Goal: Task Accomplishment & Management: Manage account settings

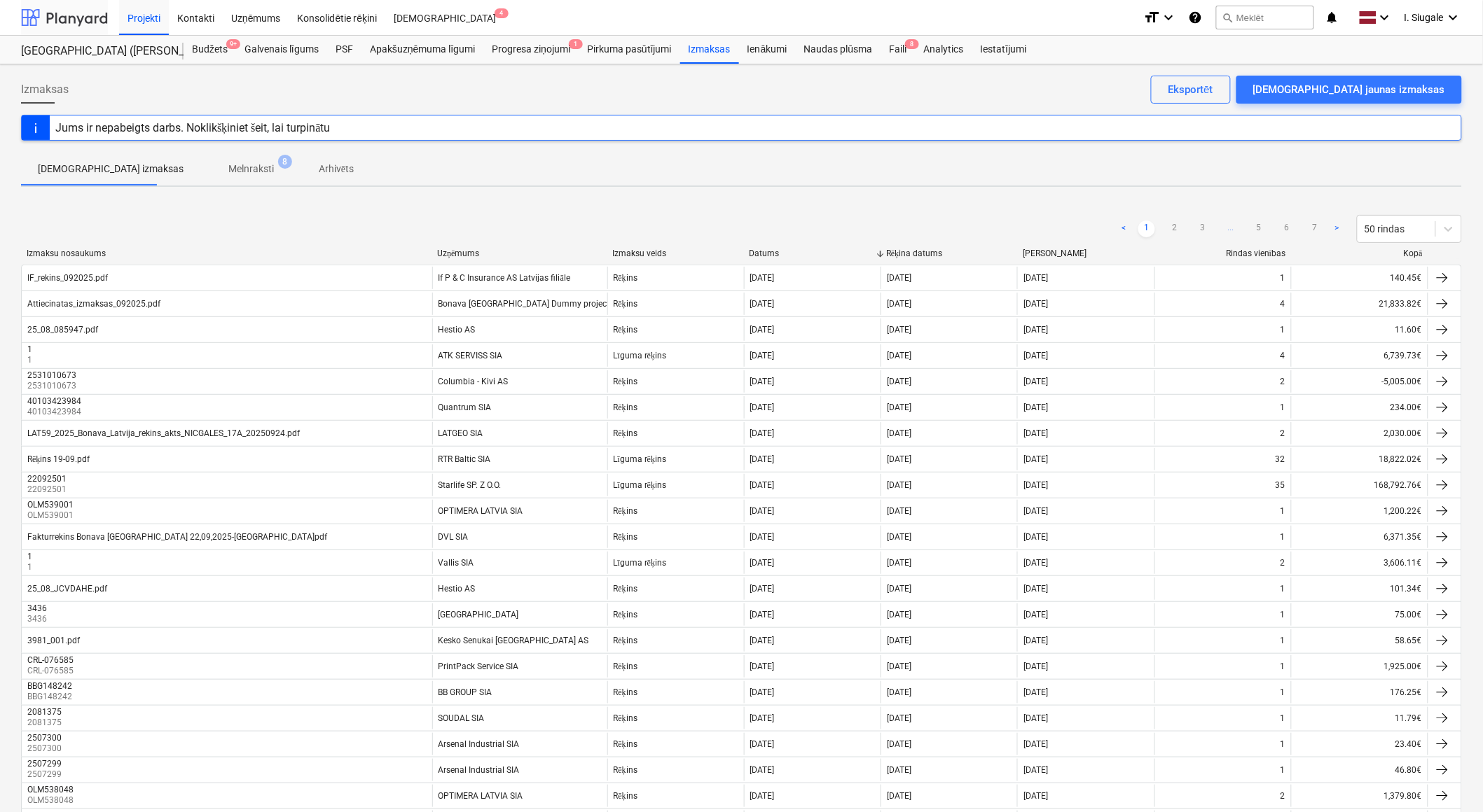
click at [71, 17] on div at bounding box center [65, 17] width 87 height 35
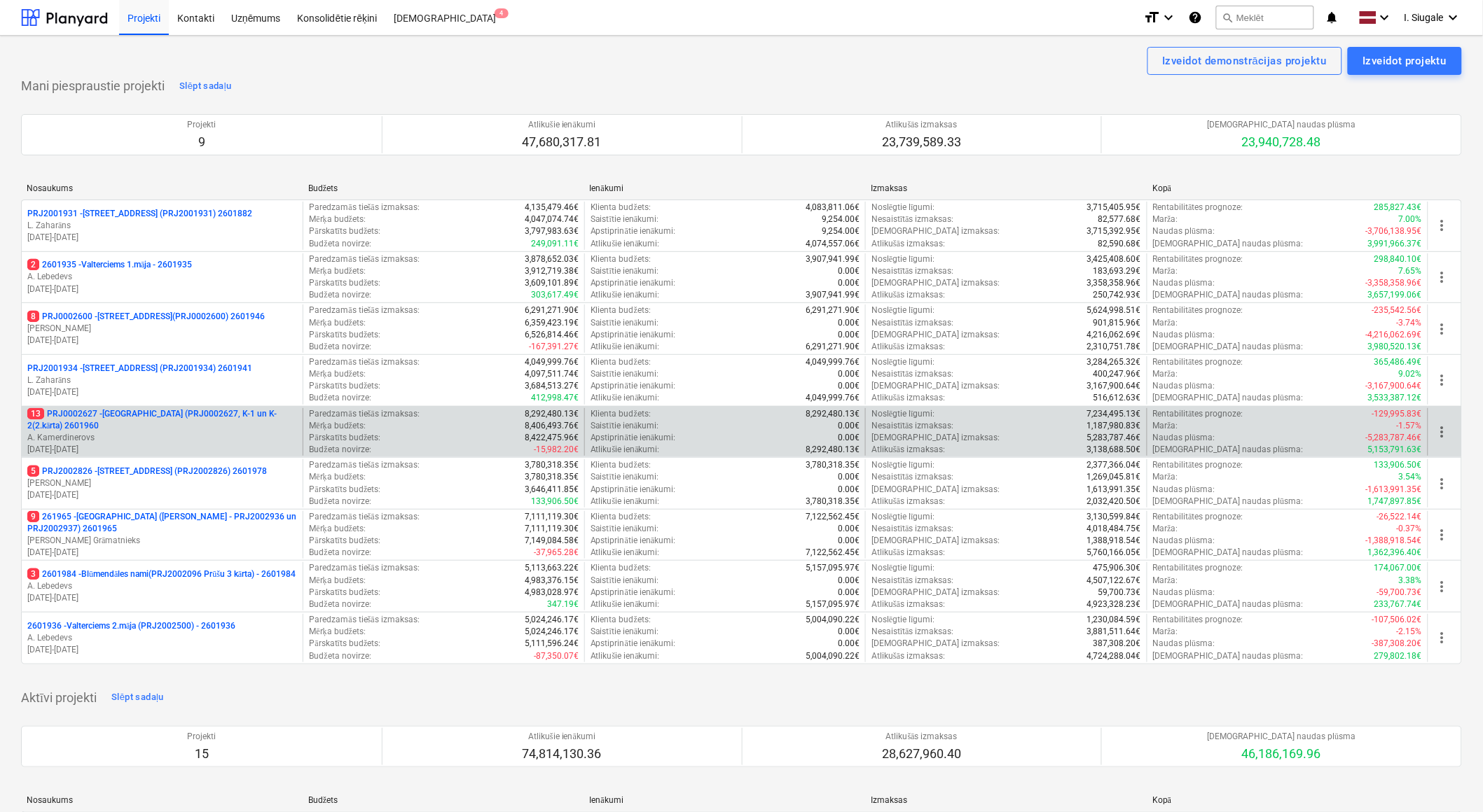
click at [149, 431] on p "13 PRJ0002627 - [GEOGRAPHIC_DATA] (PRJ0002627, K-1 un K-2(2.kārta) 2601960" at bounding box center [162, 420] width 270 height 24
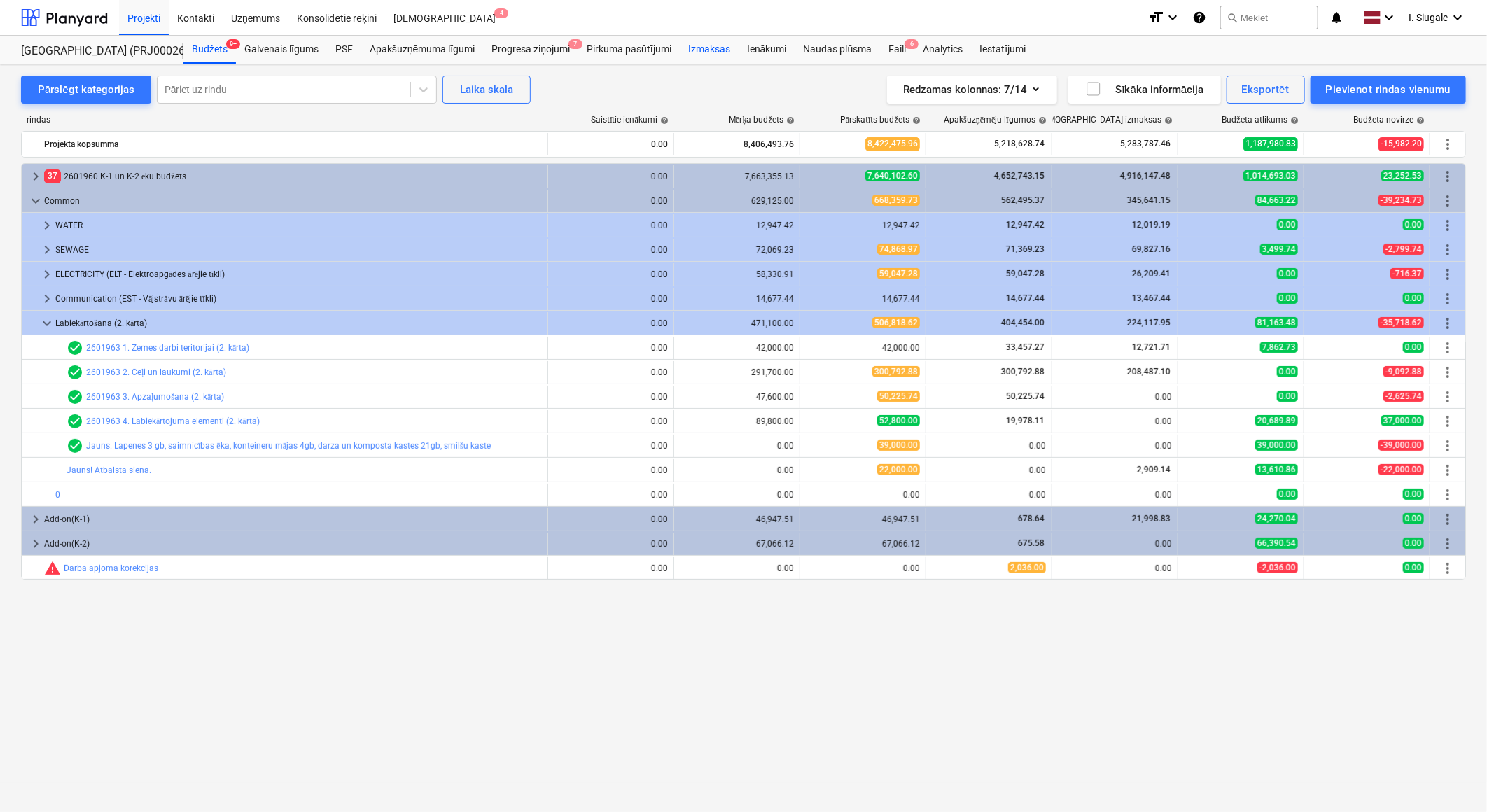
click at [708, 47] on div "Izmaksas" at bounding box center [709, 50] width 59 height 28
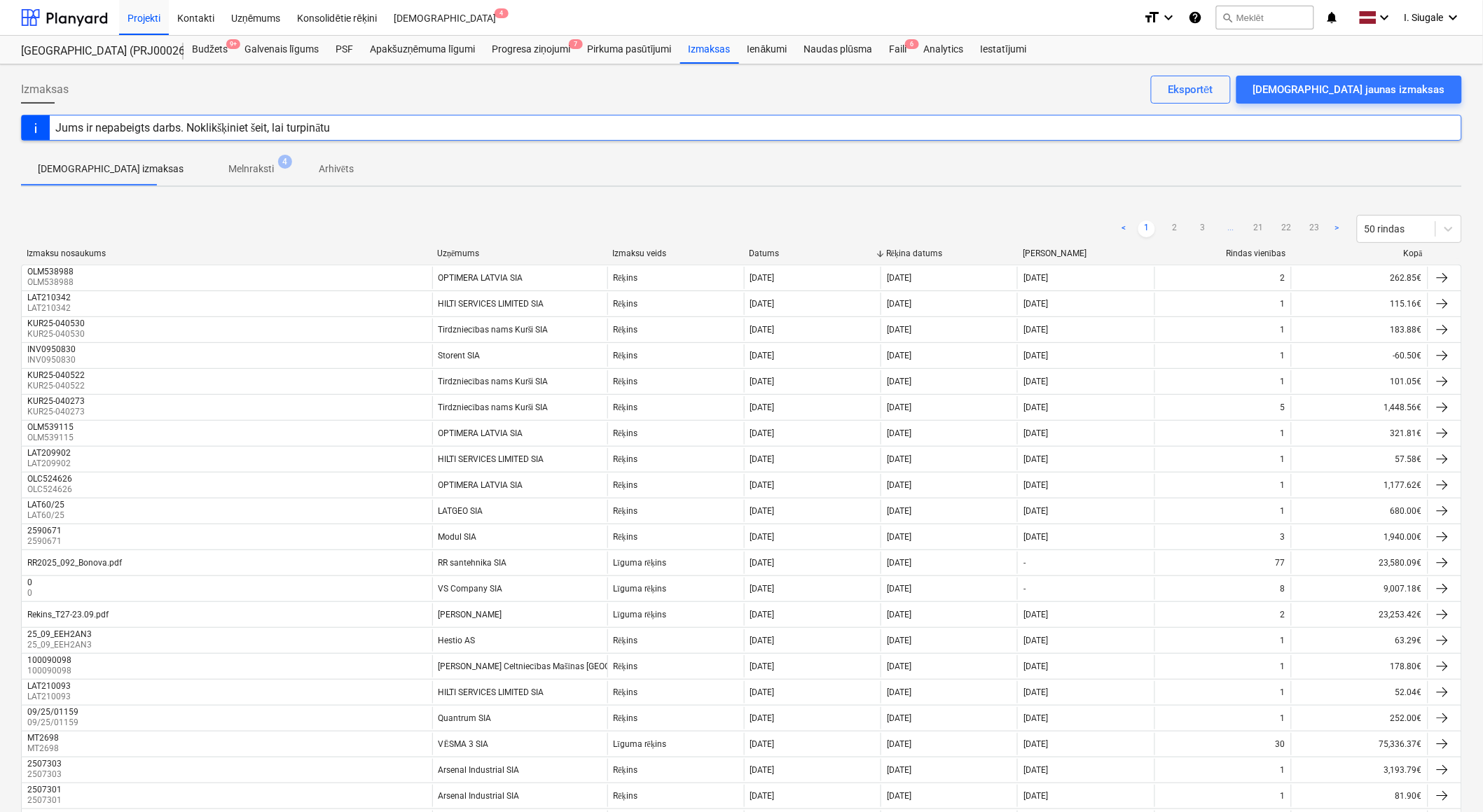
click at [1412, 252] on div "Kopā" at bounding box center [1360, 253] width 126 height 11
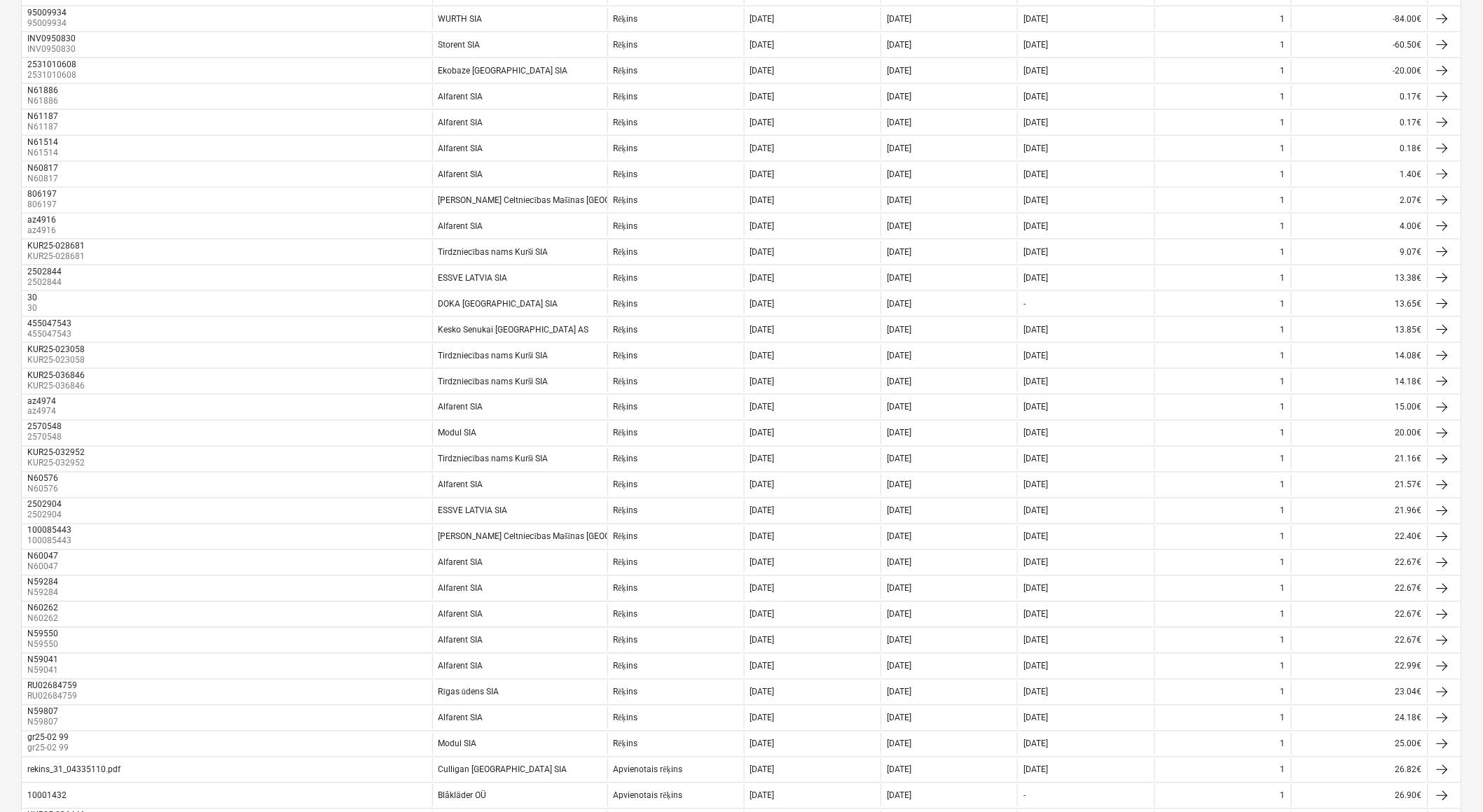
scroll to position [830, 0]
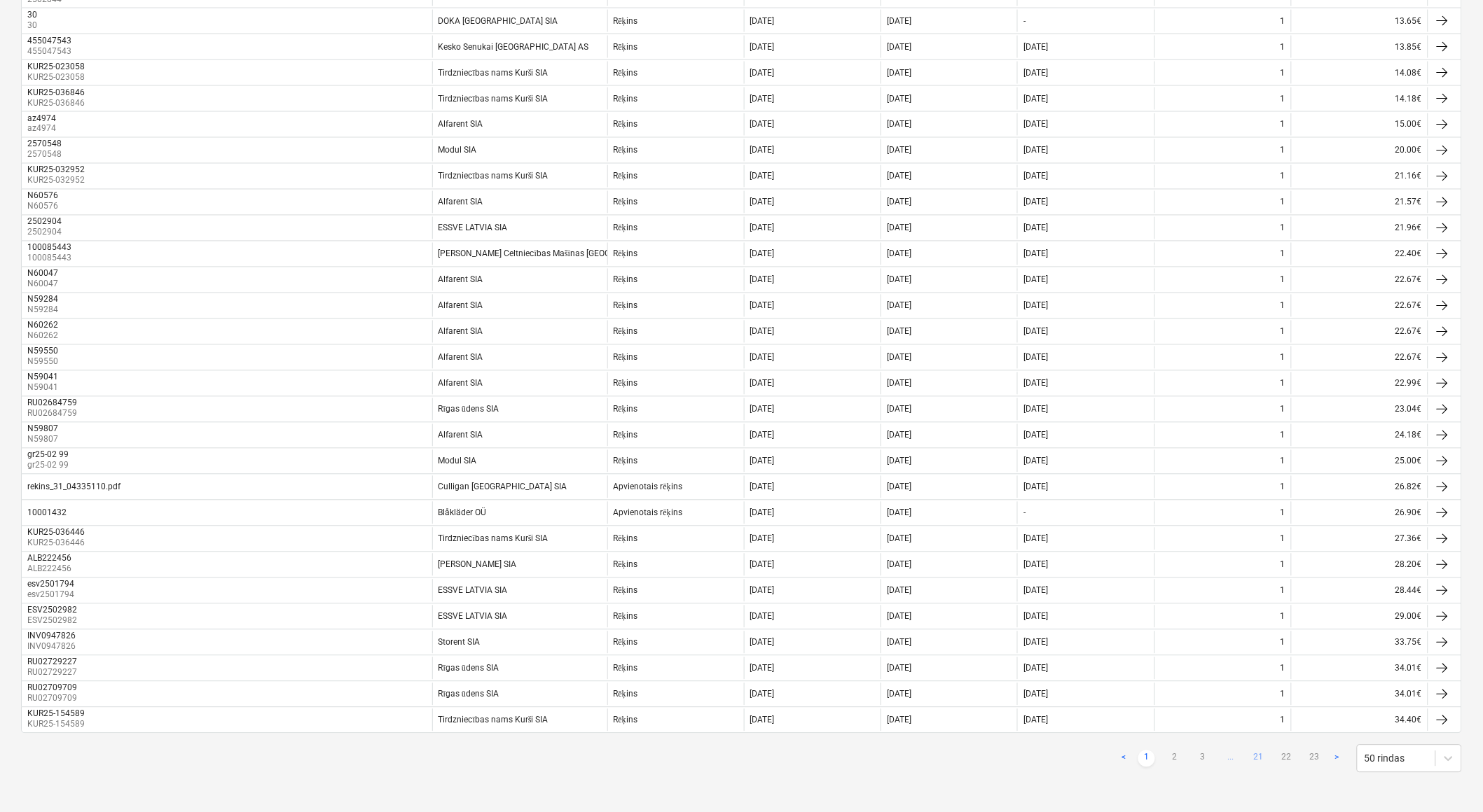
click at [1258, 759] on link "21" at bounding box center [1259, 759] width 16 height 16
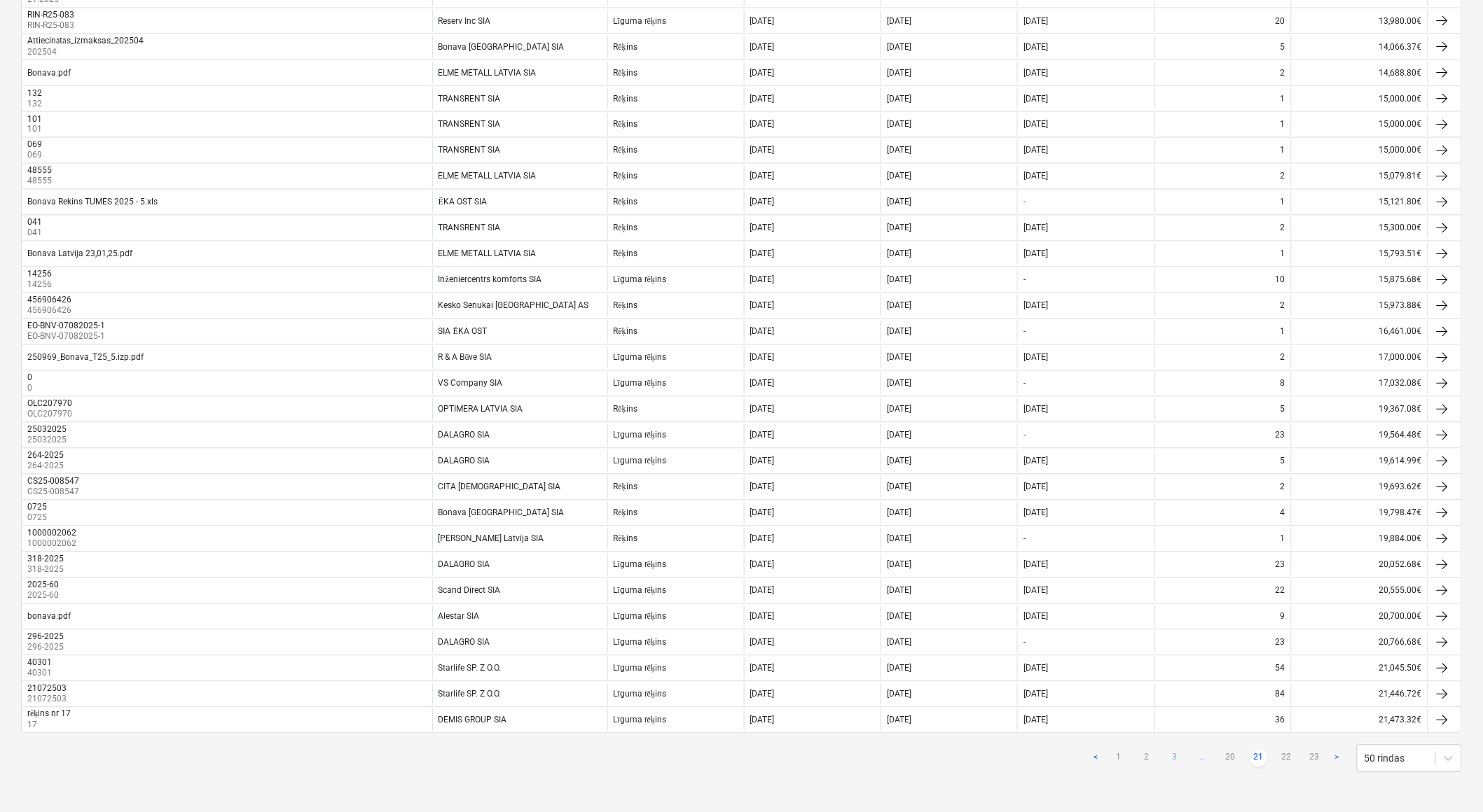
click at [1174, 756] on link "3" at bounding box center [1174, 759] width 16 height 16
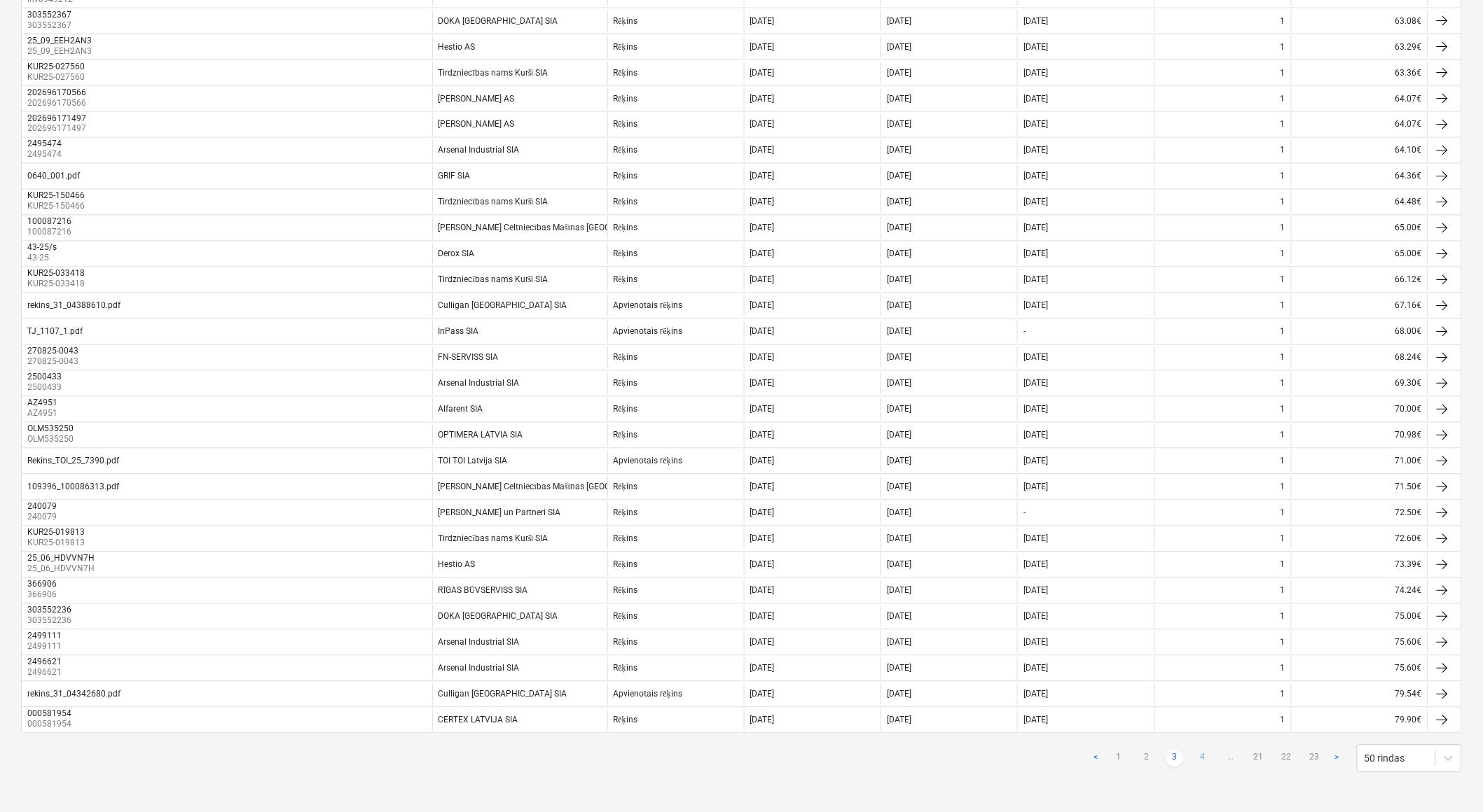
click at [1202, 758] on link "4" at bounding box center [1202, 759] width 16 height 16
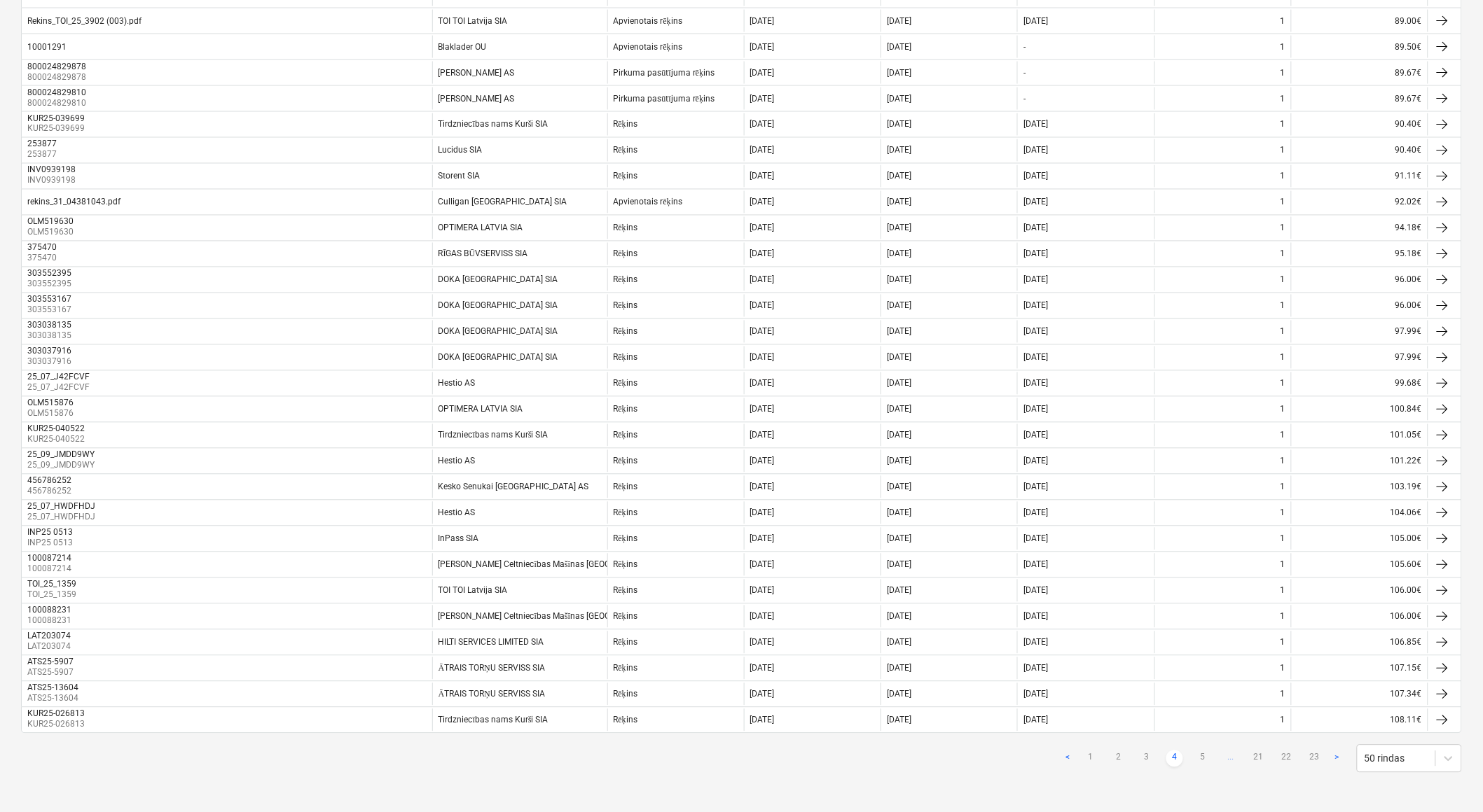
click at [1202, 758] on link "5" at bounding box center [1202, 759] width 16 height 16
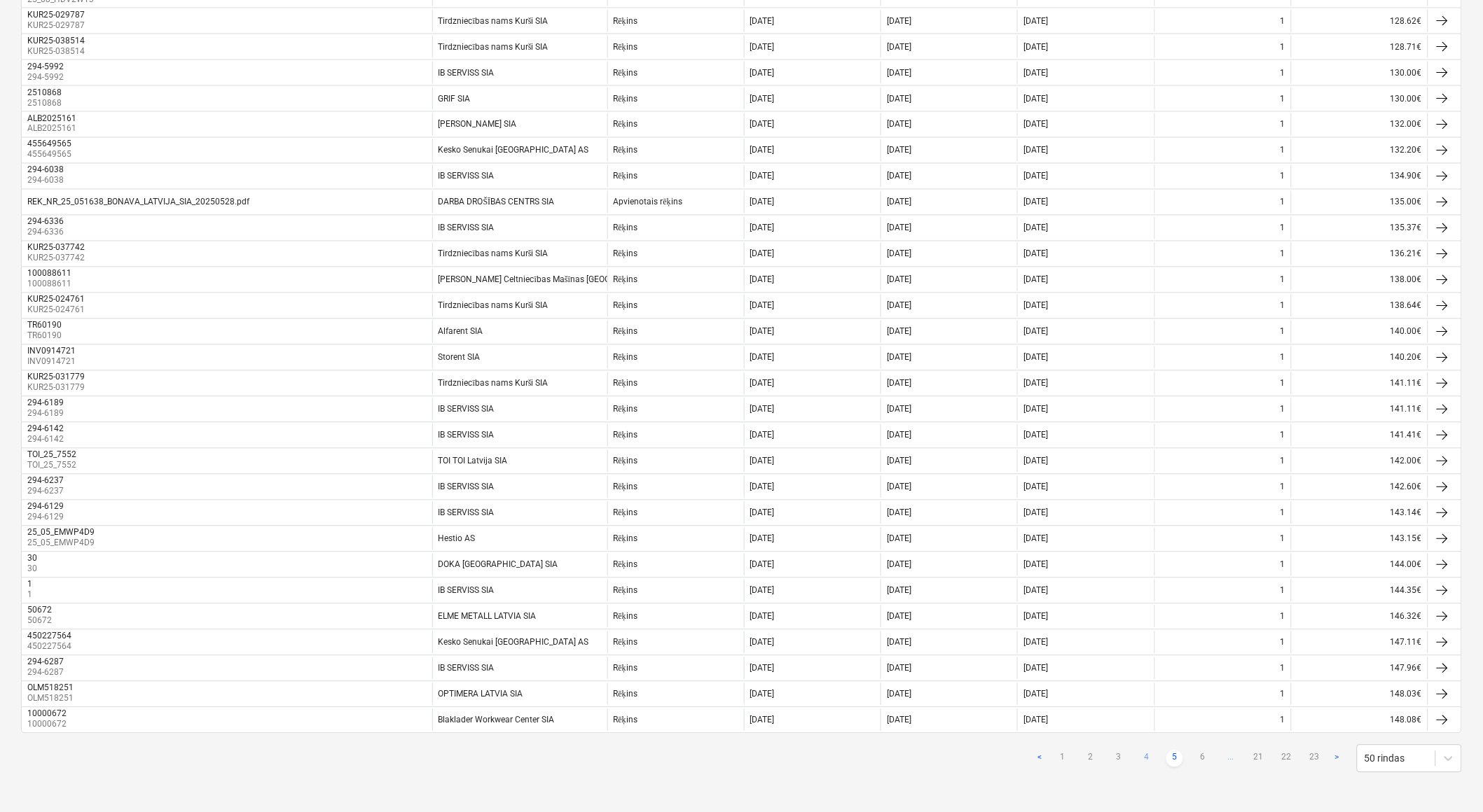
click at [1202, 758] on link "6" at bounding box center [1202, 759] width 16 height 16
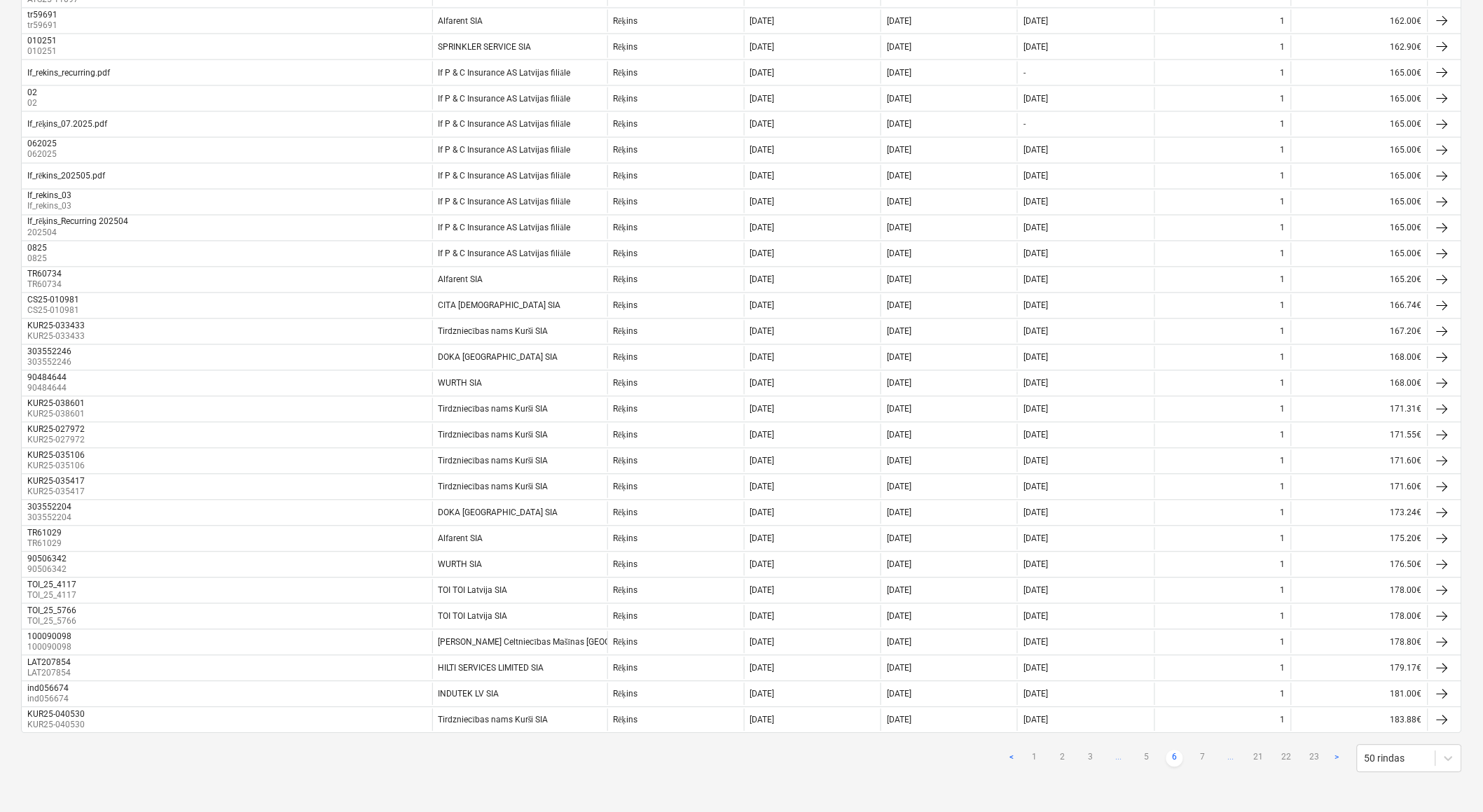
click at [1202, 758] on link "7" at bounding box center [1202, 759] width 16 height 16
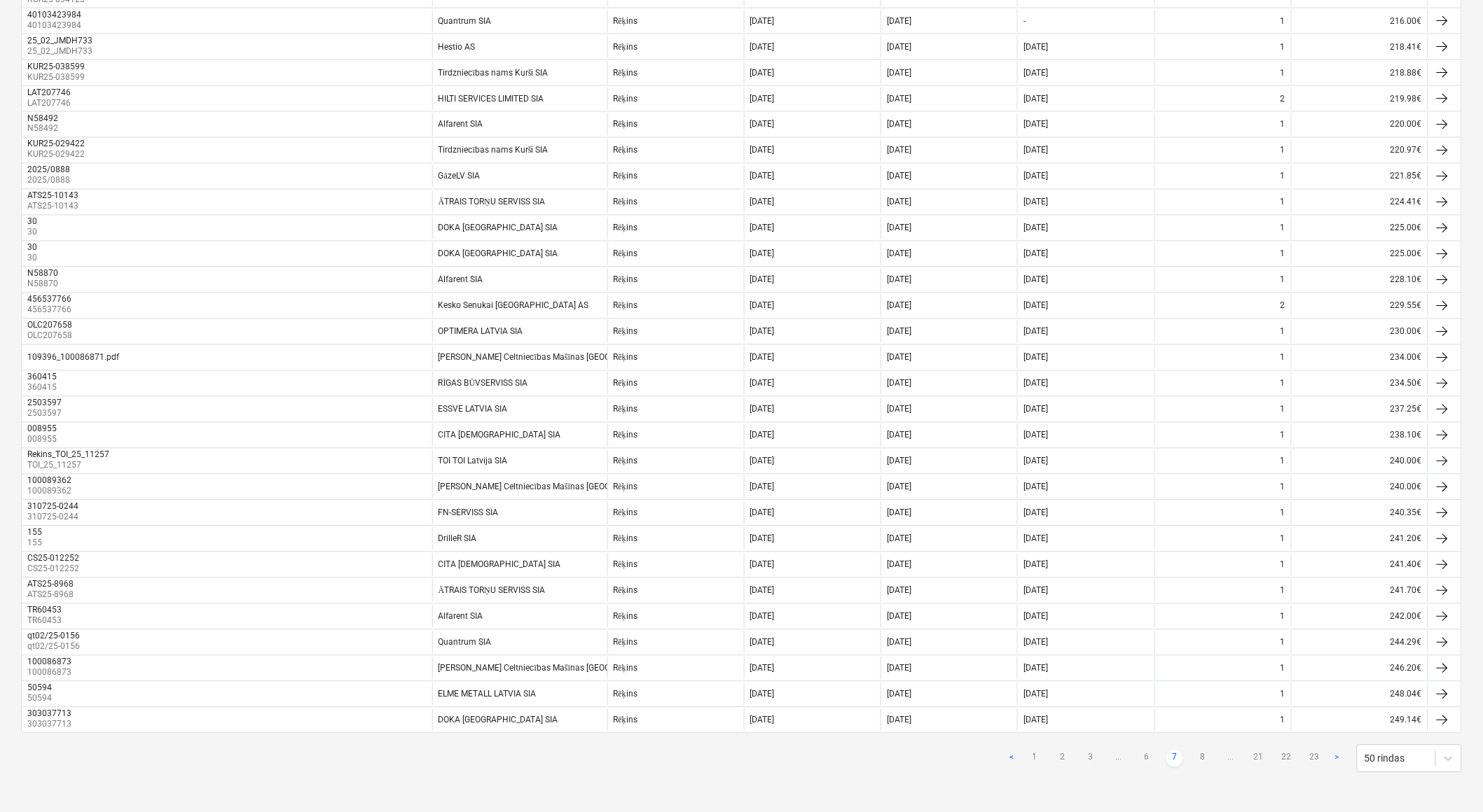
click at [1202, 758] on link "8" at bounding box center [1202, 759] width 16 height 16
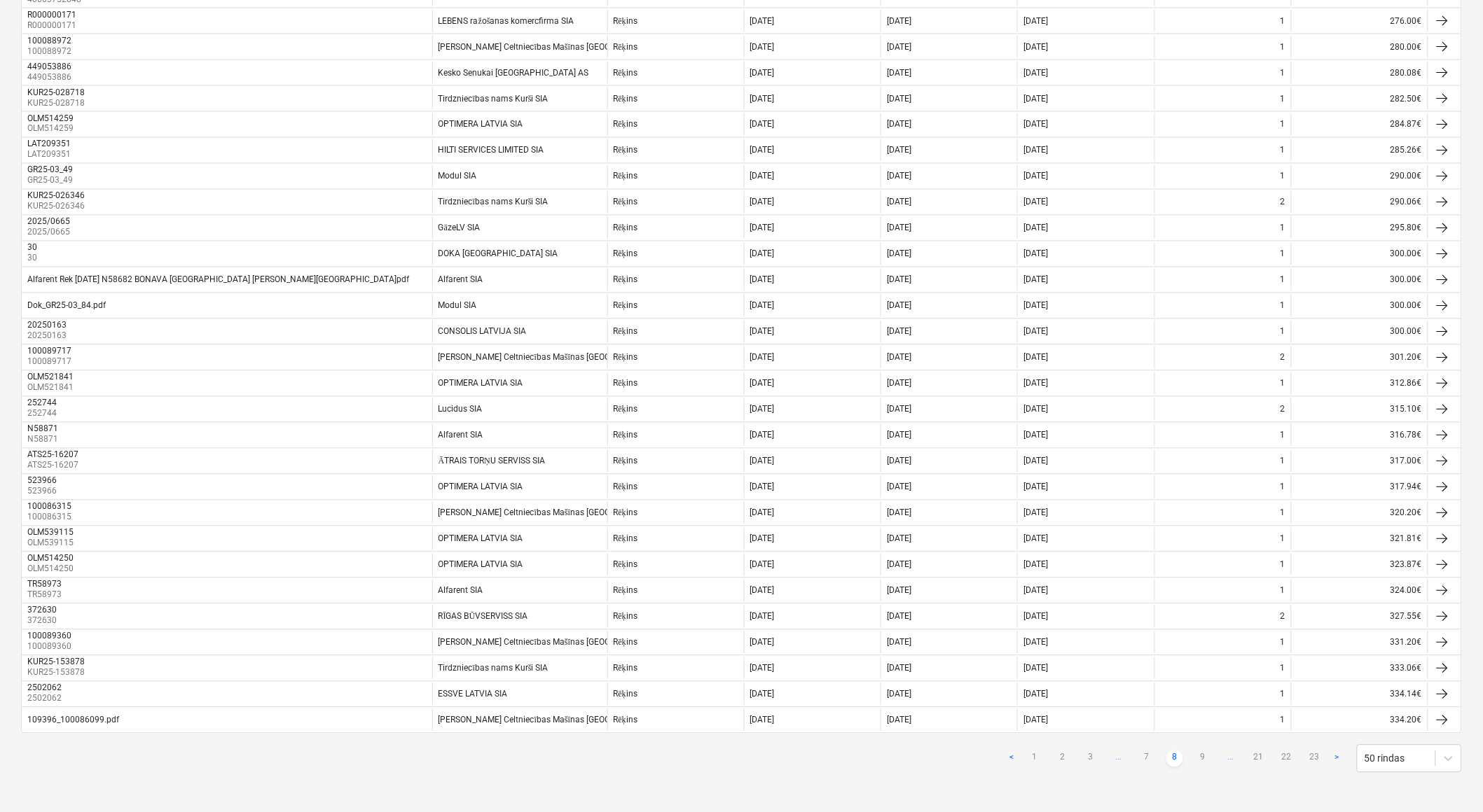
click at [1202, 758] on link "9" at bounding box center [1202, 759] width 16 height 16
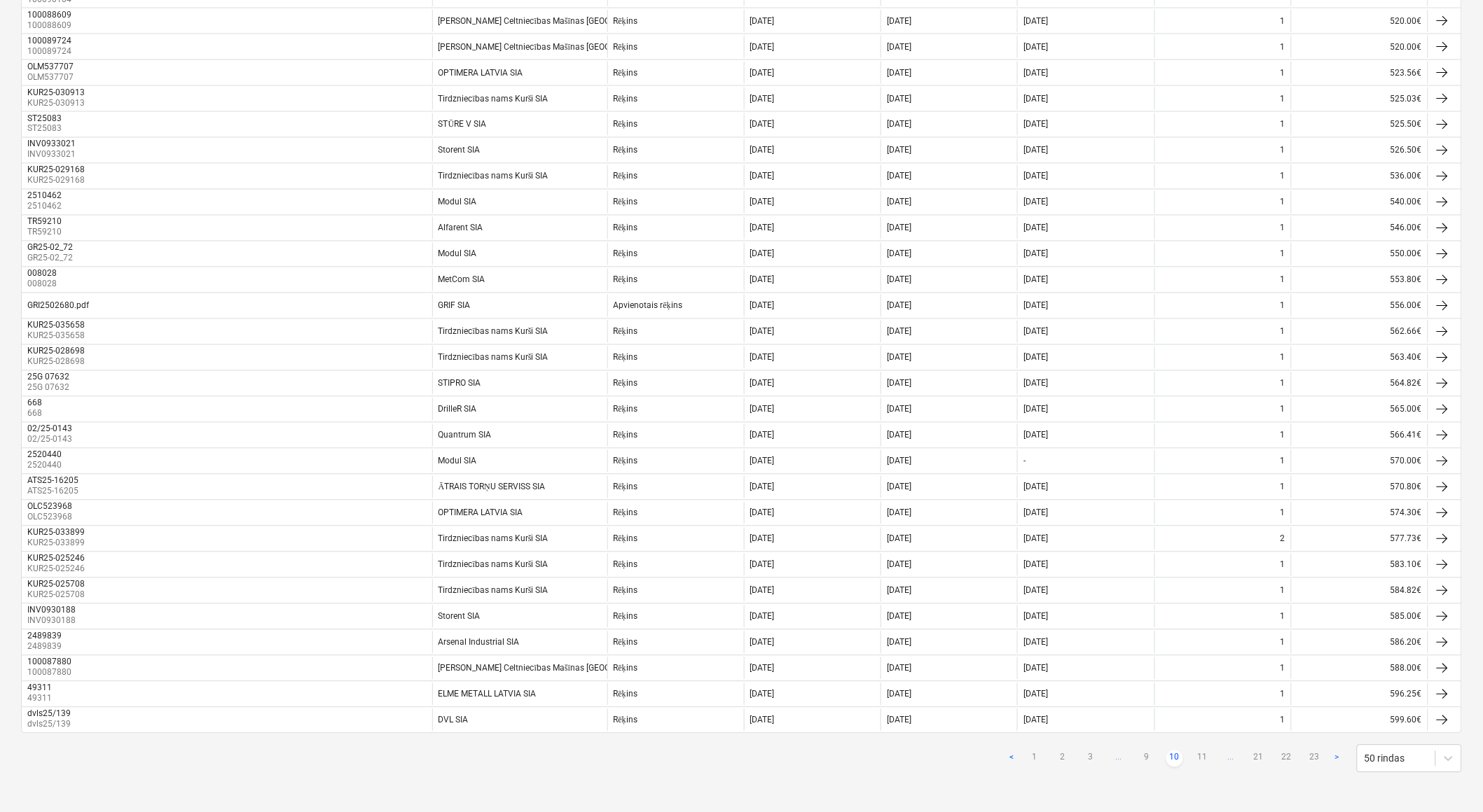
click at [1202, 758] on link "11" at bounding box center [1202, 759] width 16 height 16
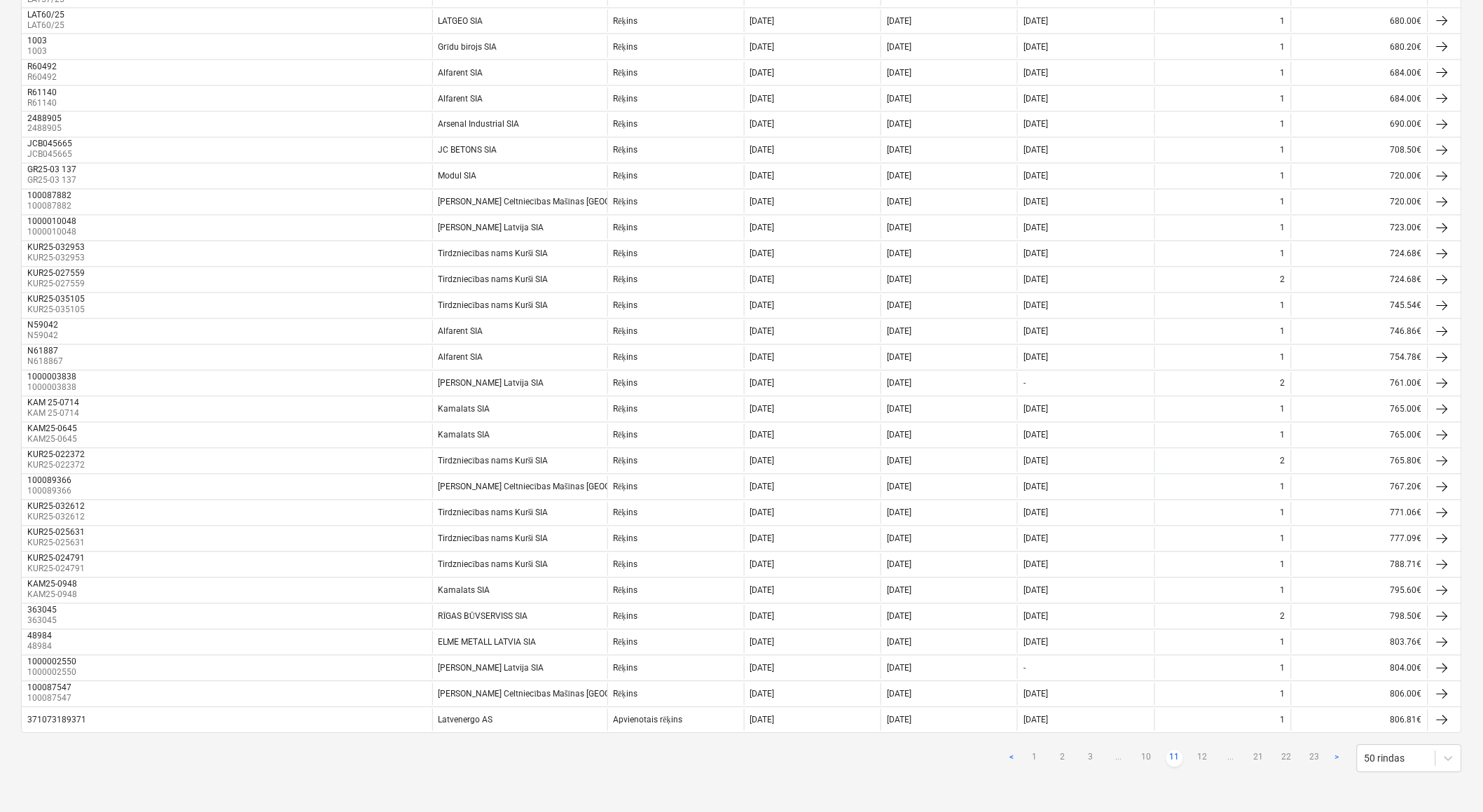
click at [1202, 758] on link "12" at bounding box center [1202, 759] width 16 height 16
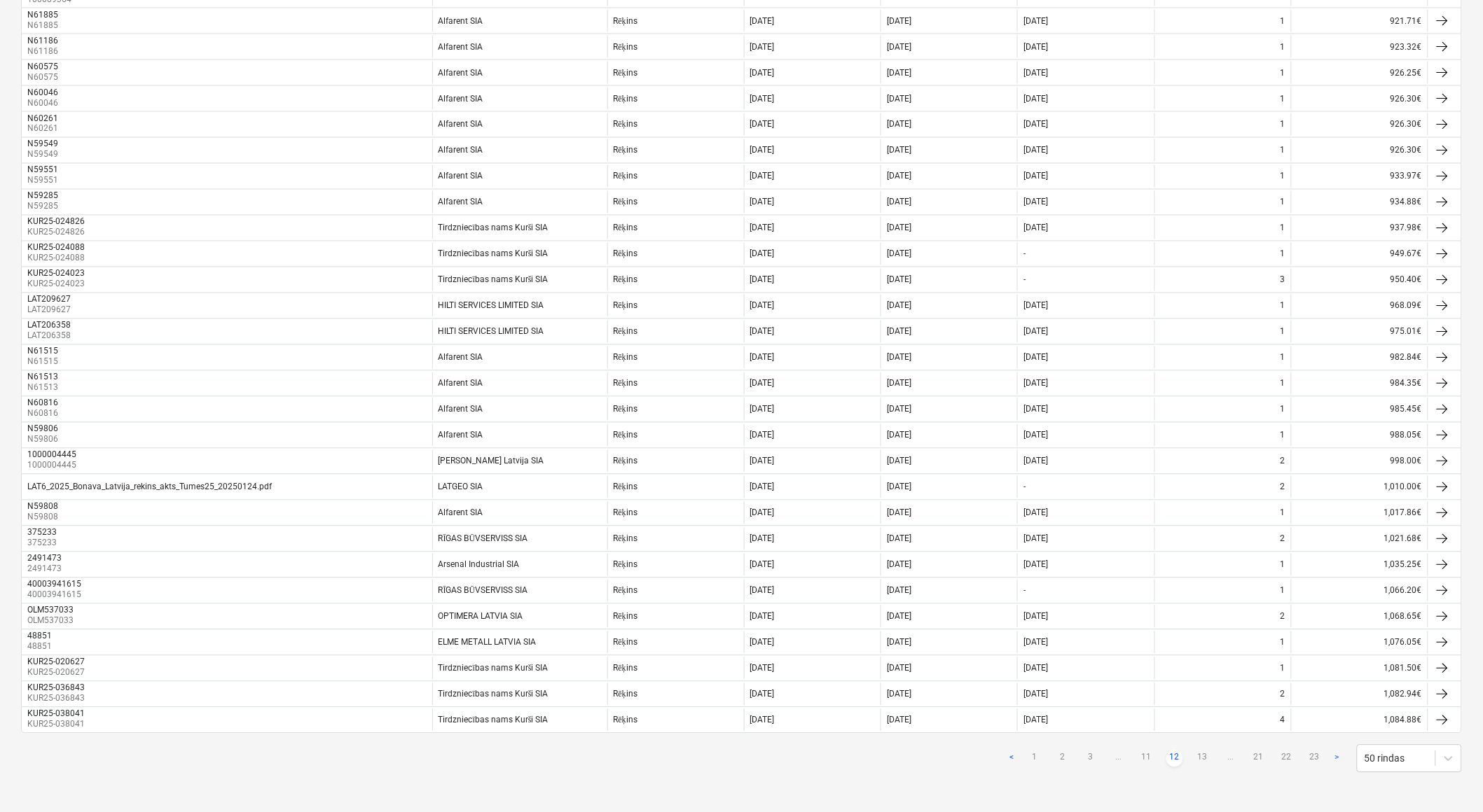
click at [1202, 758] on link "13" at bounding box center [1202, 759] width 16 height 16
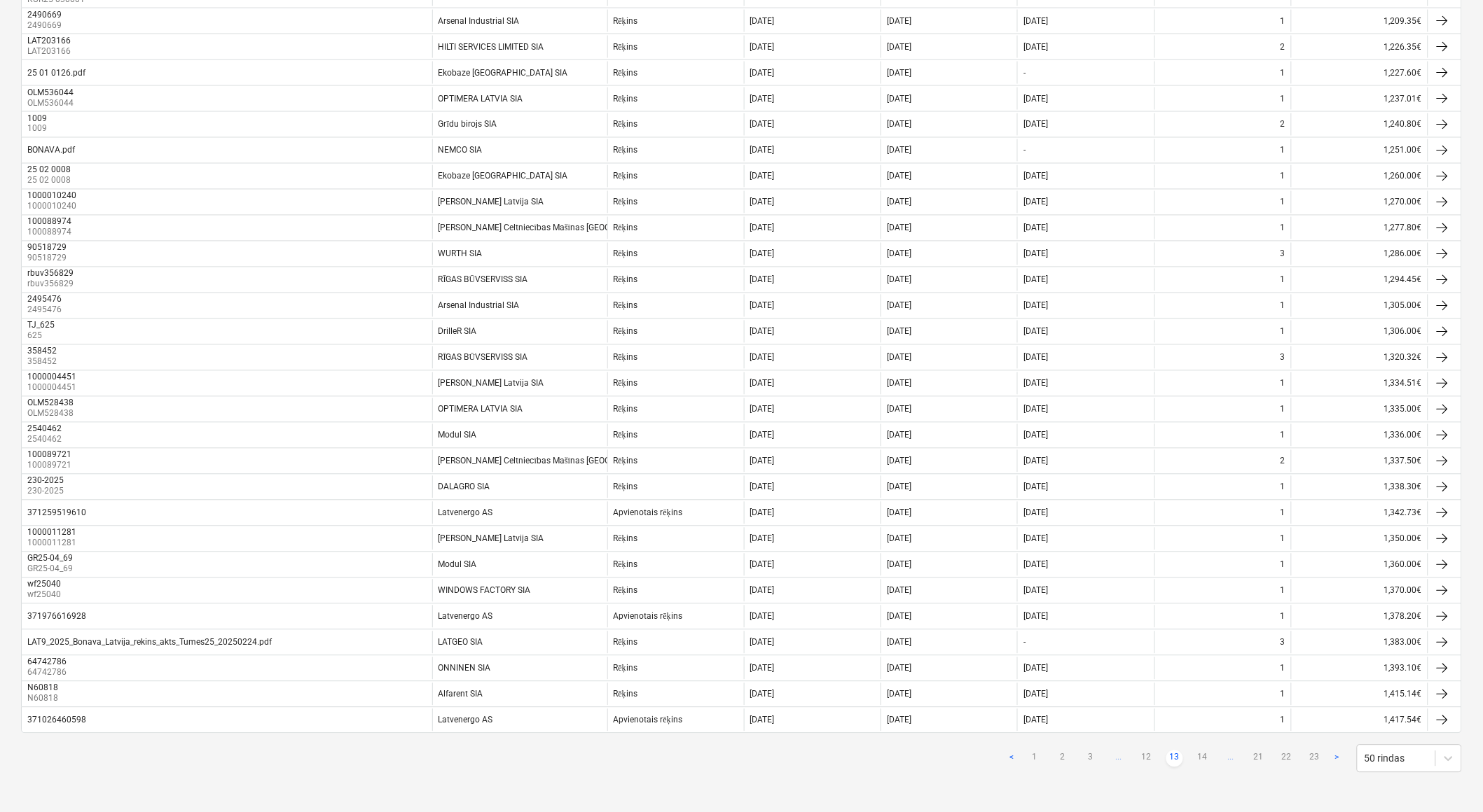
click at [1202, 758] on link "14" at bounding box center [1202, 759] width 16 height 16
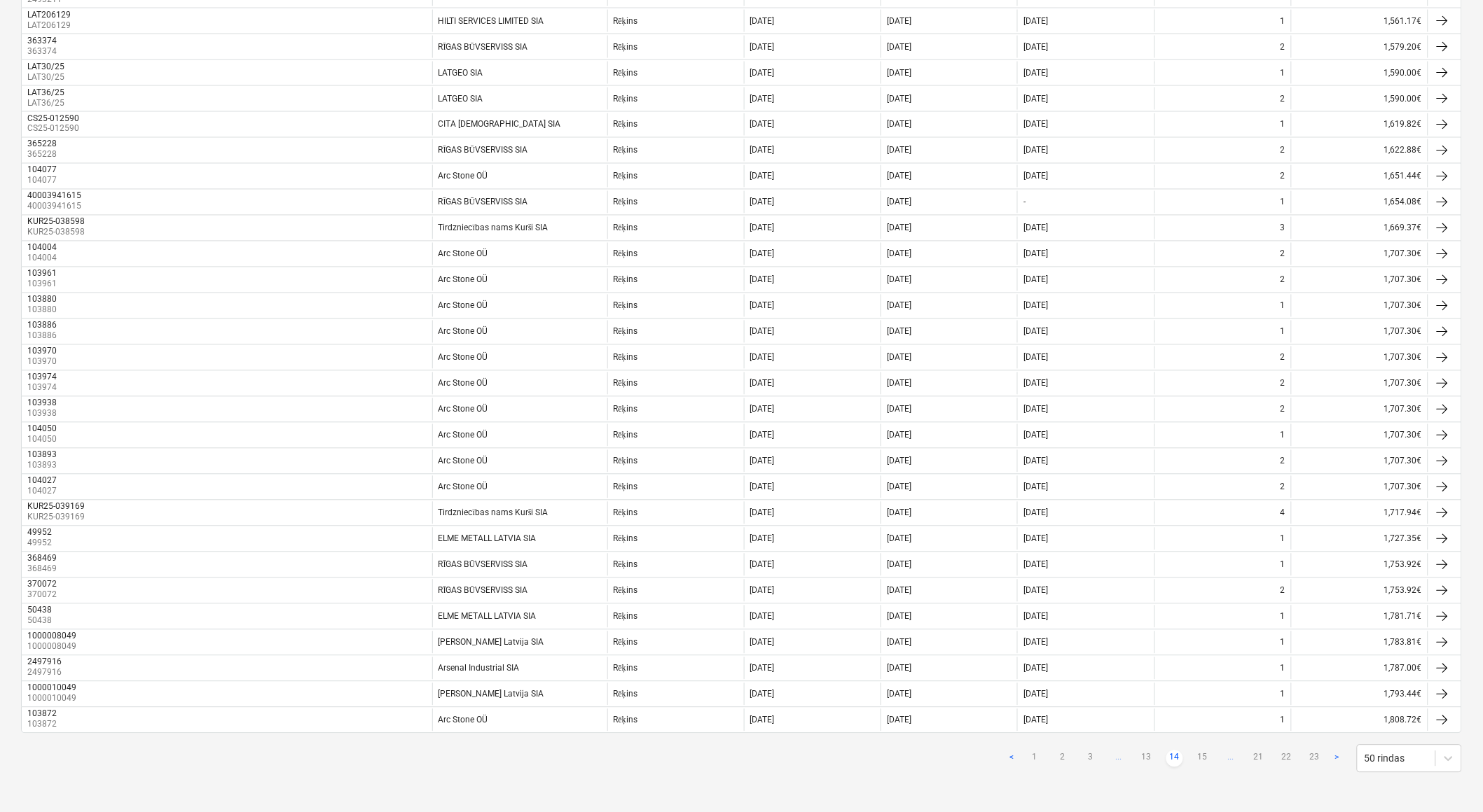
click at [1202, 758] on link "15" at bounding box center [1202, 759] width 16 height 16
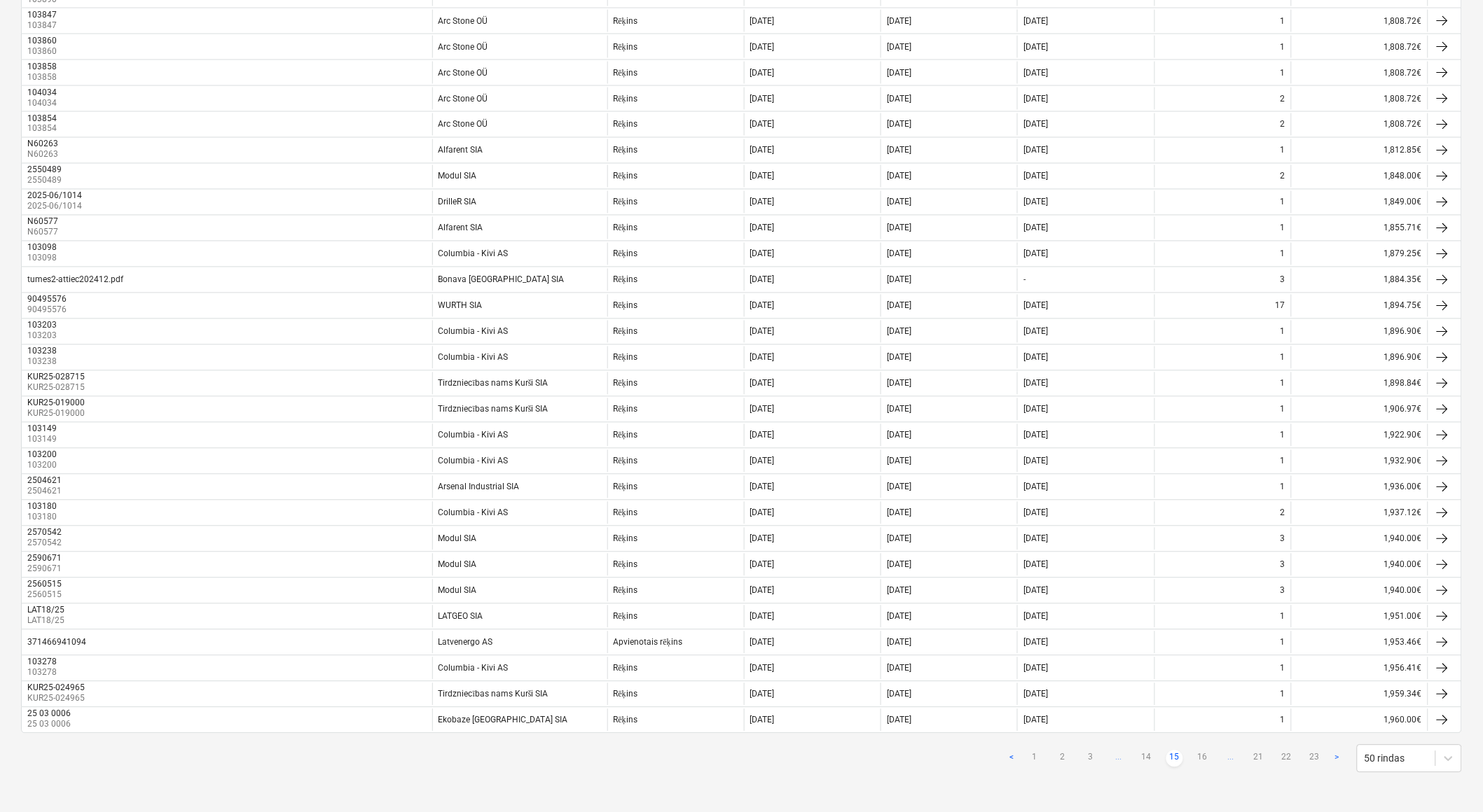
click at [1202, 758] on link "16" at bounding box center [1202, 759] width 16 height 16
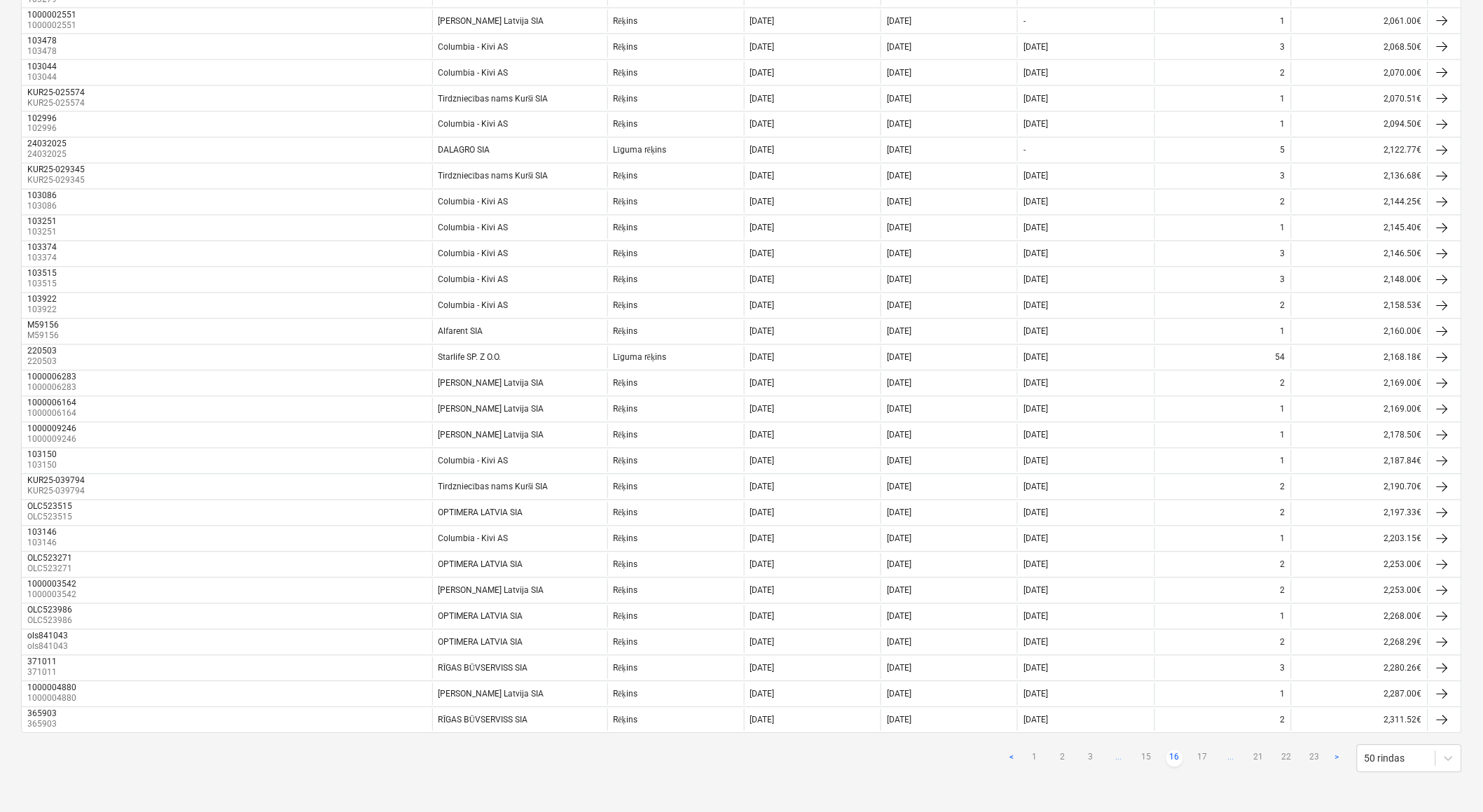
click at [1202, 758] on link "17" at bounding box center [1202, 759] width 16 height 16
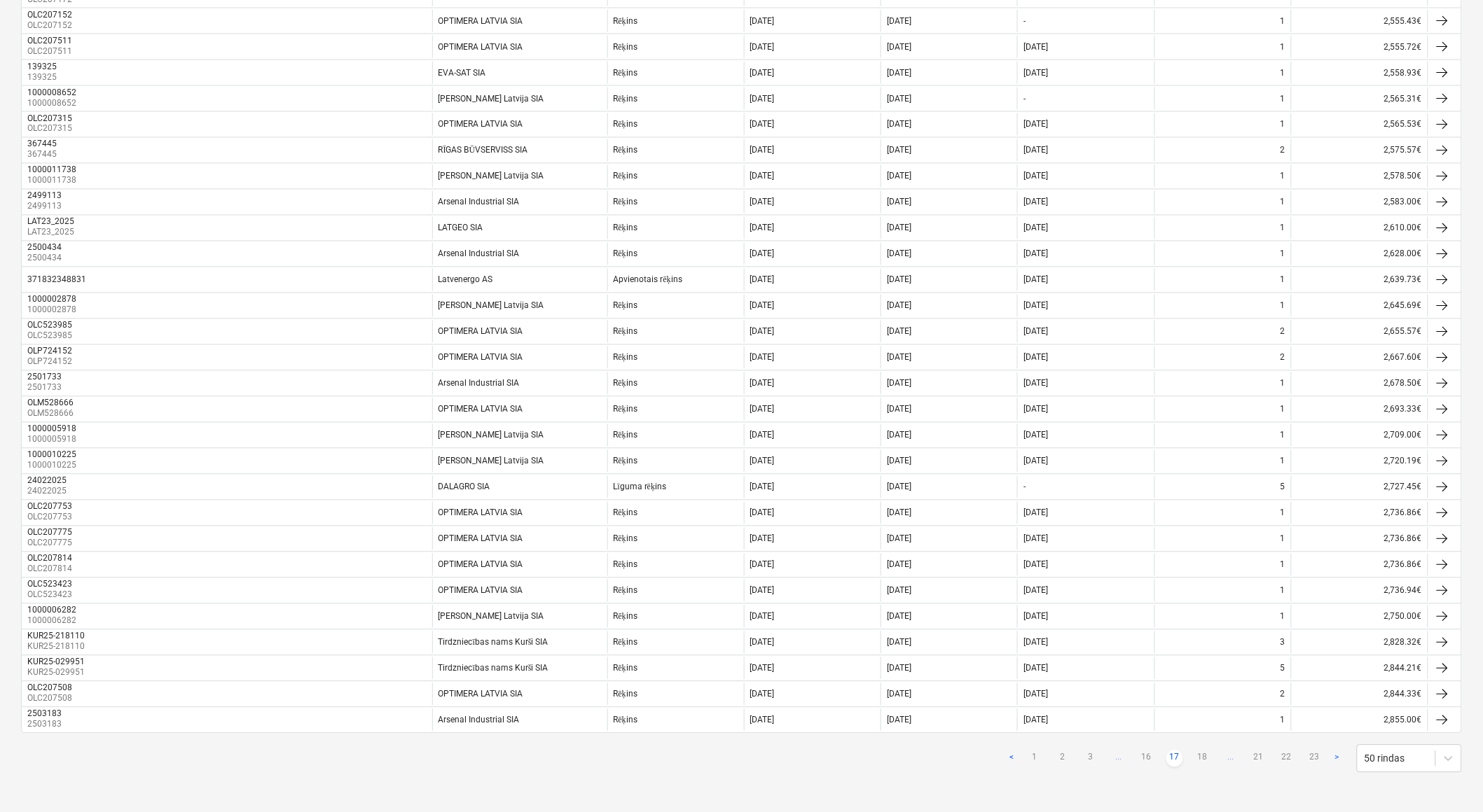
click at [1202, 758] on link "18" at bounding box center [1202, 759] width 16 height 16
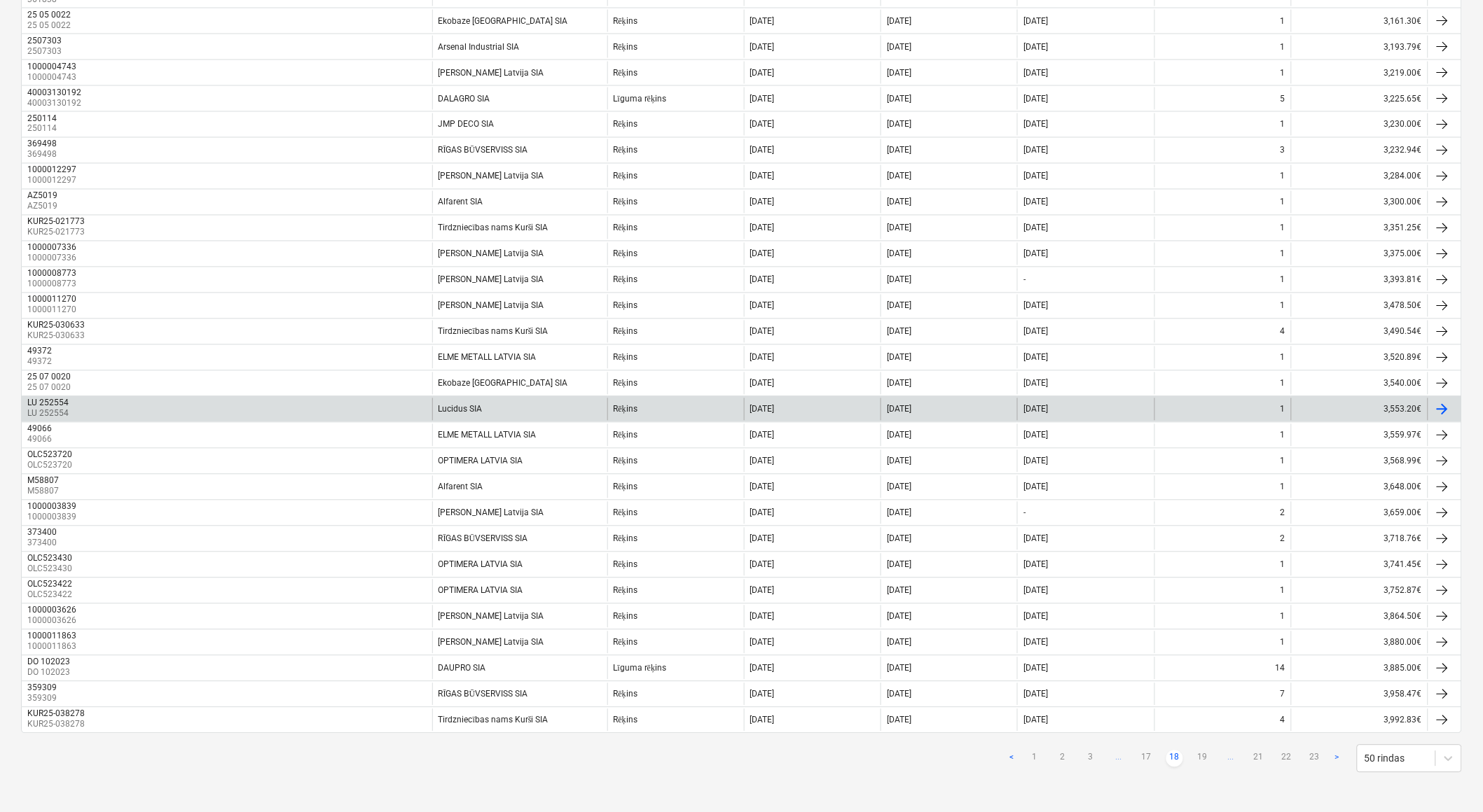
click at [332, 404] on div "LU 252554 LU 252554" at bounding box center [227, 409] width 410 height 22
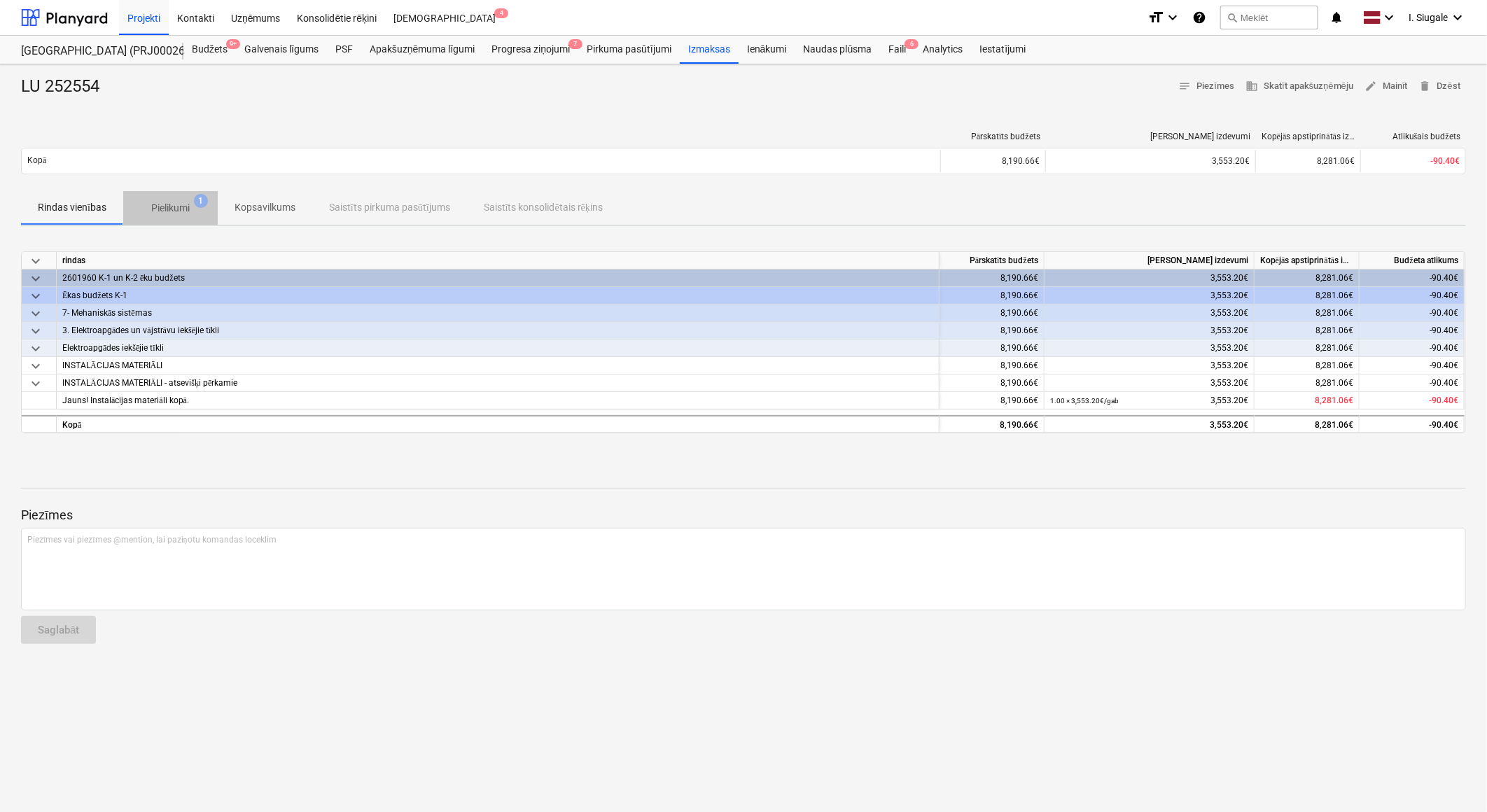
click at [163, 203] on p "Pielikumi" at bounding box center [170, 208] width 39 height 15
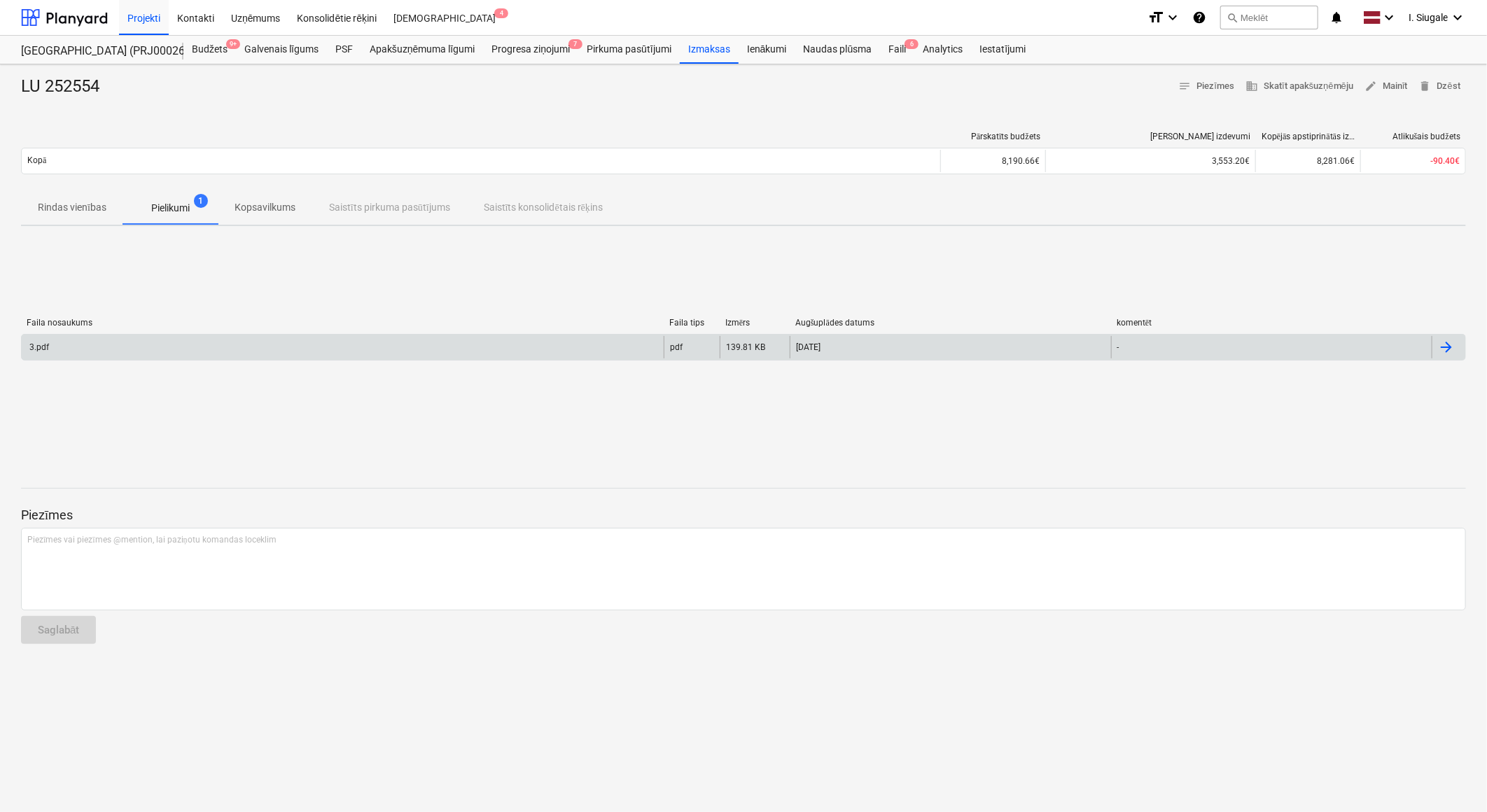
click at [413, 342] on div "3.pdf" at bounding box center [342, 347] width 642 height 22
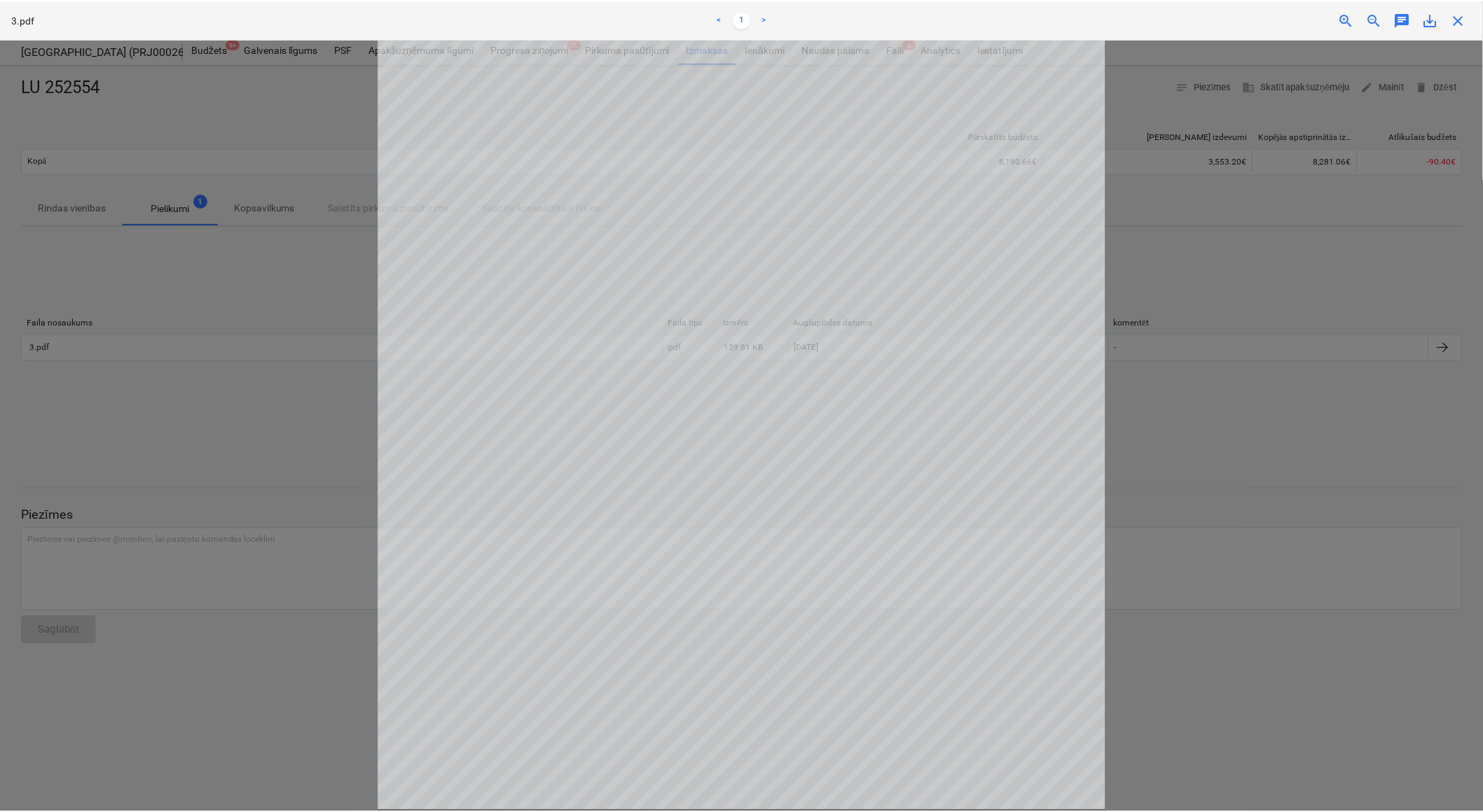
scroll to position [261, 0]
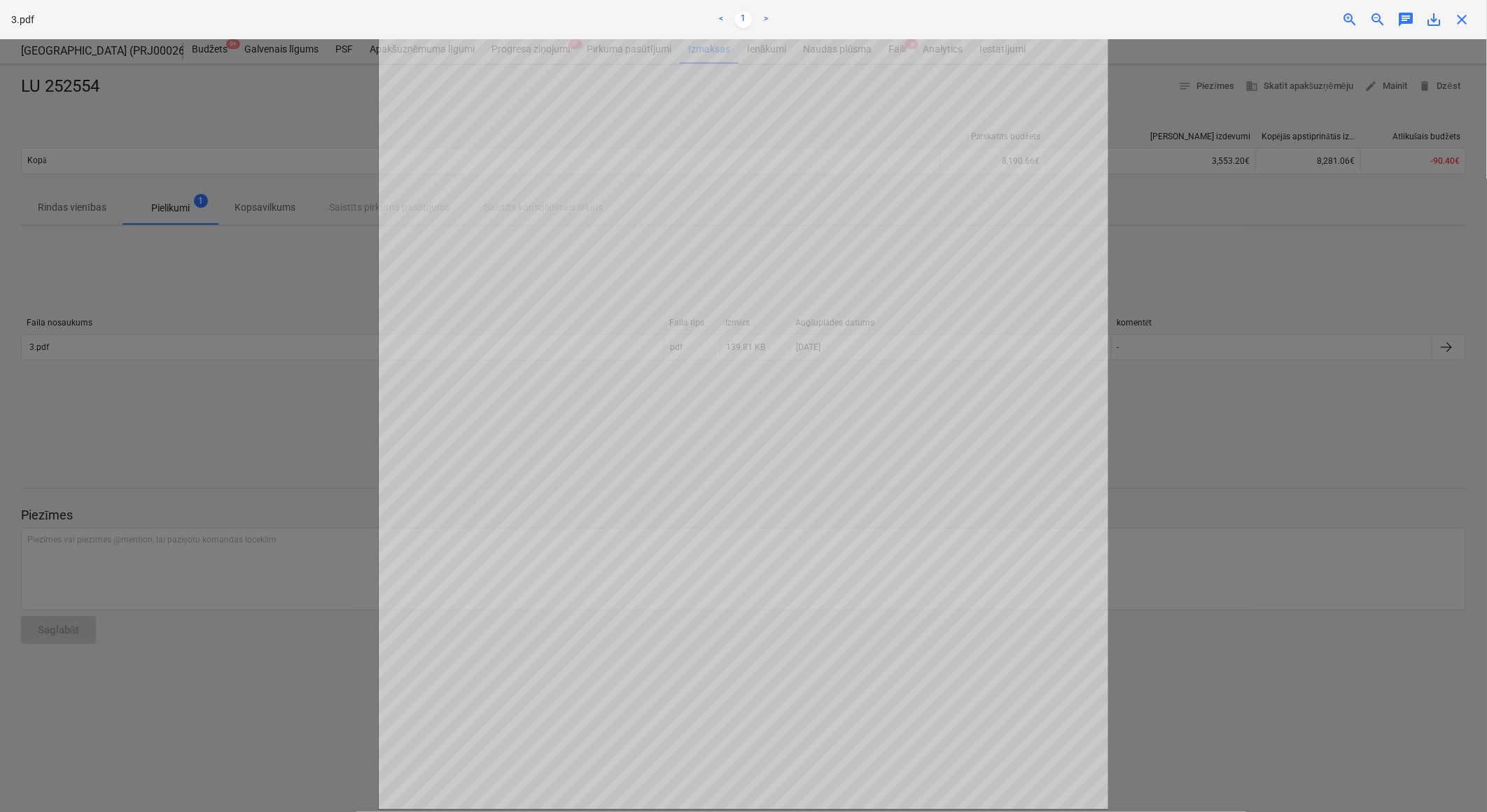
click at [1466, 23] on span "close" at bounding box center [1462, 20] width 16 height 16
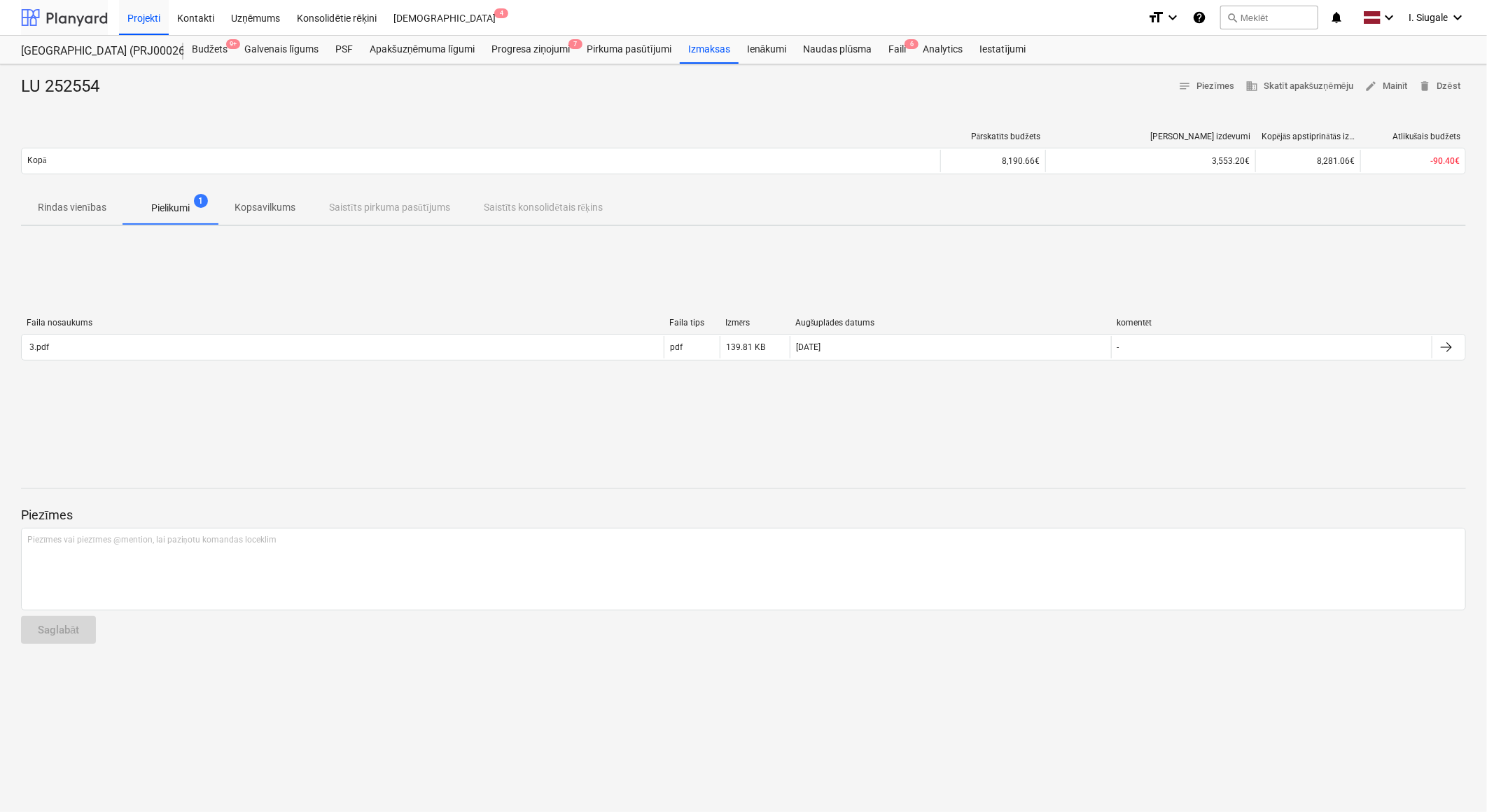
click at [73, 16] on div at bounding box center [65, 17] width 87 height 35
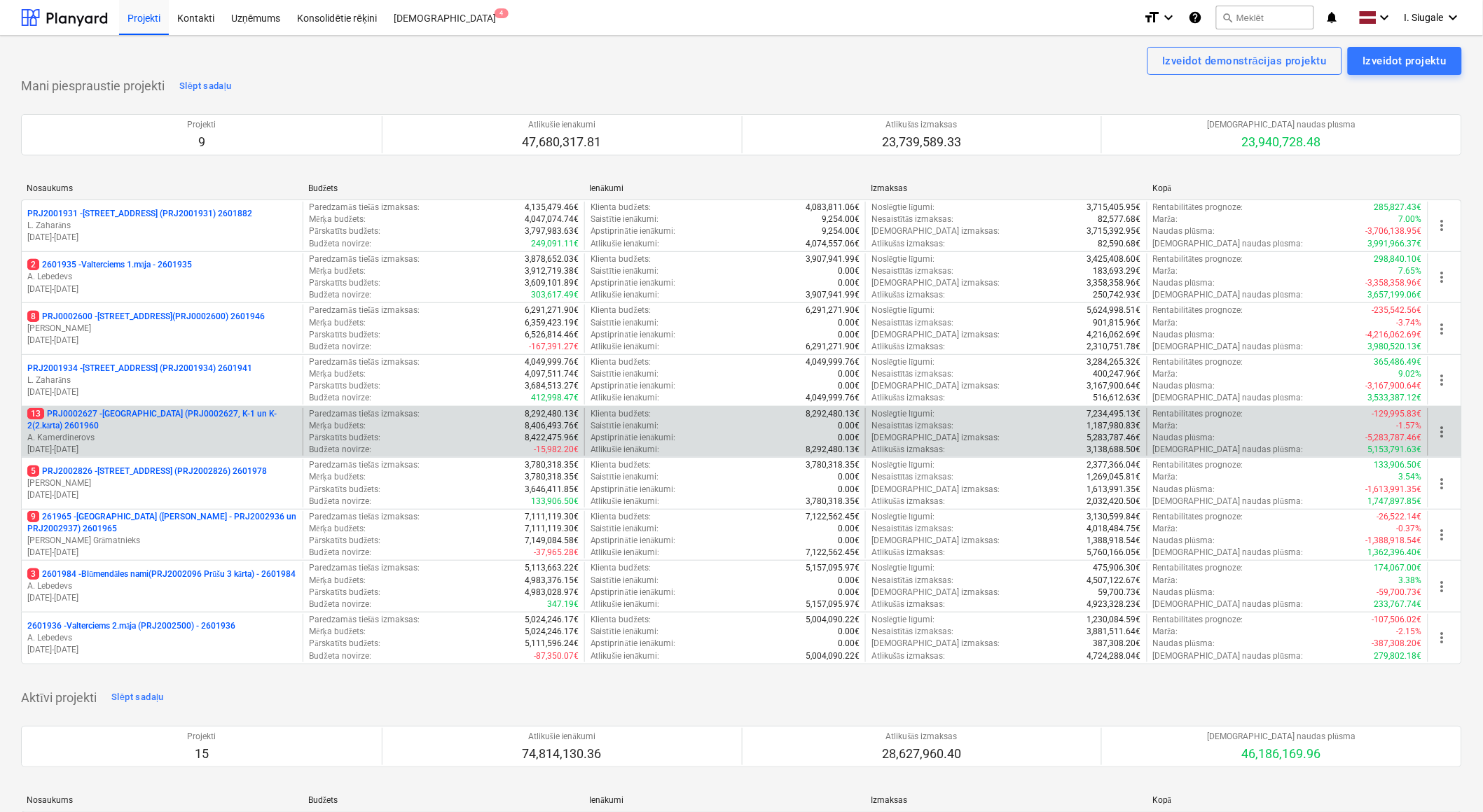
click at [168, 434] on p "A. Kamerdinerovs" at bounding box center [162, 438] width 270 height 12
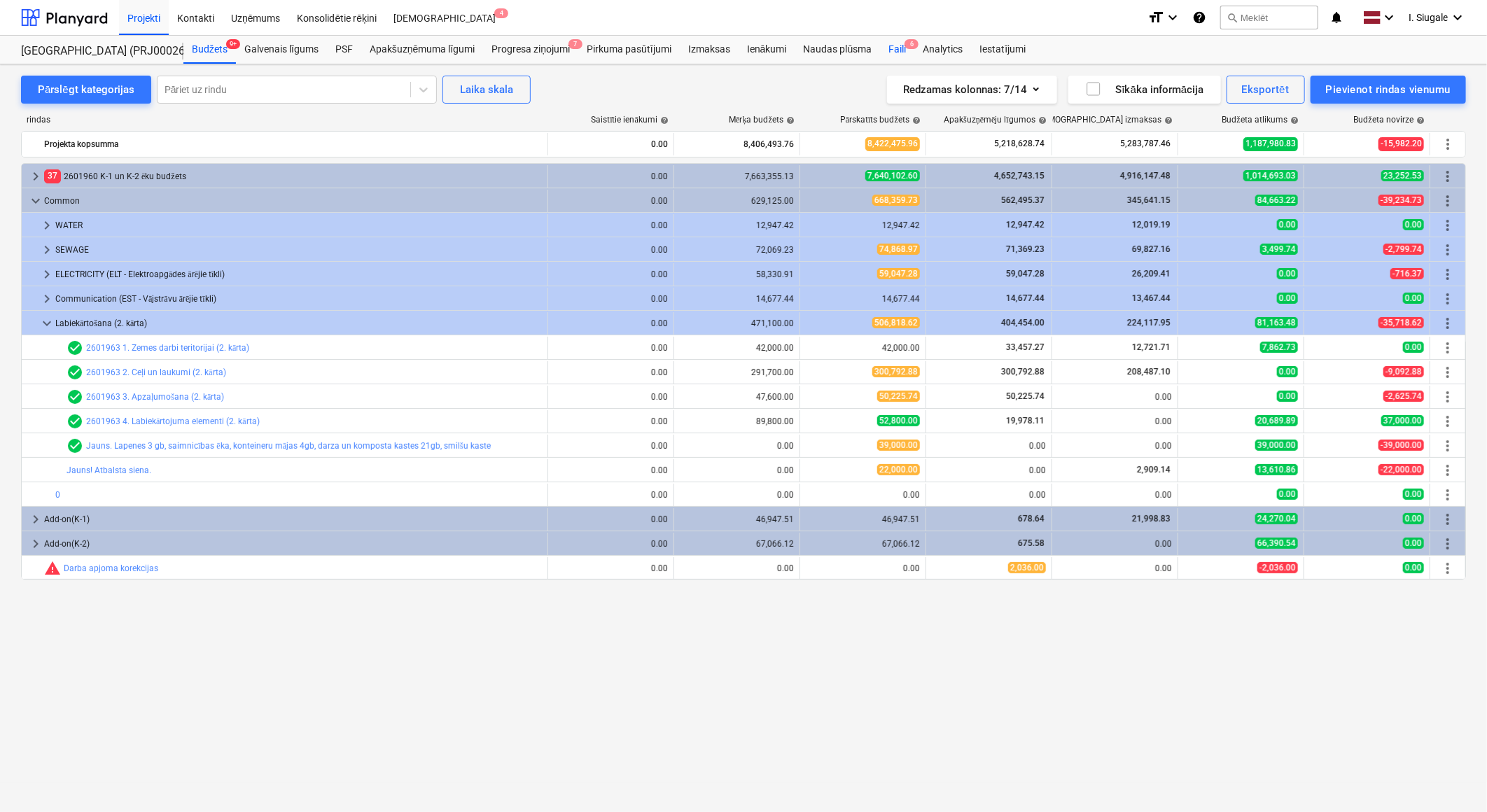
click at [889, 51] on div "Faili 6" at bounding box center [897, 50] width 34 height 28
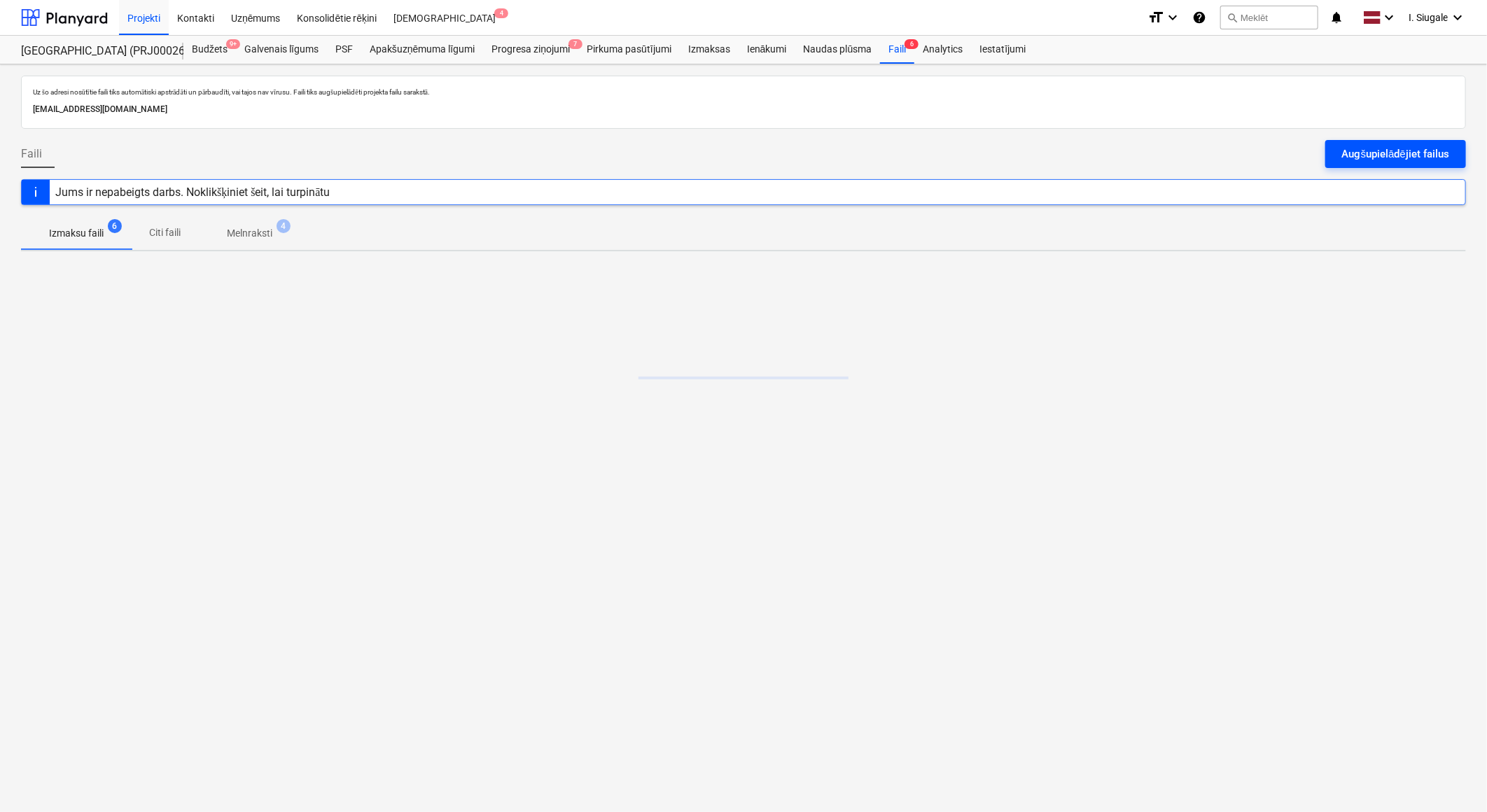
click at [1371, 155] on div "Augšupielādējiet failus" at bounding box center [1395, 154] width 107 height 18
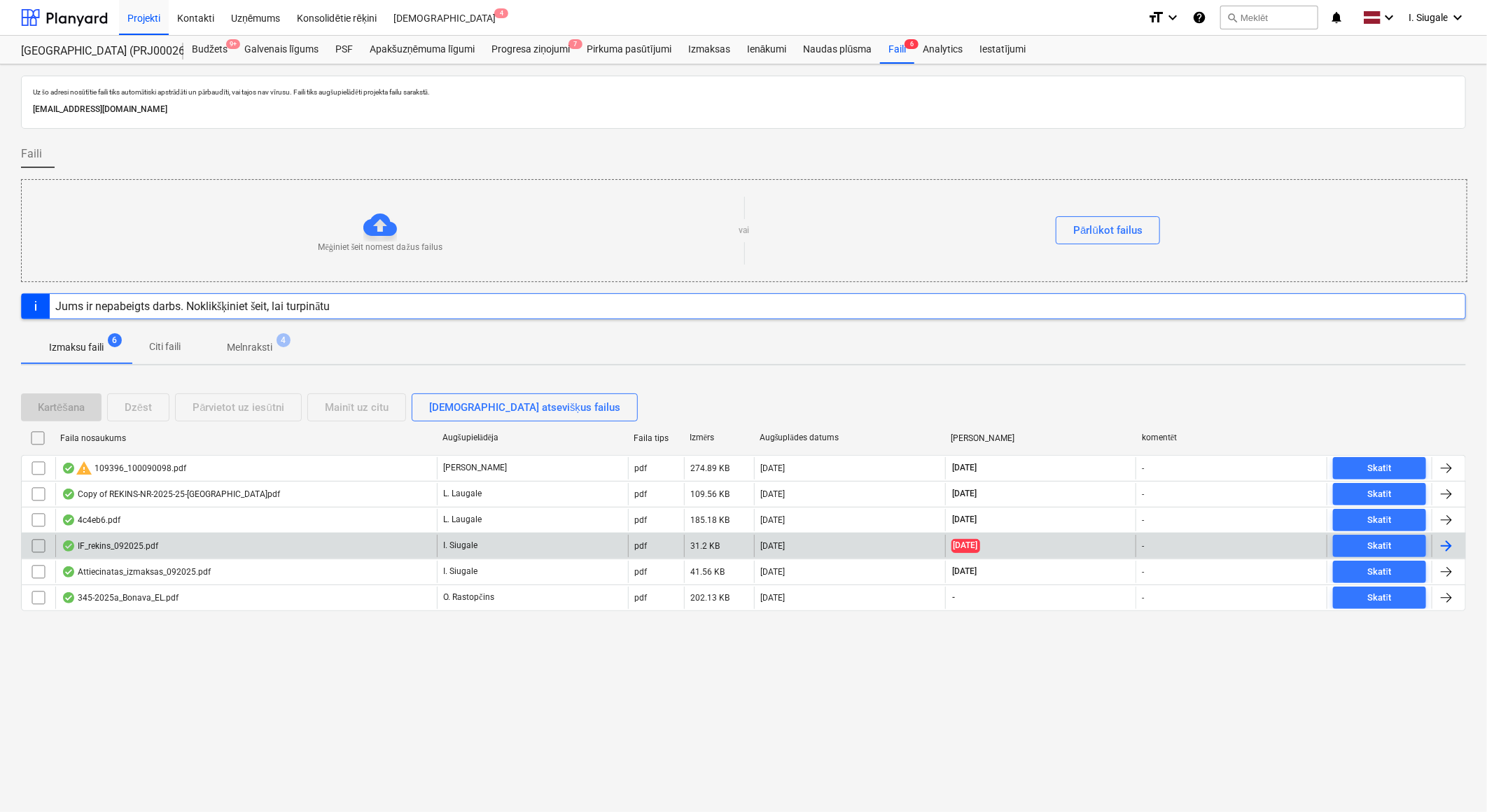
click at [208, 549] on div "IF_rekins_092025.pdf" at bounding box center [245, 545] width 381 height 22
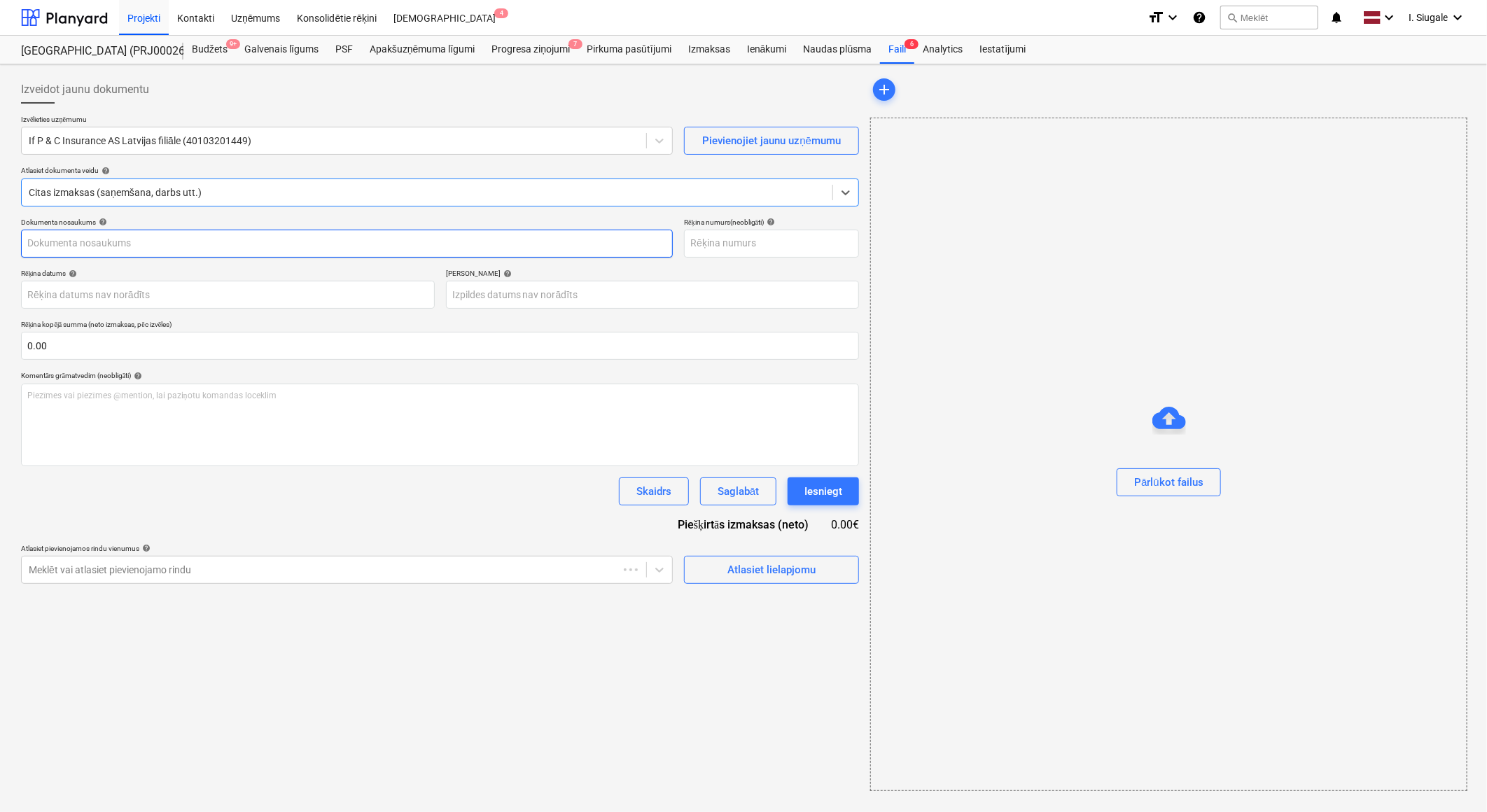
type input "092025"
type input "[DATE]"
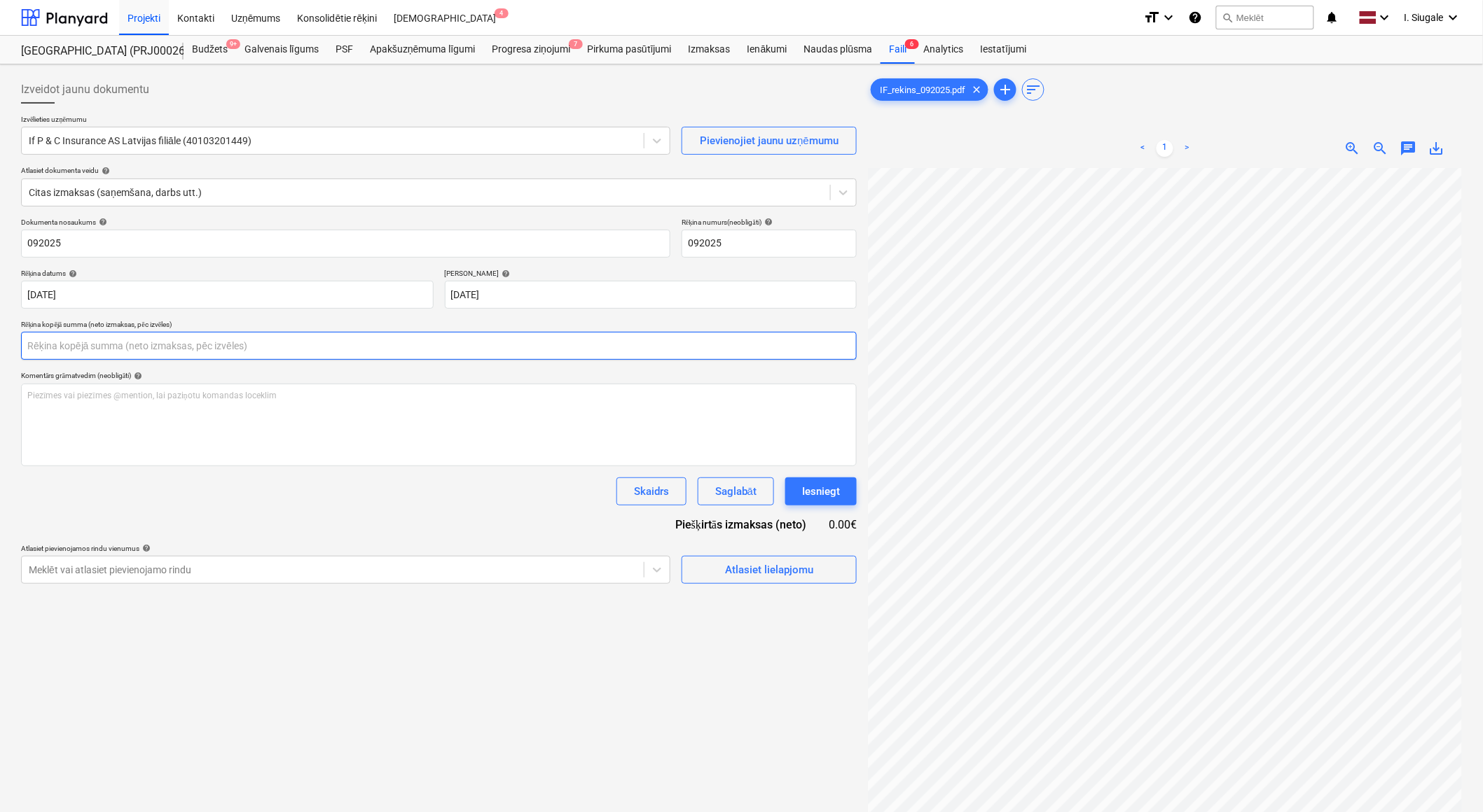
click at [109, 342] on input "text" at bounding box center [439, 346] width 835 height 28
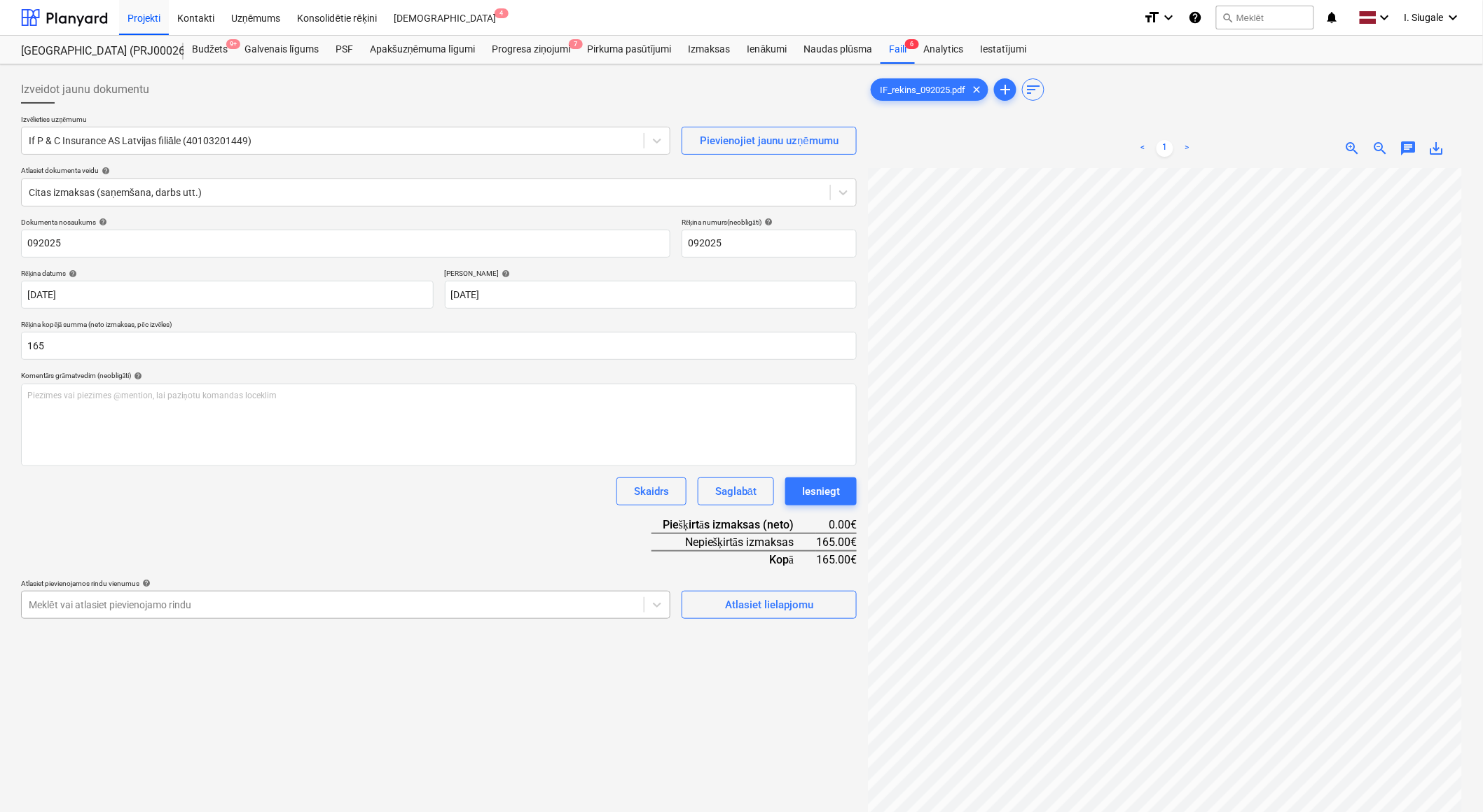
type input "165.00"
click at [187, 610] on body "Projekti Kontakti Uzņēmums Konsolidētie rēķini Iesūtne 4 format_size keyboard_a…" at bounding box center [741, 406] width 1483 height 812
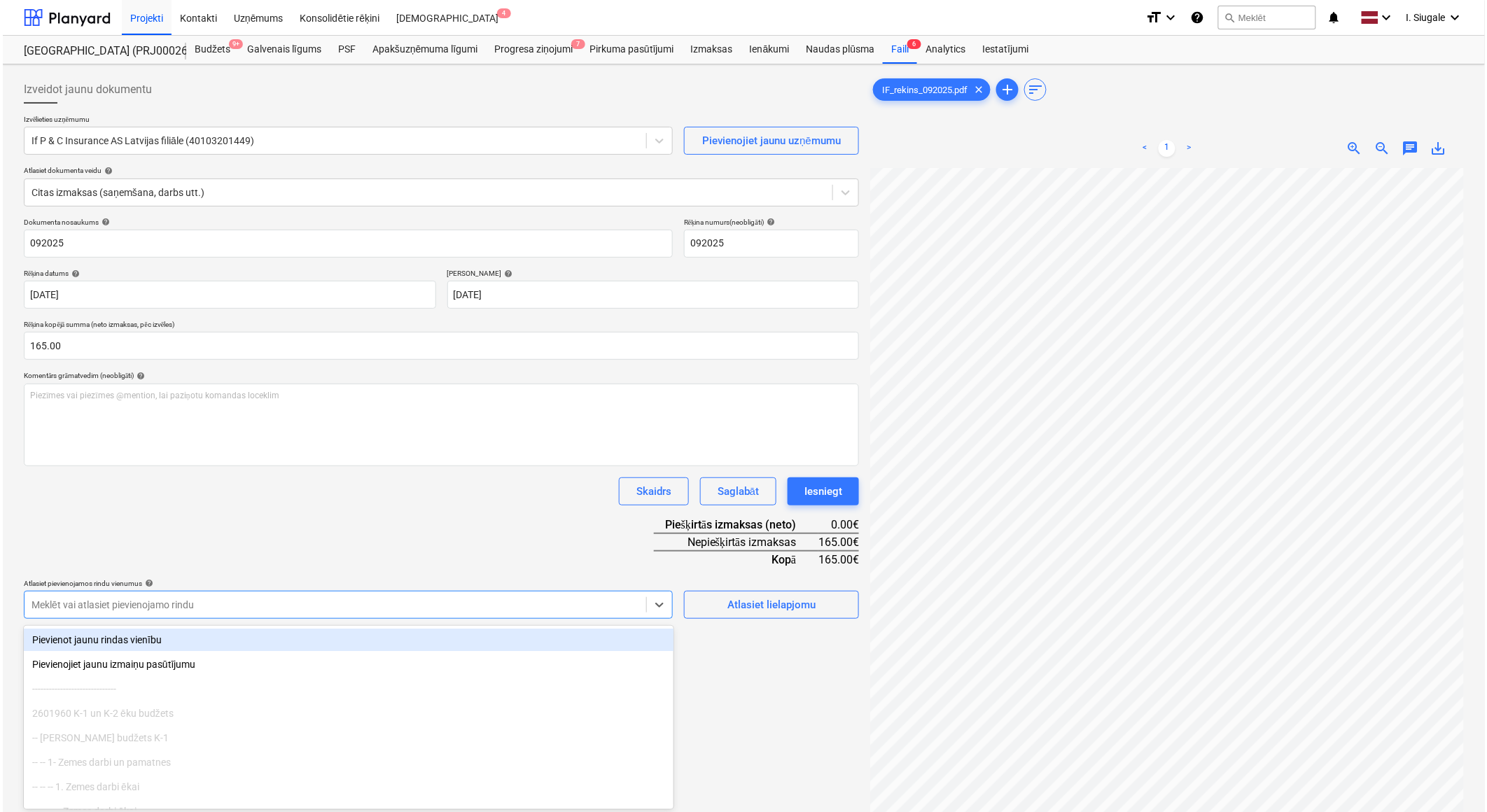
scroll to position [31, 0]
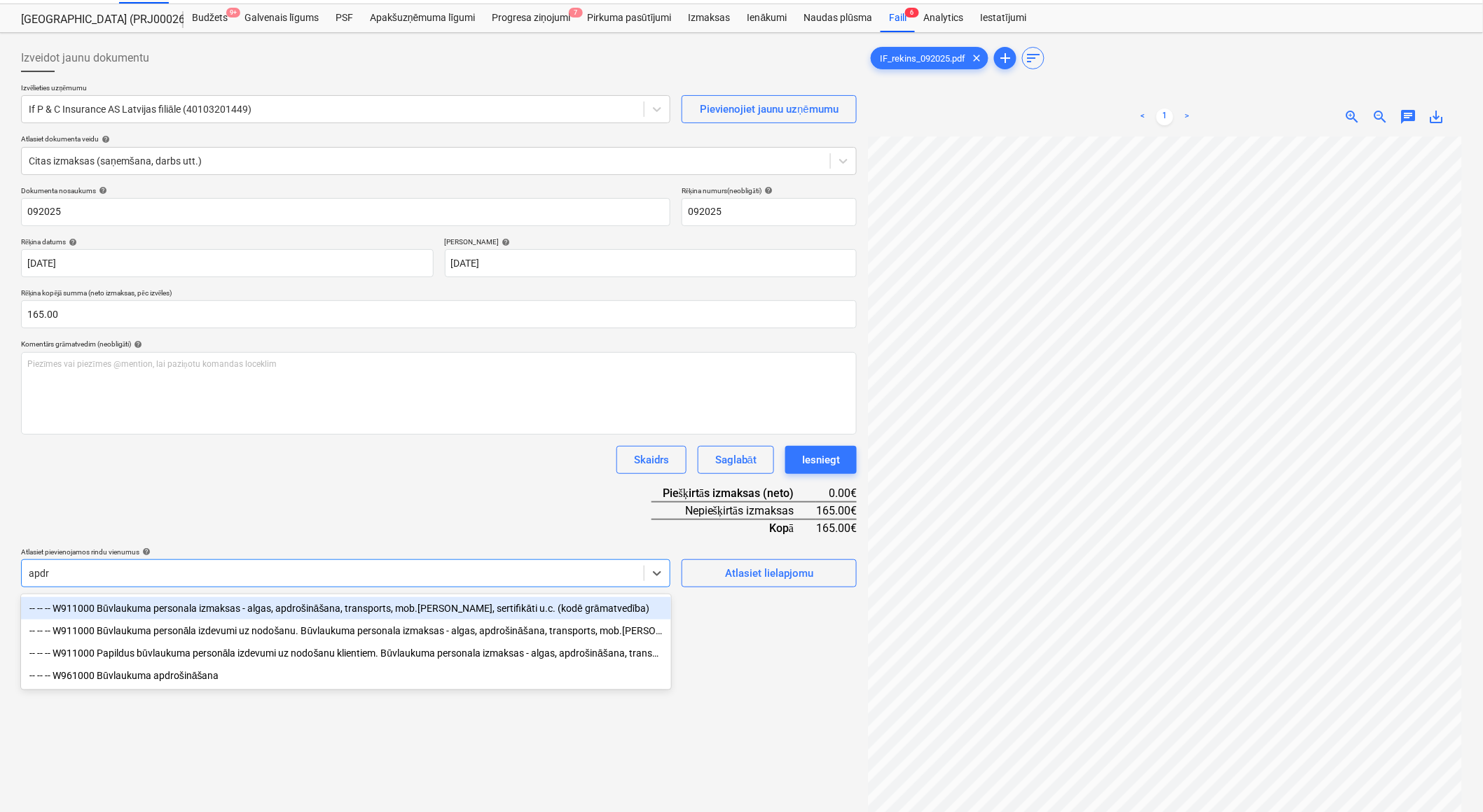
type input "apdro"
click at [192, 610] on div "-- -- -- W911000 Būvlaukuma personala izmaksas - algas, apdrošināšana, transpor…" at bounding box center [346, 608] width 650 height 22
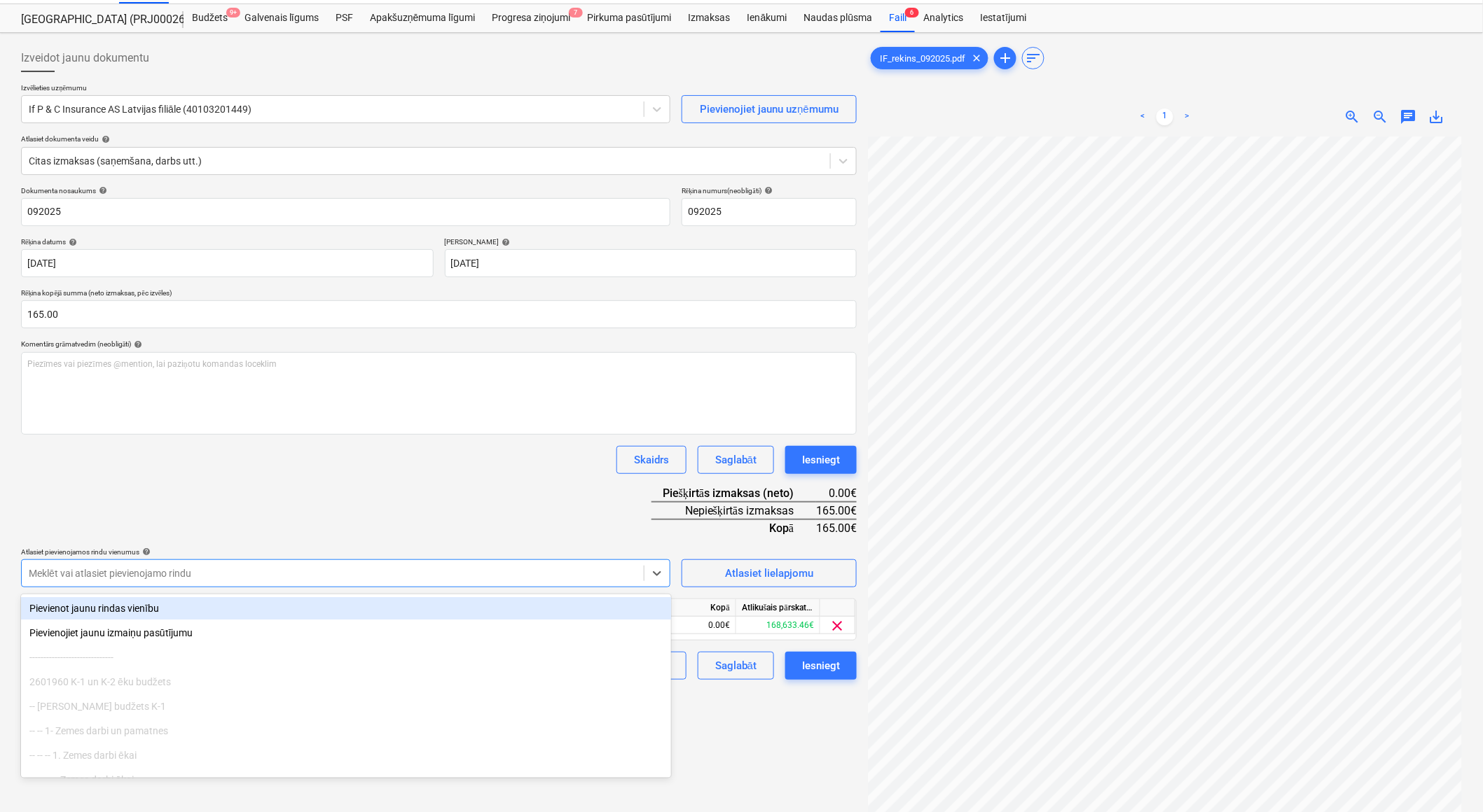
click at [279, 500] on div "Dokumenta nosaukums help 092025 Rēķina numurs (neobligāti) help 092025 Rēķina d…" at bounding box center [439, 433] width 835 height 494
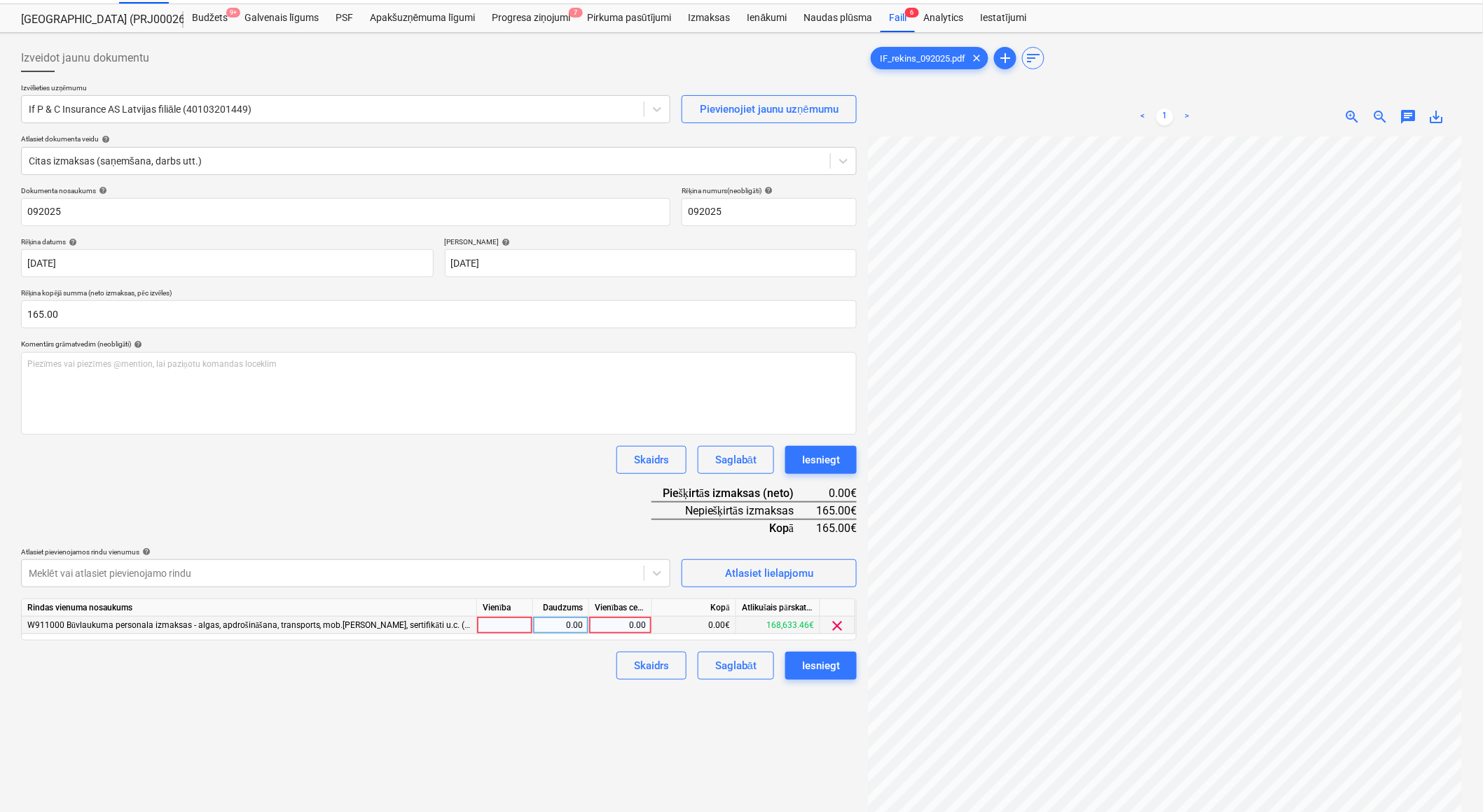
click at [497, 631] on div at bounding box center [505, 625] width 56 height 17
type input "1"
click at [547, 630] on div "0.00" at bounding box center [561, 625] width 44 height 17
type input "1"
click at [604, 634] on div "0.00" at bounding box center [620, 625] width 51 height 17
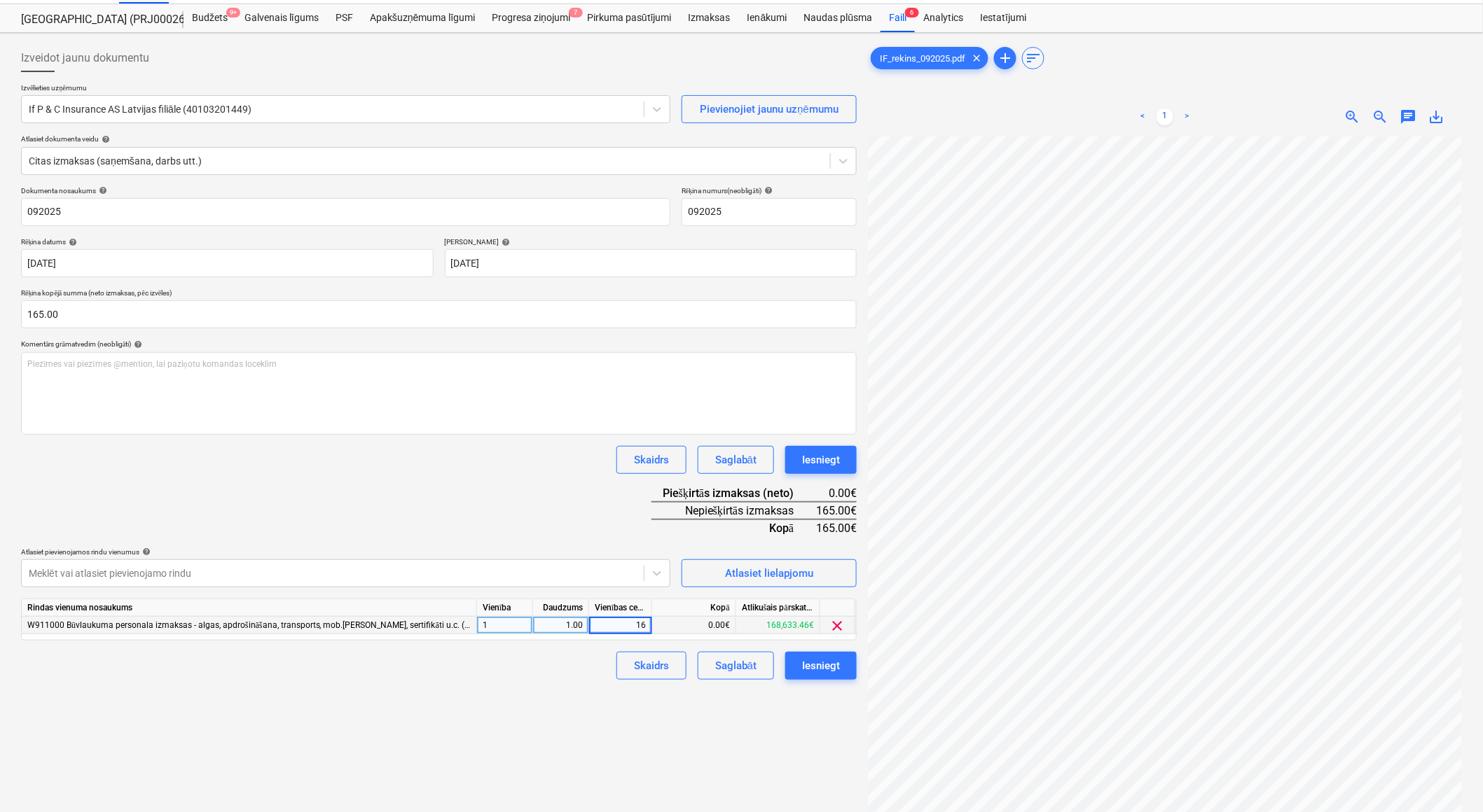
type input "165"
click at [552, 712] on div "Izveidot jaunu dokumentu Izvēlieties uzņēmumu If P & C Insurance AS Latvijas fi…" at bounding box center [439, 477] width 847 height 877
click at [827, 668] on div "Iesniegt" at bounding box center [821, 666] width 38 height 18
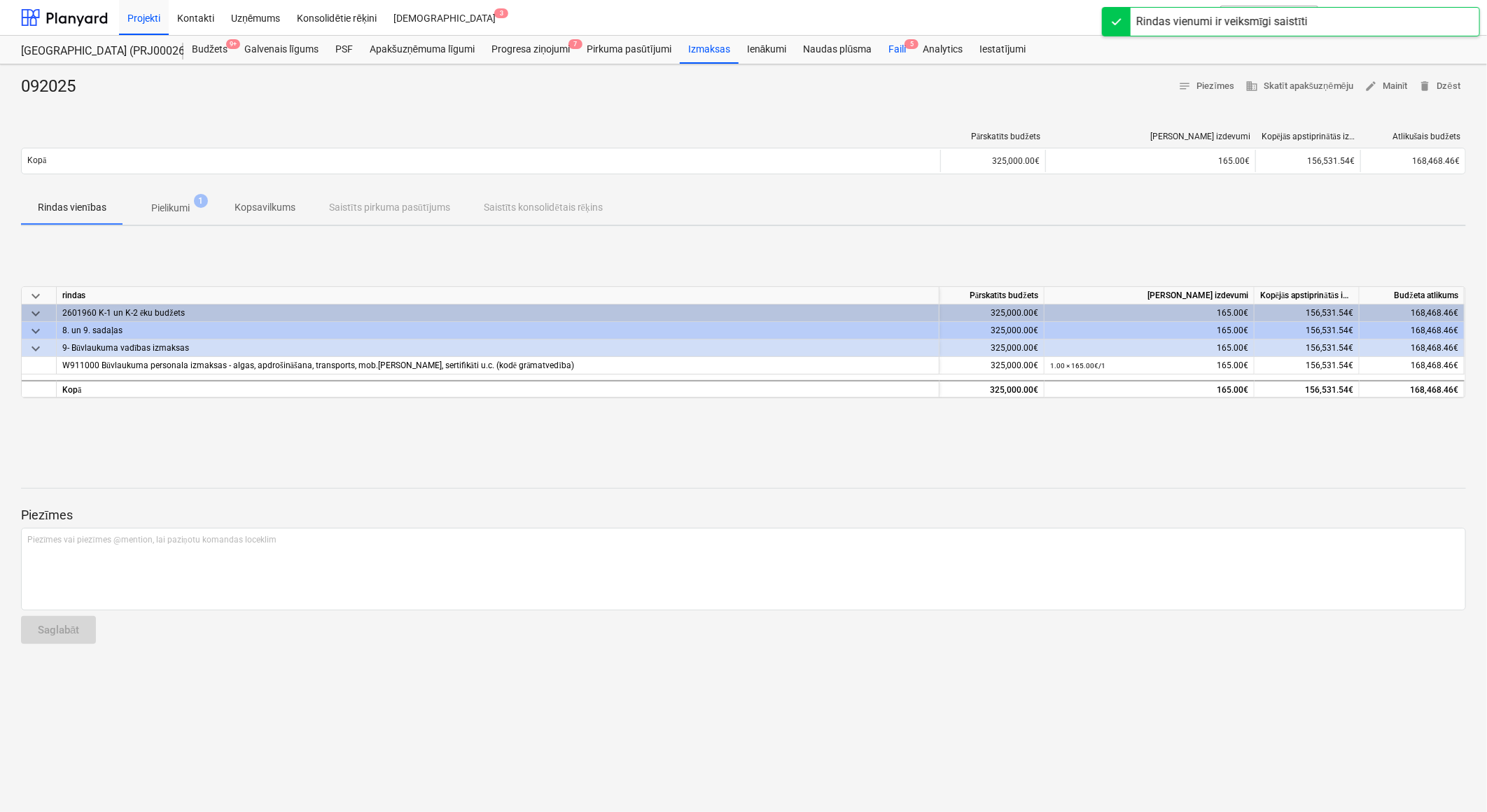
click at [901, 50] on div "Faili 5" at bounding box center [897, 50] width 34 height 28
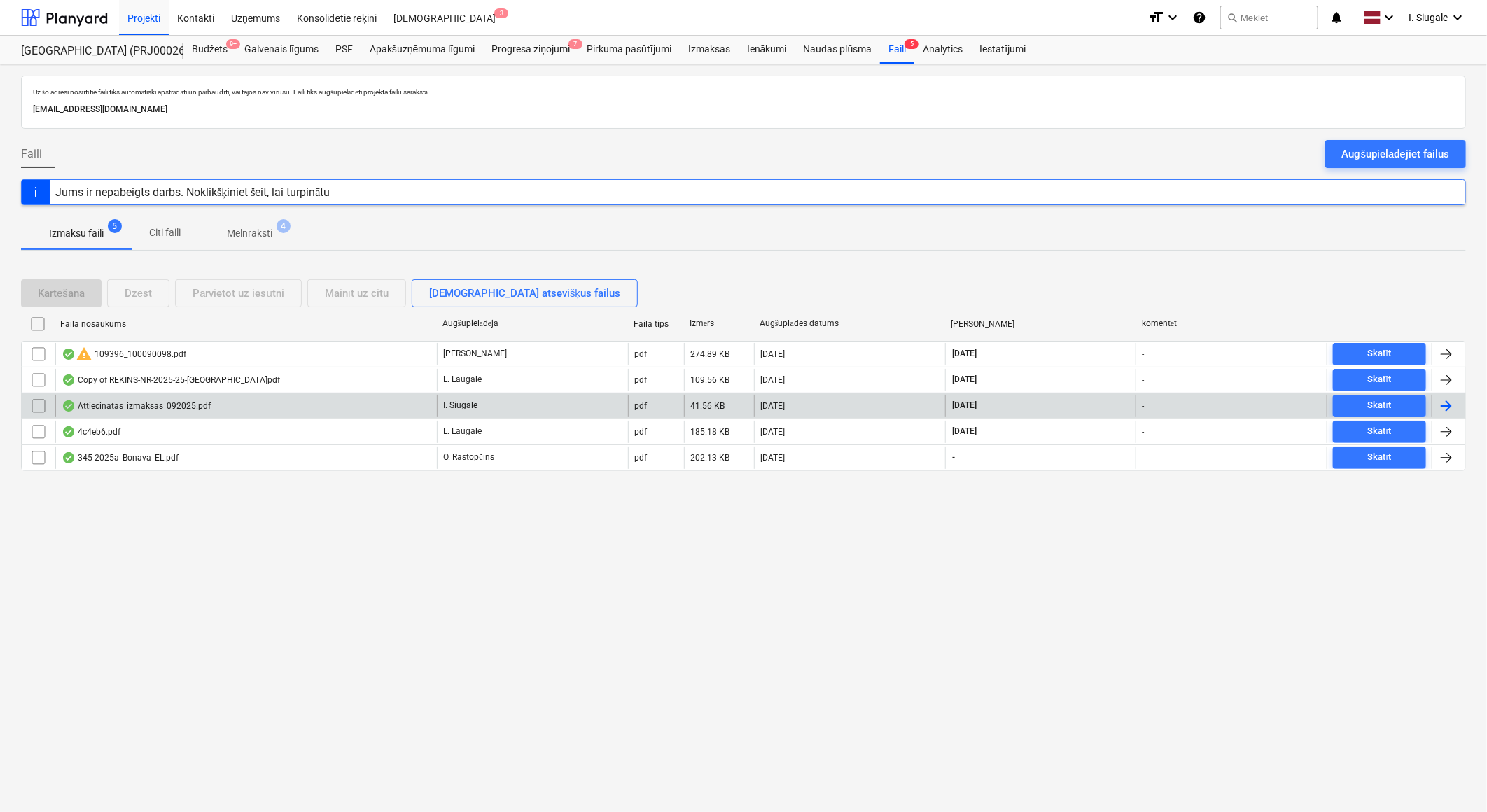
click at [194, 404] on div "Attiecinatas_izmaksas_092025.pdf" at bounding box center [136, 406] width 149 height 11
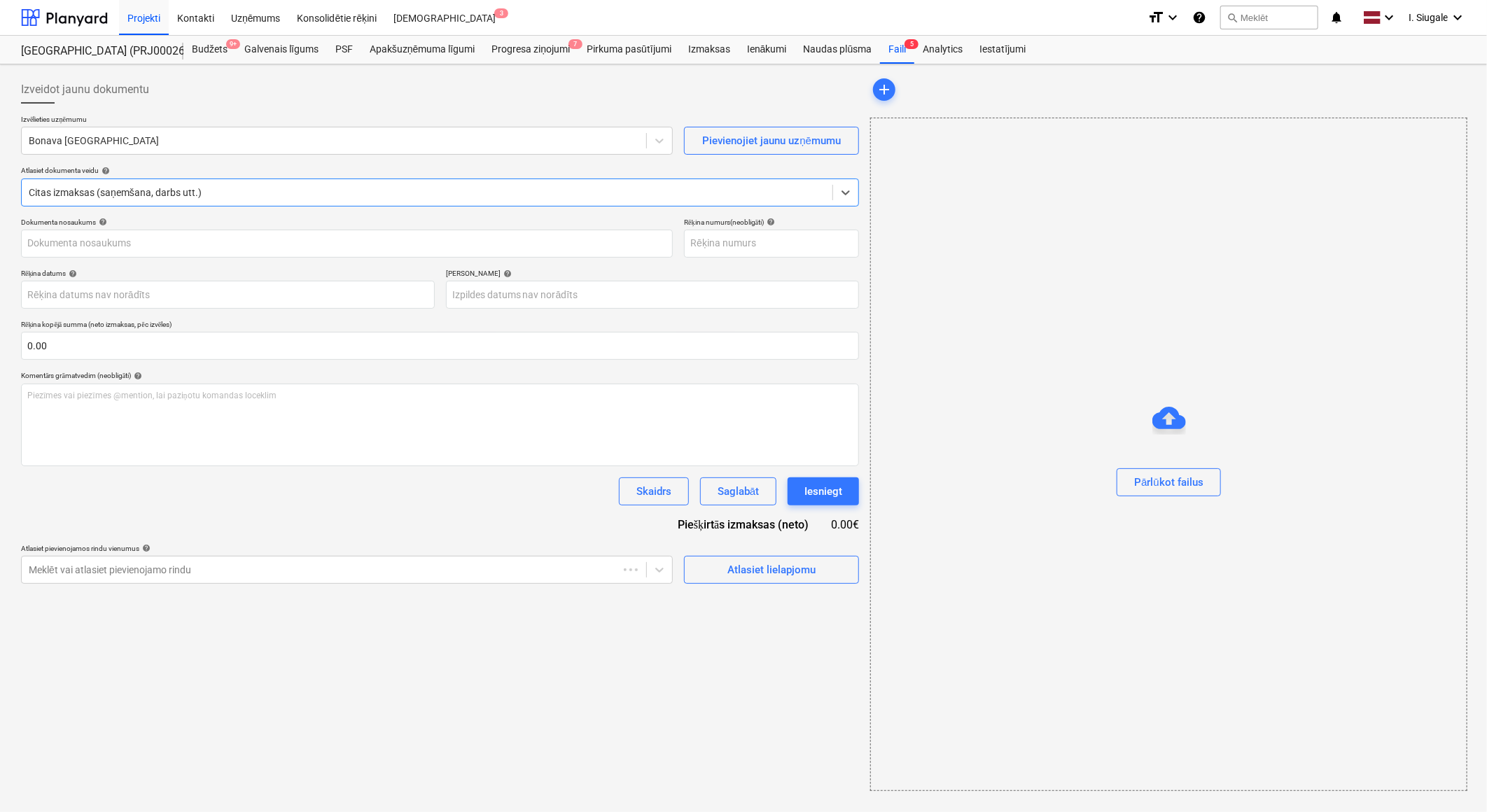
type input "092025"
type input "[DATE]"
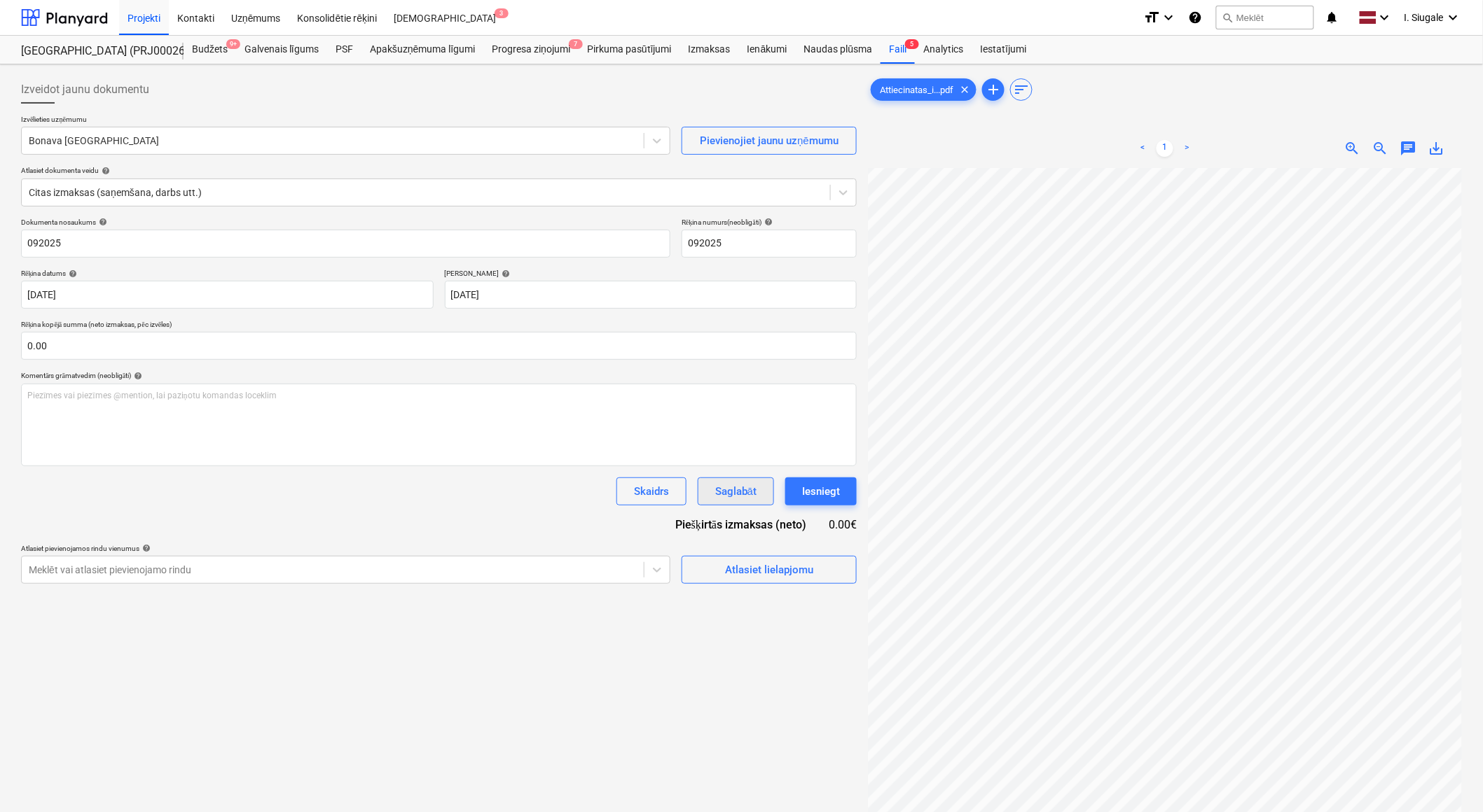
scroll to position [0, 423]
click at [89, 342] on input "text" at bounding box center [439, 346] width 835 height 28
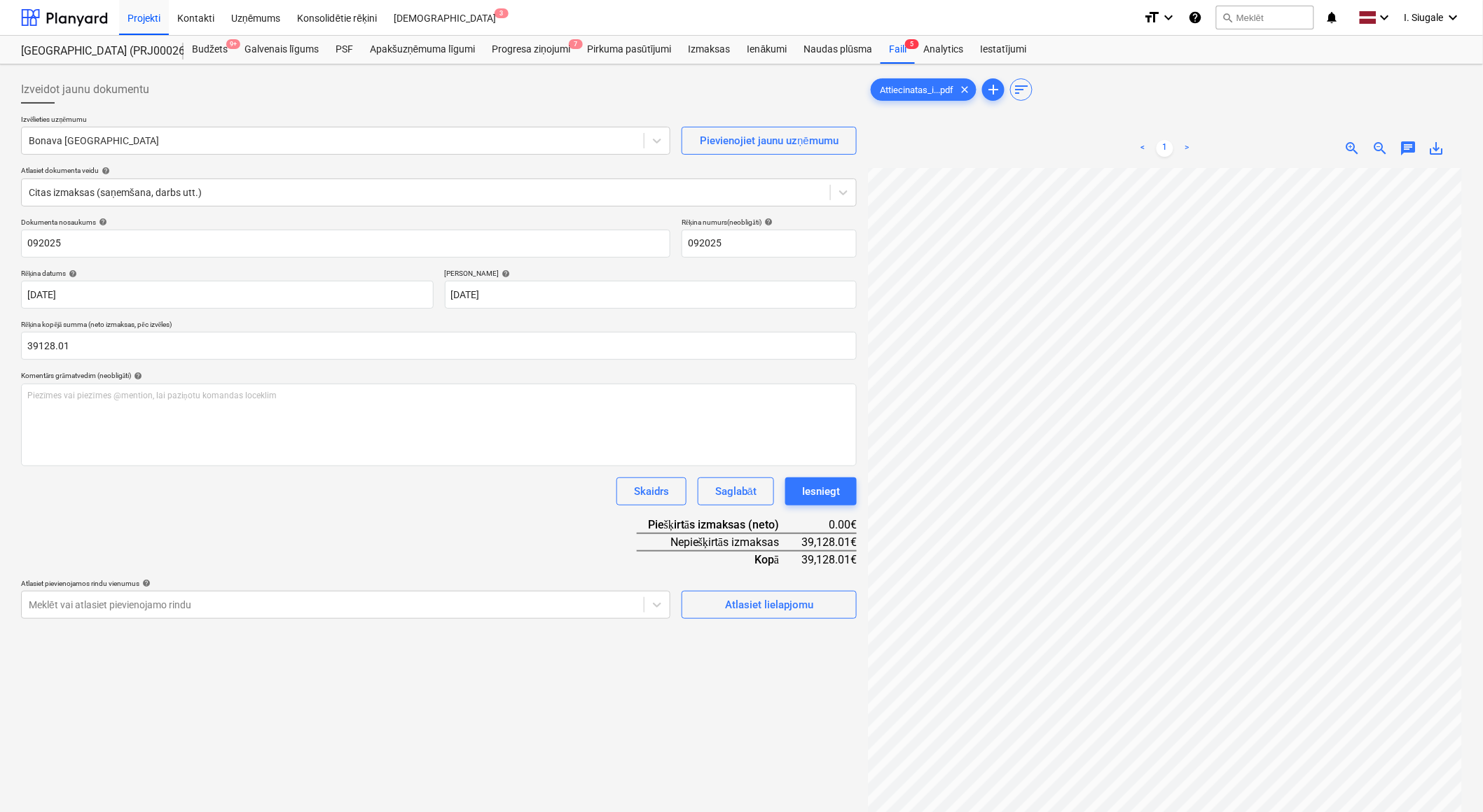
type input "39,128.01"
click at [161, 522] on div "Dokumenta nosaukums help 092025 Rēķina numurs (neobligāti) help 092025 Rēķina d…" at bounding box center [439, 417] width 835 height 401
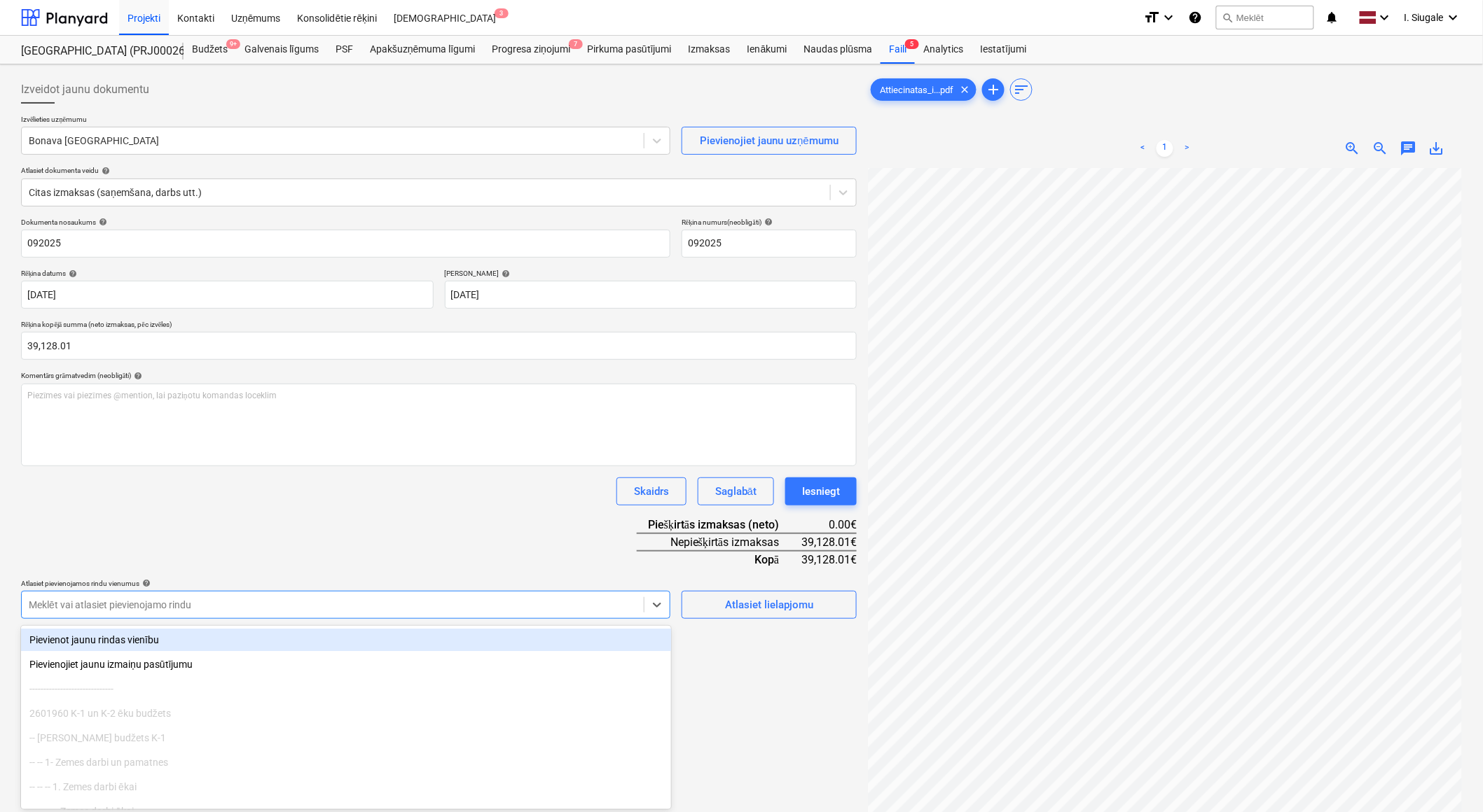
click at [384, 598] on div "Izveidot jaunu dokumentu Izvēlieties uzņēmumu Bonava Latvija Pievienojiet jaunu…" at bounding box center [439, 508] width 847 height 877
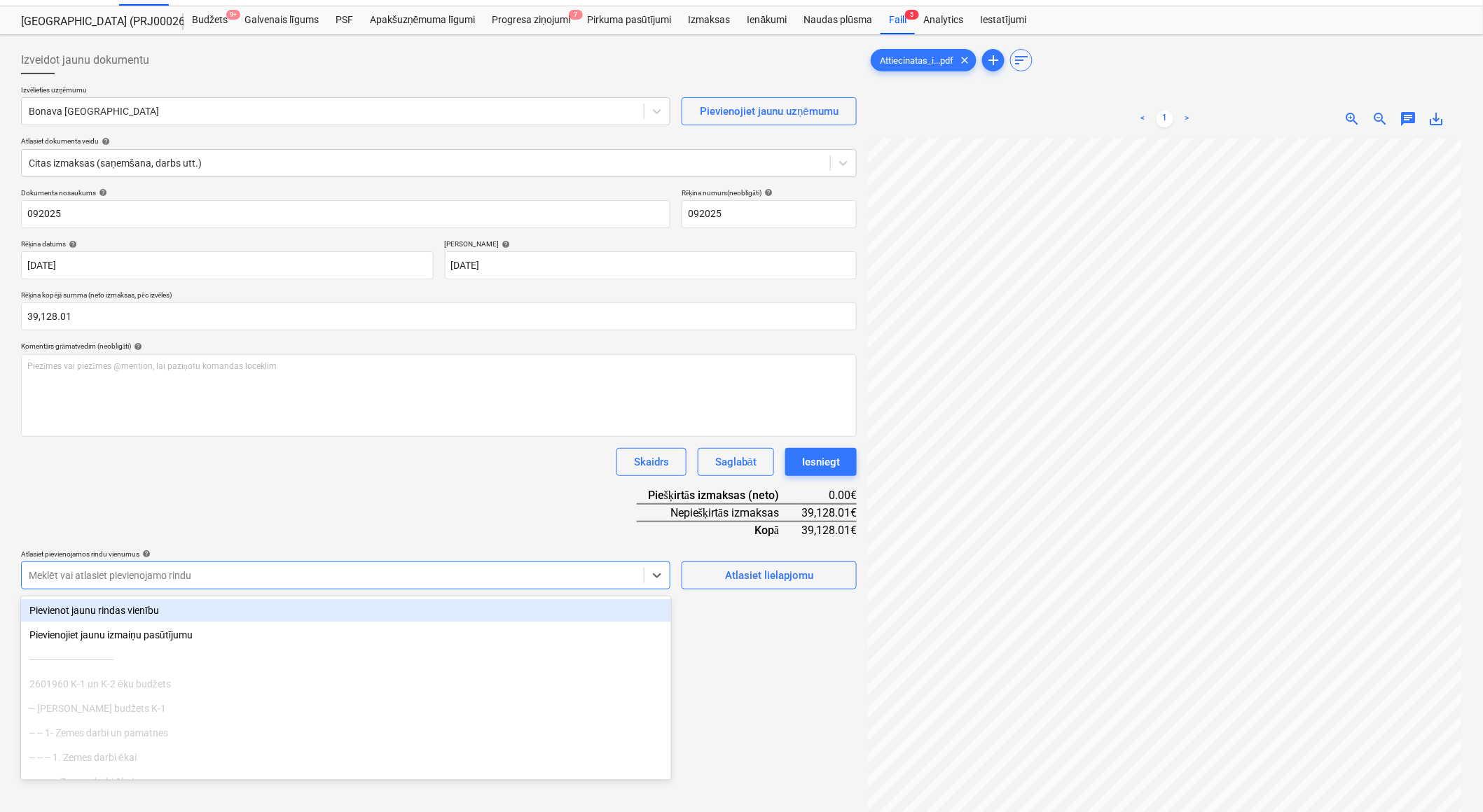
scroll to position [31, 0]
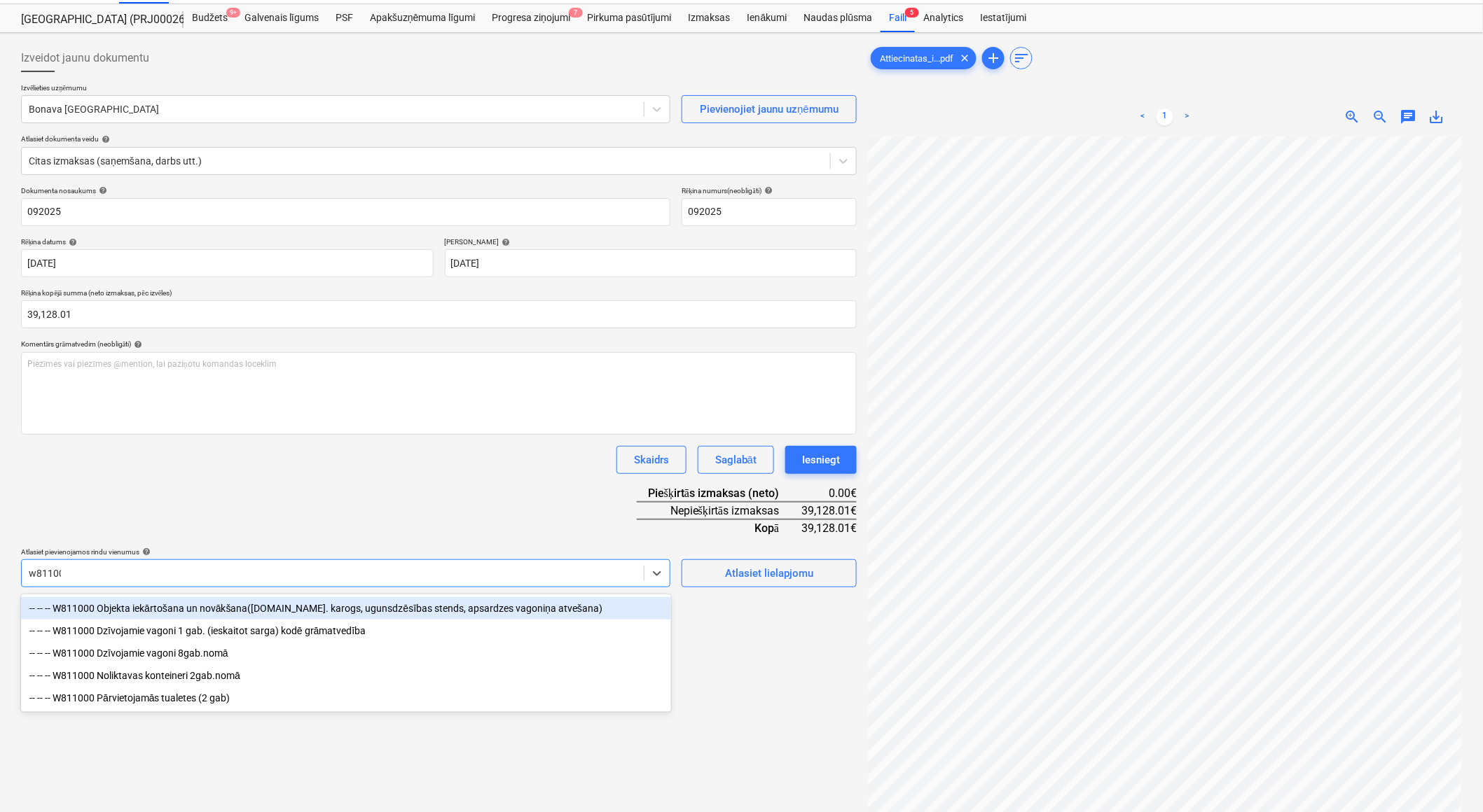
type input "w811000"
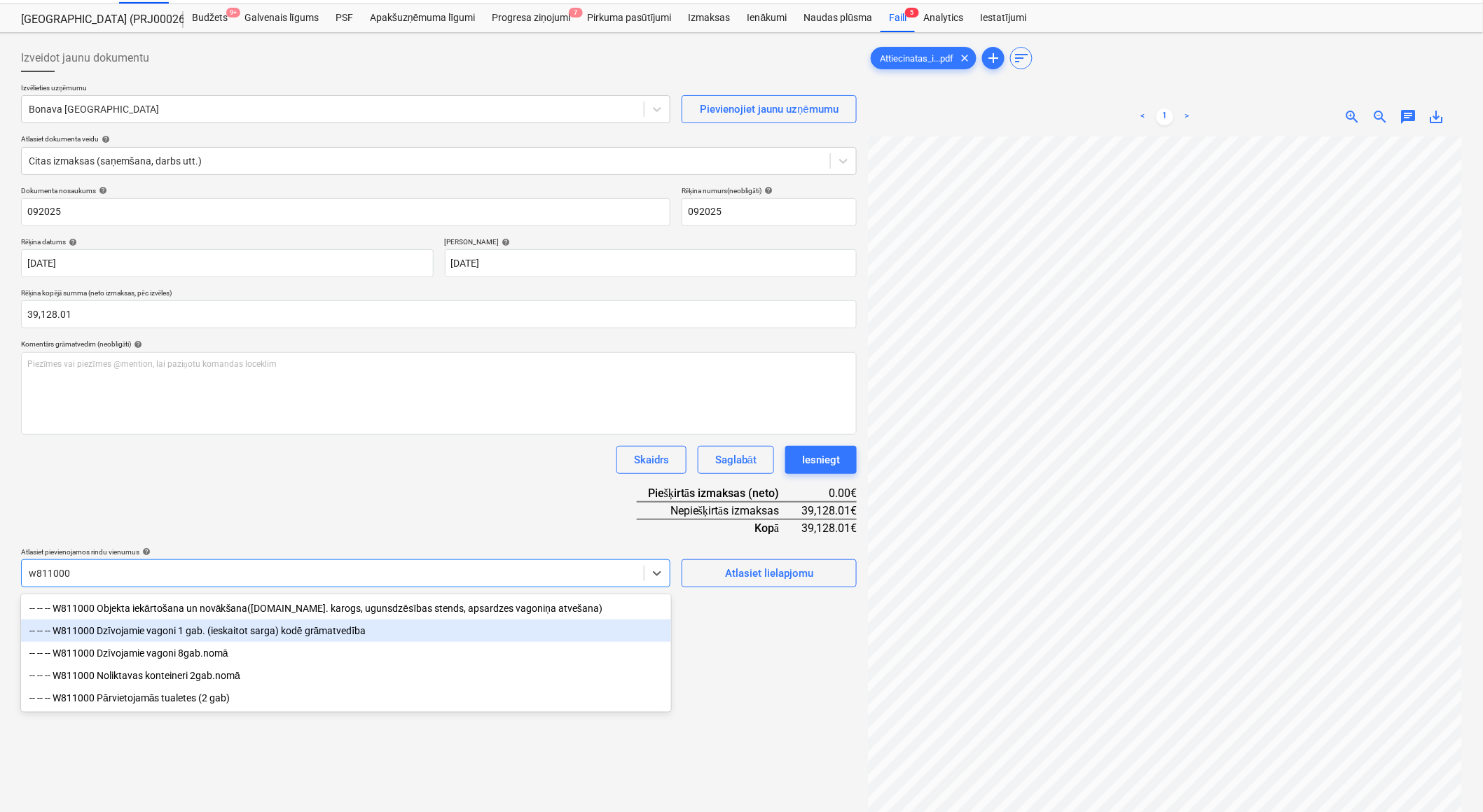
click at [401, 635] on div "-- -- -- W811000 Dzīvojamie vagoni 1 gab. (ieskaitot sarga) kodē grāmatvedība" at bounding box center [346, 630] width 650 height 22
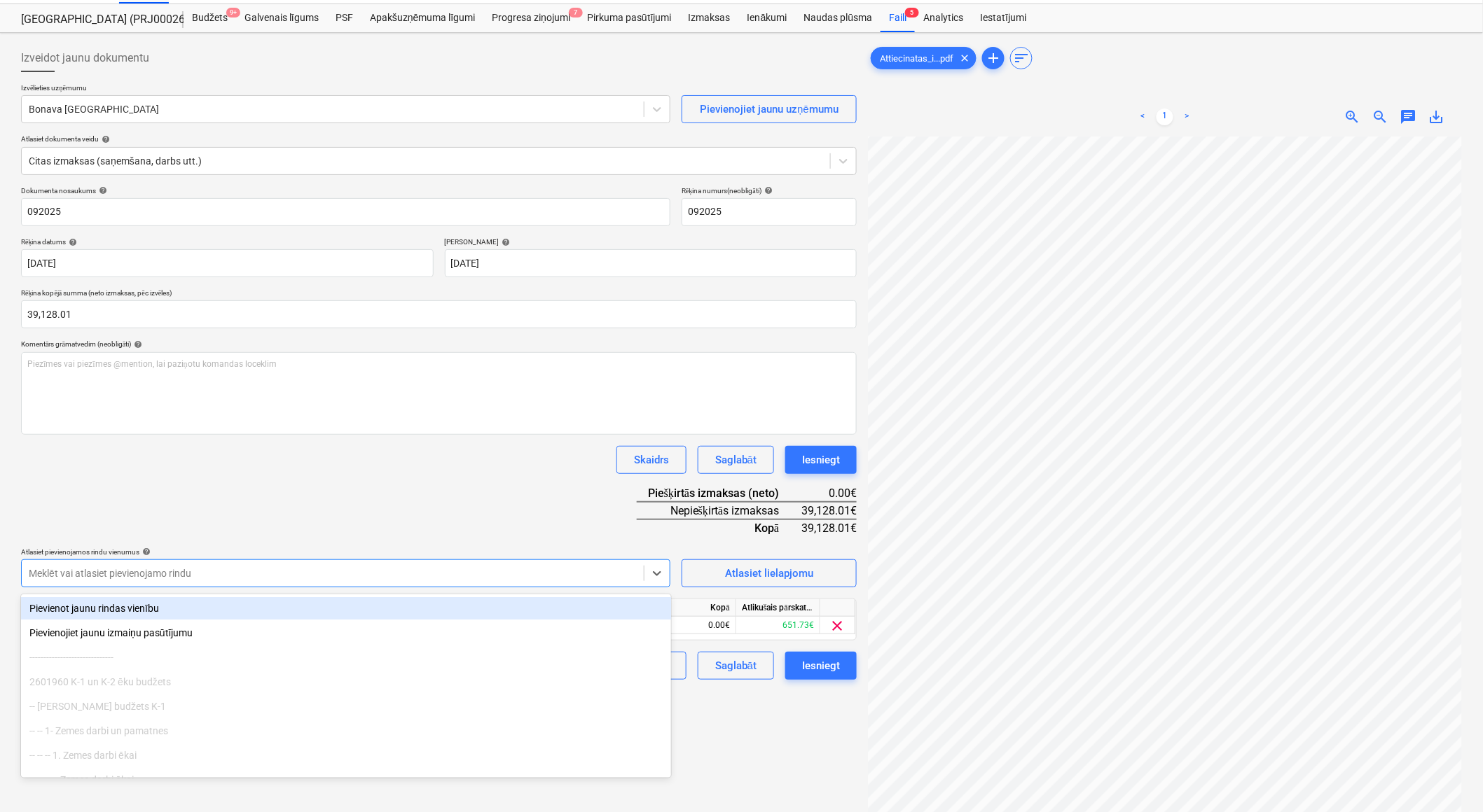
click at [408, 498] on div "Dokumenta nosaukums help 092025 Rēķina numurs (neobligāti) help 092025 Rēķina d…" at bounding box center [439, 433] width 835 height 494
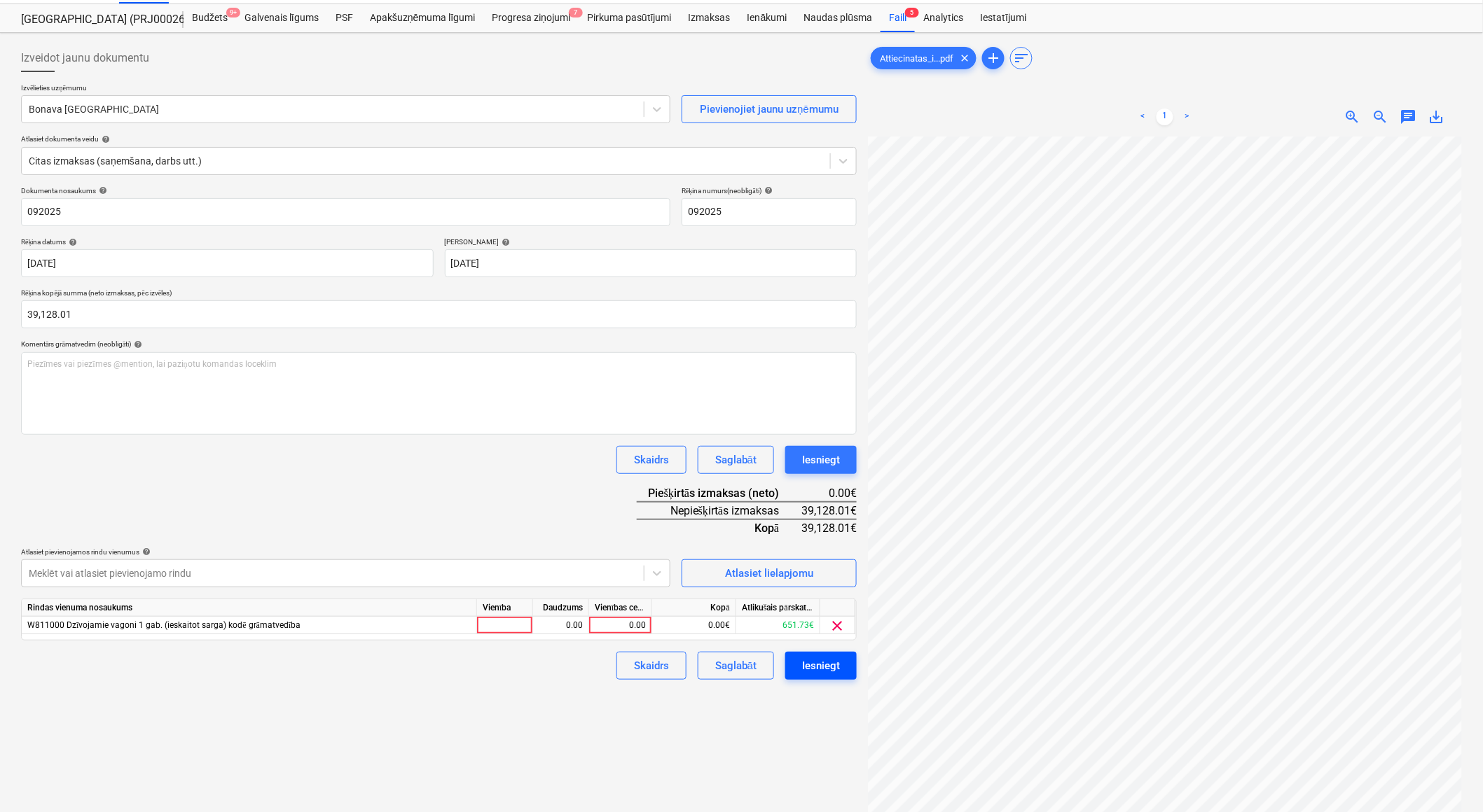
scroll to position [0, 302]
click at [280, 631] on div "W811000 Dzīvojamie vagoni 1 gab. (ieskaitot sarga) kodē grāmatvedība" at bounding box center [249, 625] width 455 height 17
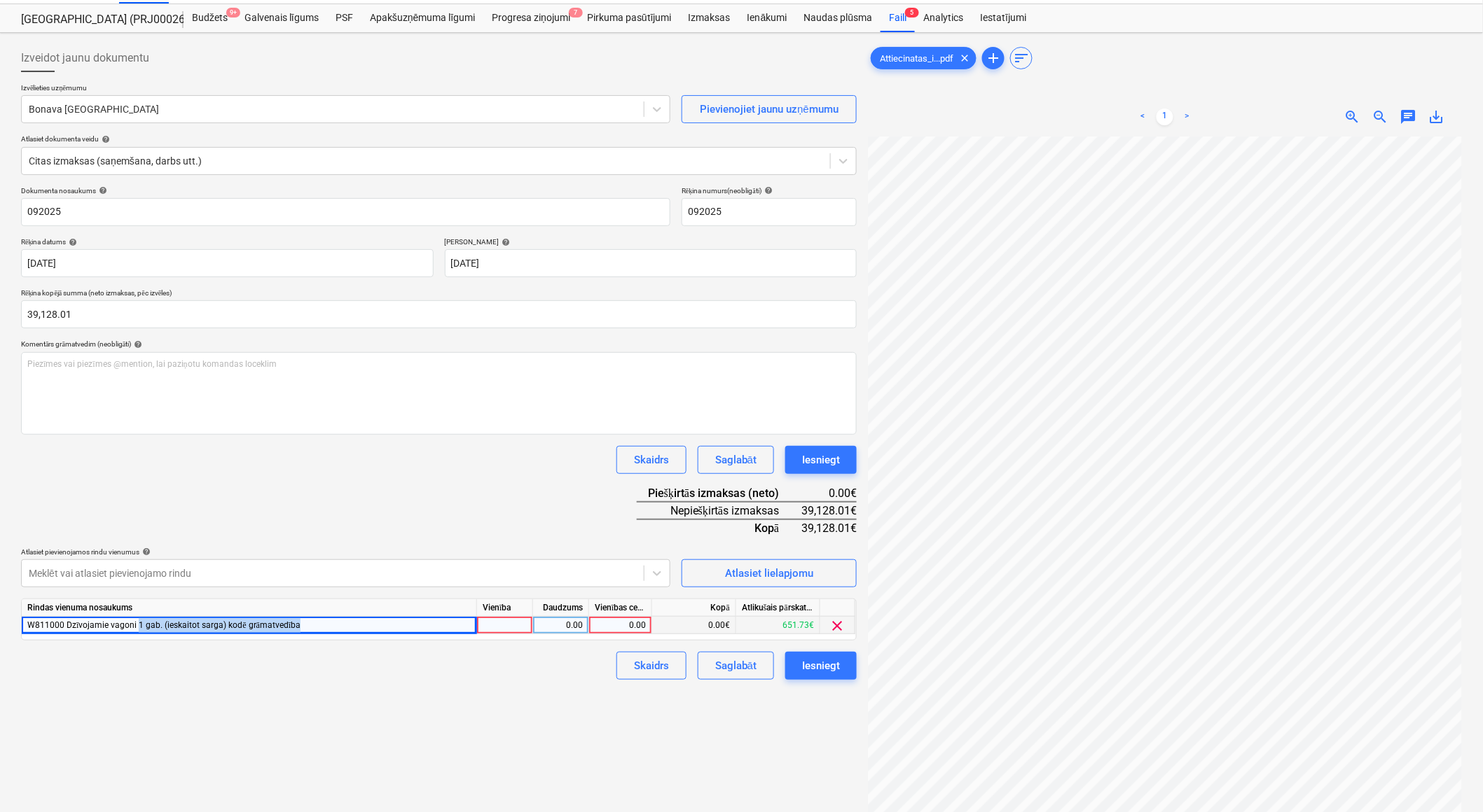
drag, startPoint x: 343, startPoint y: 629, endPoint x: 136, endPoint y: 619, distance: 207.2
click at [136, 619] on div "W811000 Dzīvojamie vagoni 1 gab. (ieskaitot sarga) kodē grāmatvedība" at bounding box center [249, 625] width 455 height 17
drag, startPoint x: 136, startPoint y: 619, endPoint x: 315, endPoint y: 661, distance: 183.9
click at [315, 662] on div "Skaidrs Saglabāt Iesniegt" at bounding box center [439, 666] width 835 height 28
drag, startPoint x: 314, startPoint y: 626, endPoint x: 19, endPoint y: 612, distance: 295.3
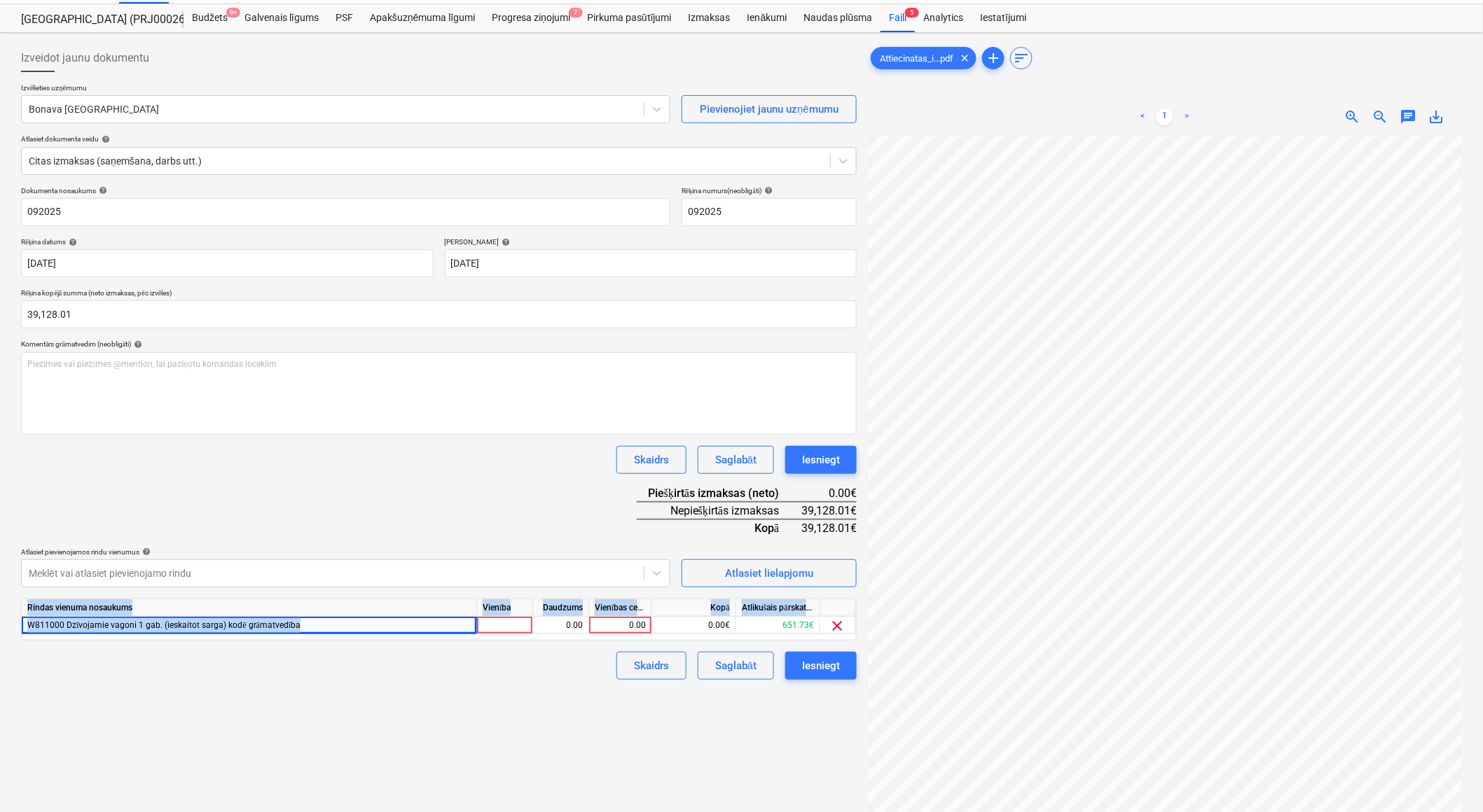
click at [19, 612] on div "Izveidot jaunu dokumentu Izvēlieties uzņēmumu Bonava Latvija Pievienojiet jaunu…" at bounding box center [439, 477] width 847 height 877
click at [264, 776] on div "Izveidot jaunu dokumentu Izvēlieties uzņēmumu Bonava Latvija Pievienojiet jaunu…" at bounding box center [439, 477] width 847 height 877
click at [837, 629] on span "clear" at bounding box center [838, 626] width 16 height 16
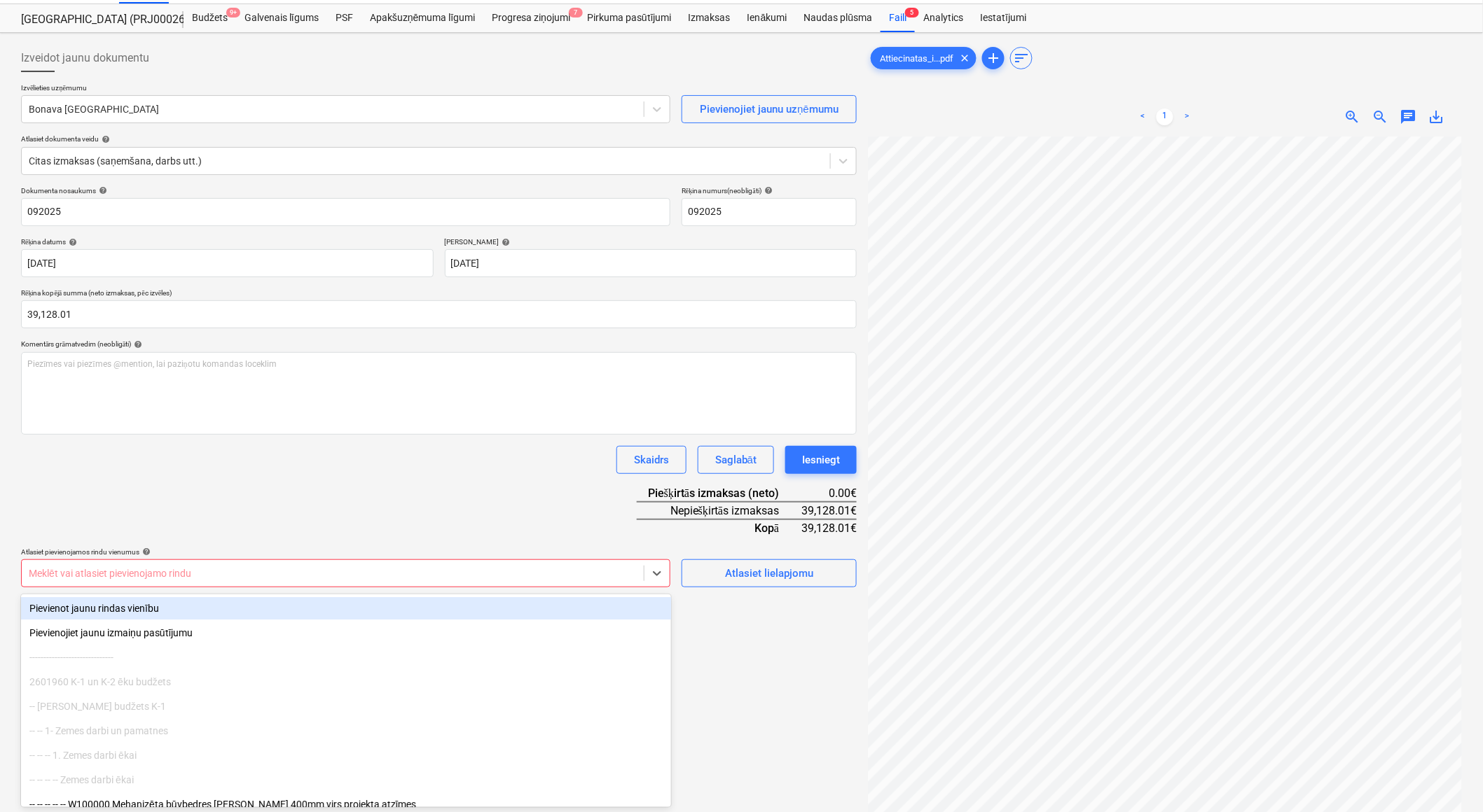
click at [242, 574] on div at bounding box center [332, 573] width 608 height 14
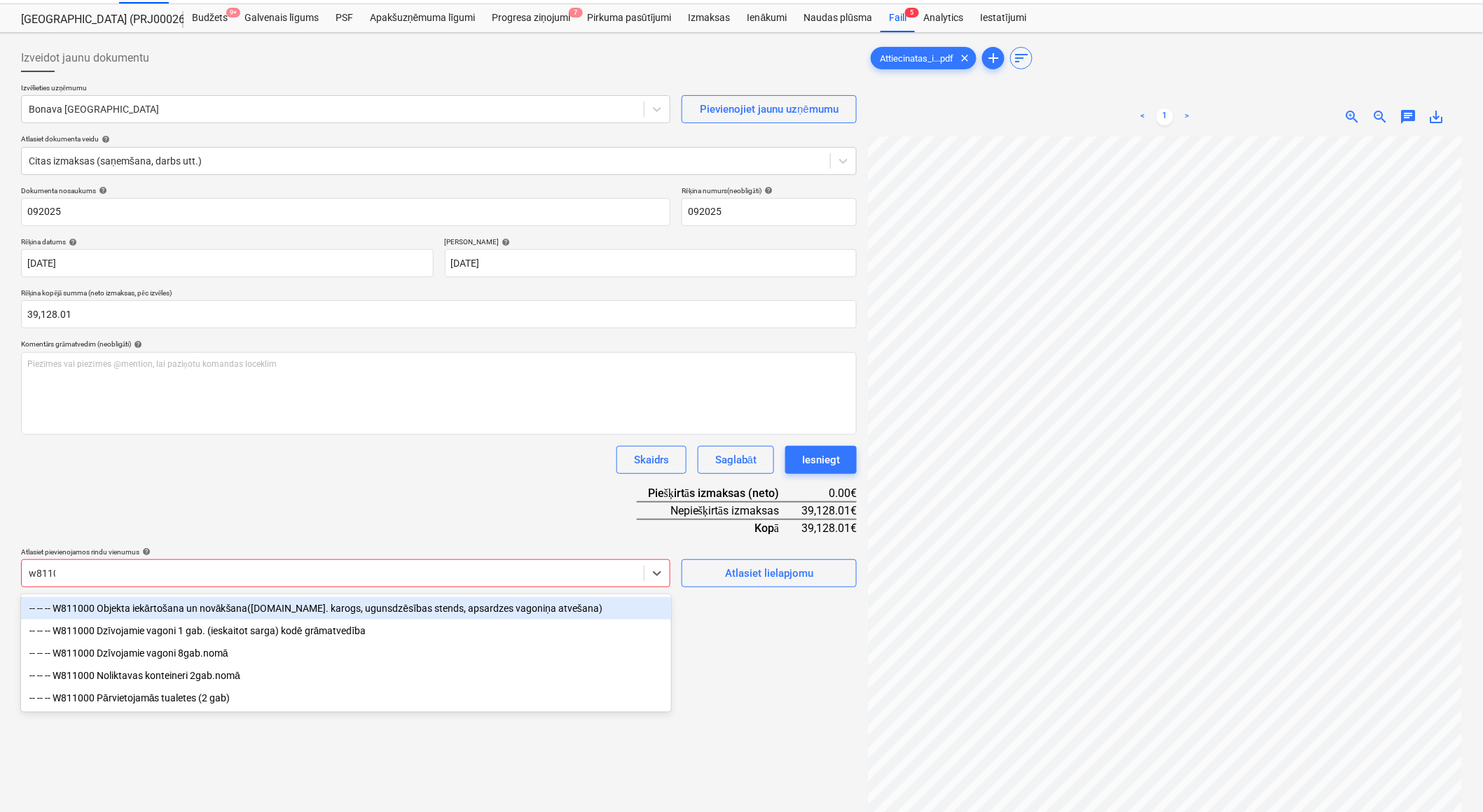
type input "w81100"
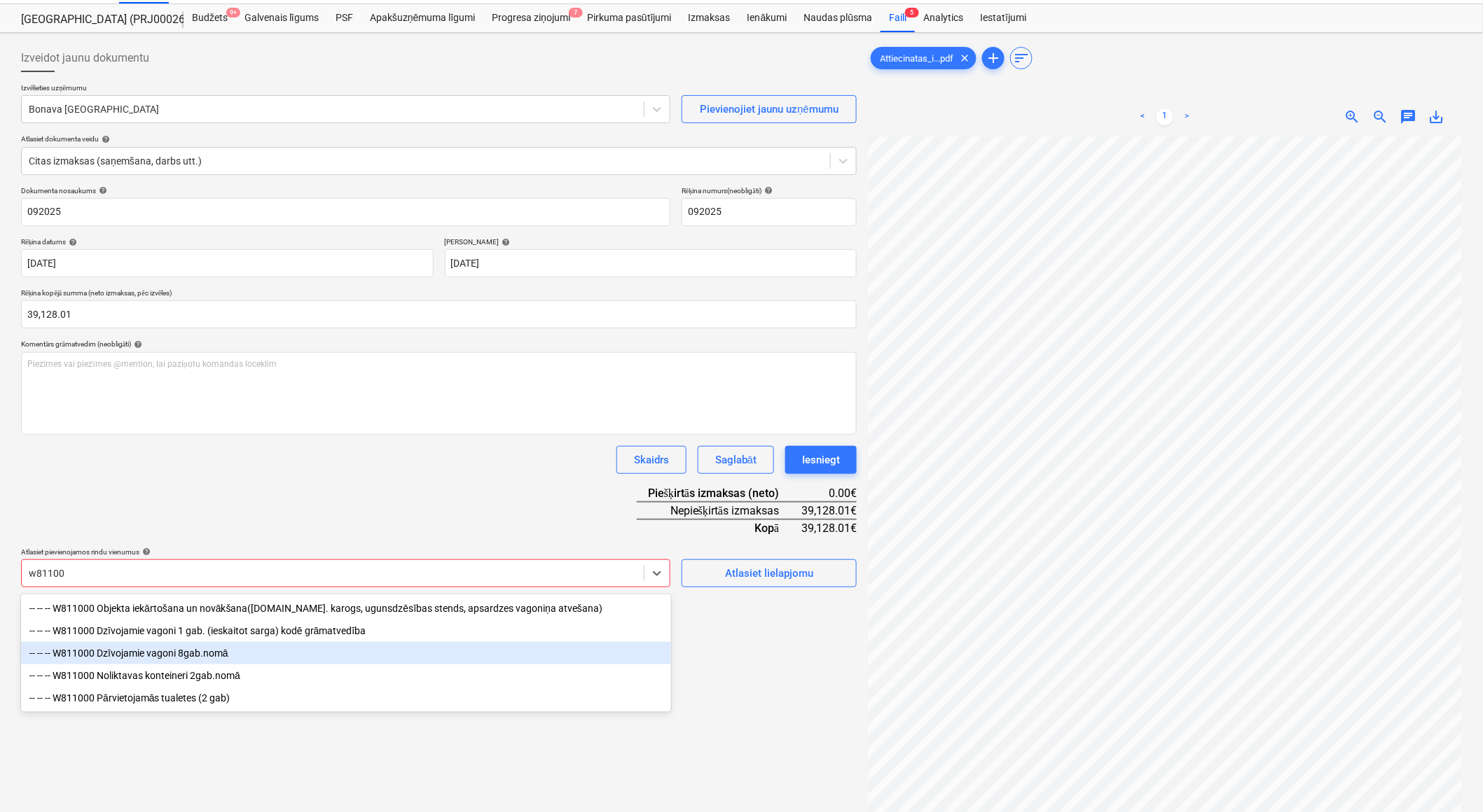
click at [221, 658] on div "-- -- -- W811000 Dzīvojamie vagoni 8gab.nomā" at bounding box center [346, 653] width 650 height 22
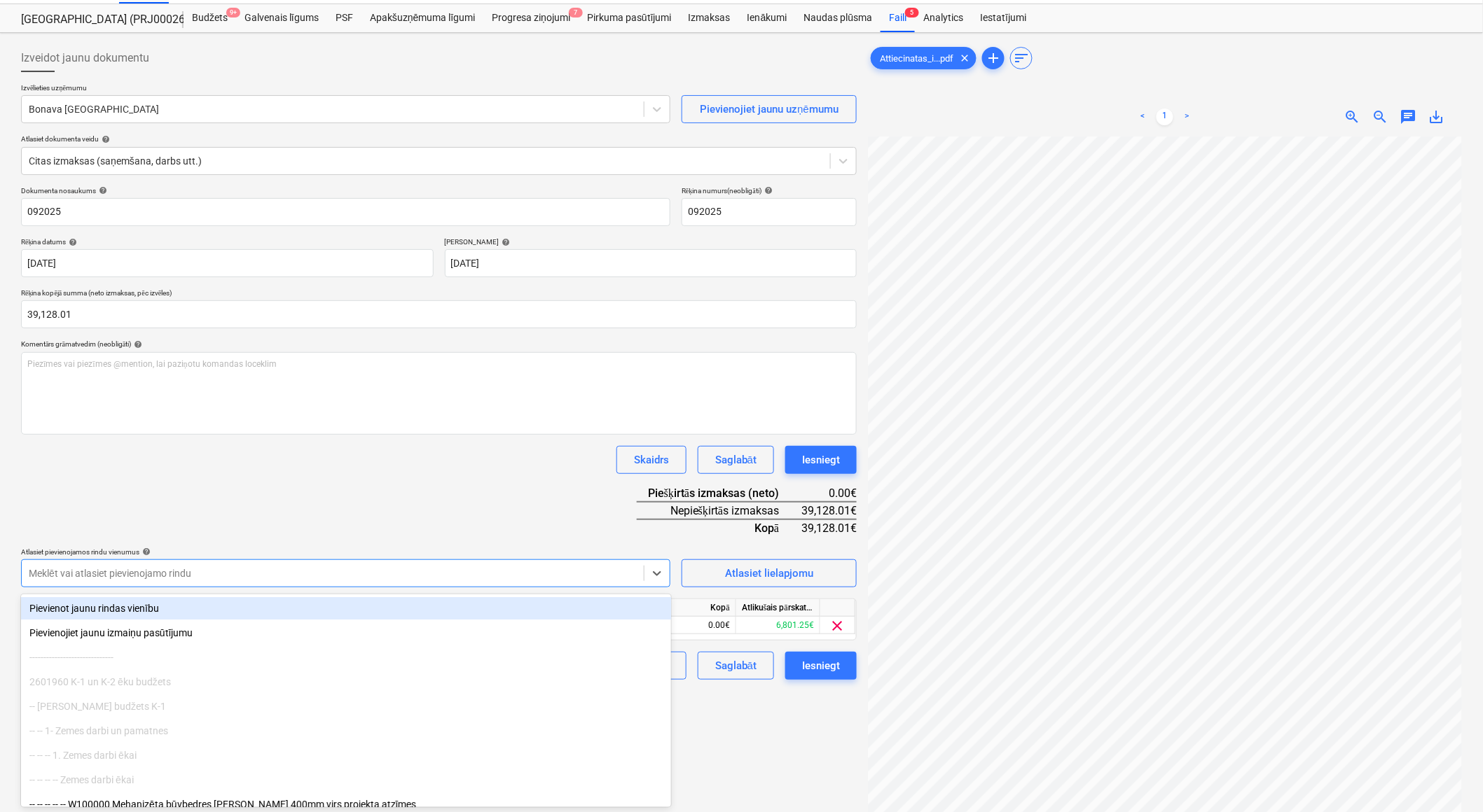
click at [488, 495] on div "Dokumenta nosaukums help 092025 Rēķina numurs (neobligāti) help 092025 Rēķina d…" at bounding box center [439, 433] width 835 height 494
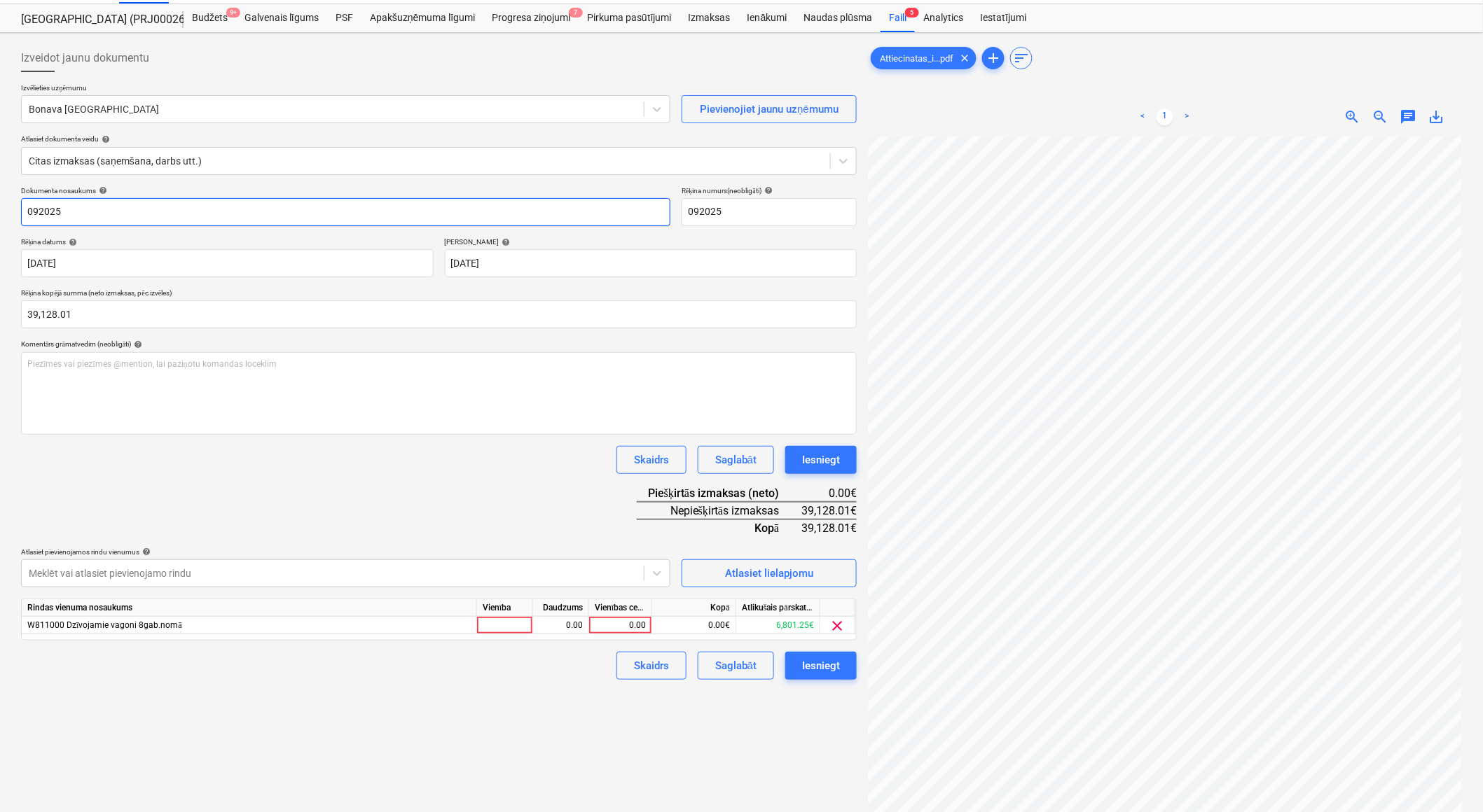
scroll to position [0, 0]
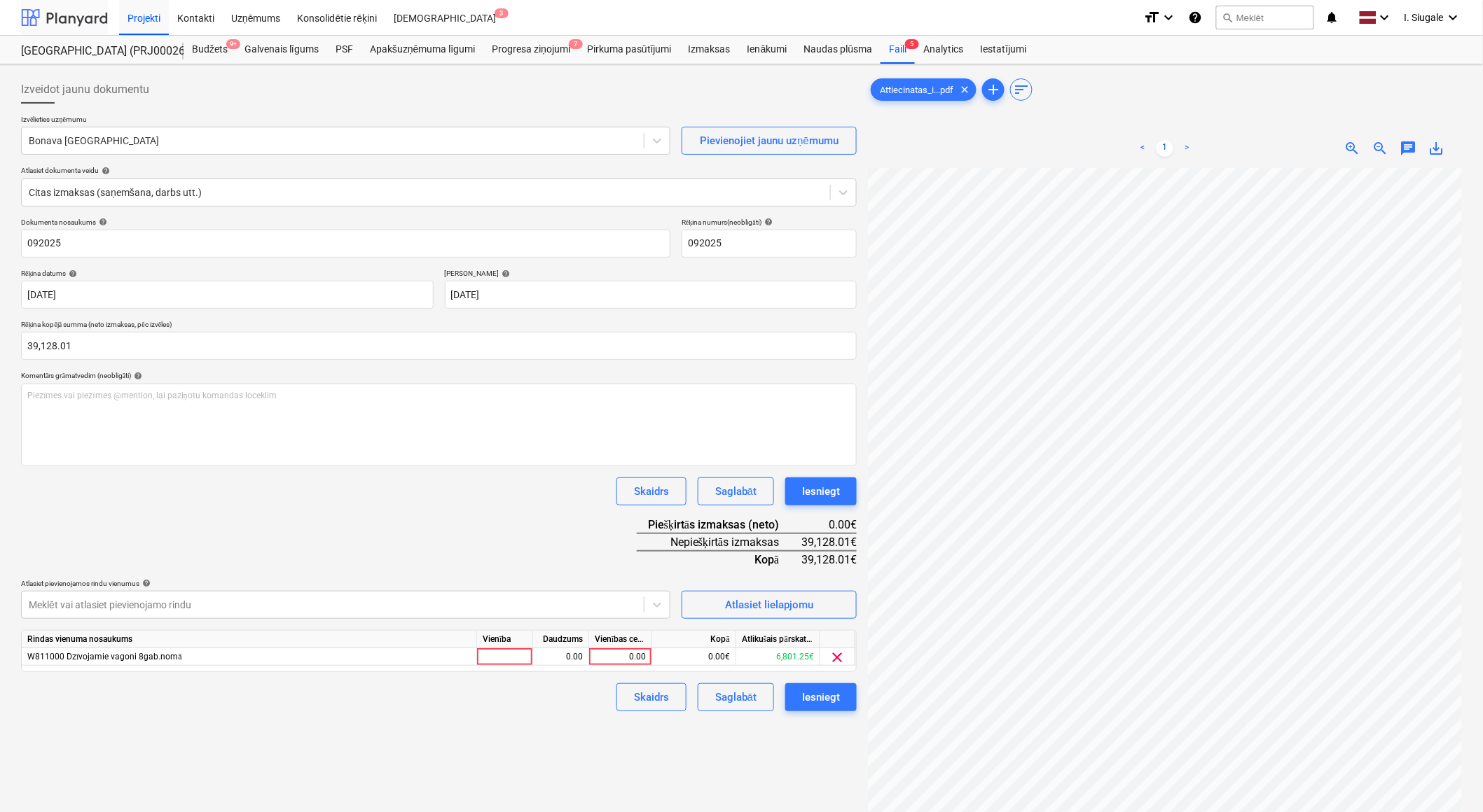
click at [74, 19] on div at bounding box center [65, 17] width 87 height 35
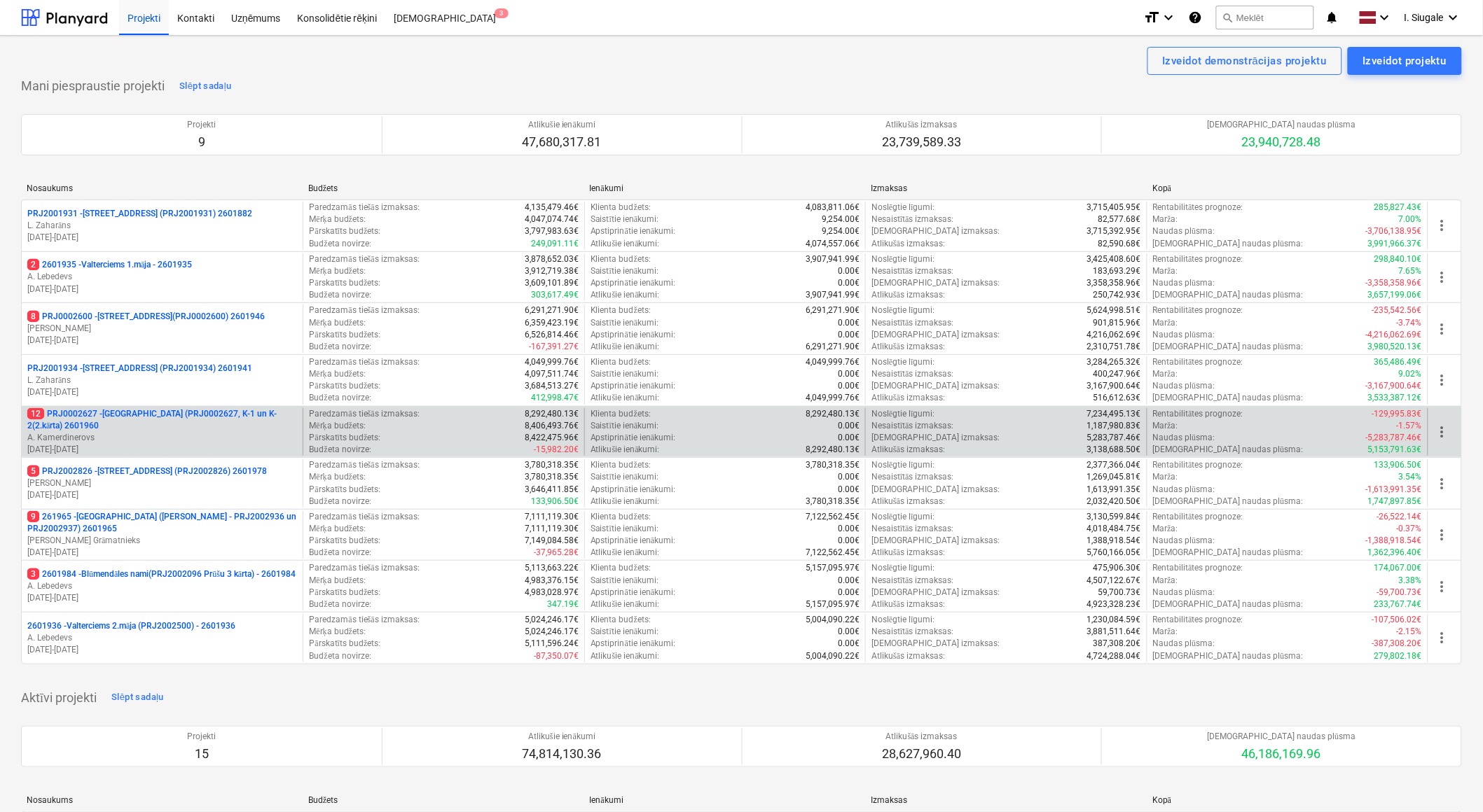
click at [180, 423] on p "12 PRJ0002627 - [GEOGRAPHIC_DATA] (PRJ0002627, K-1 un K-2(2.kārta) 2601960" at bounding box center [162, 420] width 270 height 24
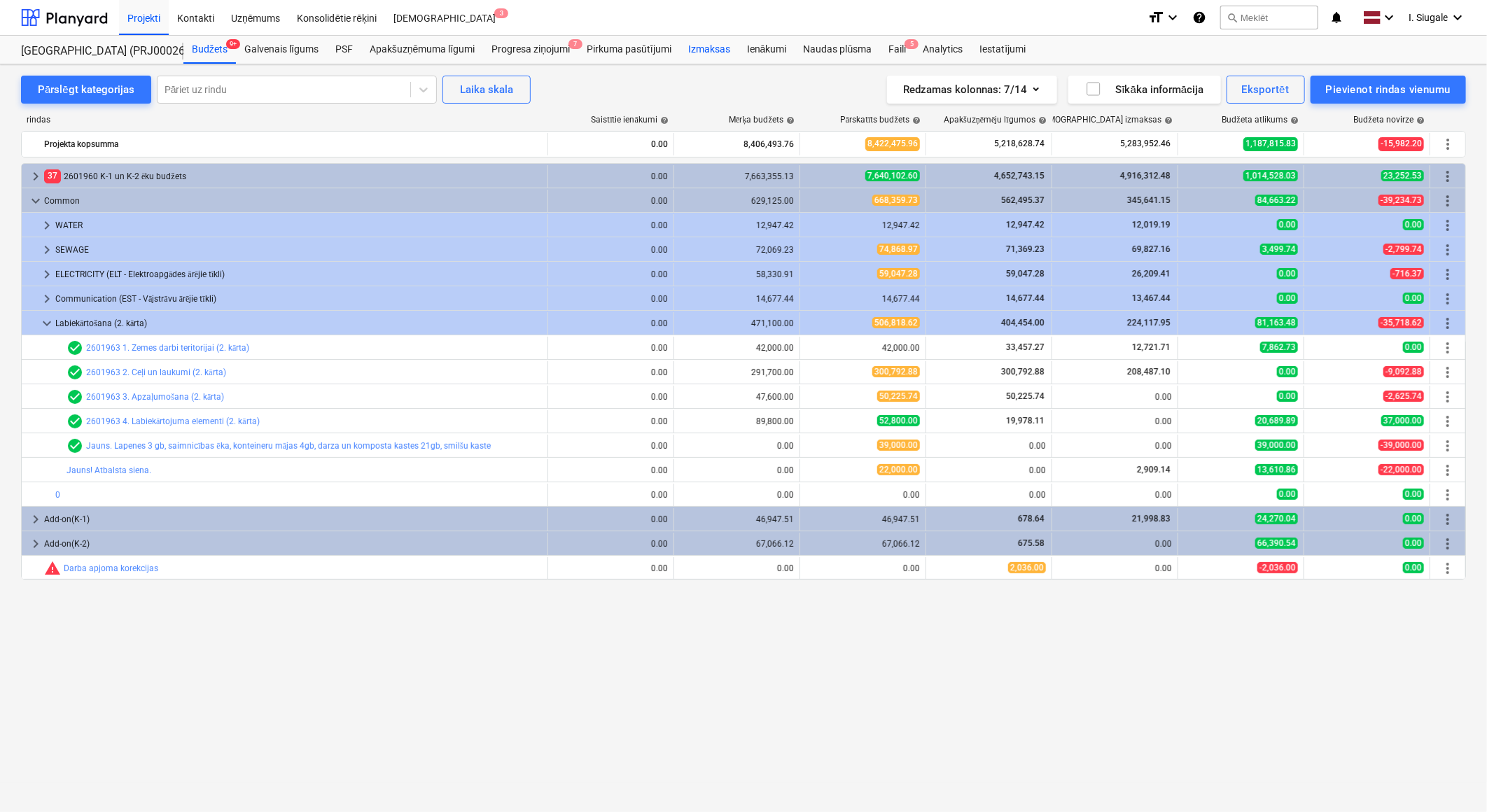
click at [709, 47] on div "Izmaksas" at bounding box center [709, 50] width 59 height 28
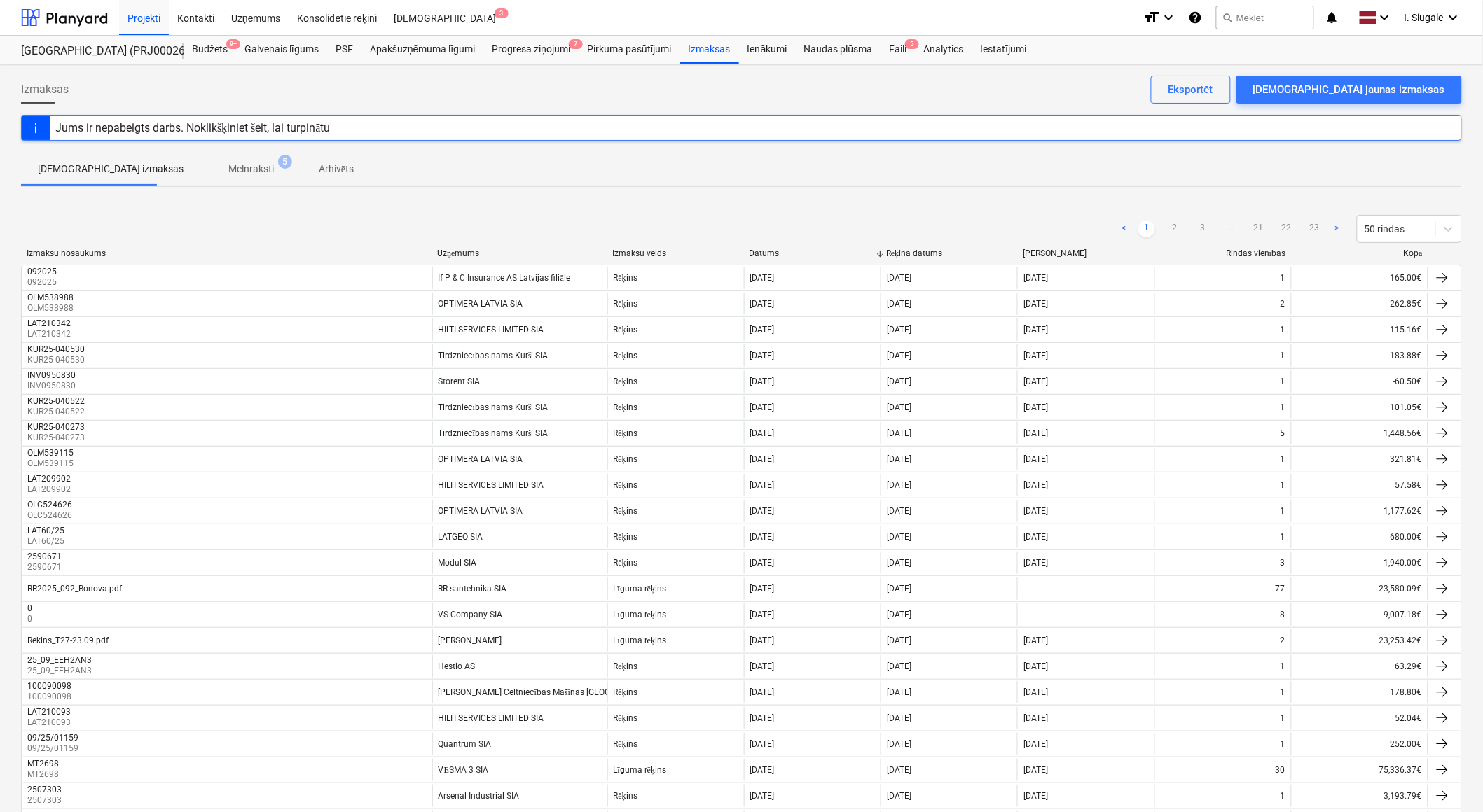
click at [468, 250] on div "Uzņēmums" at bounding box center [520, 253] width 164 height 11
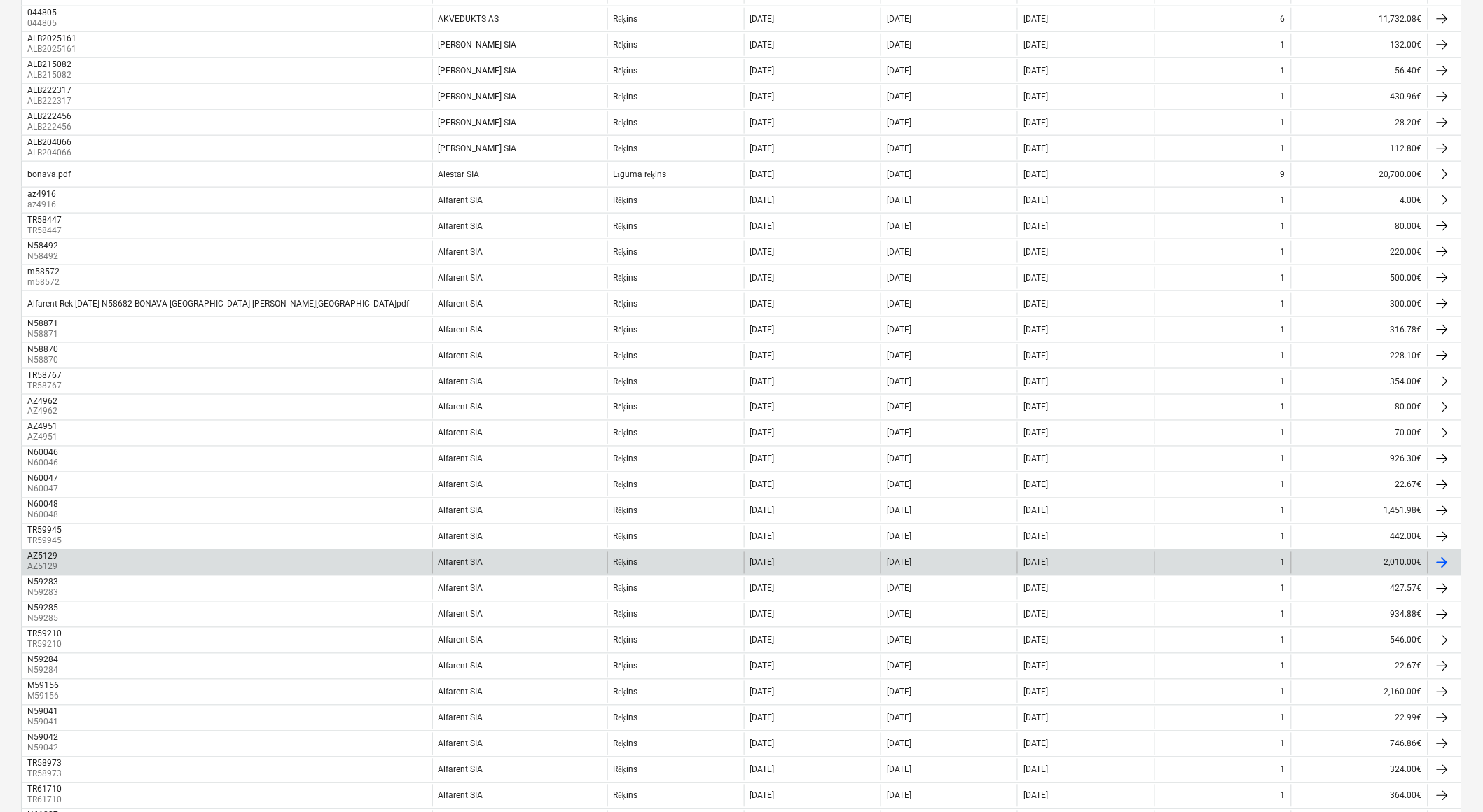
scroll to position [830, 0]
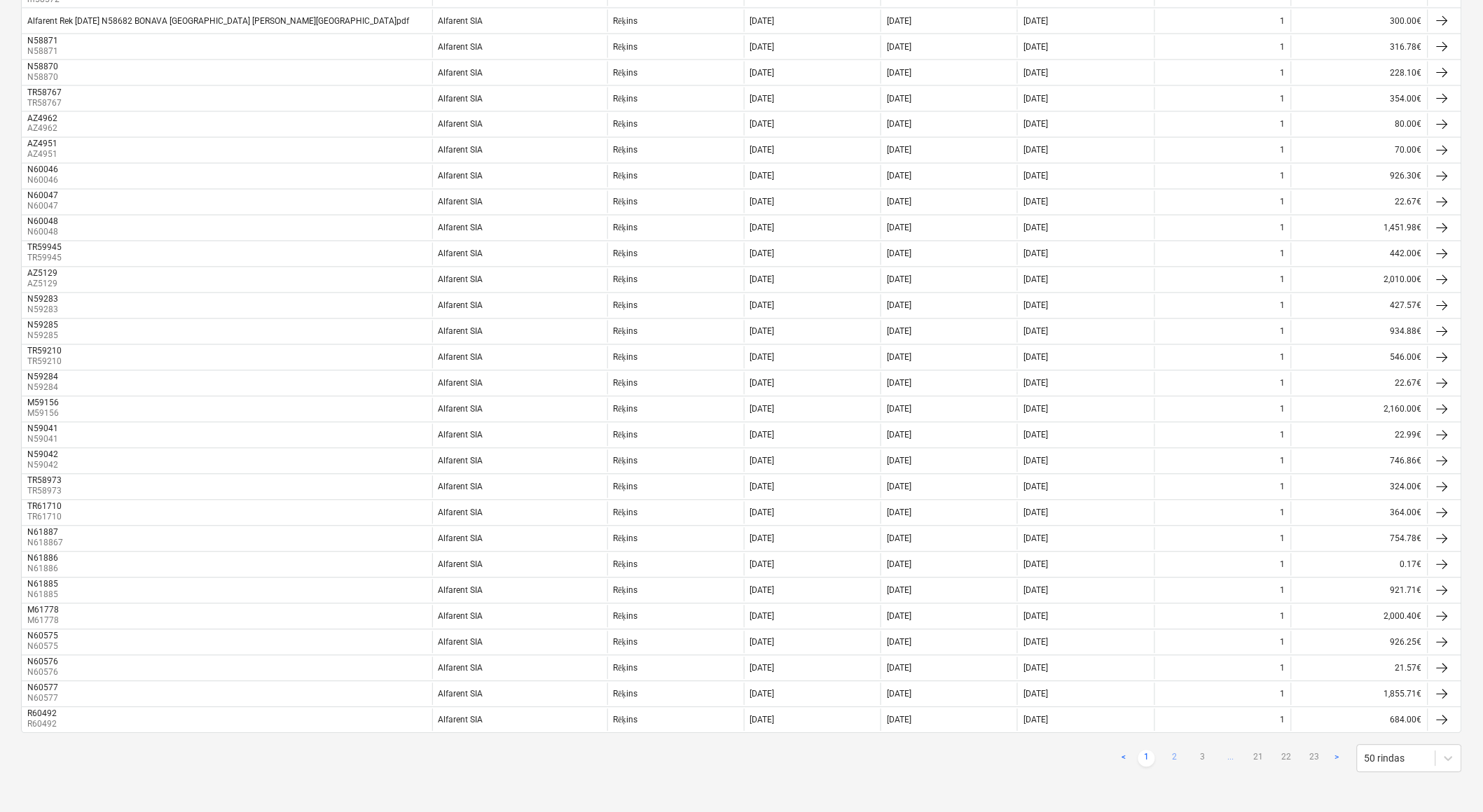
click at [1175, 761] on link "2" at bounding box center [1174, 759] width 16 height 16
click at [1202, 760] on link "3" at bounding box center [1202, 759] width 16 height 16
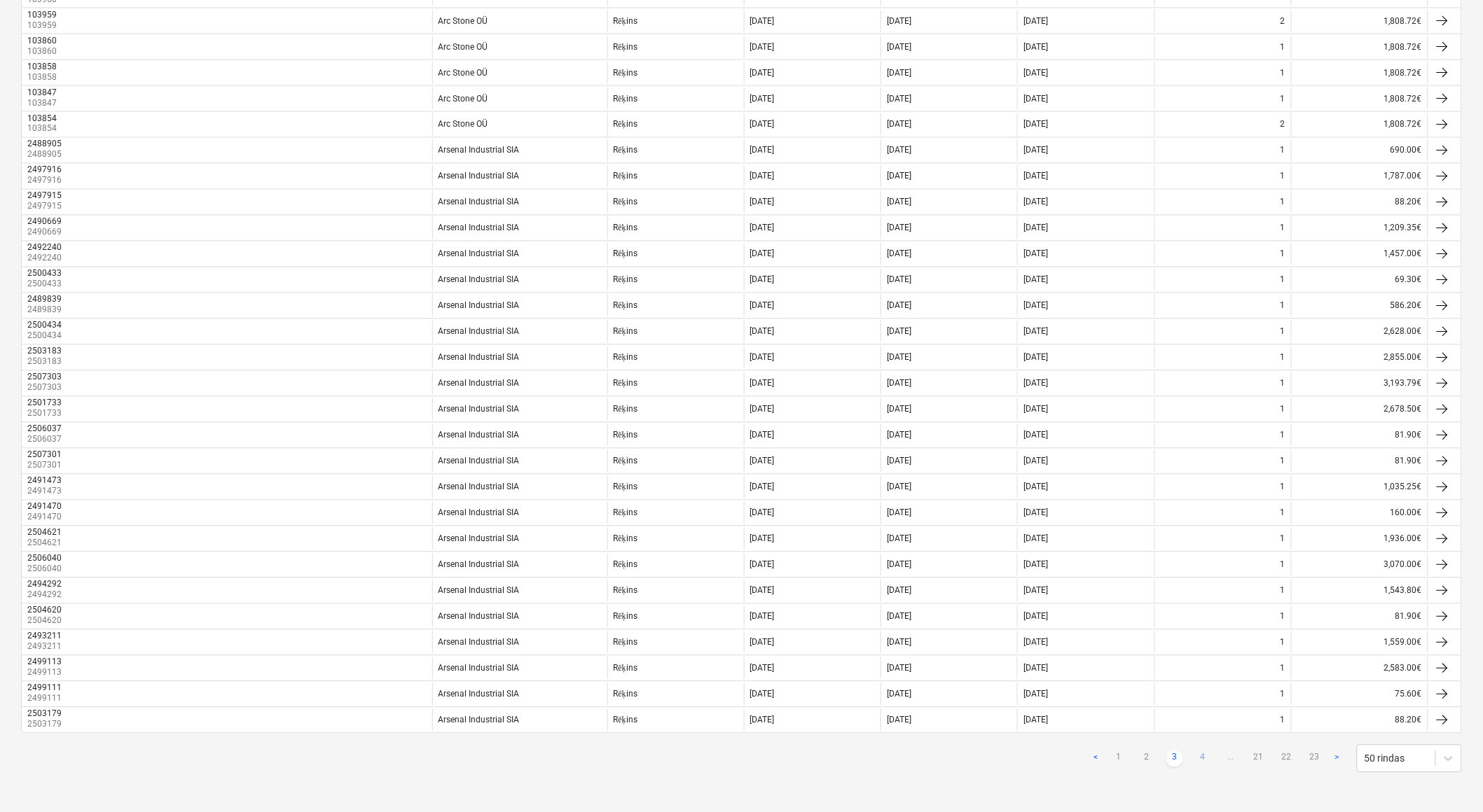
click at [1202, 760] on link "4" at bounding box center [1202, 759] width 16 height 16
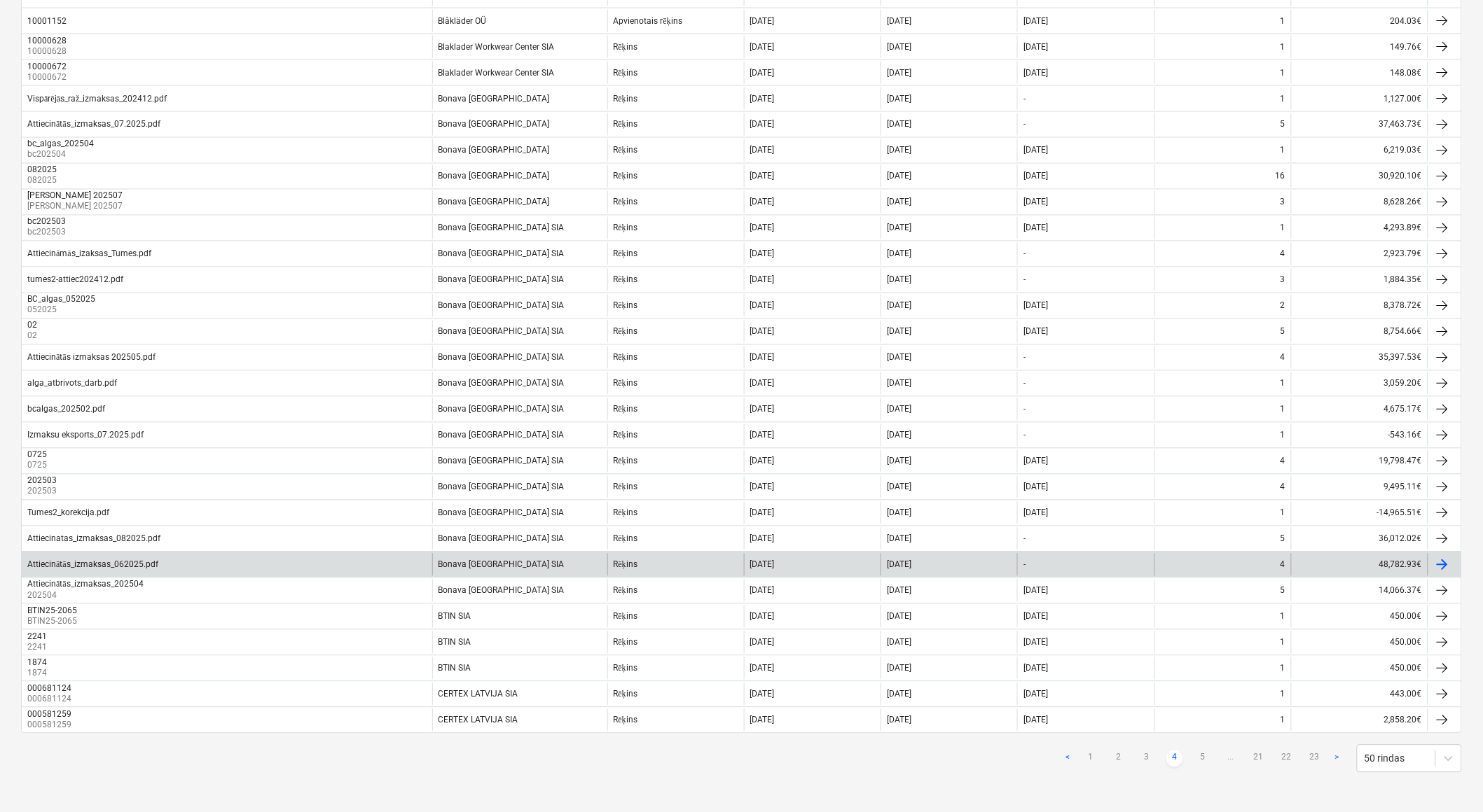
click at [226, 554] on div "Attiecinātās_izmaksas_062025.pdf" at bounding box center [227, 564] width 410 height 22
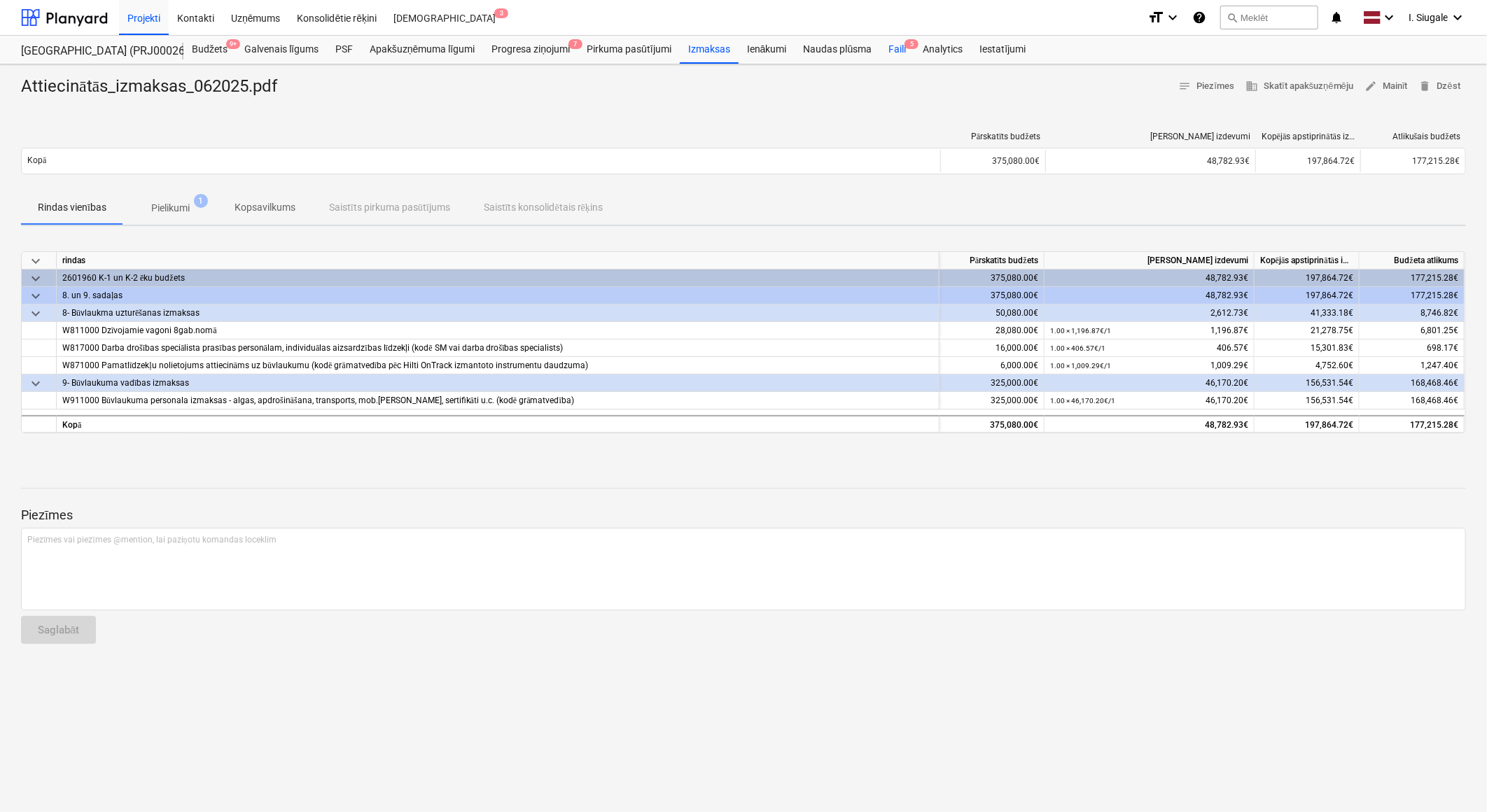
click at [897, 49] on div "Faili 5" at bounding box center [897, 50] width 34 height 28
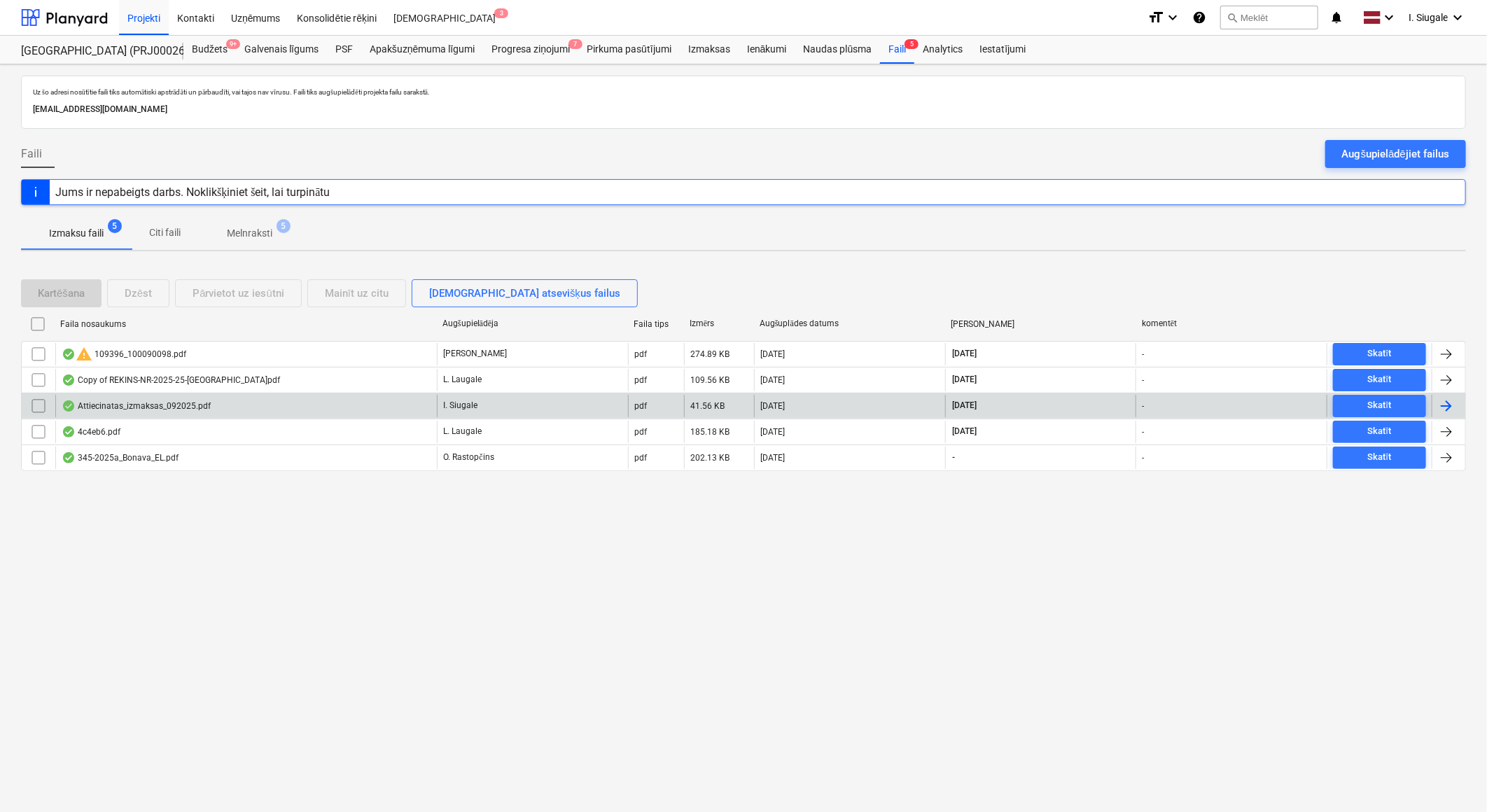
click at [179, 407] on div "Attiecinatas_izmaksas_092025.pdf" at bounding box center [136, 406] width 149 height 11
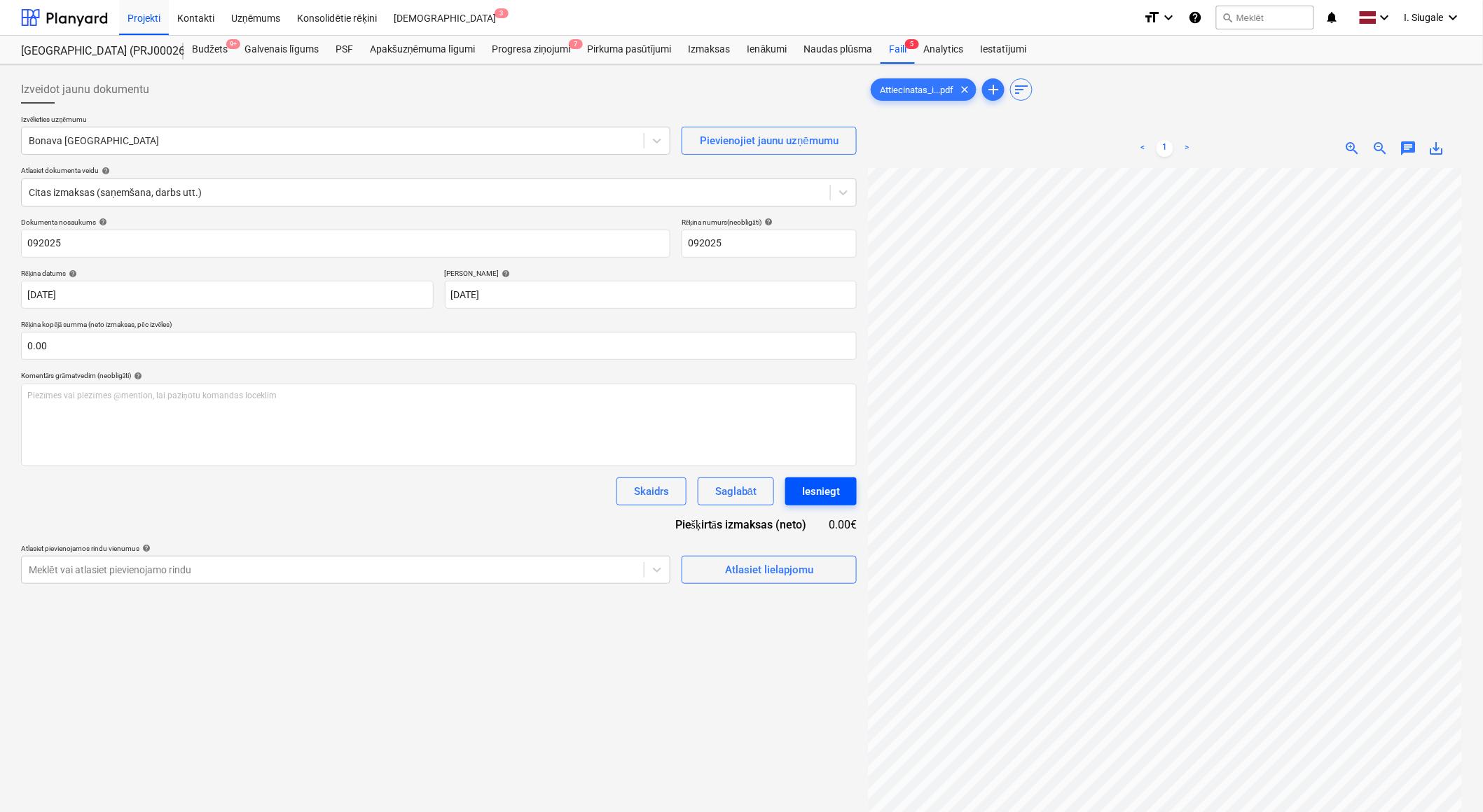
scroll to position [0, 396]
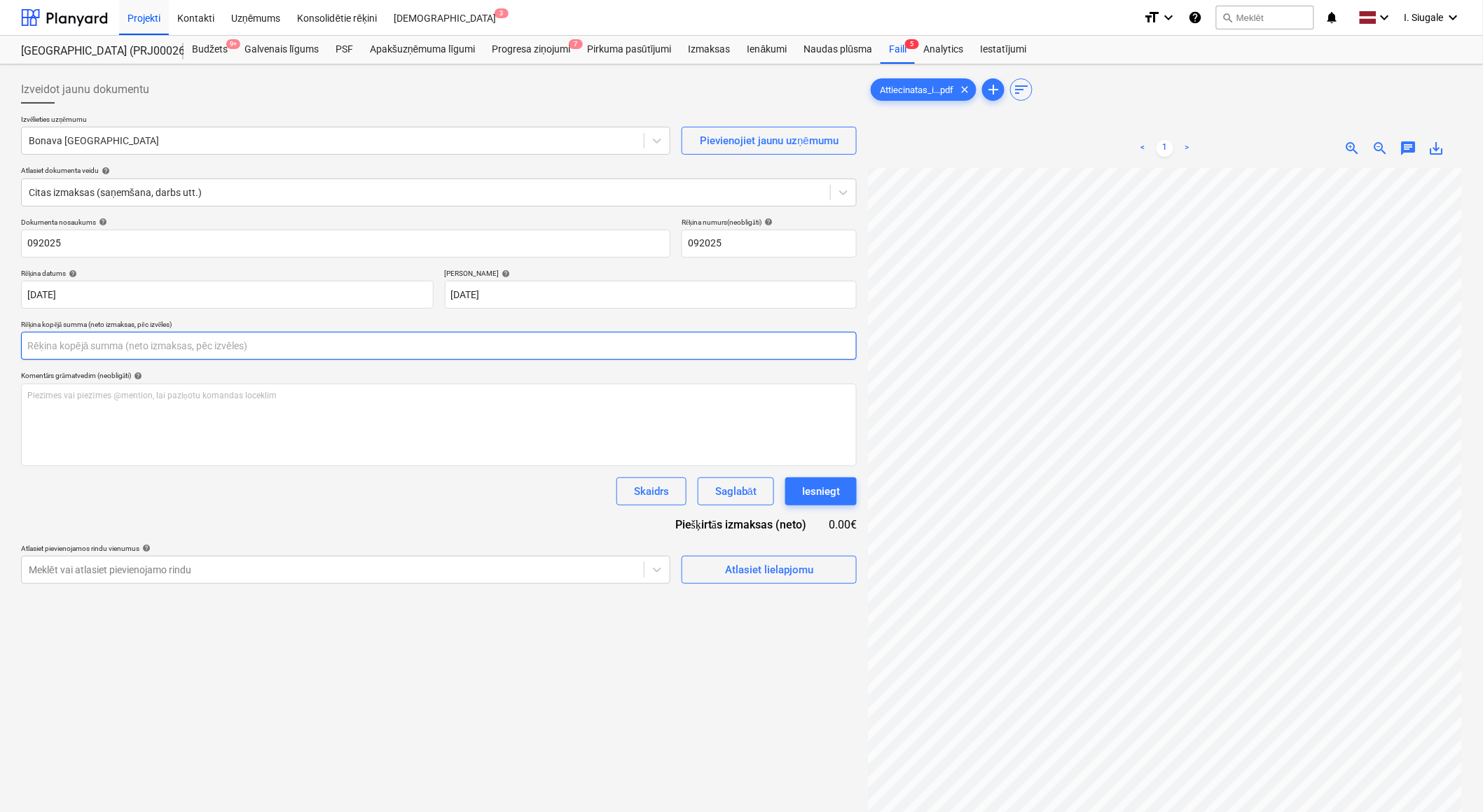
click at [88, 348] on input "text" at bounding box center [439, 346] width 835 height 28
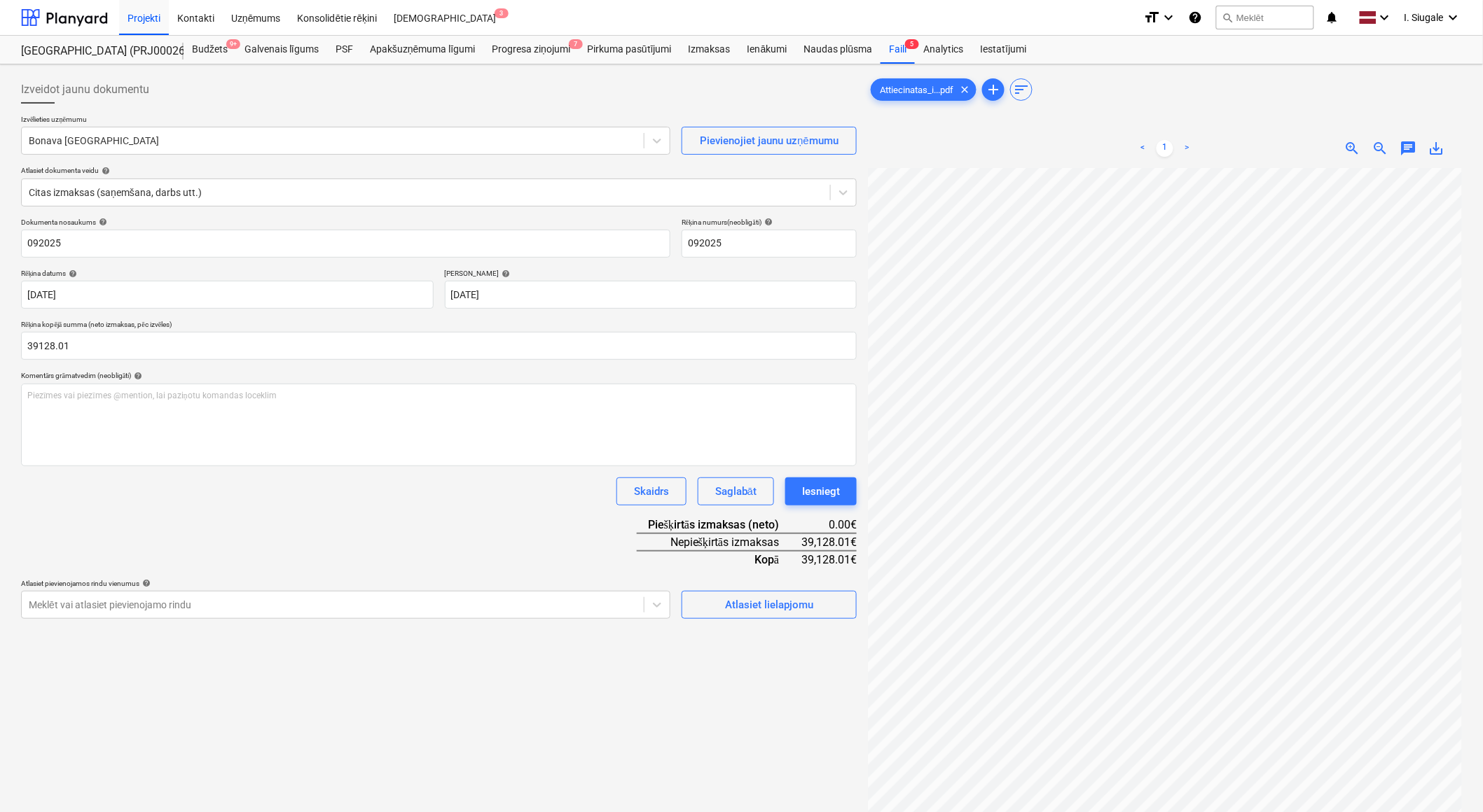
type input "39,128.01"
click at [277, 514] on div "Dokumenta nosaukums help 092025 Rēķina numurs (neobligāti) help 092025 Rēķina d…" at bounding box center [439, 417] width 835 height 401
click at [293, 605] on body "Projekti Kontakti Uzņēmums Konsolidētie rēķini Iesūtne 3 format_size keyboard_a…" at bounding box center [741, 406] width 1483 height 812
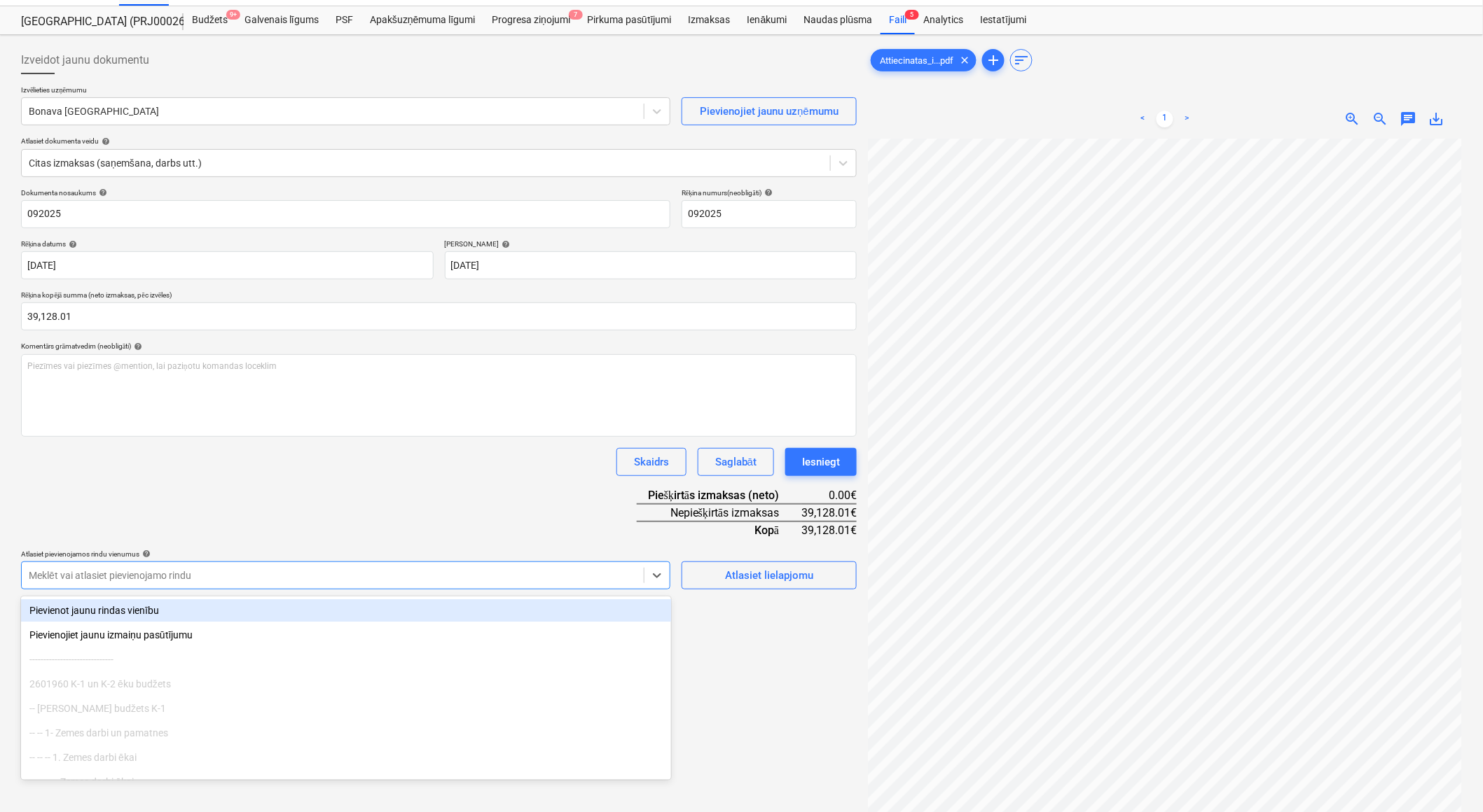
scroll to position [31, 0]
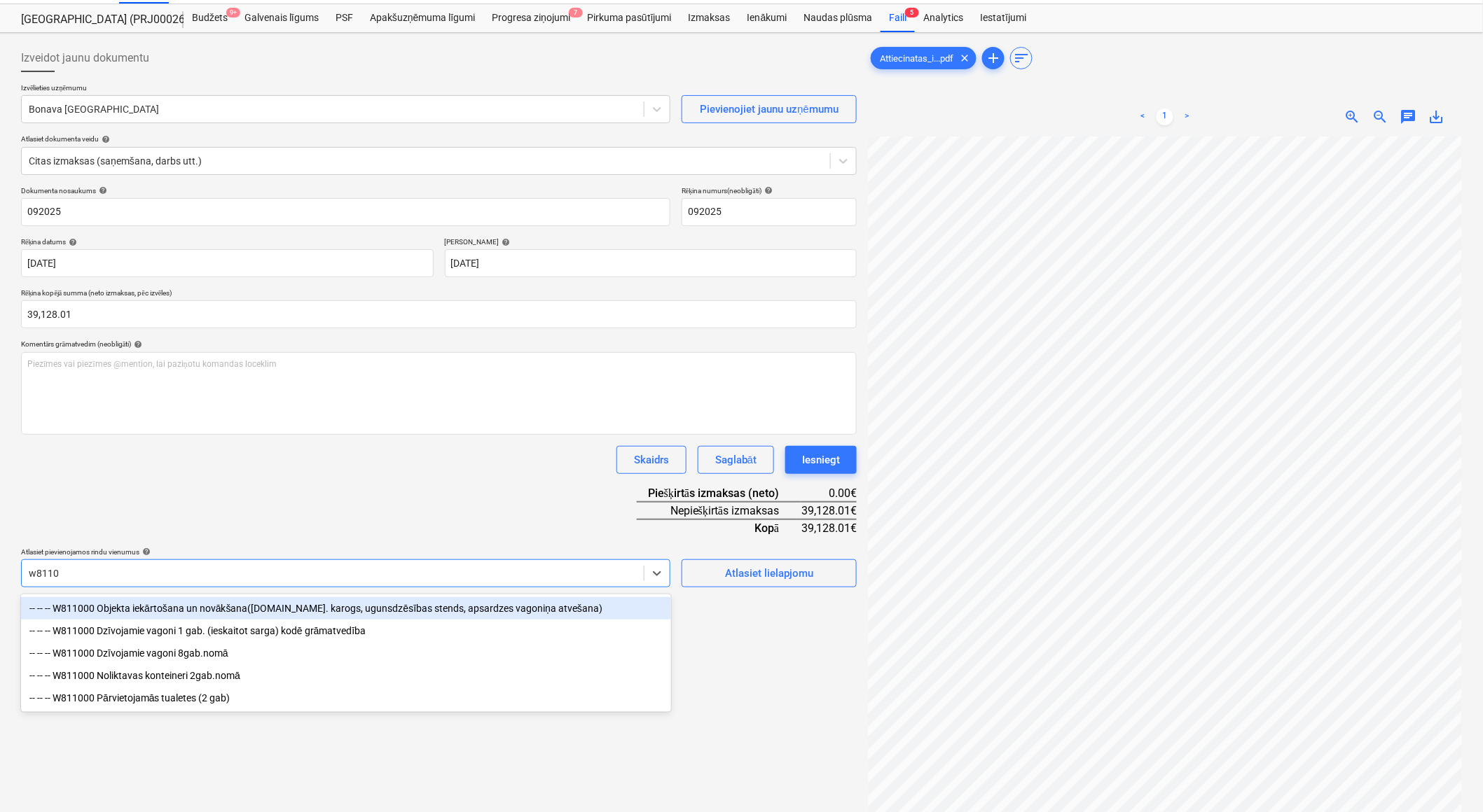
type input "w81100"
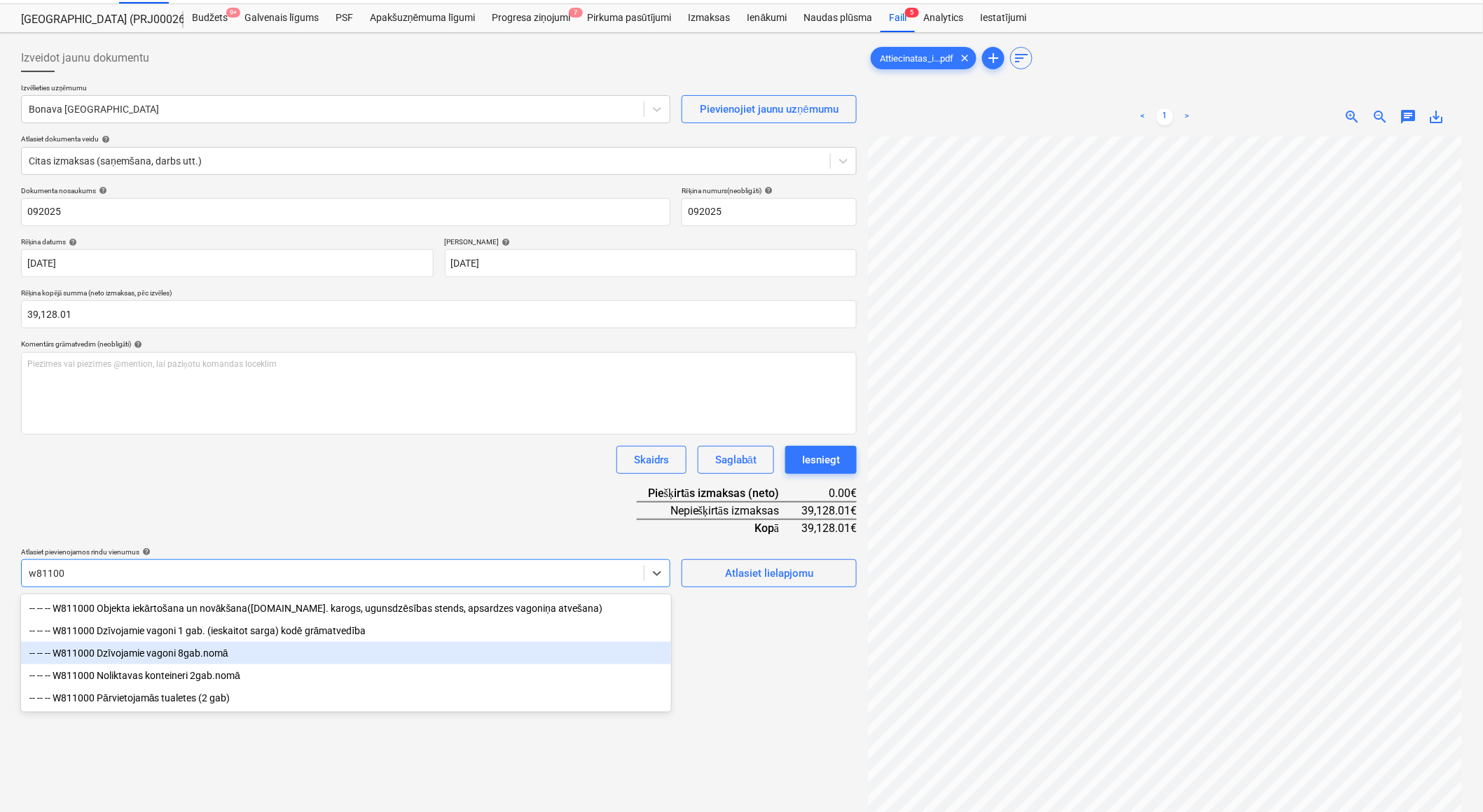
click at [272, 659] on div "-- -- -- W811000 Dzīvojamie vagoni 8gab.nomā" at bounding box center [346, 653] width 650 height 22
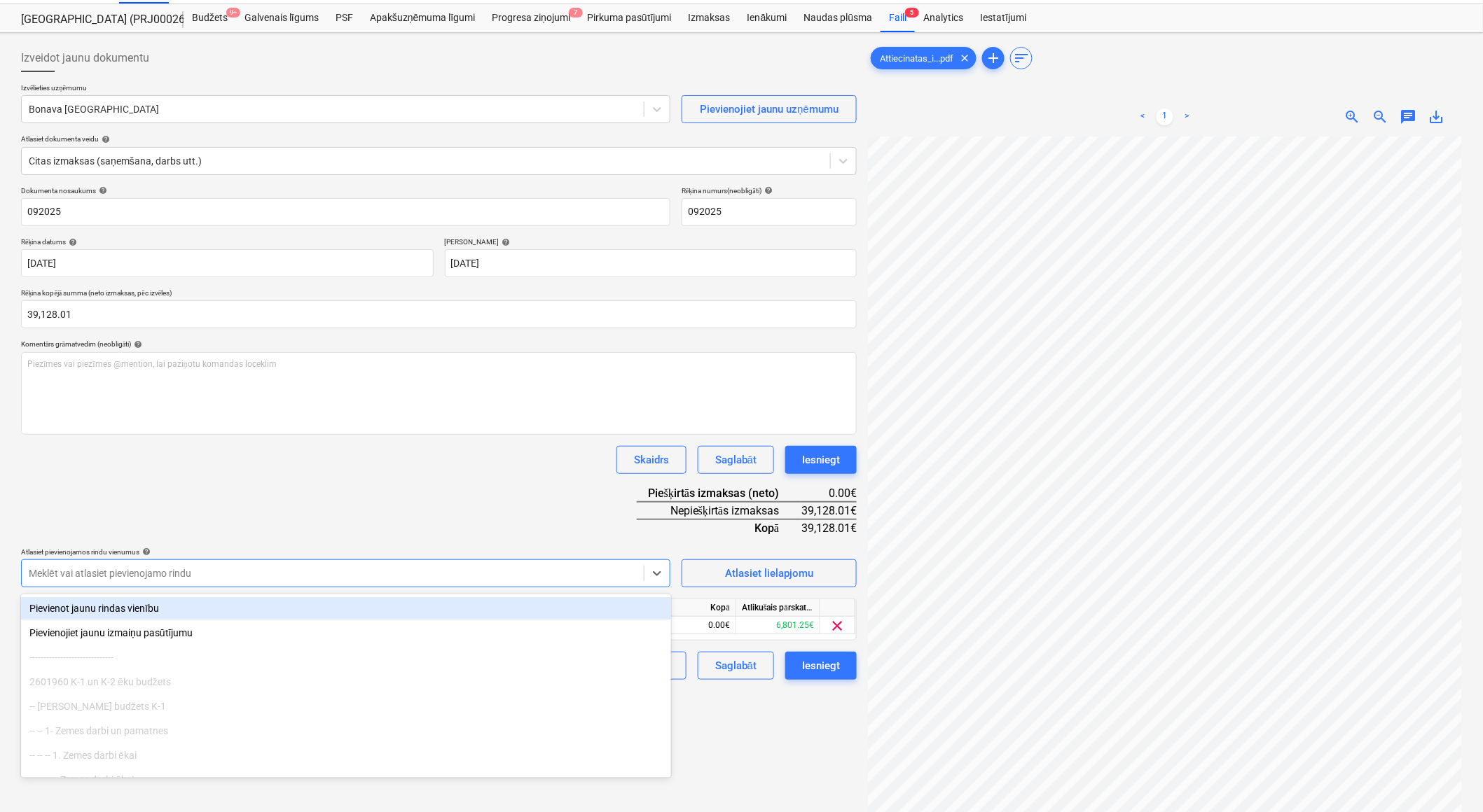
click at [362, 498] on div "Dokumenta nosaukums help 092025 Rēķina numurs (neobligāti) help 092025 Rēķina d…" at bounding box center [439, 433] width 835 height 494
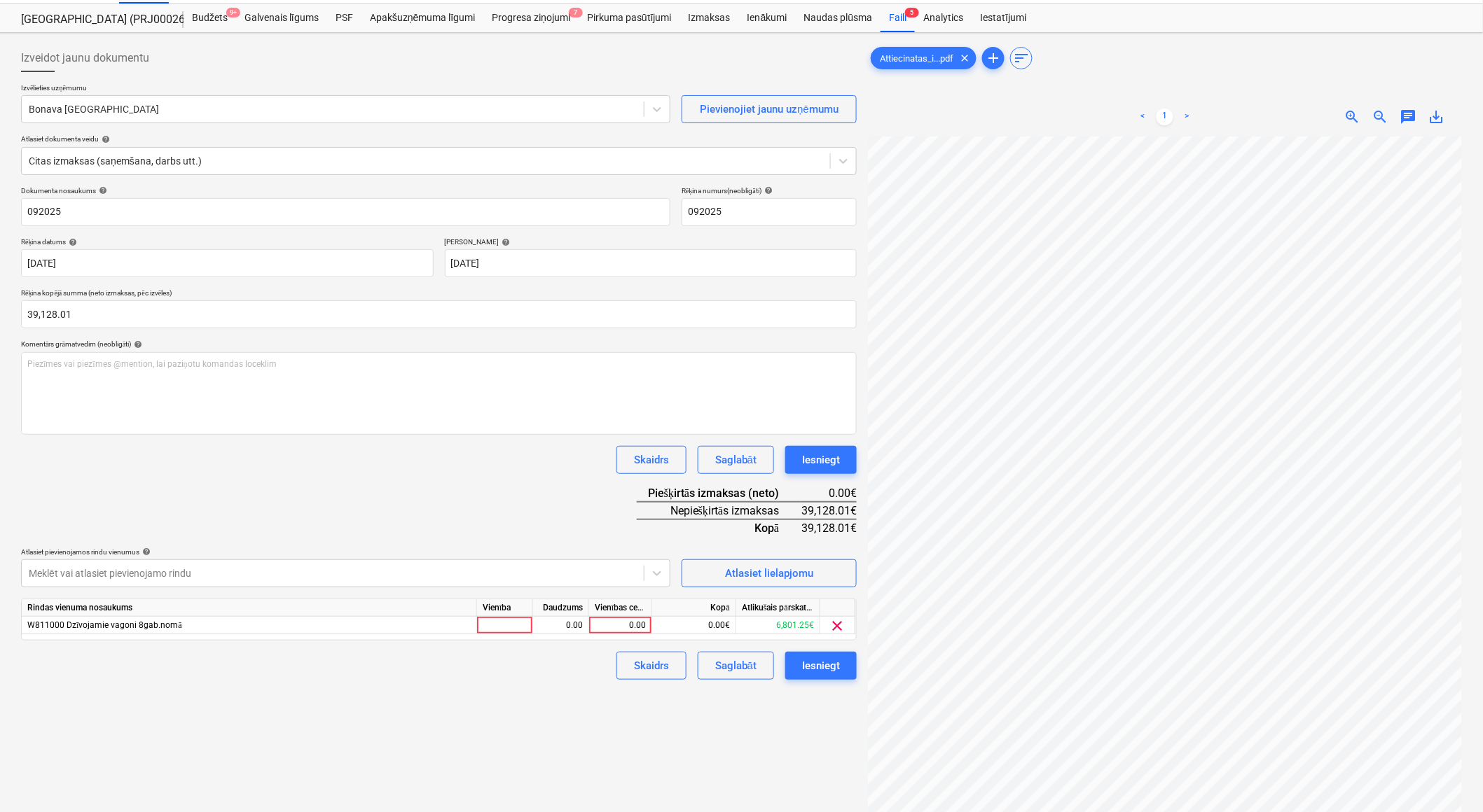
scroll to position [0, 369]
click at [492, 624] on div at bounding box center [505, 625] width 56 height 17
type input "1"
click at [554, 627] on div "0.00" at bounding box center [561, 625] width 44 height 17
type input "1"
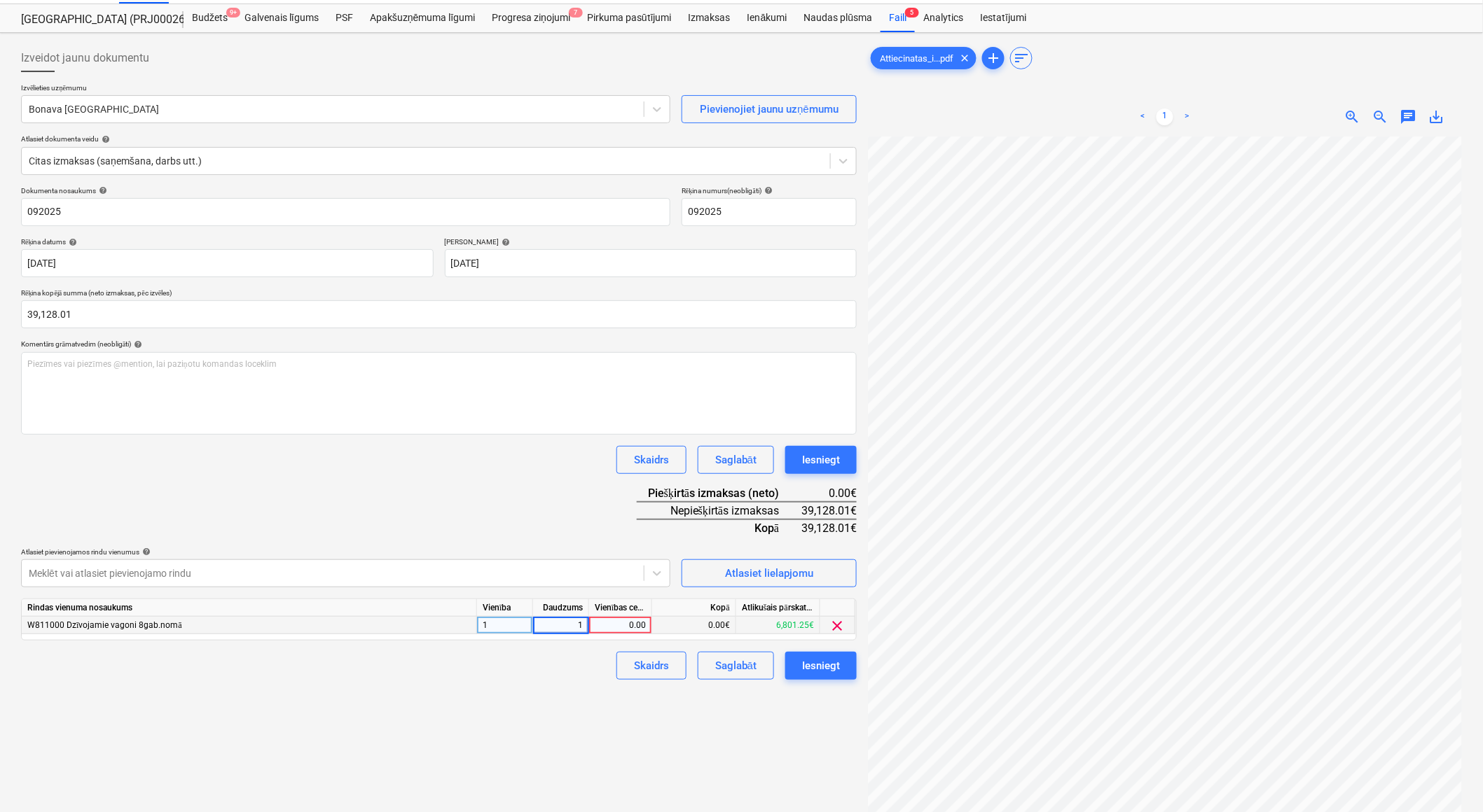
click at [606, 624] on div "0.00" at bounding box center [620, 625] width 51 height 17
type input "903.54"
click at [505, 705] on div "Izveidot jaunu dokumentu Izvēlieties uzņēmumu Bonava Latvija Pievienojiet jaunu…" at bounding box center [439, 477] width 847 height 877
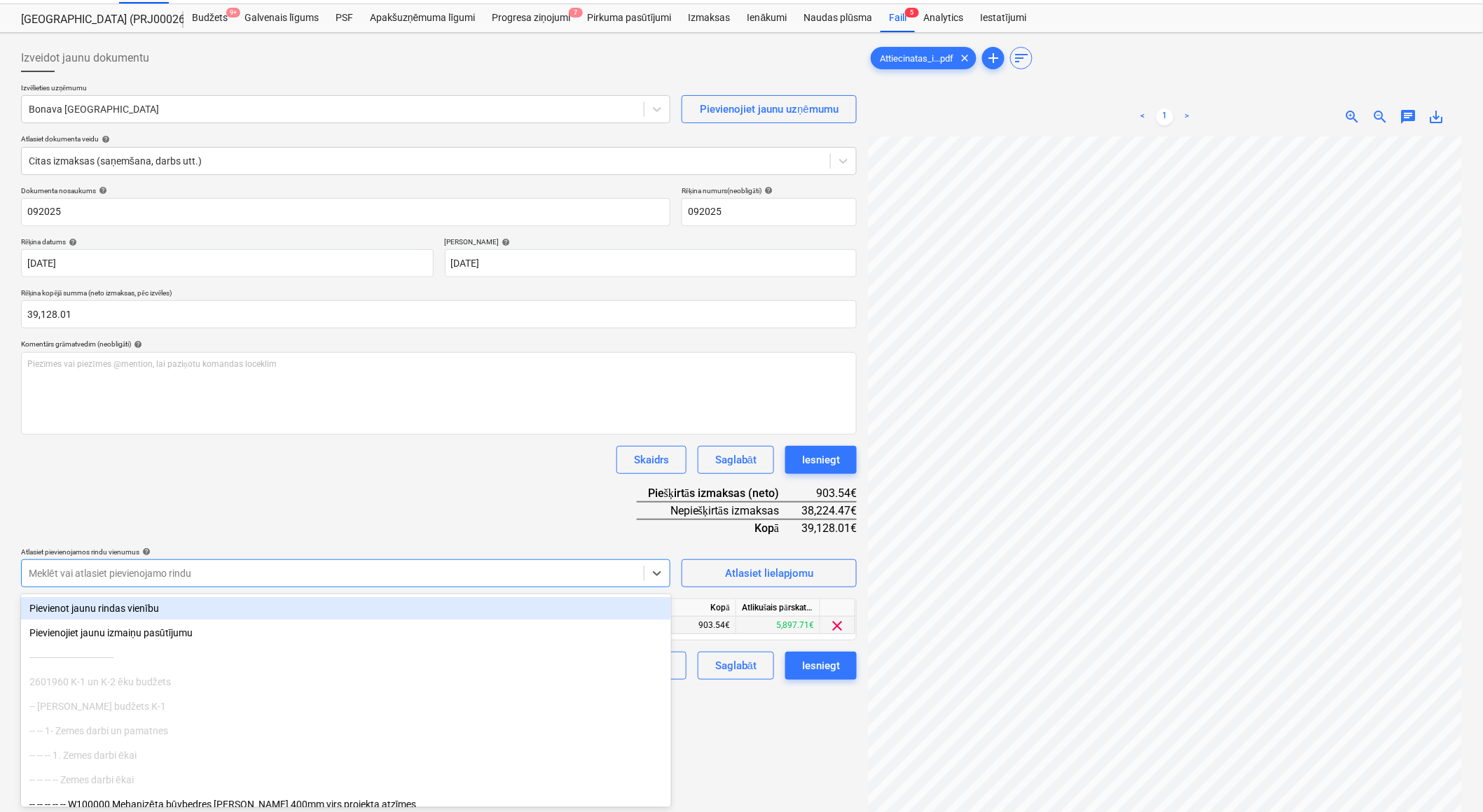
click at [138, 572] on div at bounding box center [332, 573] width 608 height 14
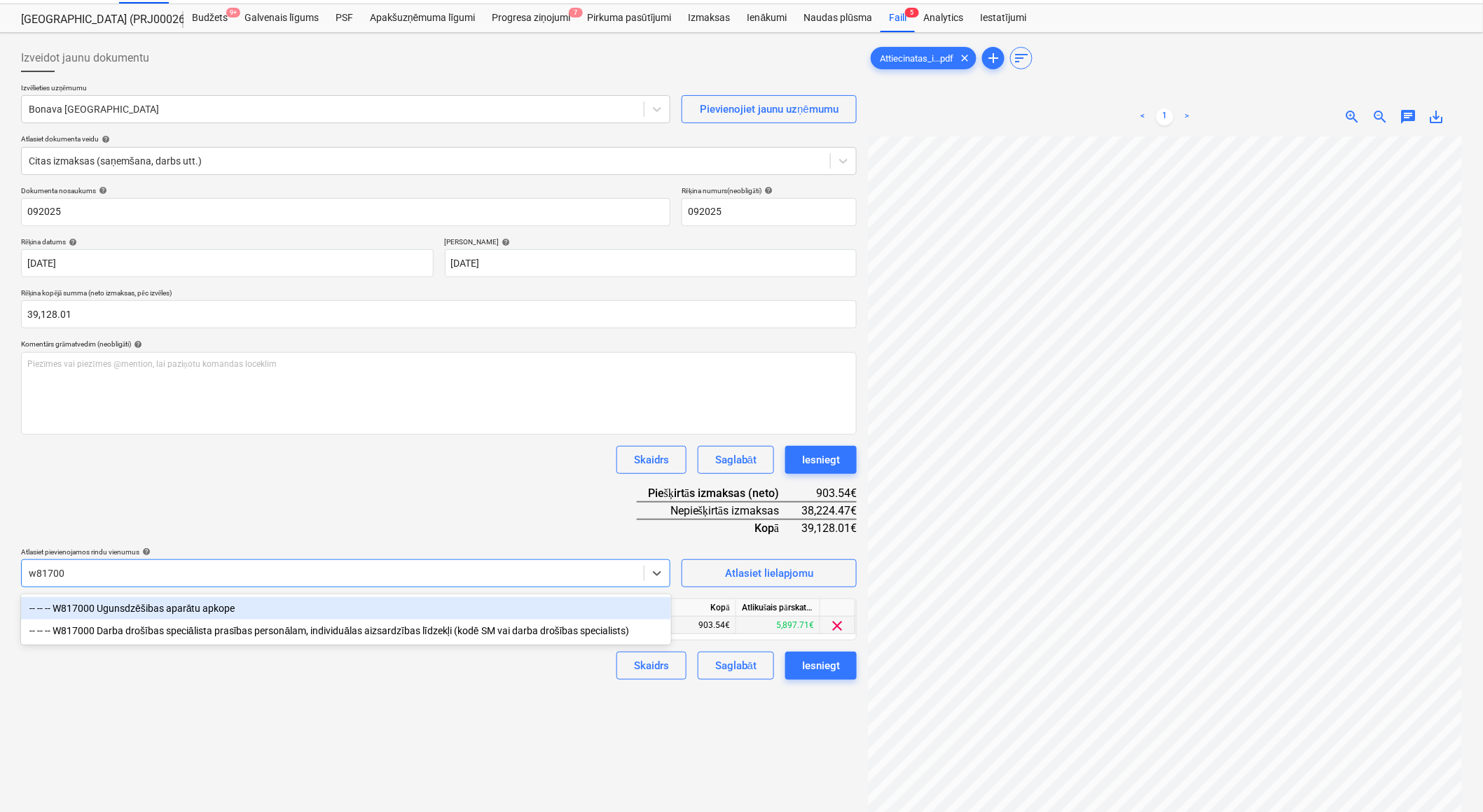
type input "w817000"
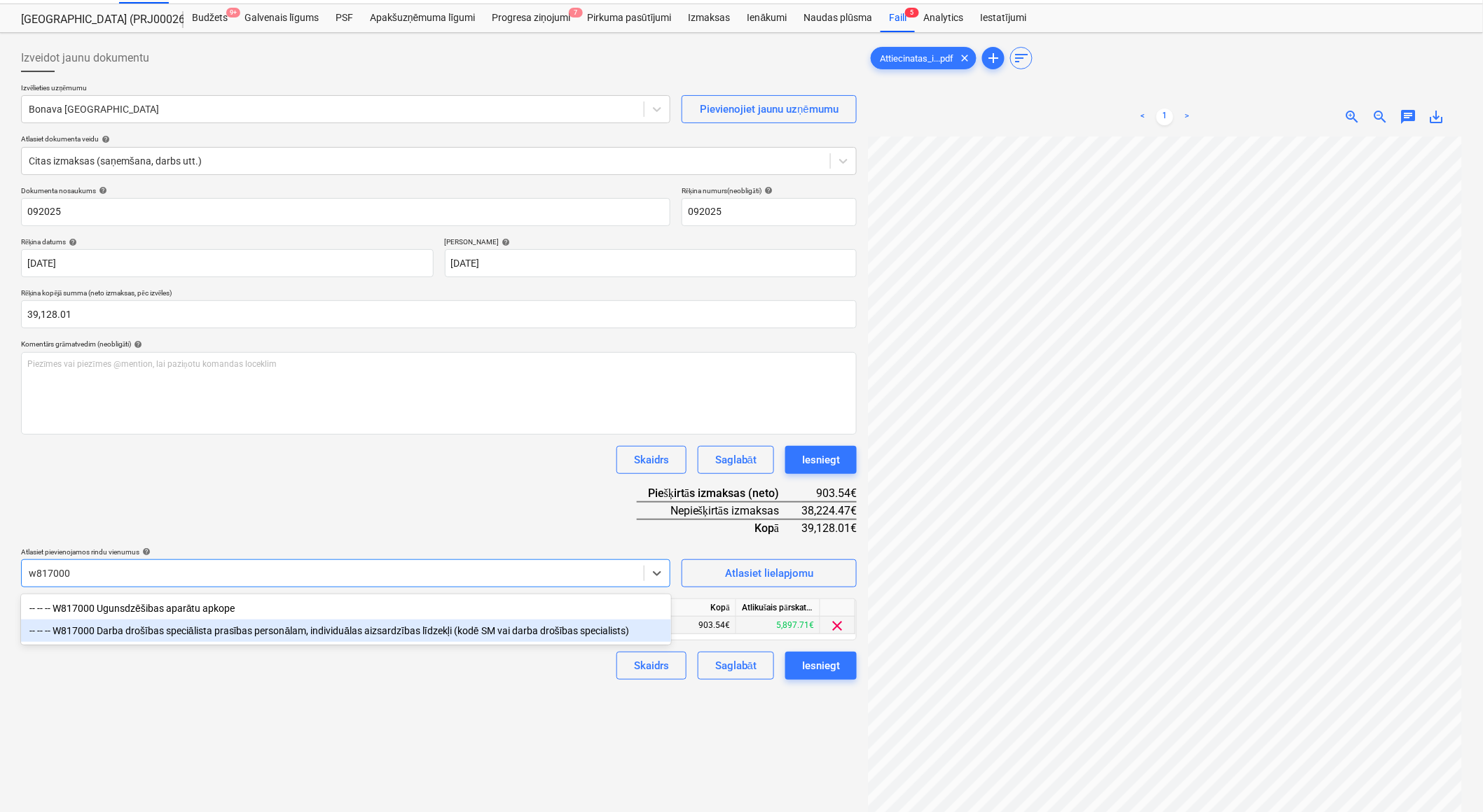
click at [142, 629] on div "-- -- -- W817000 Darba drošības speciālista prasības personālam, individuālas a…" at bounding box center [346, 630] width 650 height 22
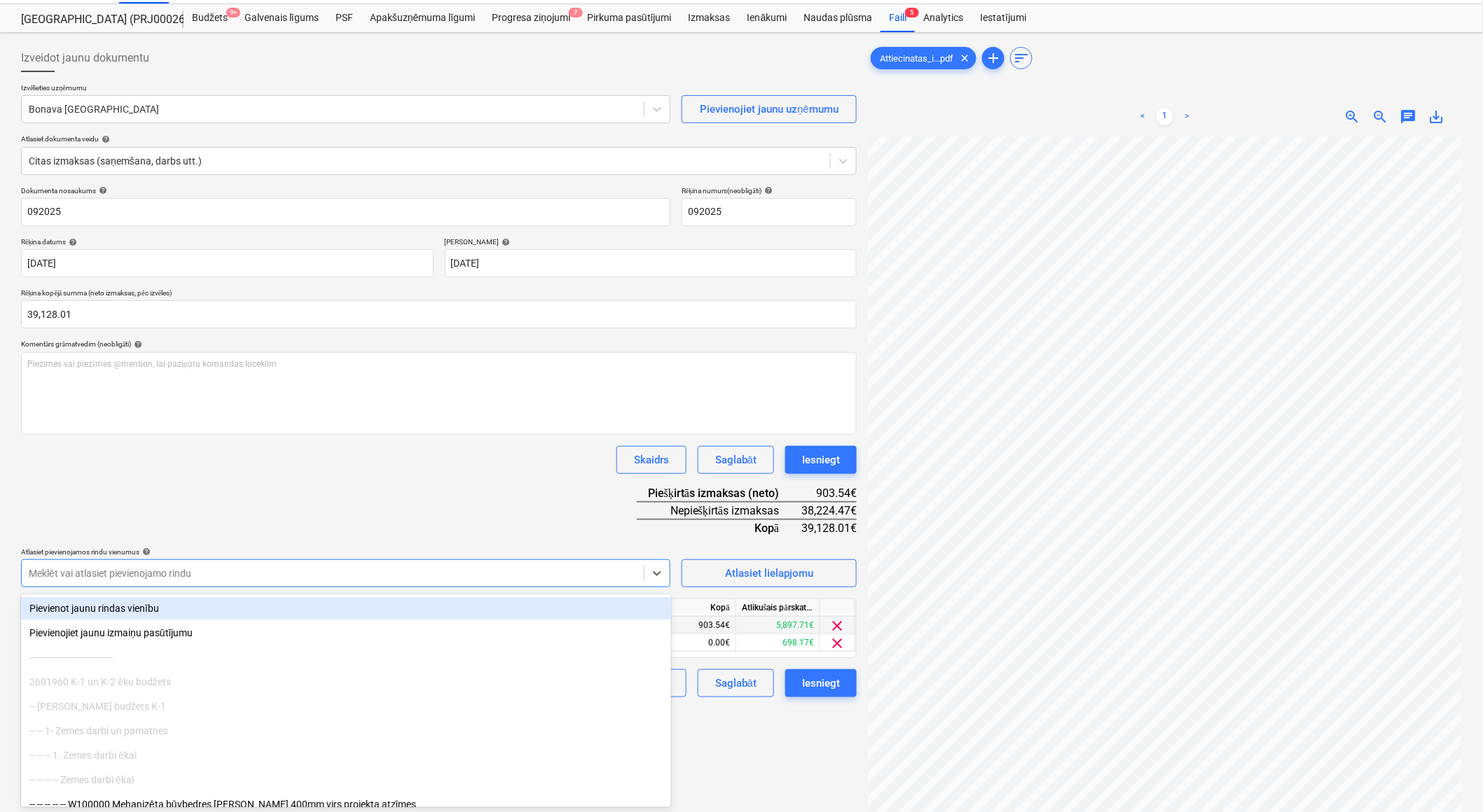
click at [341, 522] on div "Dokumenta nosaukums help 092025 Rēķina numurs (neobligāti) help 092025 Rēķina d…" at bounding box center [439, 441] width 835 height 511
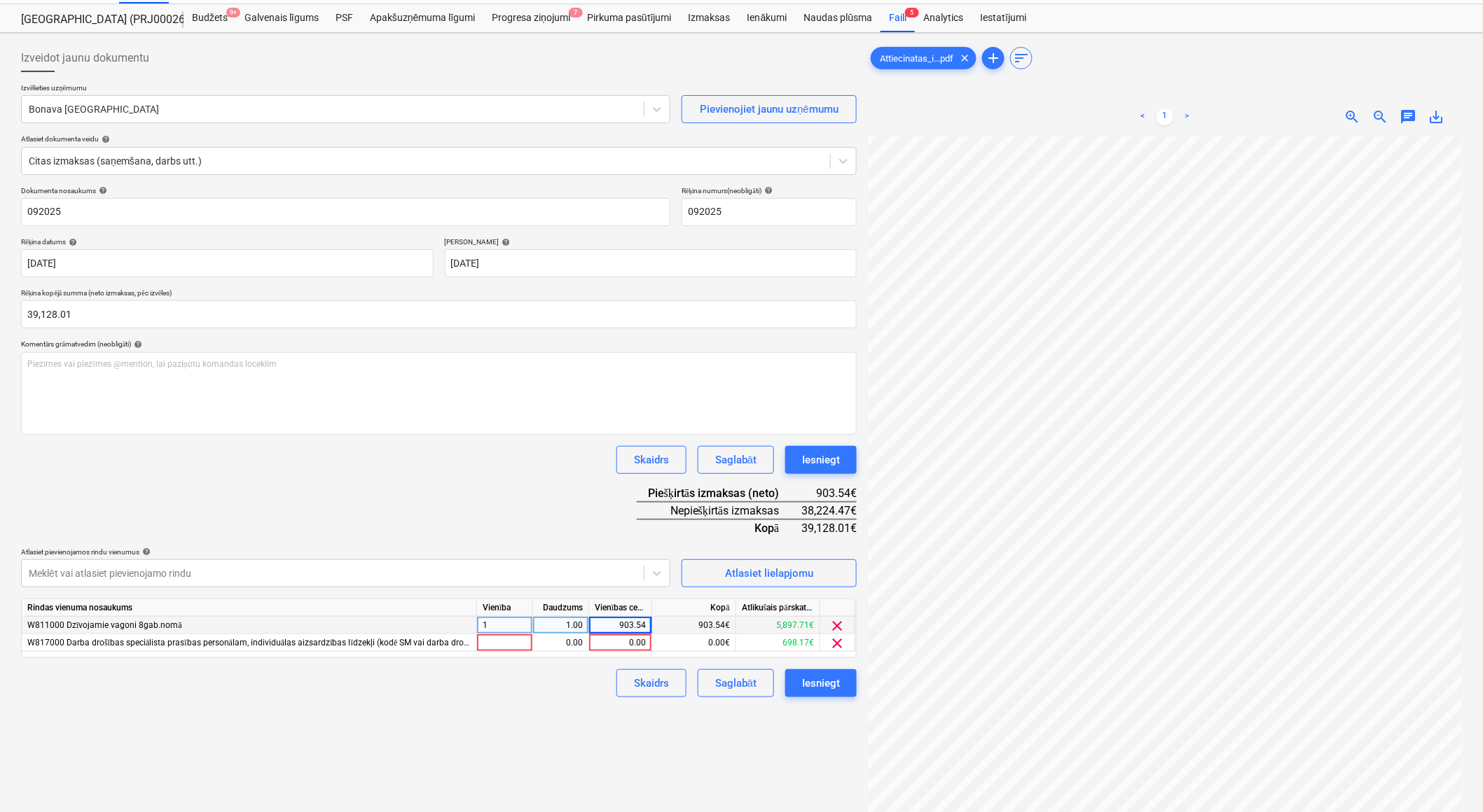
scroll to position [0, 281]
click at [525, 645] on div at bounding box center [505, 642] width 56 height 17
type input "1"
click at [558, 649] on div "0.00" at bounding box center [561, 642] width 44 height 17
type input "1"
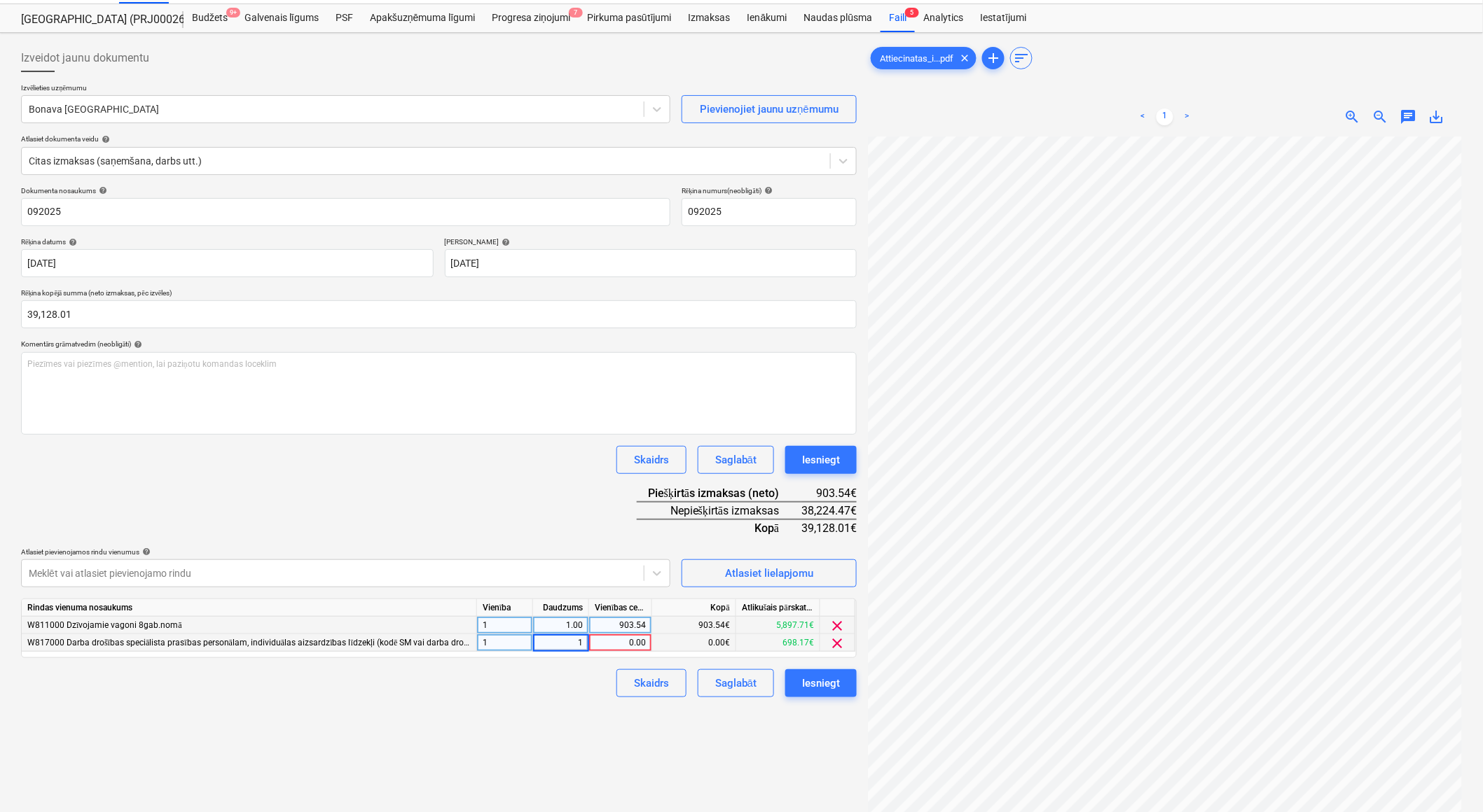
click at [614, 649] on div "0.00" at bounding box center [620, 642] width 51 height 17
type input "1253.12"
click at [533, 705] on div "Izveidot jaunu dokumentu Izvēlieties uzņēmumu Bonava Latvija Pievienojiet jaunu…" at bounding box center [439, 477] width 847 height 877
click at [98, 576] on div at bounding box center [332, 573] width 608 height 14
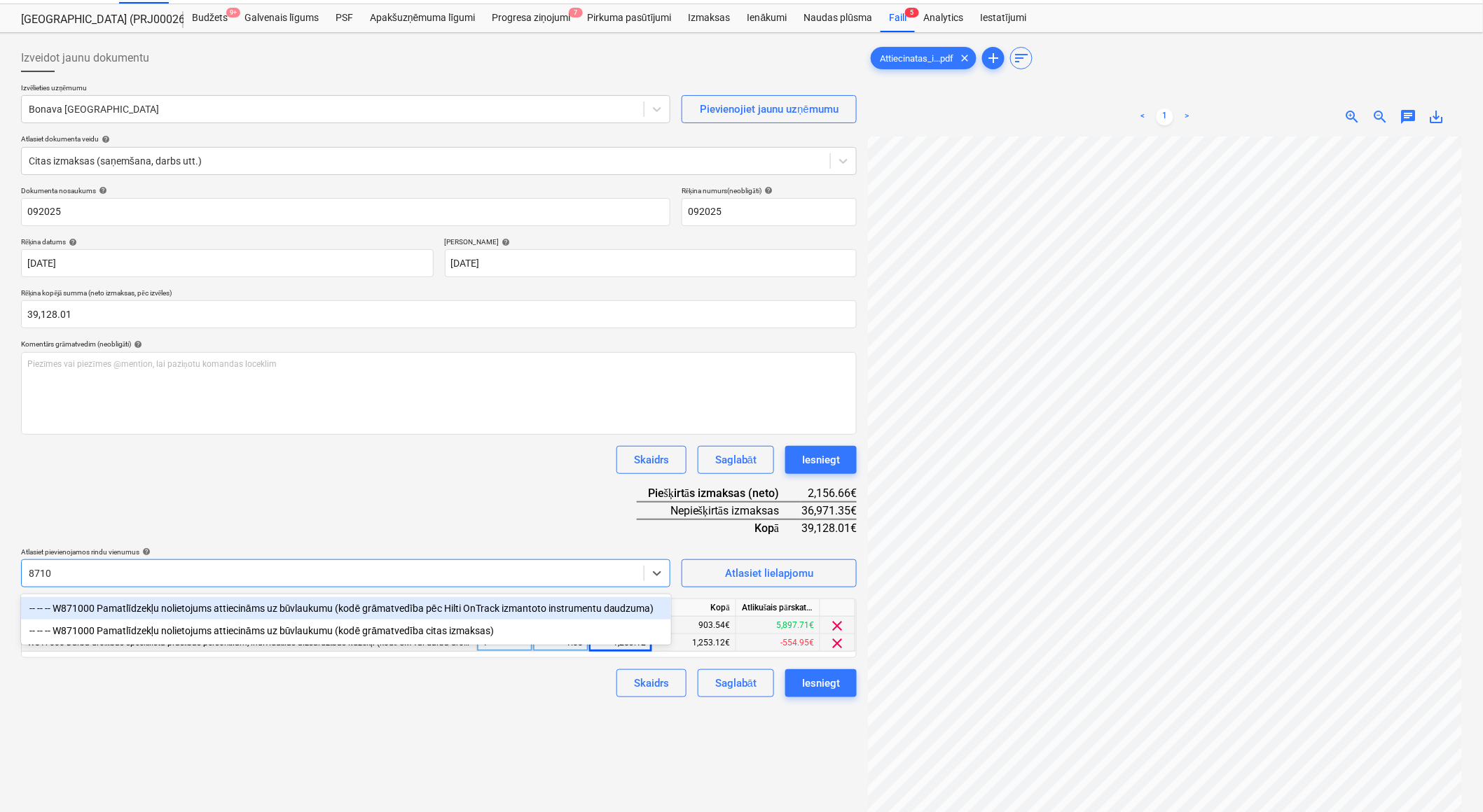
type input "87100"
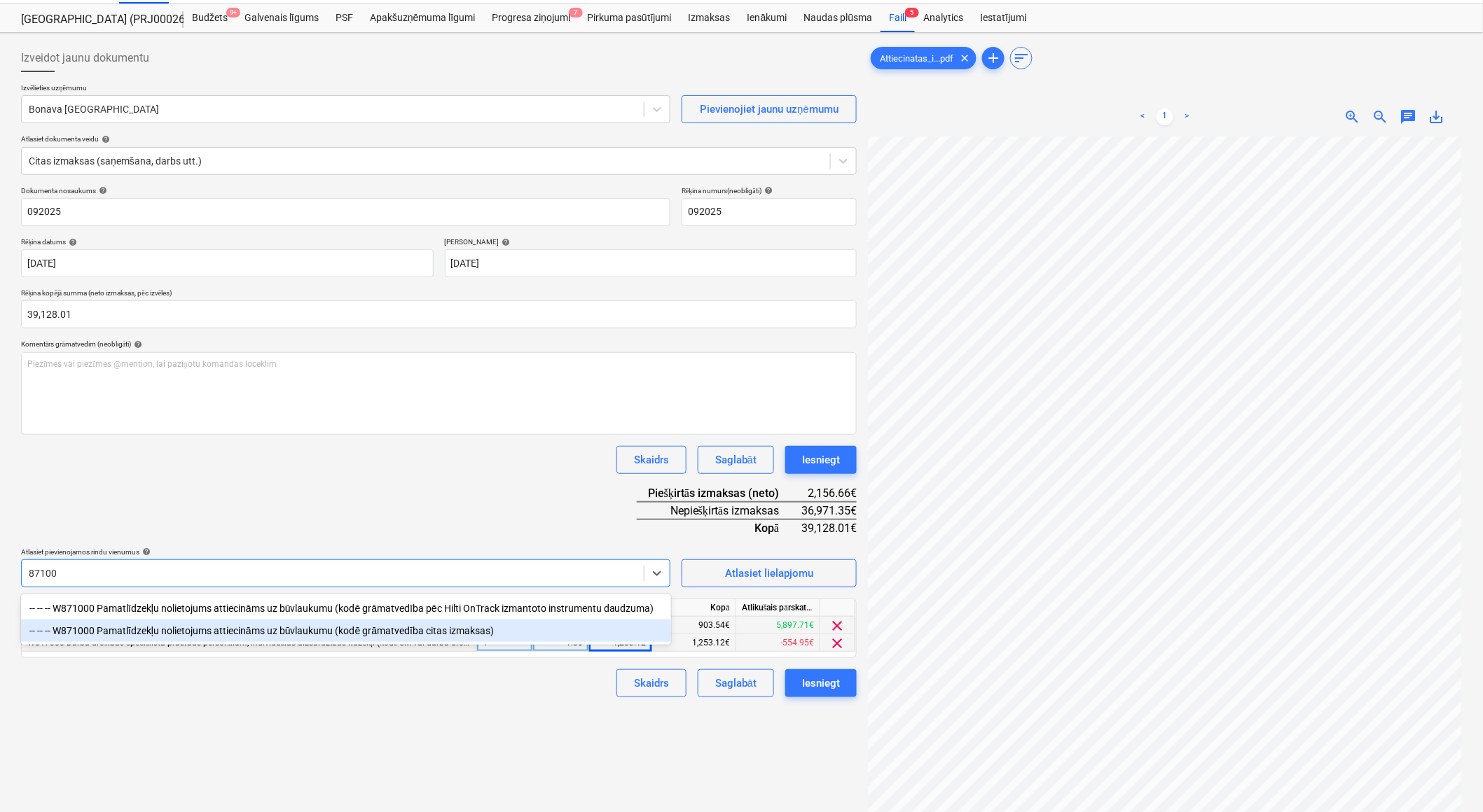
click at [121, 632] on div "-- -- -- W871000 Pamatlīdzekļu nolietojums attiecināms uz būvlaukumu (kodē grām…" at bounding box center [346, 630] width 650 height 22
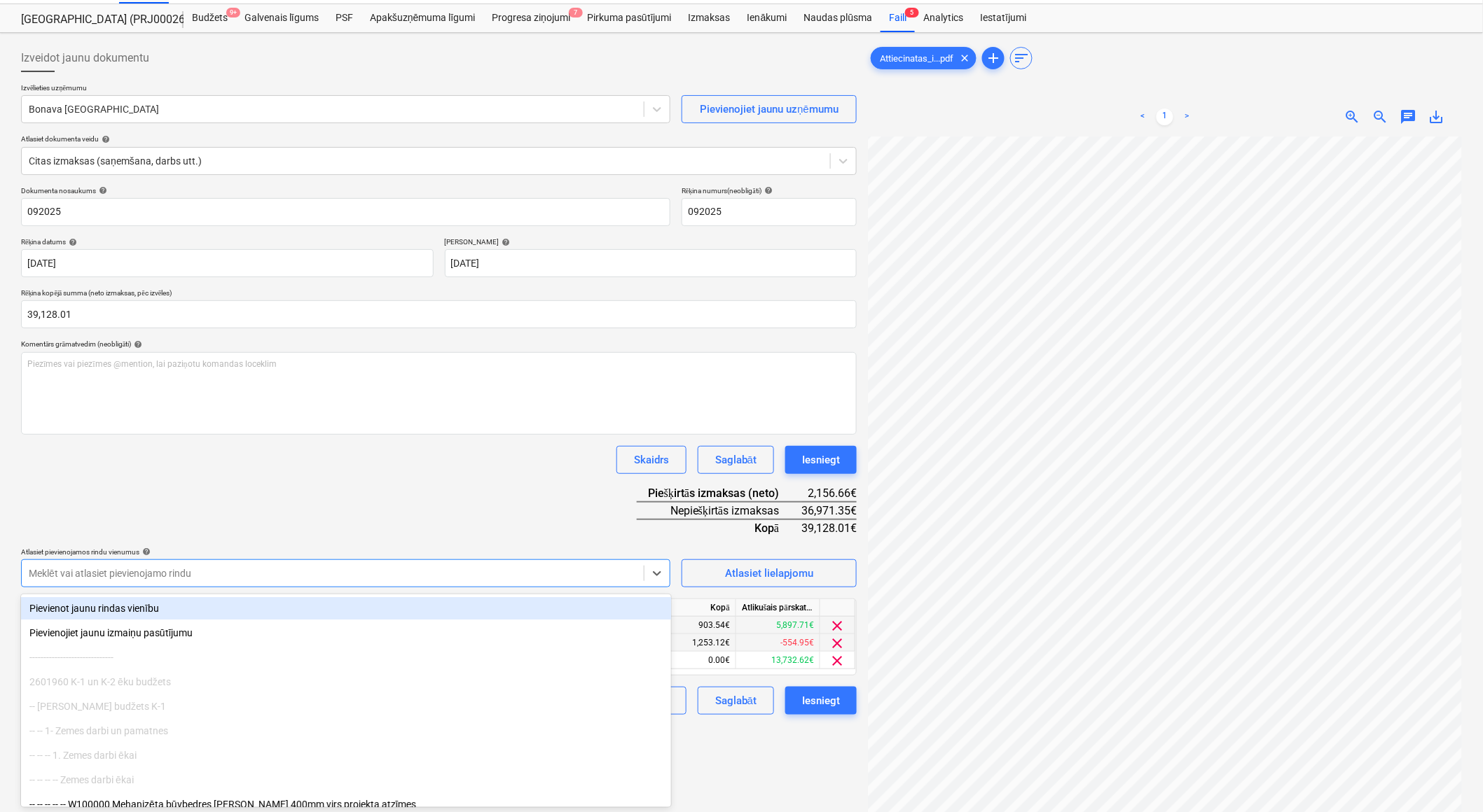
click at [256, 521] on div "Dokumenta nosaukums help 092025 Rēķina numurs (neobligāti) help 092025 Rēķina d…" at bounding box center [439, 450] width 835 height 529
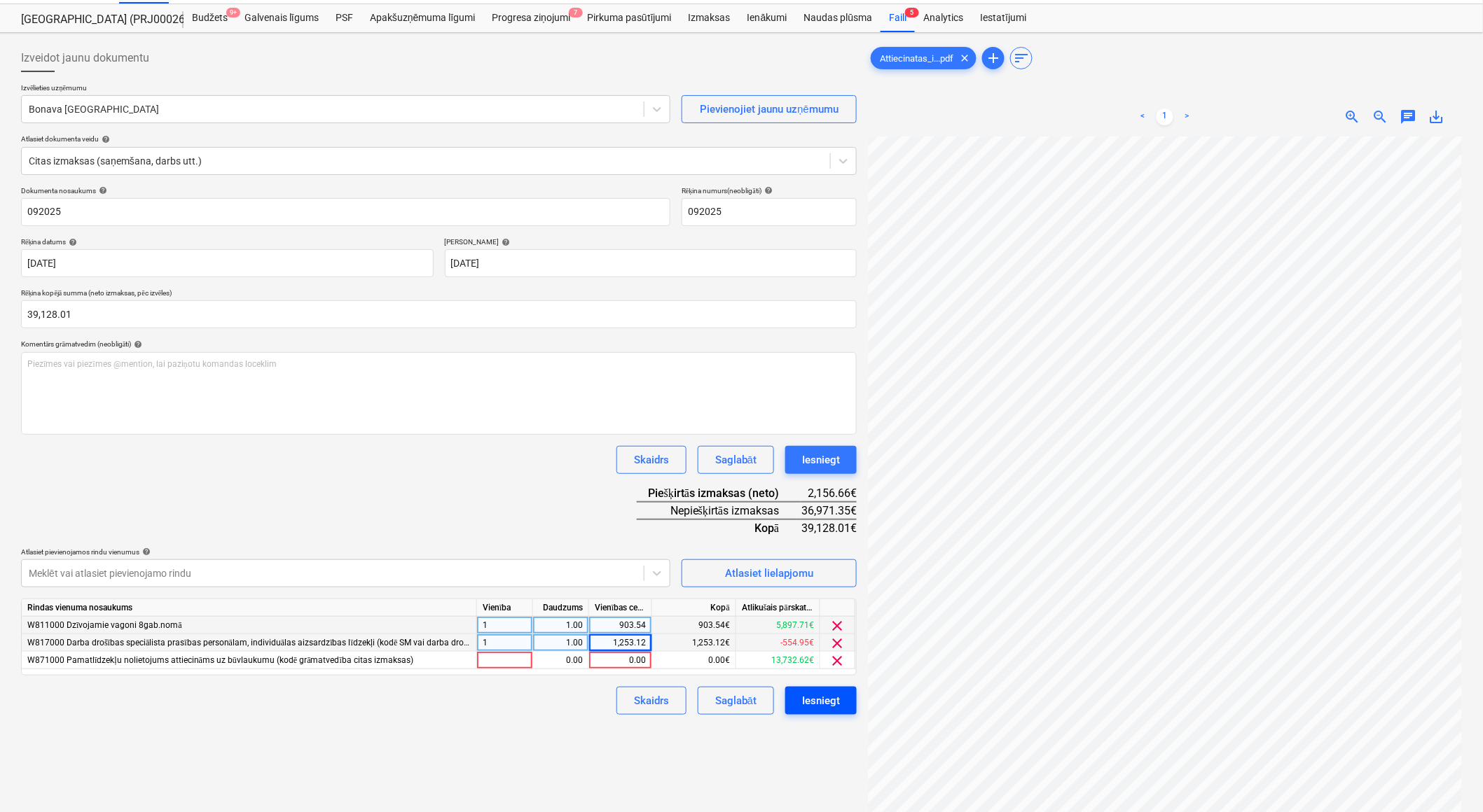
scroll to position [0, 260]
click at [517, 664] on div at bounding box center [505, 660] width 56 height 17
type input "1"
click at [556, 667] on div "0.00" at bounding box center [561, 660] width 44 height 17
type input "1"
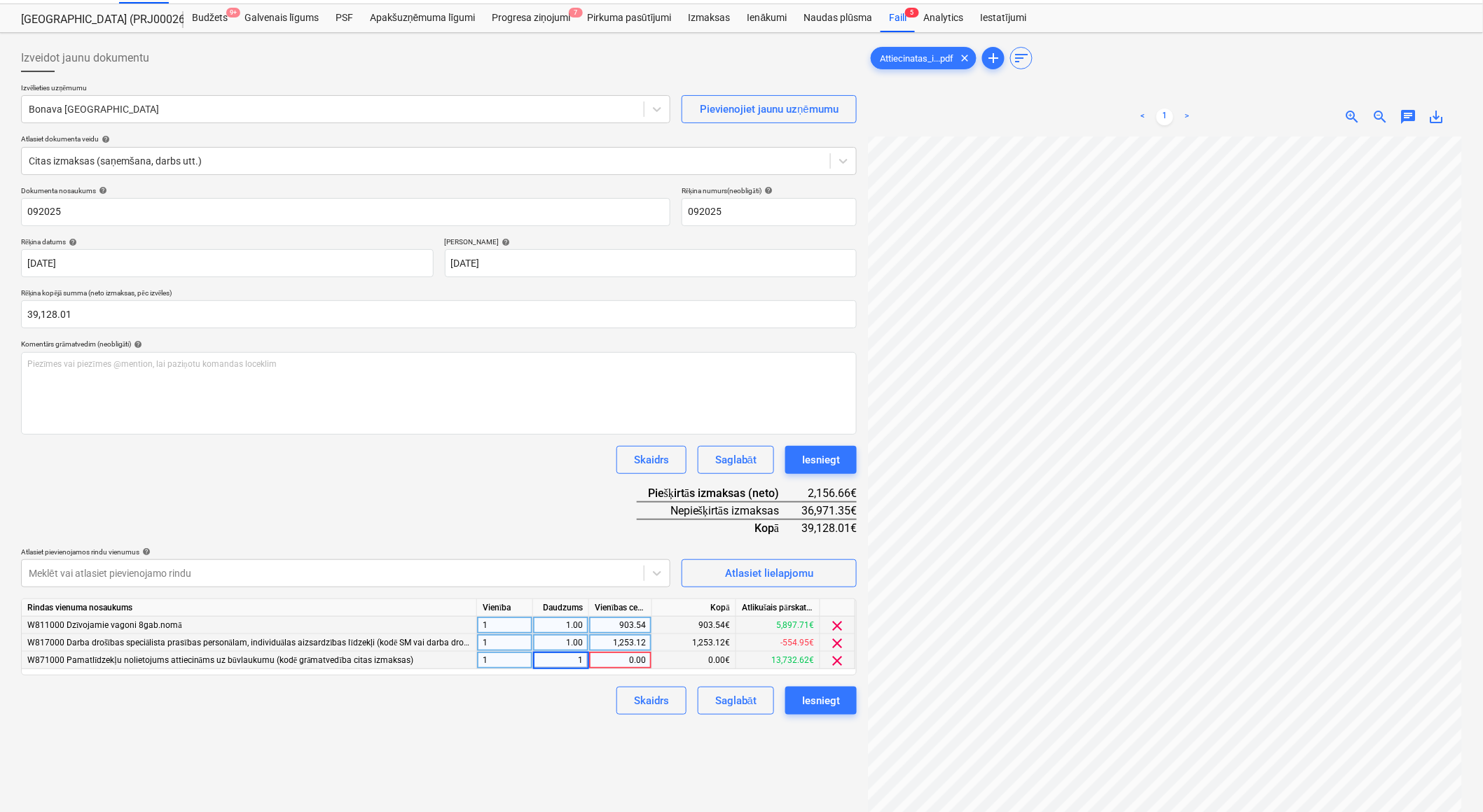
click at [620, 669] on div "0.00" at bounding box center [620, 660] width 51 height 17
type input "394.94"
click at [542, 709] on div "Skaidrs Saglabāt Iesniegt" at bounding box center [439, 700] width 835 height 28
click at [213, 570] on div at bounding box center [332, 573] width 608 height 14
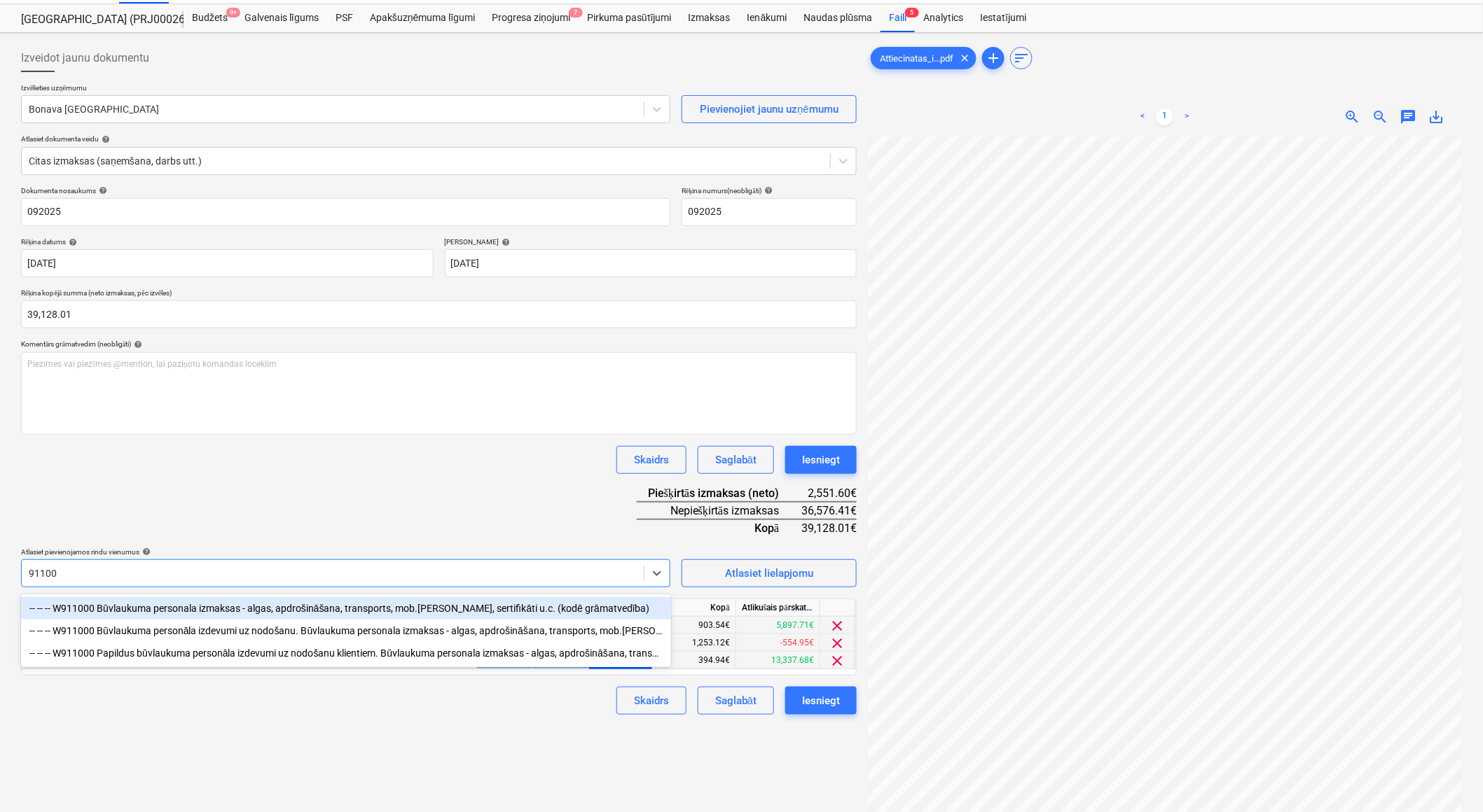
type input "911000"
click at [229, 609] on div "-- -- -- W911000 Būvlaukuma personala izmaksas - algas, apdrošināšana, transpor…" at bounding box center [346, 608] width 650 height 22
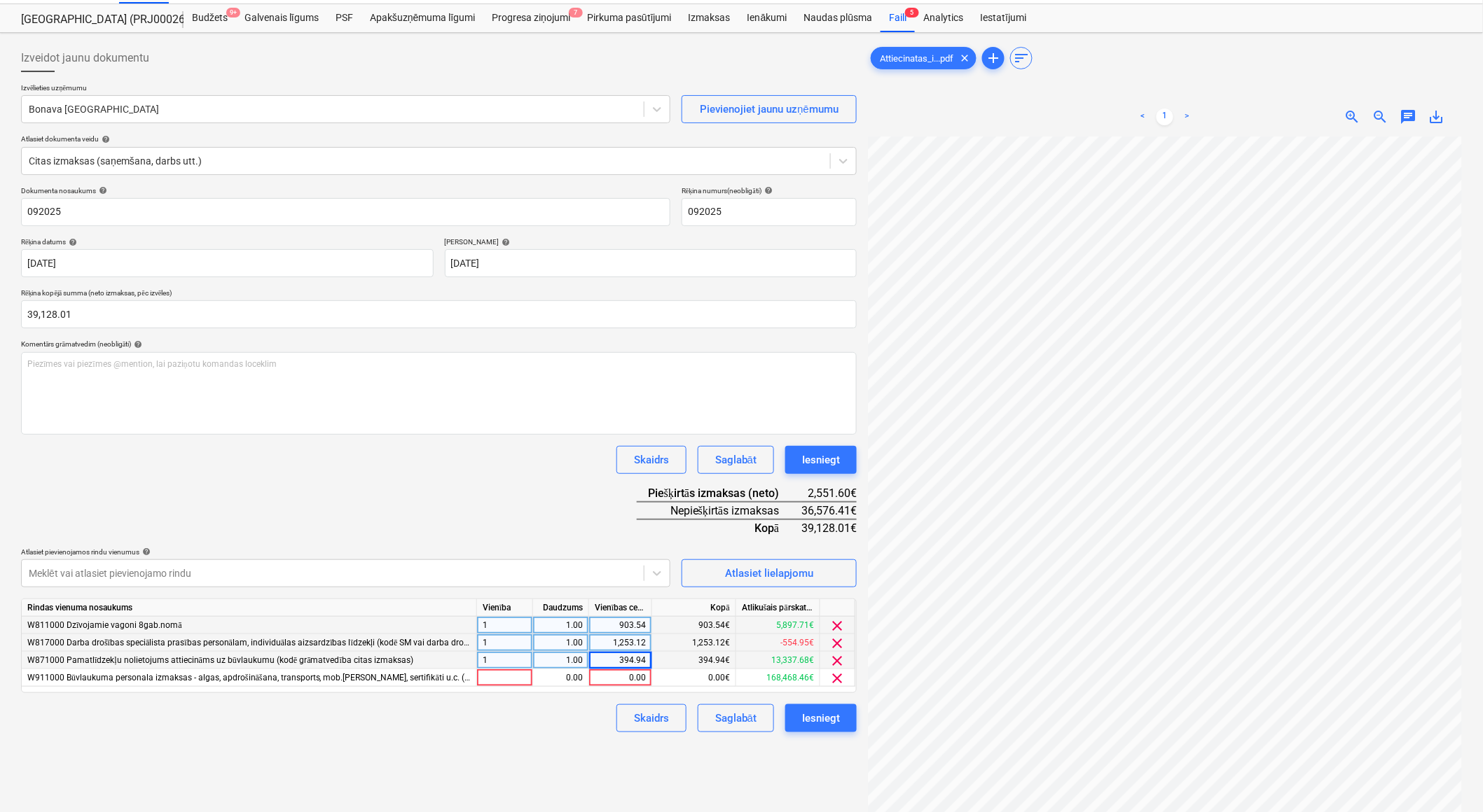
click at [302, 517] on div "Dokumenta nosaukums help 092025 Rēķina numurs (neobligāti) help 092025 Rēķina d…" at bounding box center [439, 459] width 835 height 546
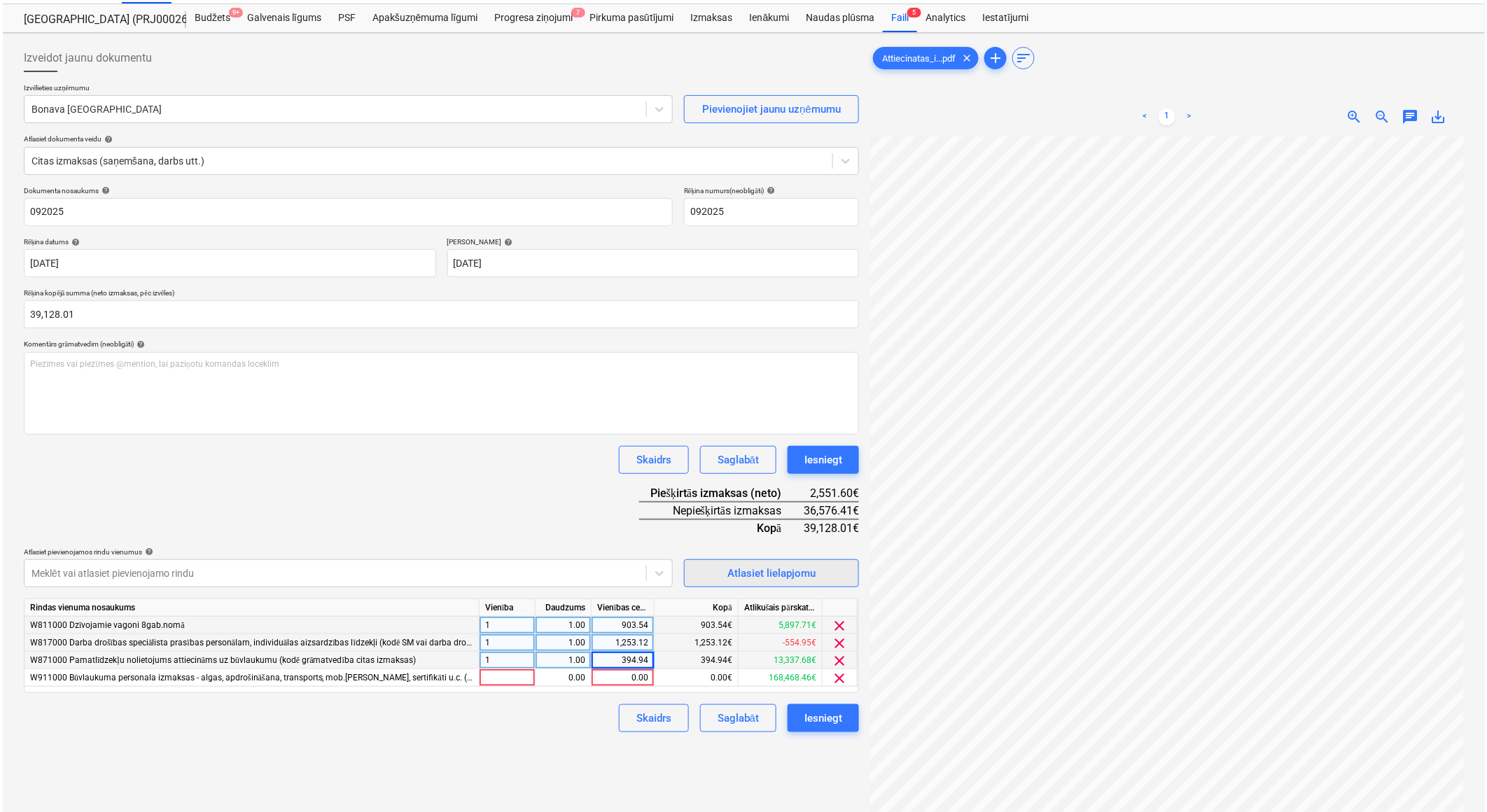
scroll to position [0, 233]
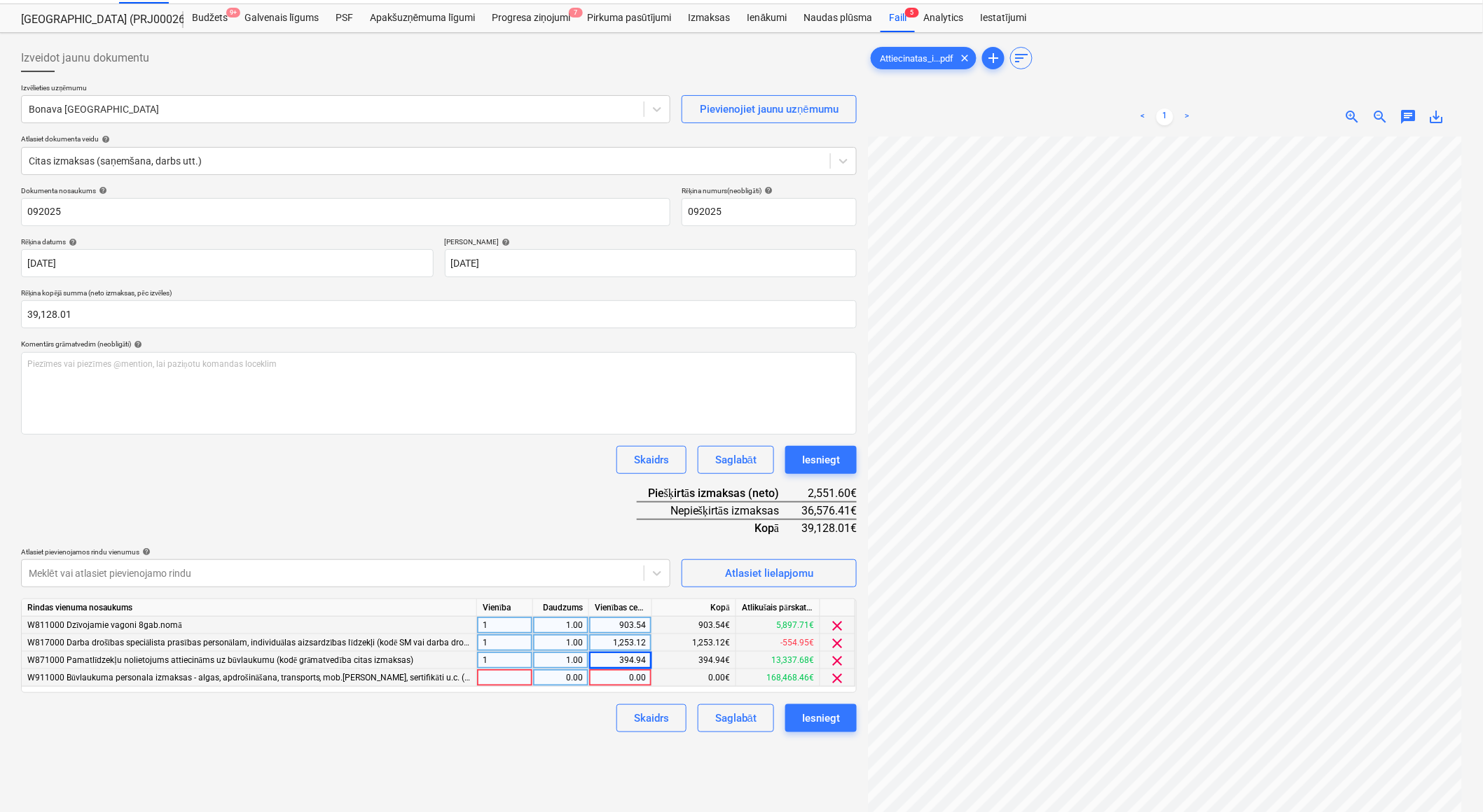
click at [503, 681] on div at bounding box center [505, 677] width 56 height 17
type input "1"
click at [548, 685] on div "0.00" at bounding box center [561, 677] width 44 height 17
type input "1"
click at [618, 682] on div "0.00" at bounding box center [620, 677] width 51 height 17
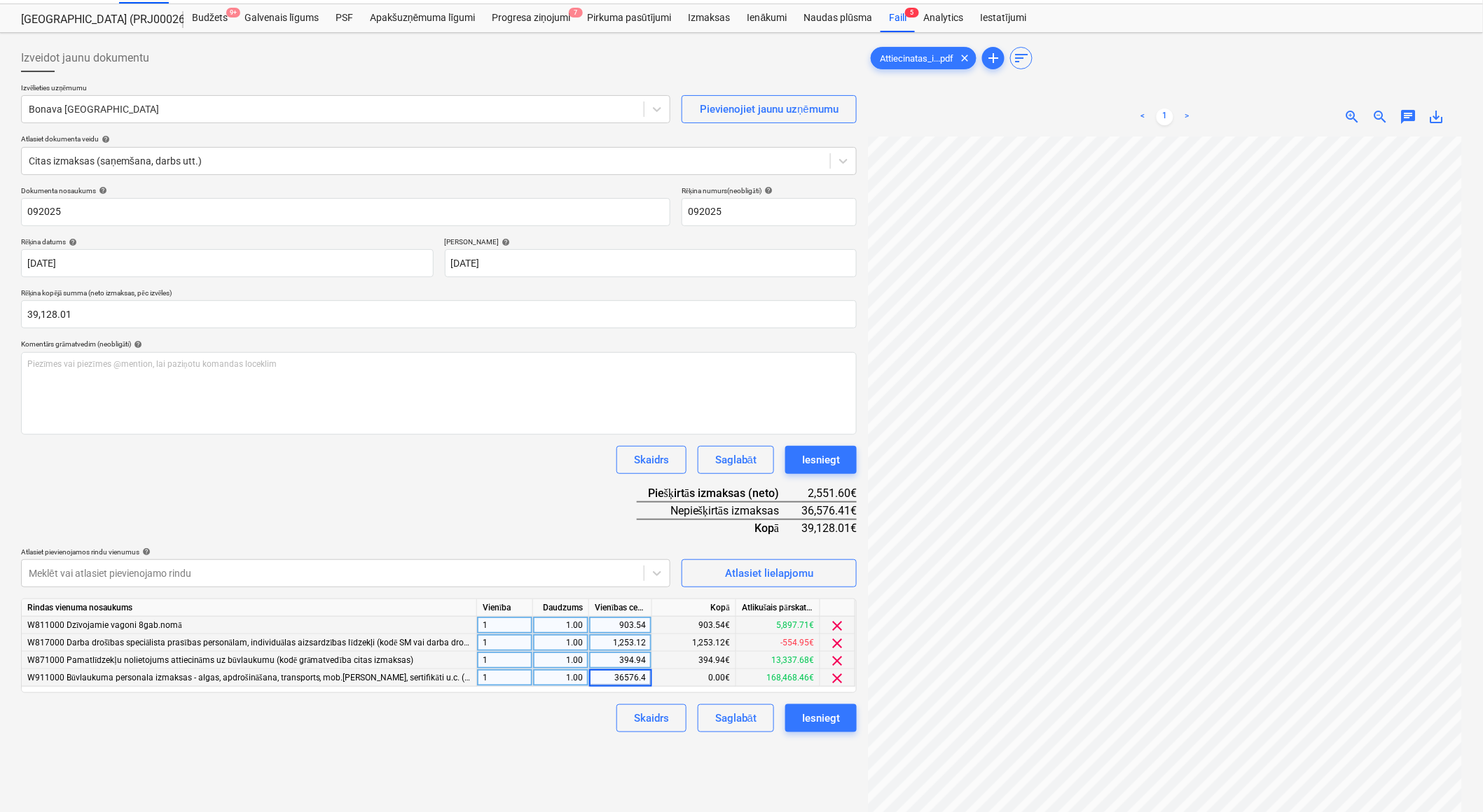
type input "36576.41"
click at [500, 740] on div "Izveidot jaunu dokumentu Izvēlieties uzņēmumu Bonava Latvija Pievienojiet jaunu…" at bounding box center [439, 477] width 847 height 877
click at [834, 721] on div "Iesniegt" at bounding box center [821, 718] width 38 height 18
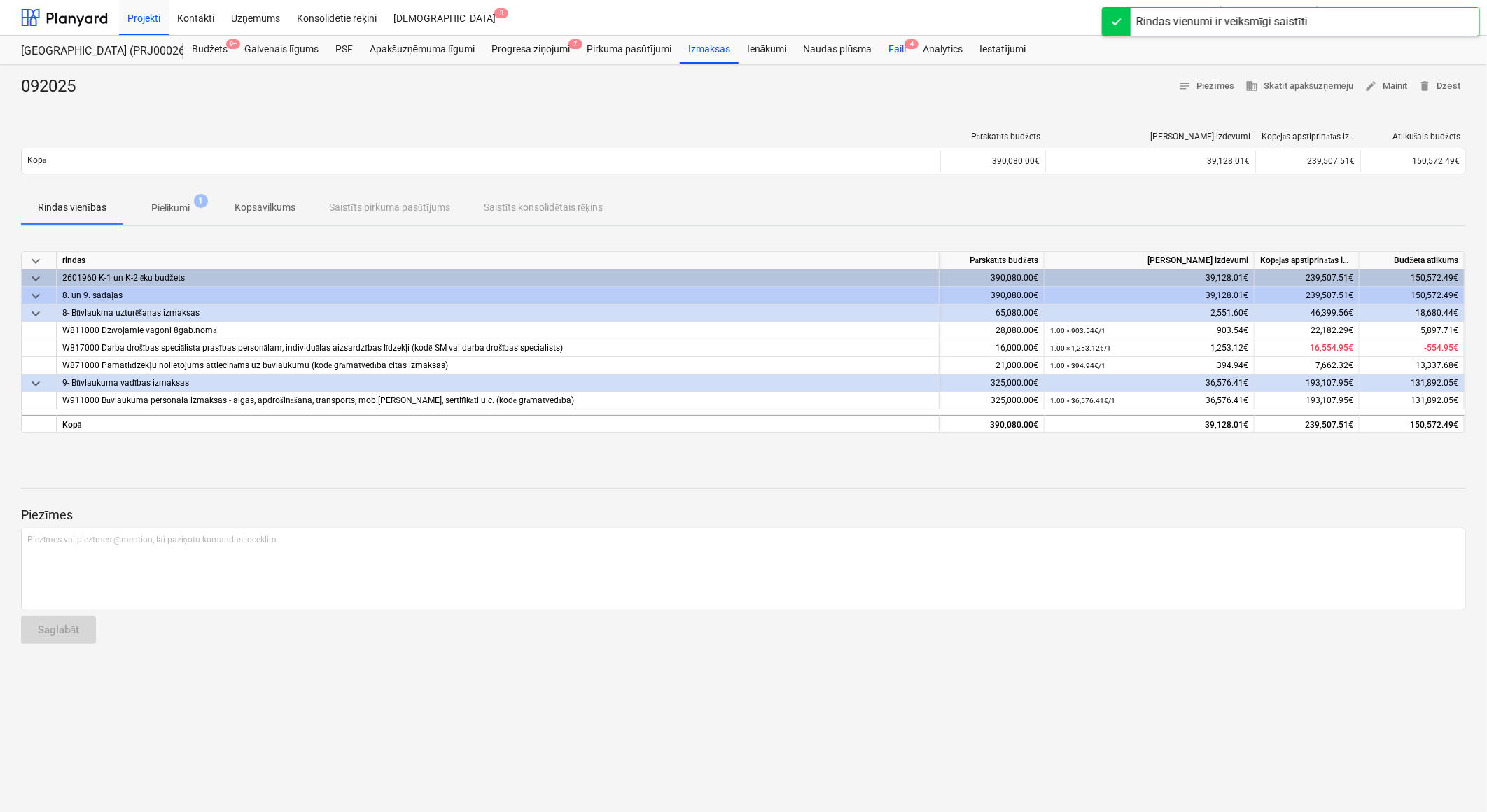
click at [901, 45] on div "Faili 4" at bounding box center [897, 50] width 34 height 28
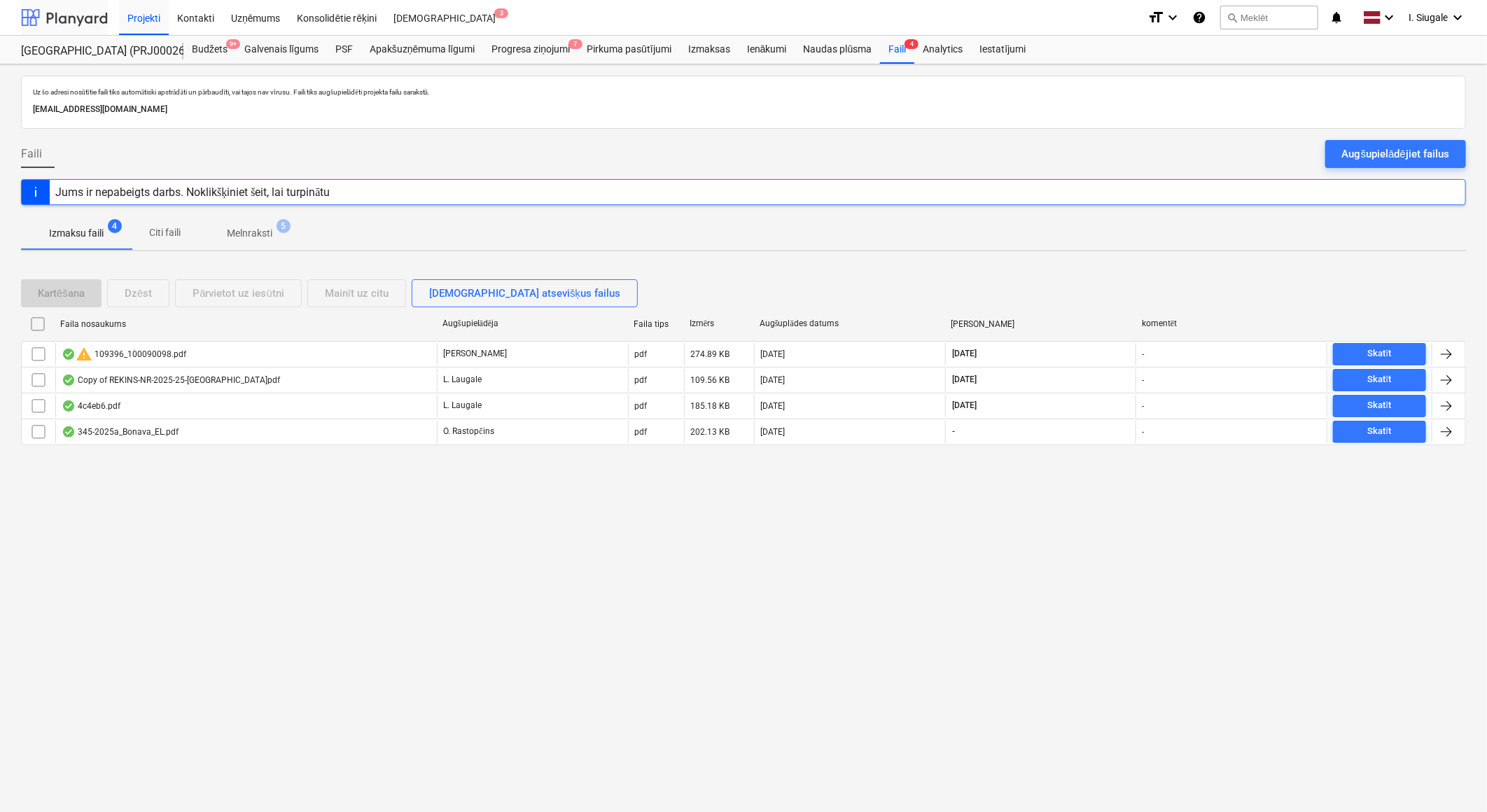
click at [58, 15] on div at bounding box center [65, 17] width 87 height 35
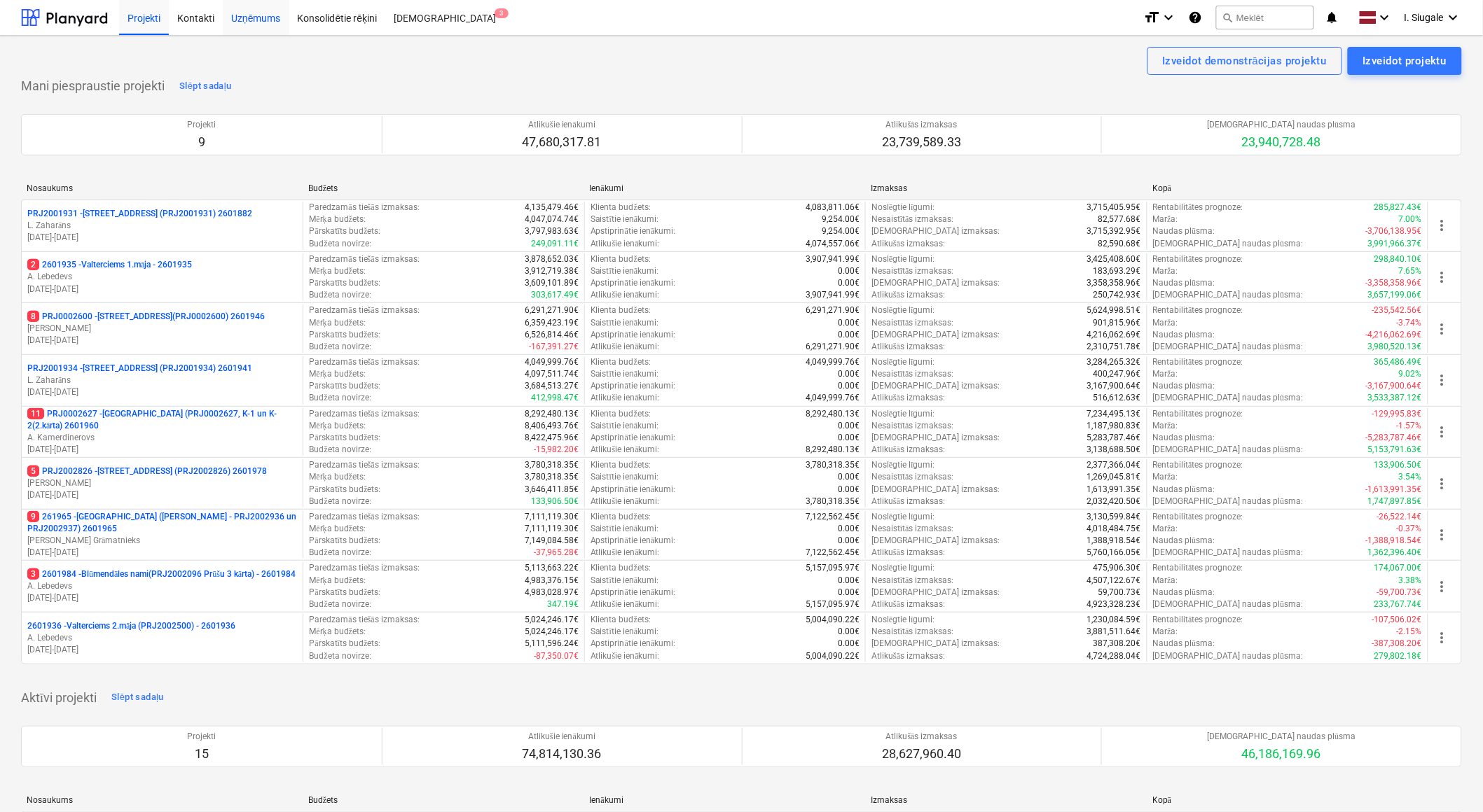
click at [256, 17] on div "Uzņēmums" at bounding box center [255, 17] width 66 height 36
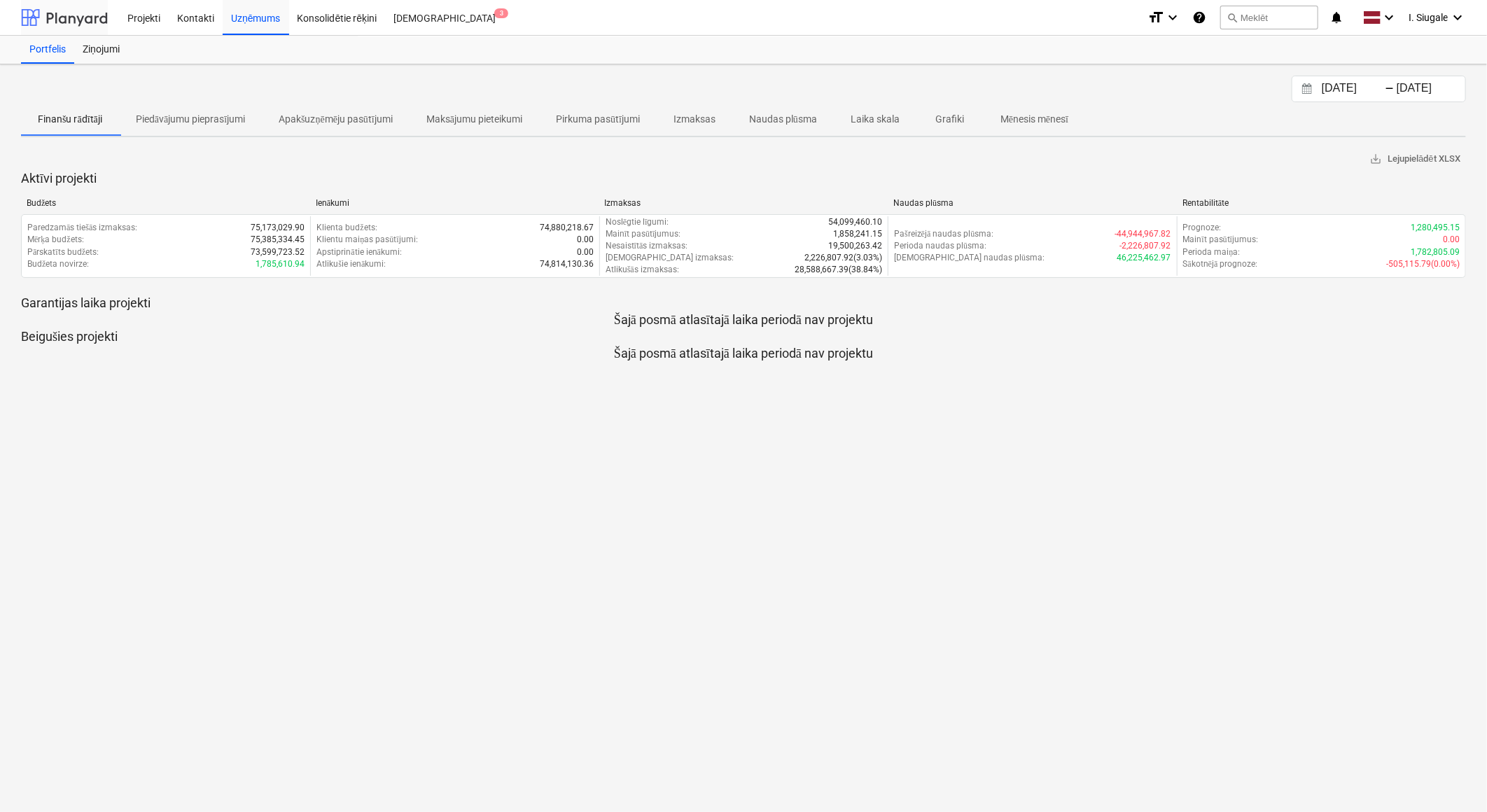
click at [83, 11] on div at bounding box center [65, 17] width 87 height 35
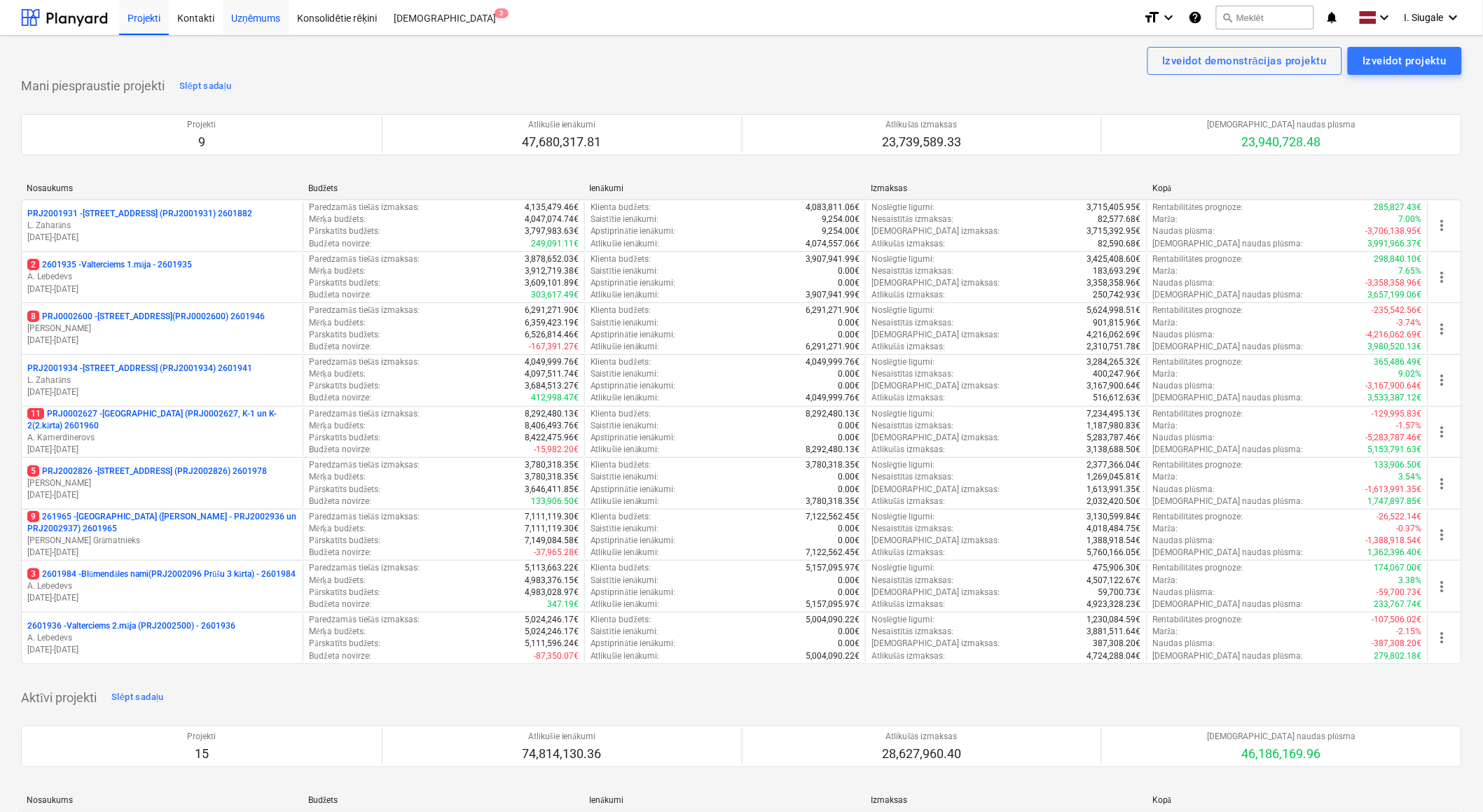
click at [262, 26] on div "Uzņēmums" at bounding box center [255, 17] width 66 height 36
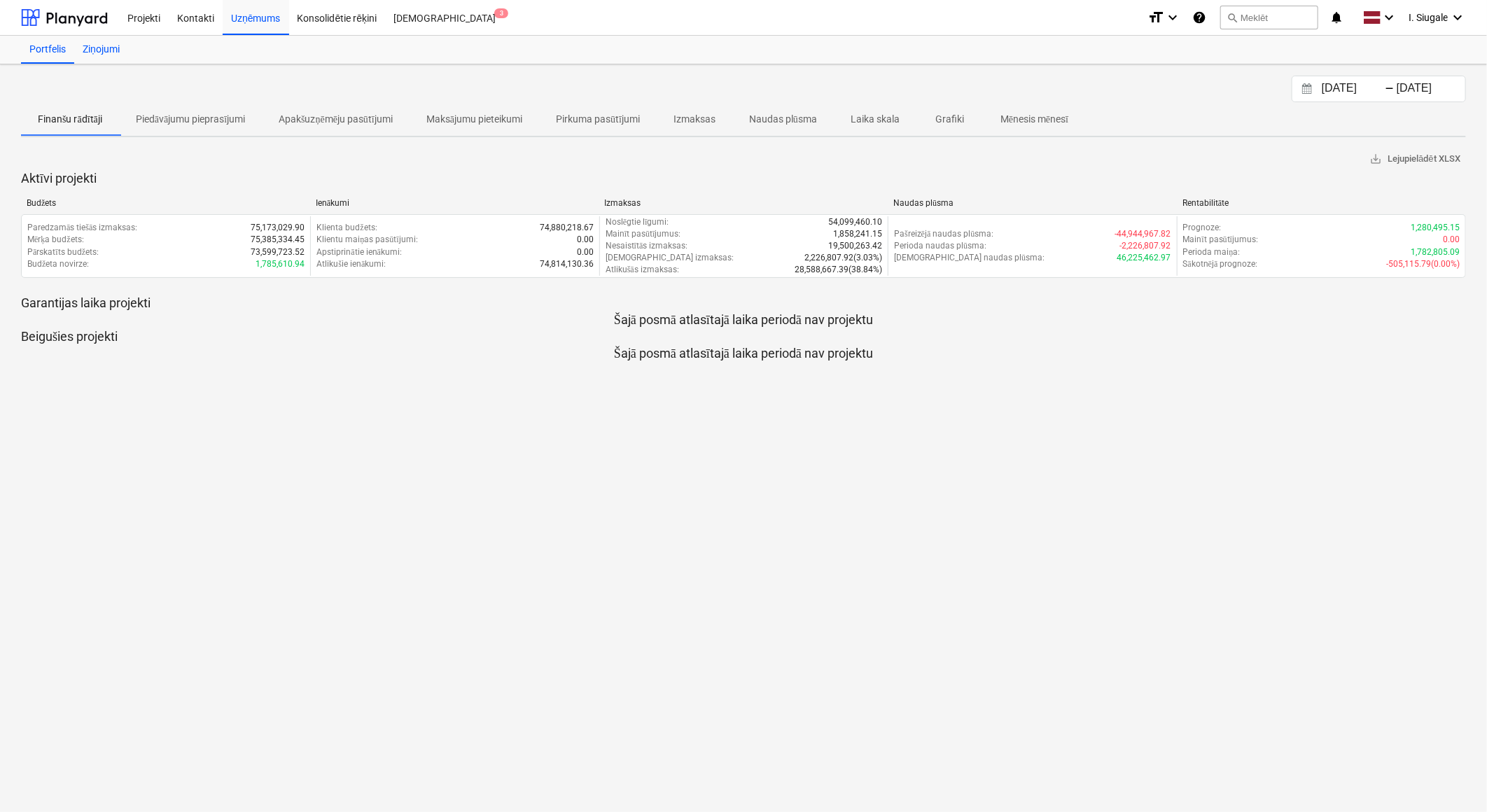
click at [108, 46] on div "Ziņojumi" at bounding box center [101, 50] width 54 height 28
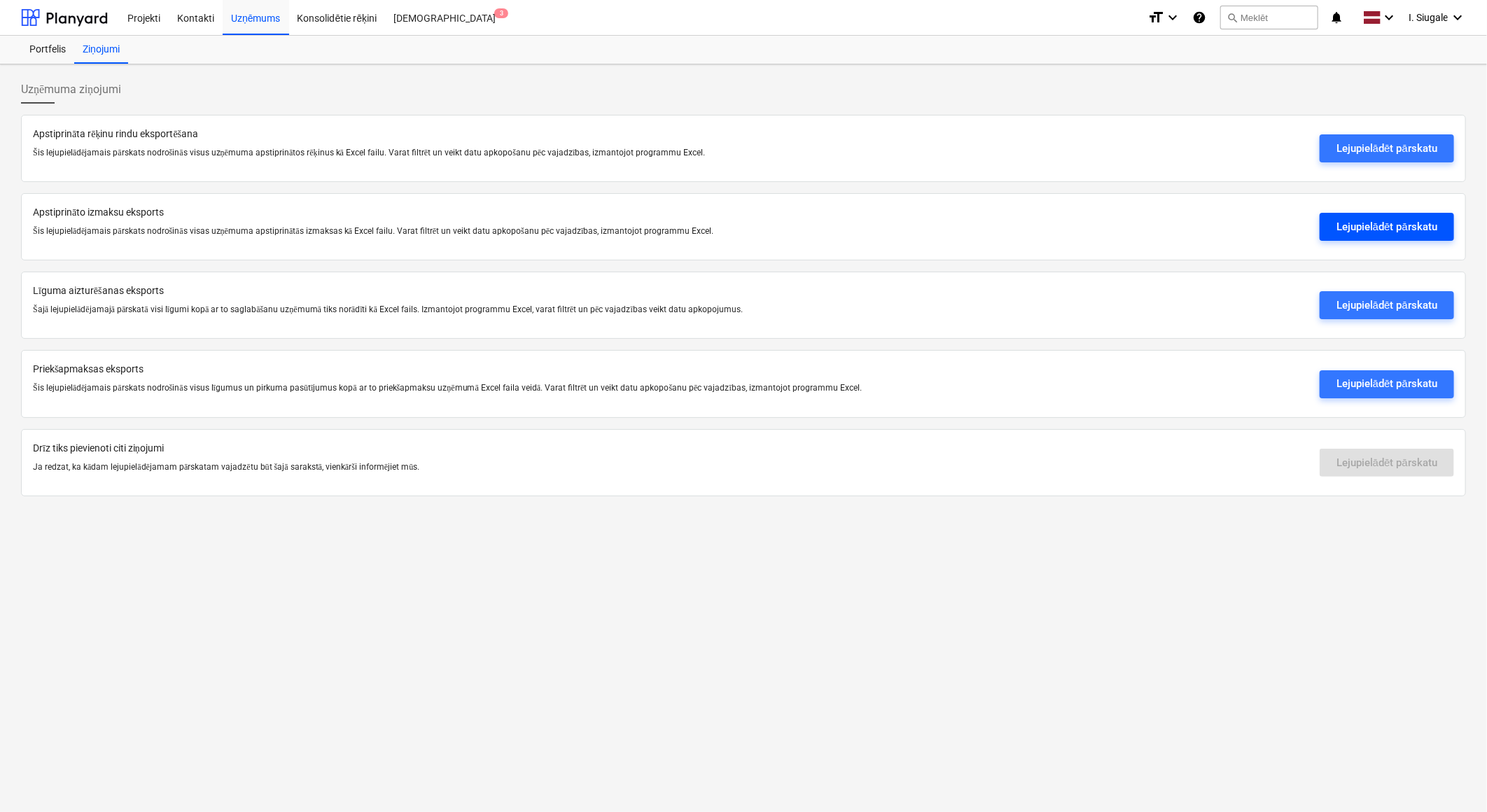
click at [1372, 226] on div "Lejupielādēt pārskatu" at bounding box center [1387, 226] width 101 height 18
click at [556, 585] on div "Uzņēmuma ziņojumi Apstiprināta rēķinu rindu eksportēšana Šis lejupielādējamais …" at bounding box center [743, 439] width 1487 height 748
click at [74, 18] on div at bounding box center [65, 17] width 87 height 35
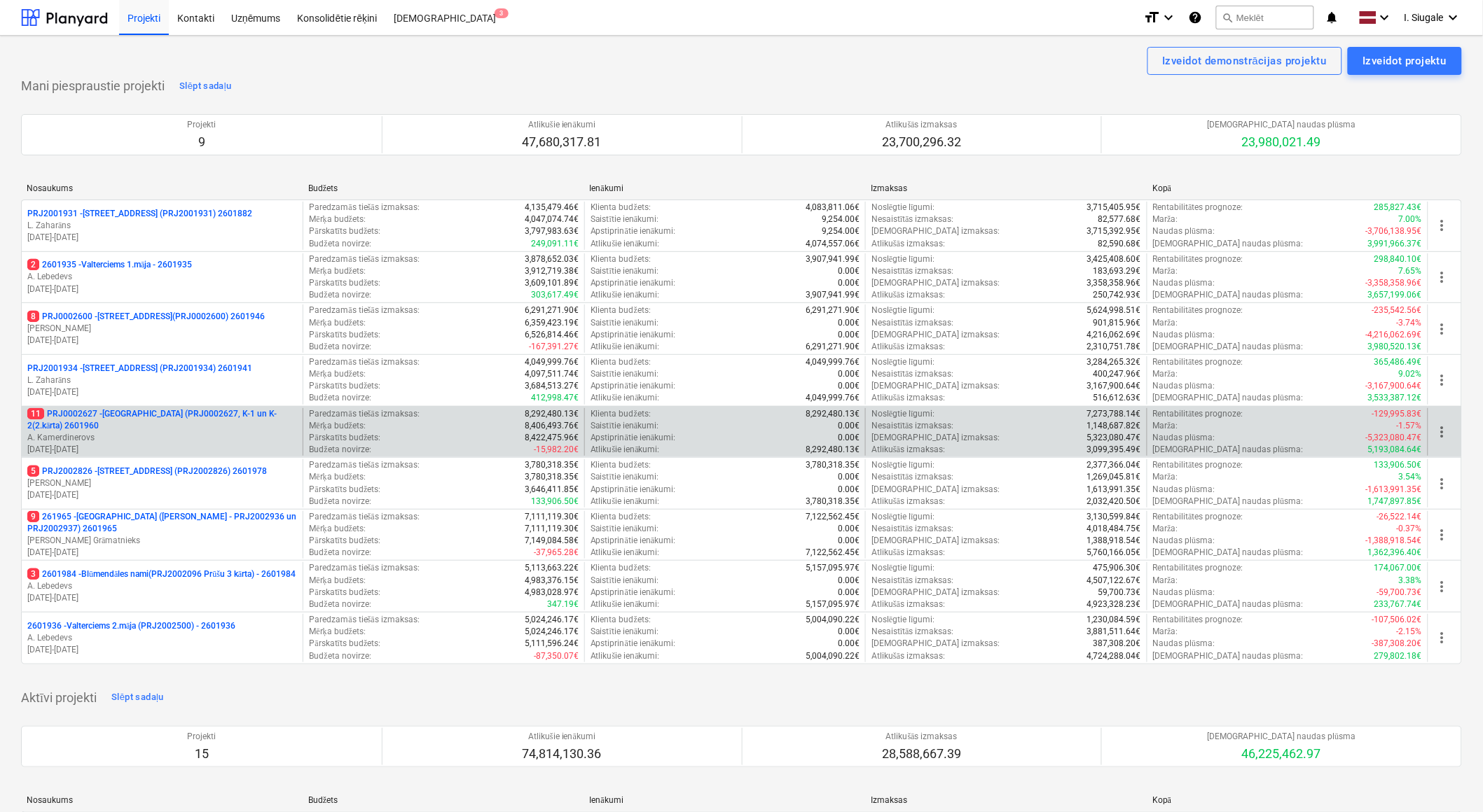
click at [149, 415] on p "11 PRJ0002627 - [GEOGRAPHIC_DATA] (PRJ0002627, K-1 un K-2(2.kārta) 2601960" at bounding box center [162, 420] width 270 height 24
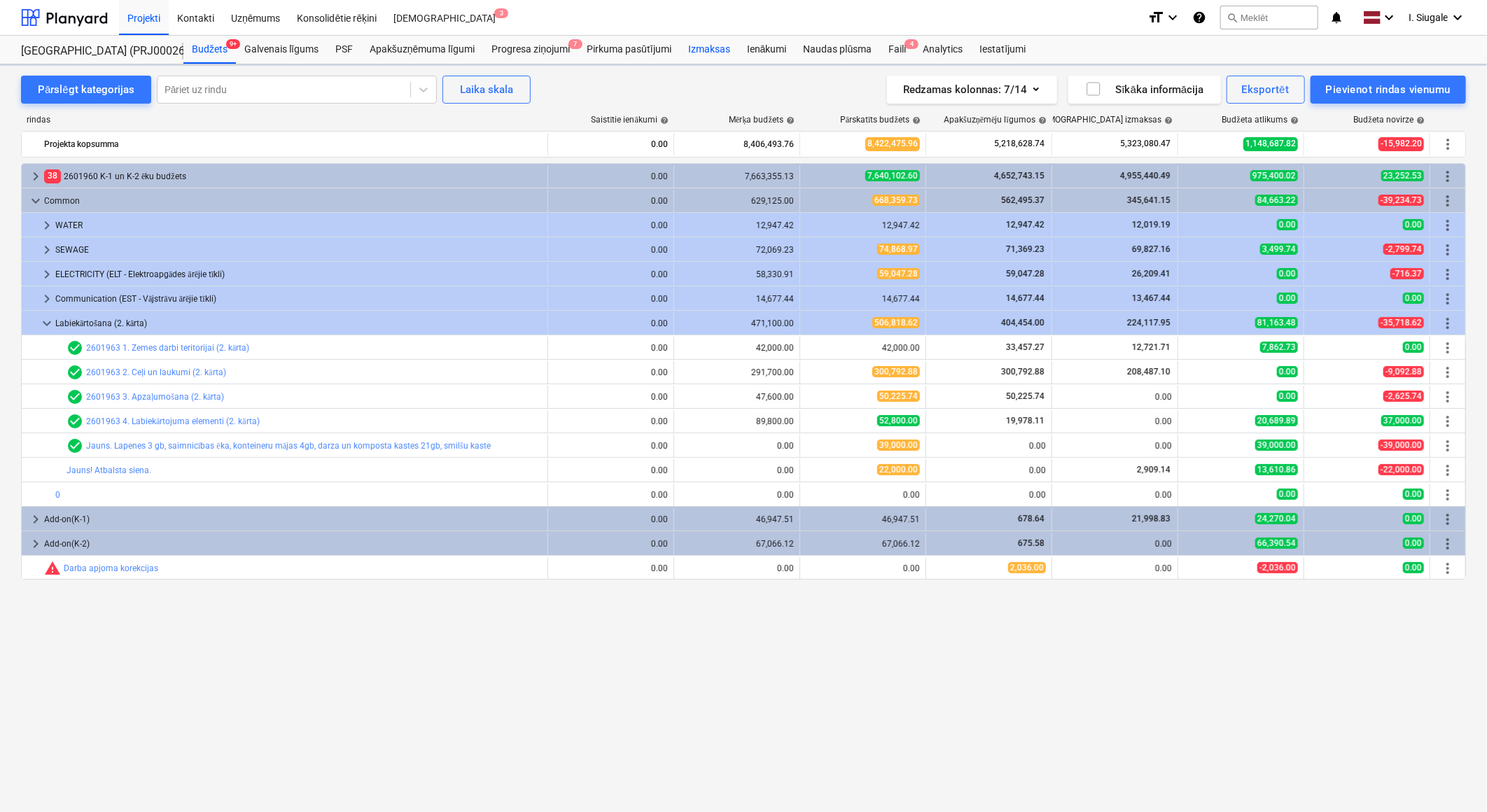
click at [712, 51] on div "Izmaksas" at bounding box center [709, 50] width 59 height 28
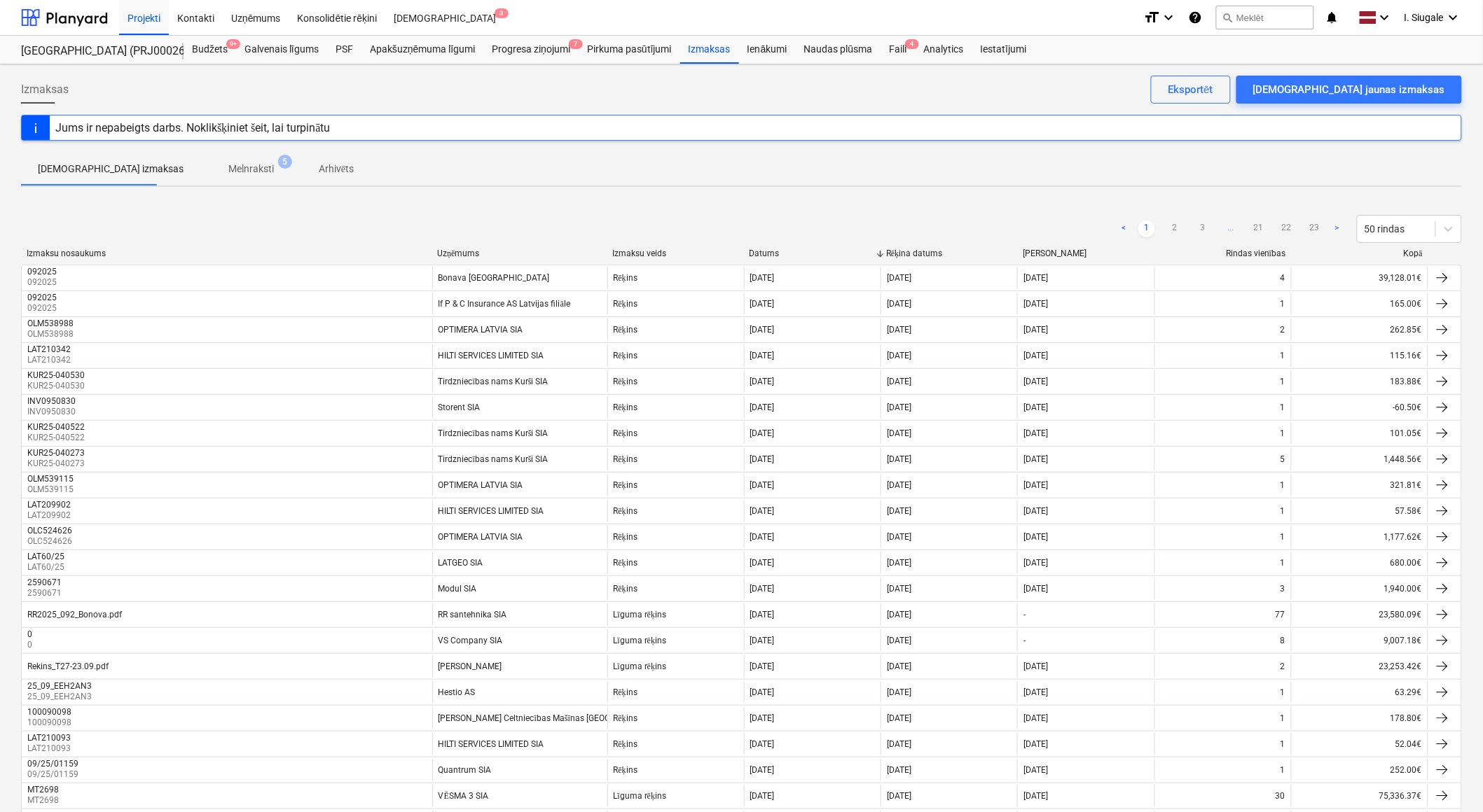
click at [1407, 253] on div "Kopā" at bounding box center [1360, 253] width 126 height 11
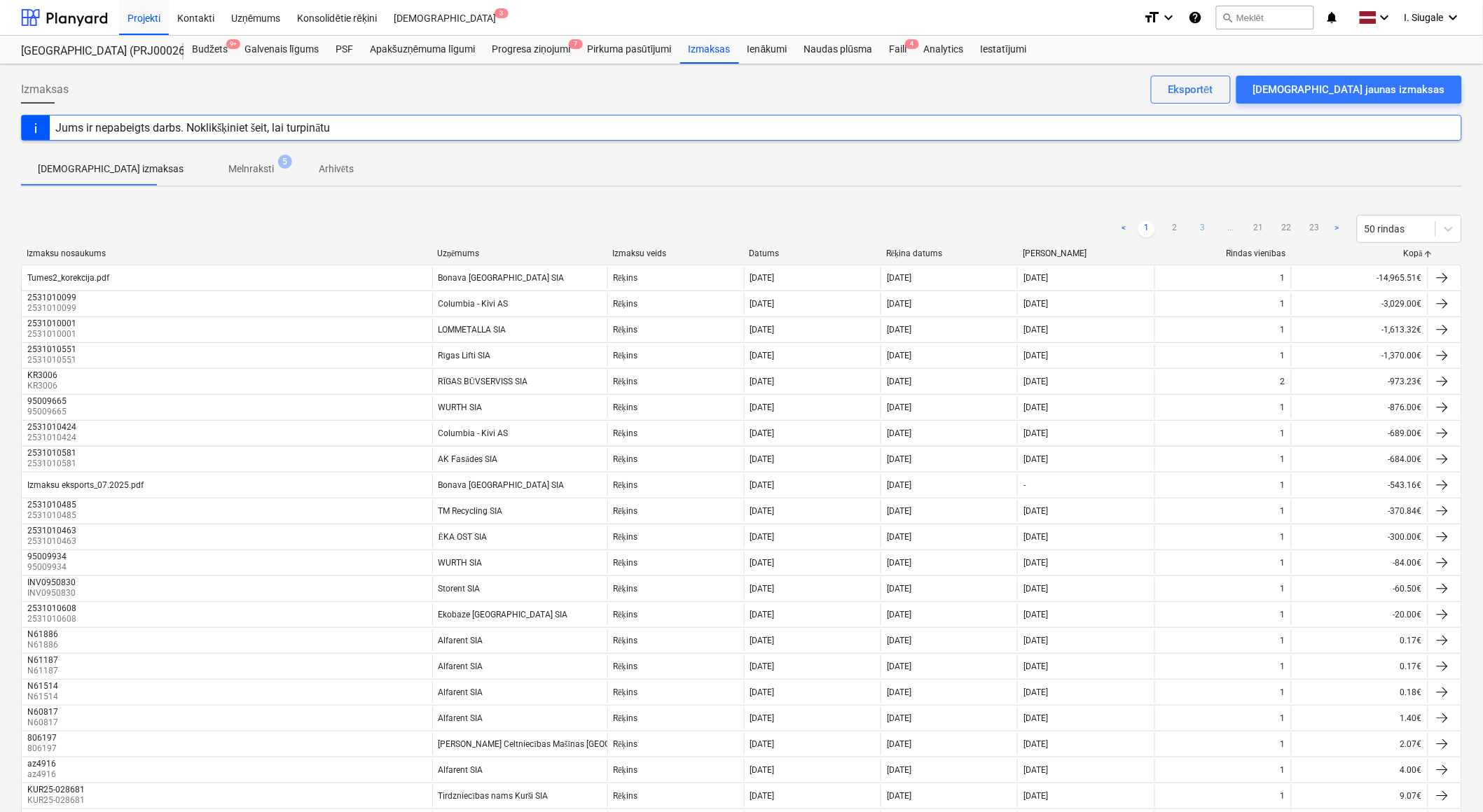
click at [1201, 222] on link "3" at bounding box center [1202, 229] width 16 height 16
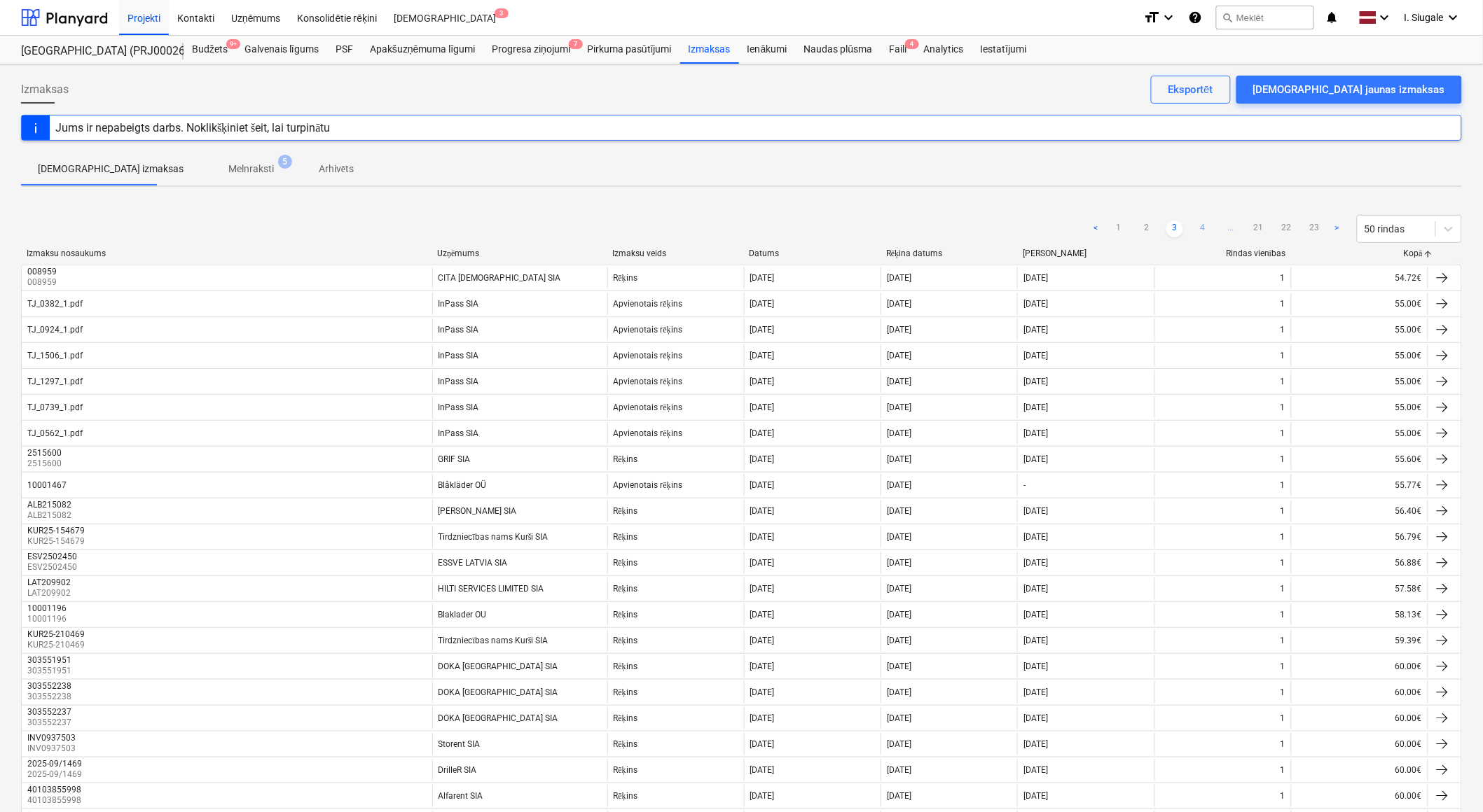
click at [1205, 229] on link "4" at bounding box center [1202, 229] width 16 height 16
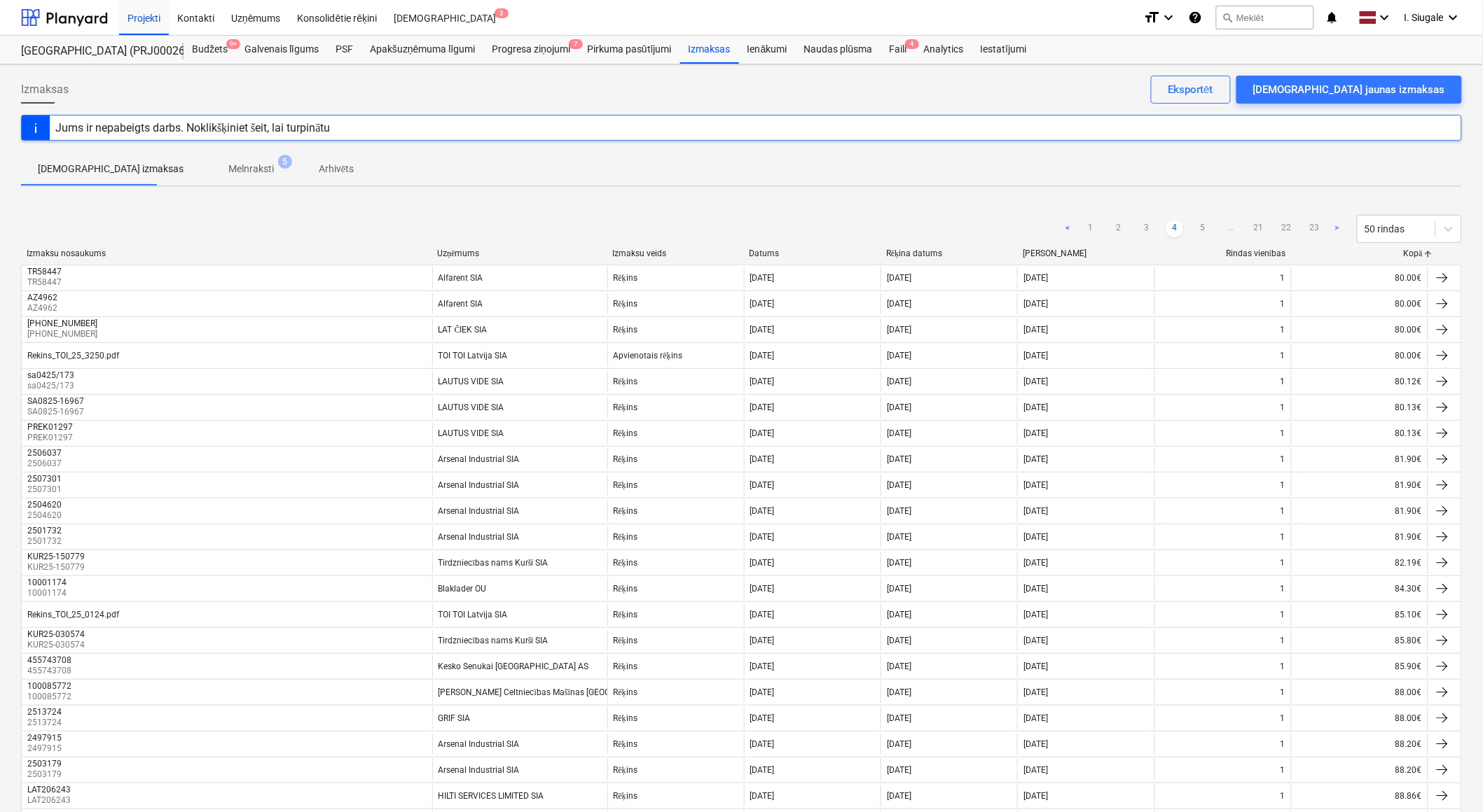
click at [1205, 229] on link "5" at bounding box center [1202, 229] width 16 height 16
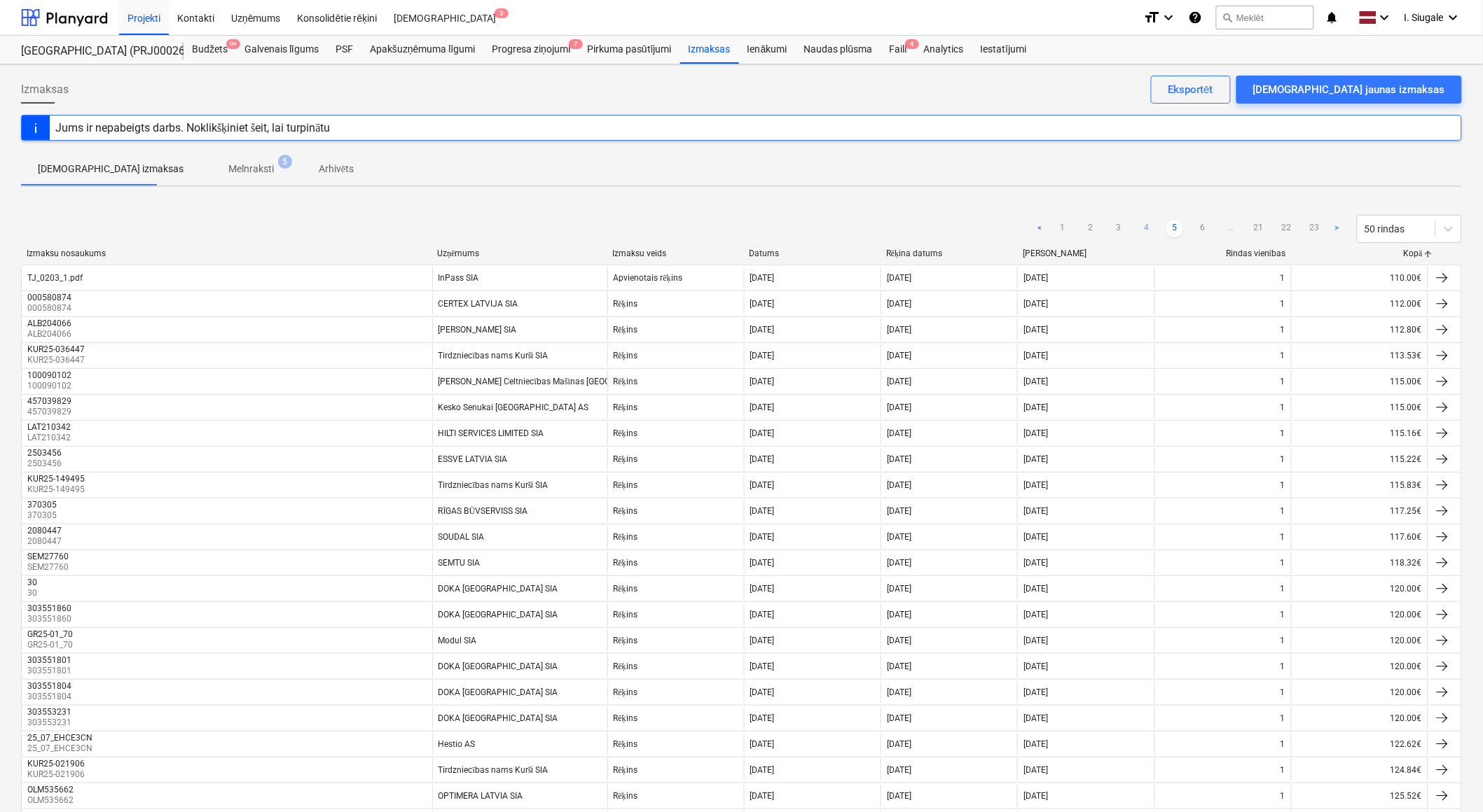
click at [1205, 229] on link "6" at bounding box center [1202, 229] width 16 height 16
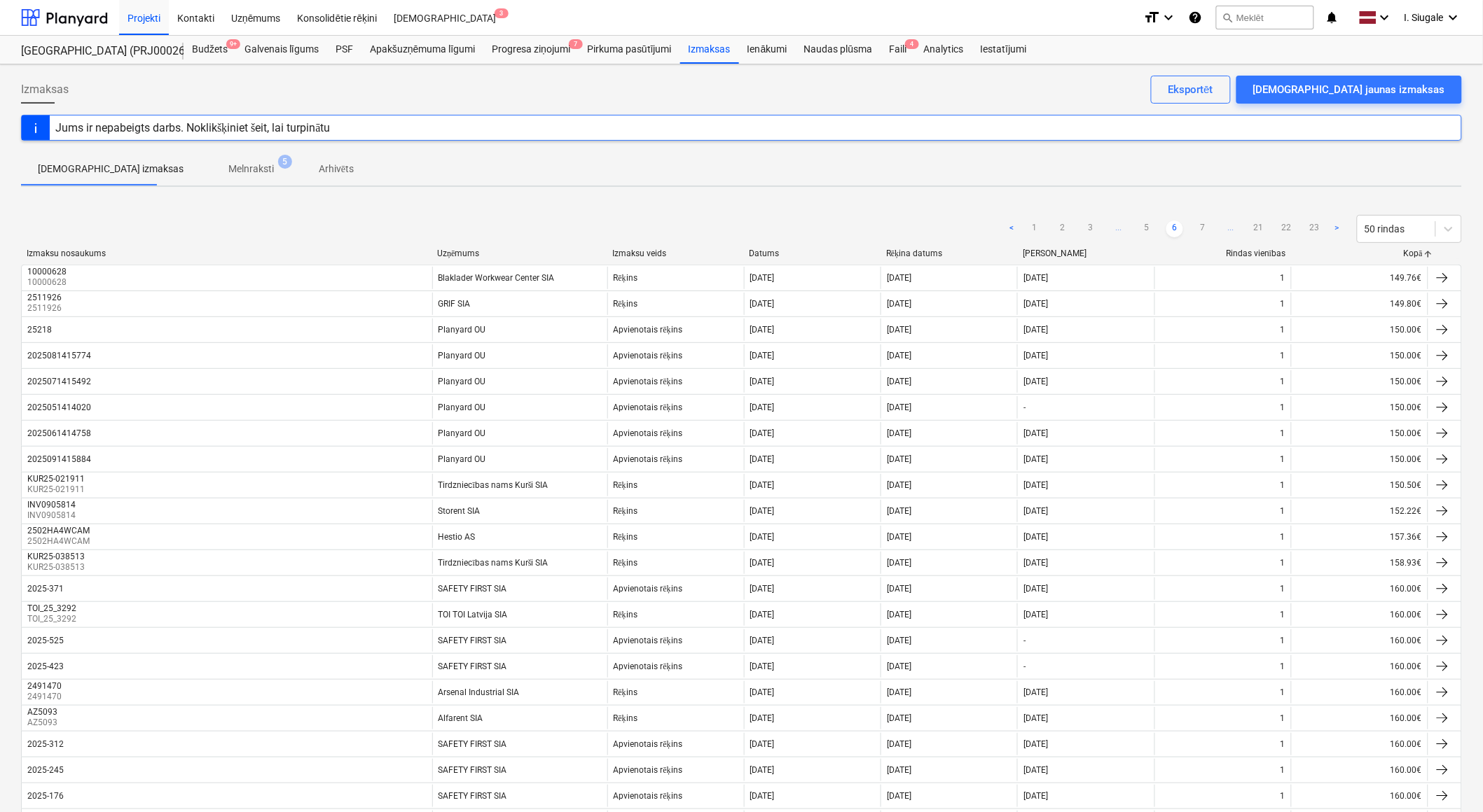
click at [1205, 229] on link "7" at bounding box center [1202, 229] width 16 height 16
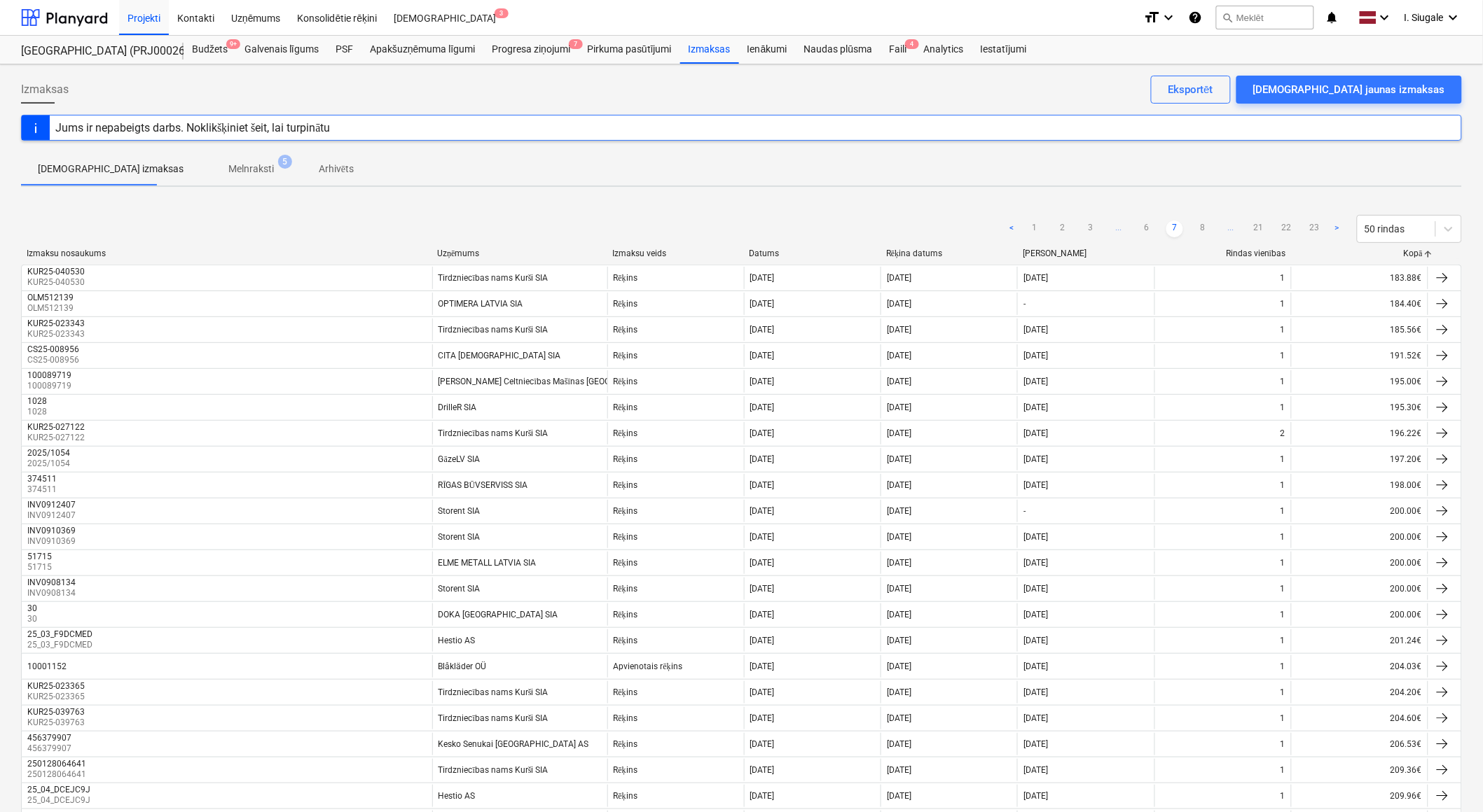
click at [1205, 229] on link "8" at bounding box center [1202, 229] width 16 height 16
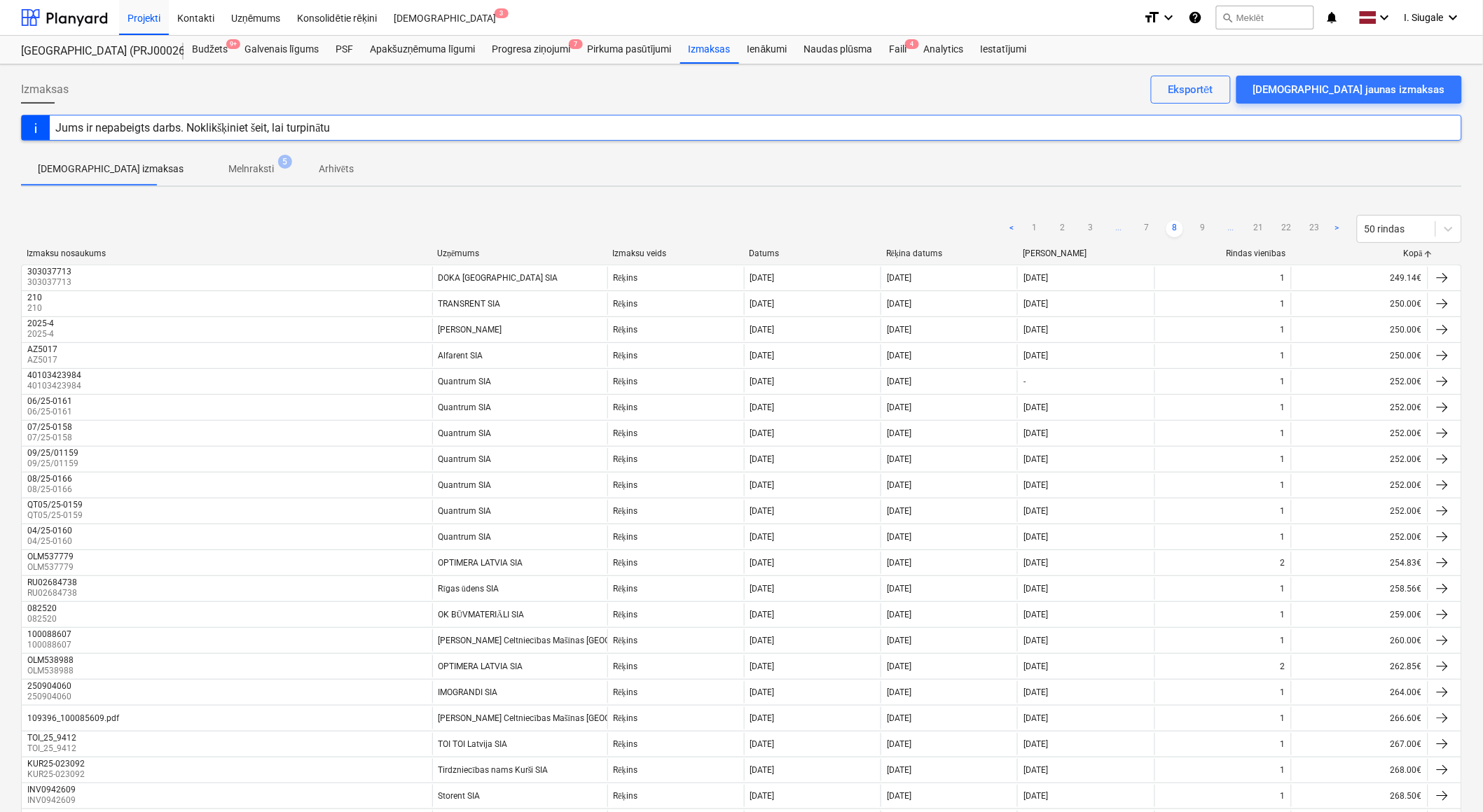
click at [1205, 229] on link "9" at bounding box center [1202, 229] width 16 height 16
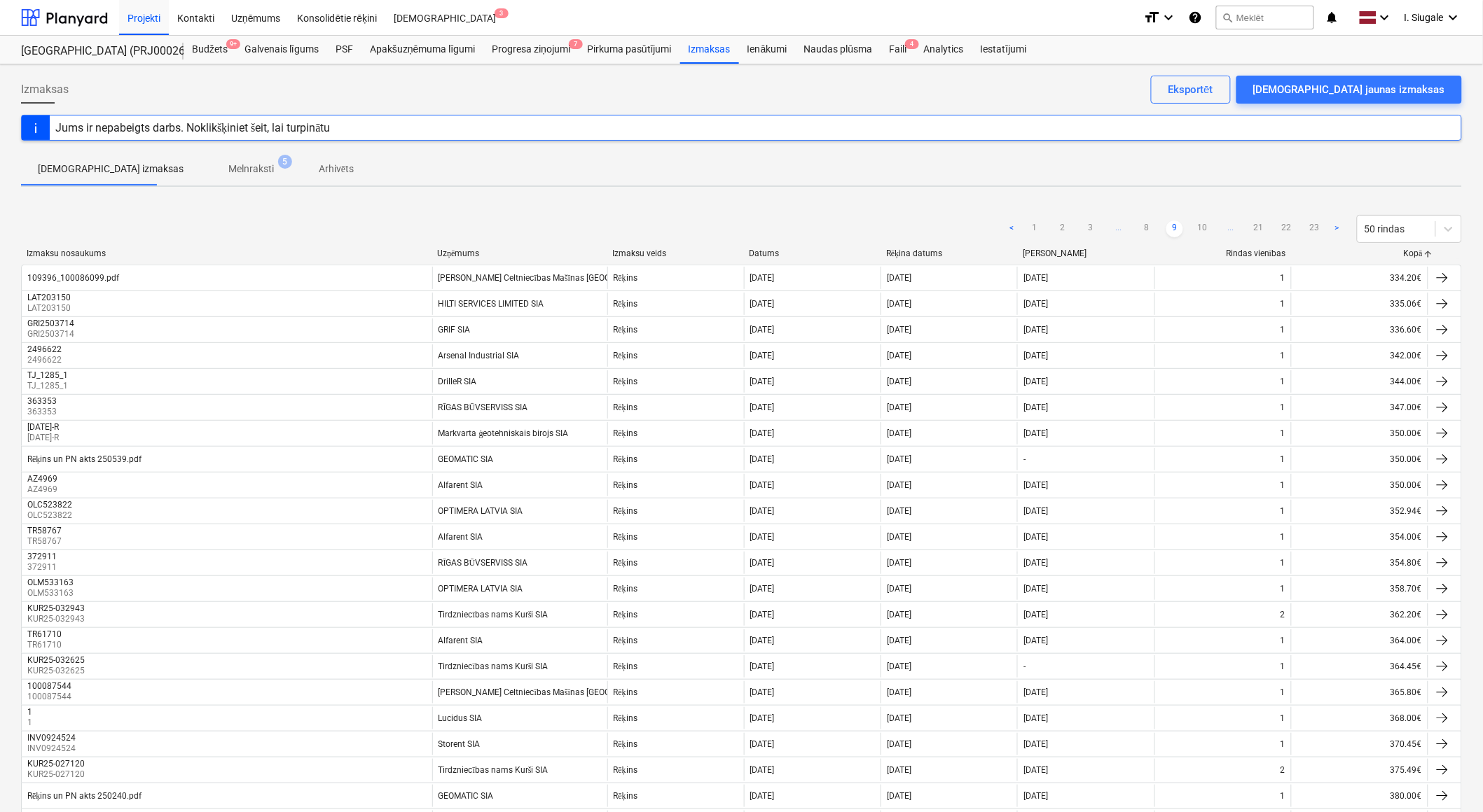
click at [1205, 229] on link "10" at bounding box center [1202, 229] width 16 height 16
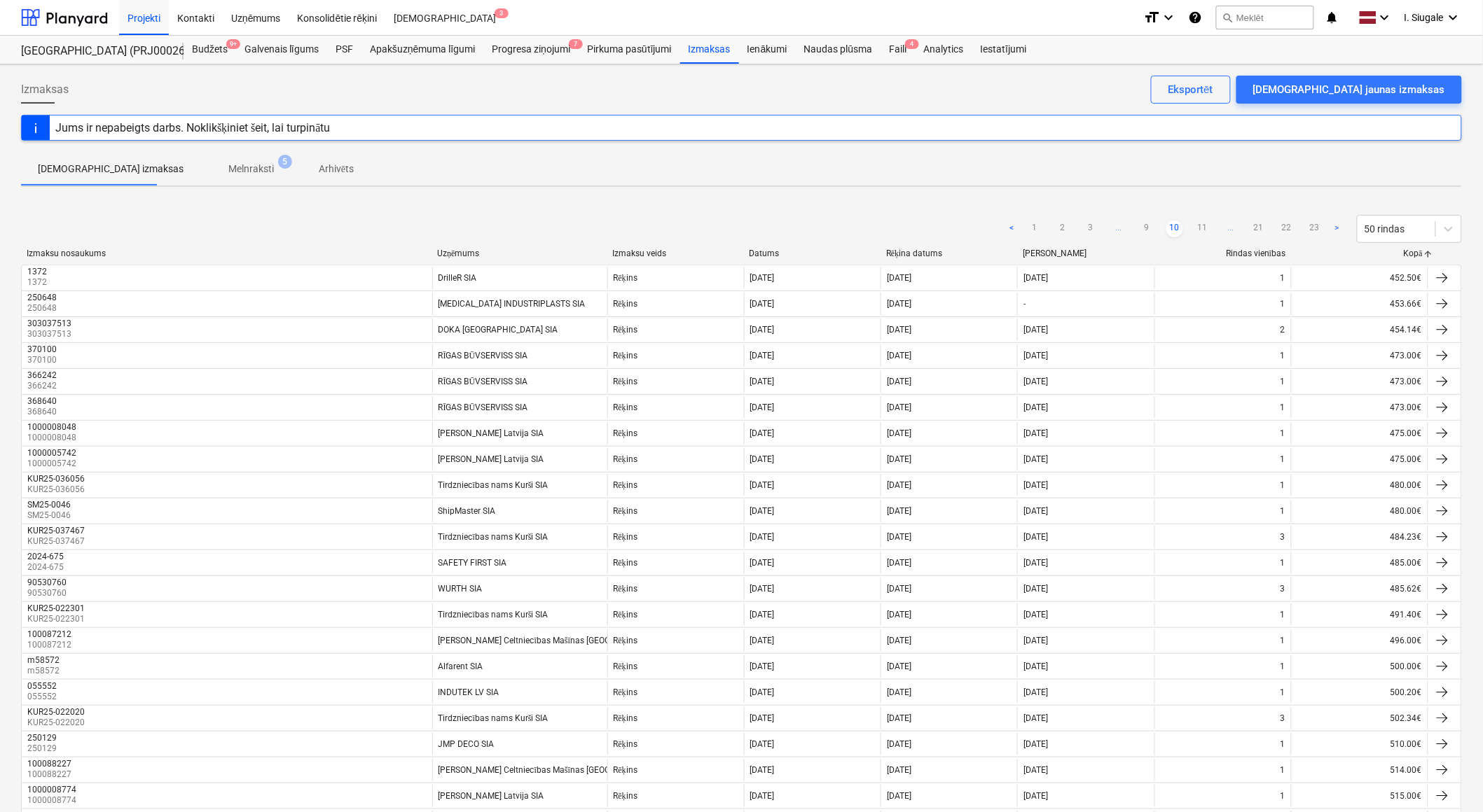
click at [1205, 229] on link "11" at bounding box center [1202, 229] width 16 height 16
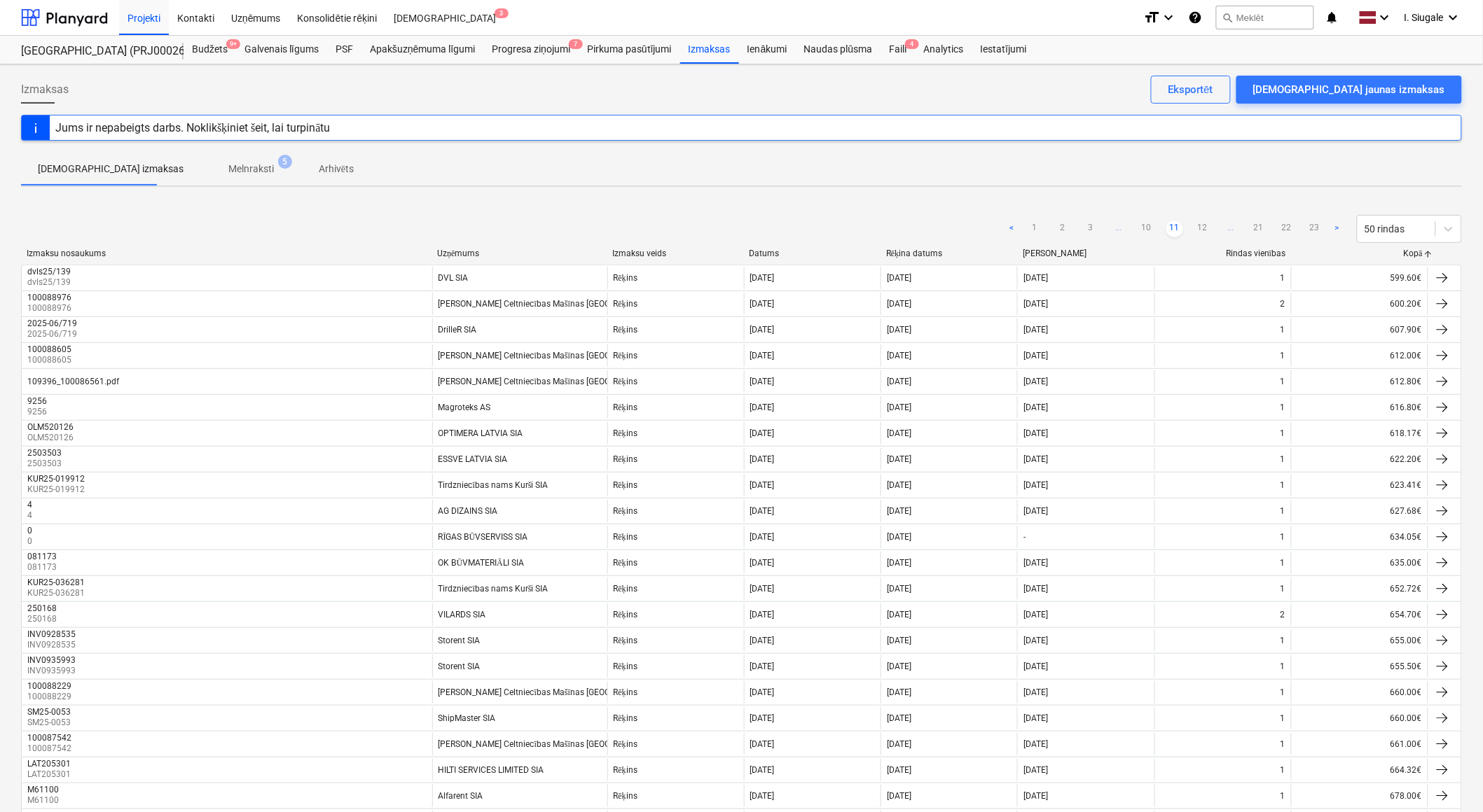
click at [1205, 229] on link "12" at bounding box center [1202, 229] width 16 height 16
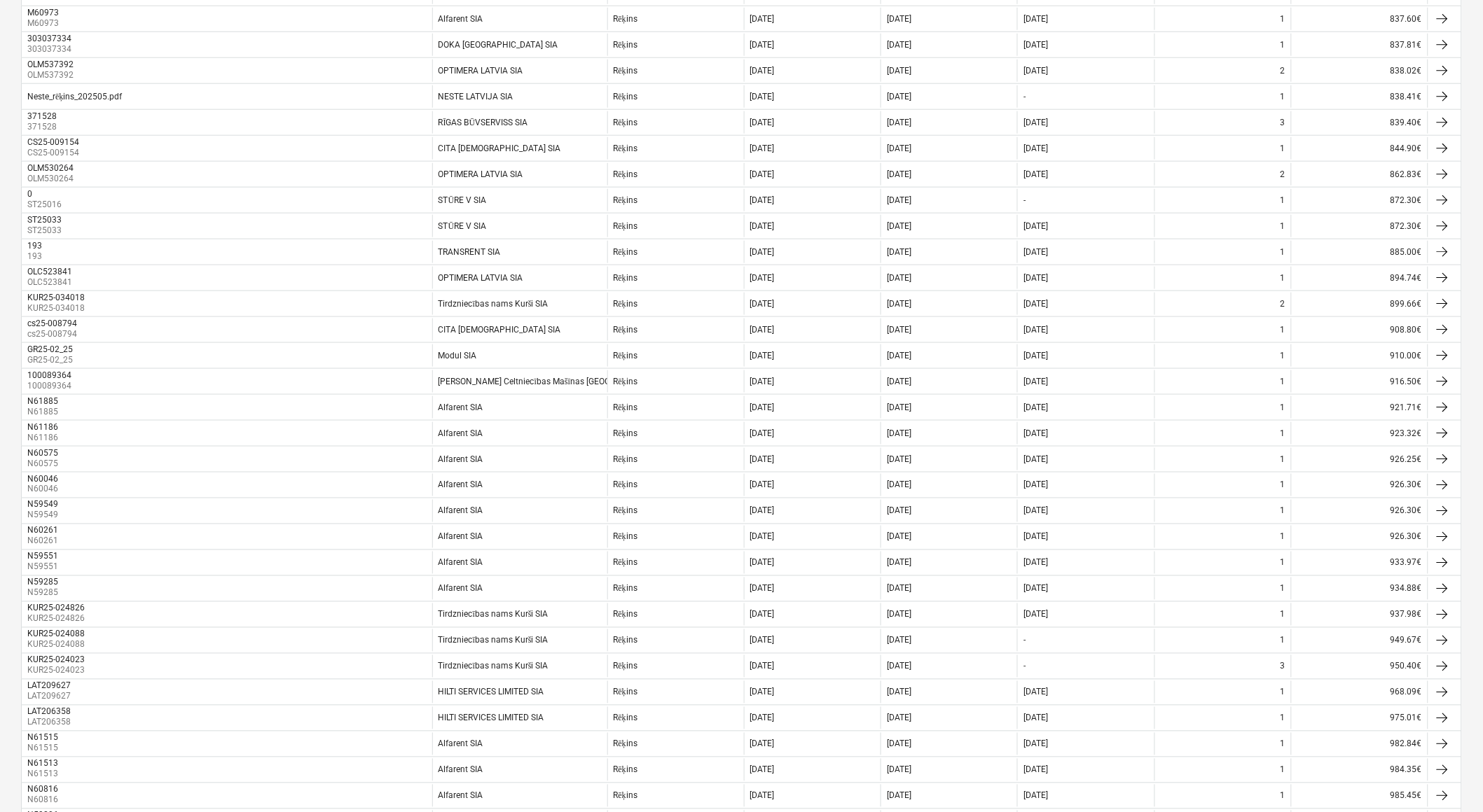
scroll to position [830, 0]
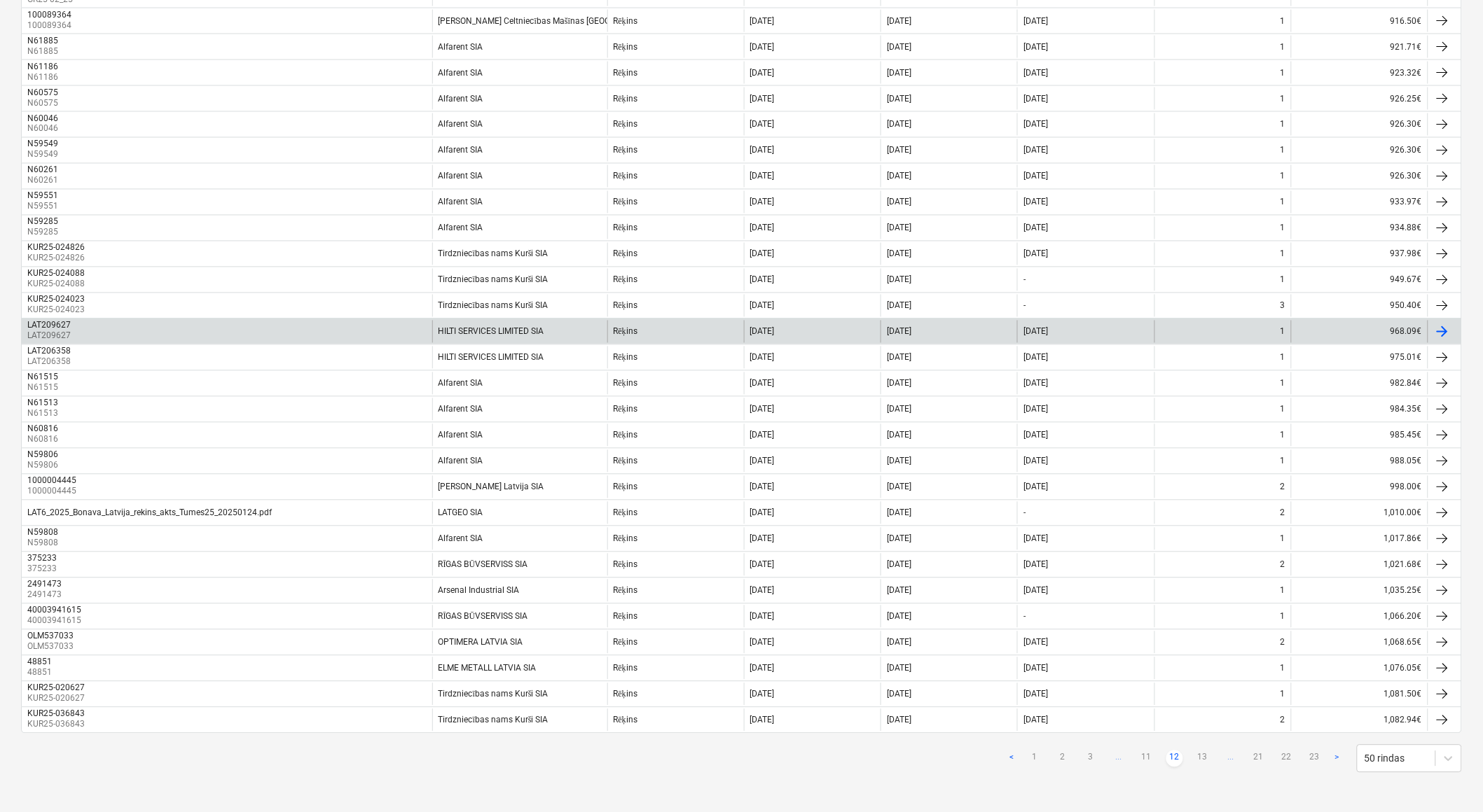
click at [566, 331] on div "HILTI SERVICES LIMITED SIA" at bounding box center [520, 331] width 175 height 22
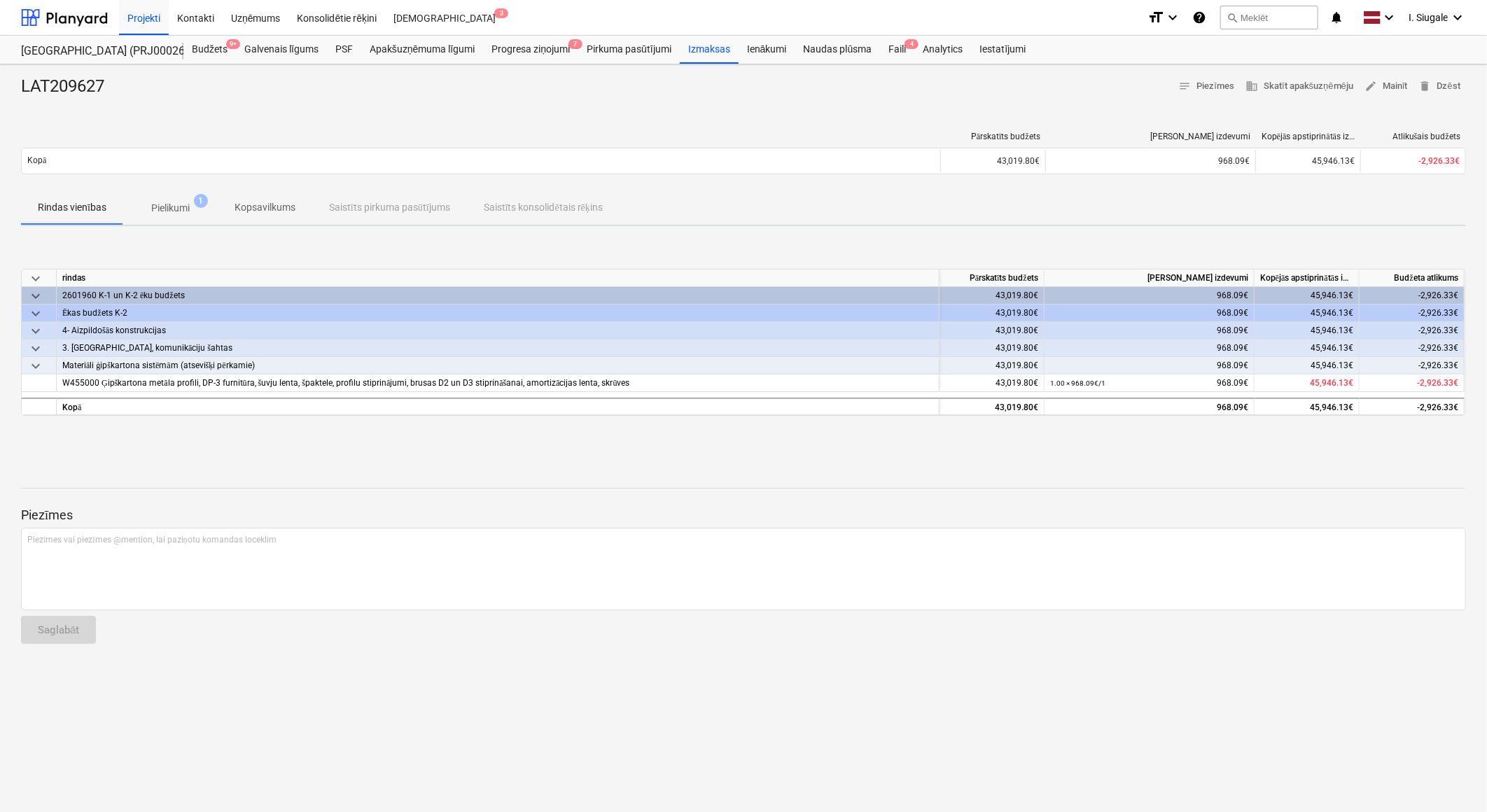
click at [166, 208] on p "Pielikumi" at bounding box center [170, 208] width 39 height 15
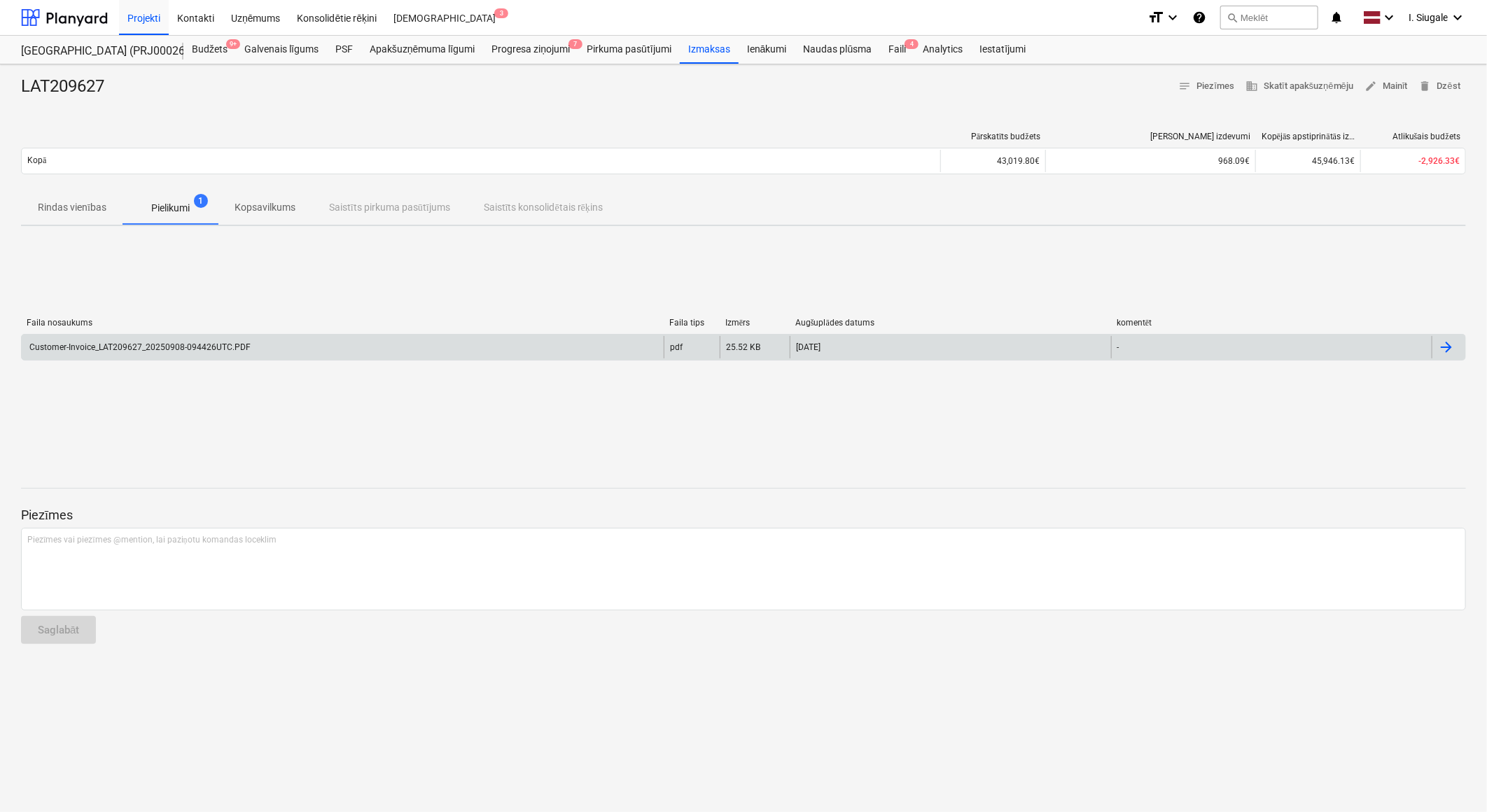
click at [221, 344] on div "Customer-Invoice_LAT209627_20250908-094426UTC.PDF" at bounding box center [139, 347] width 223 height 10
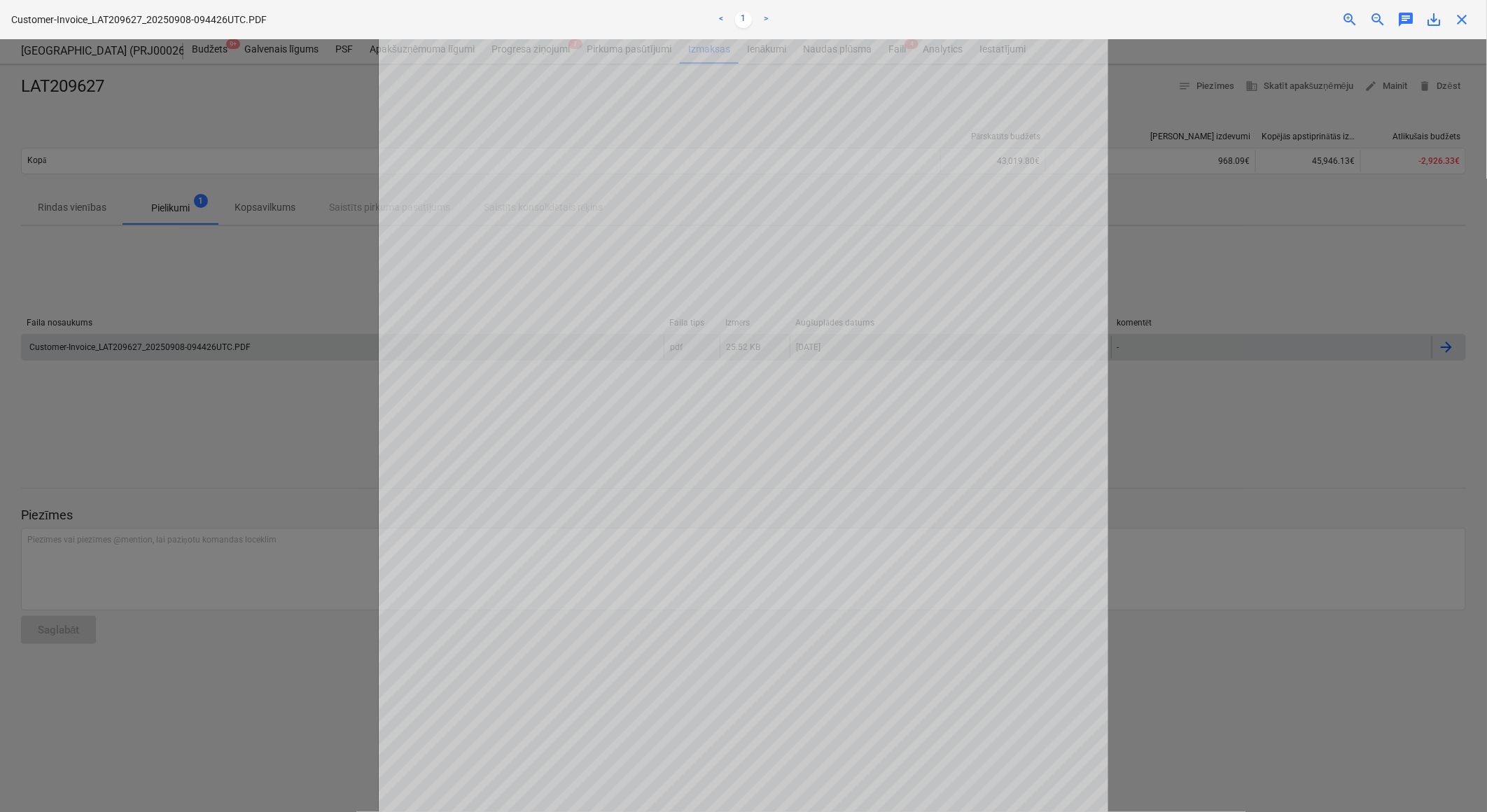
click at [1462, 16] on span "close" at bounding box center [1462, 20] width 16 height 16
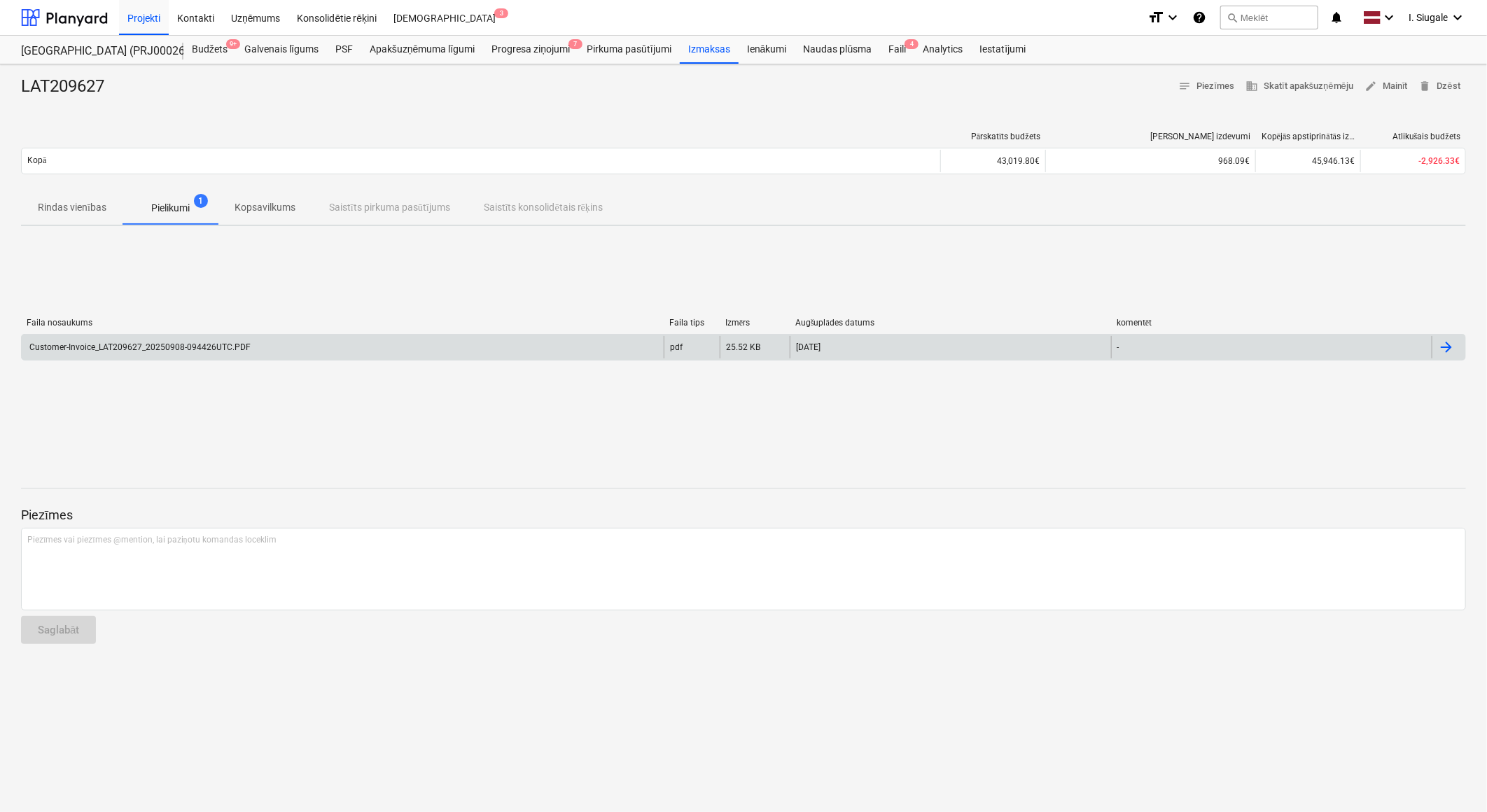
click at [98, 207] on p "Rindas vienības" at bounding box center [72, 208] width 69 height 15
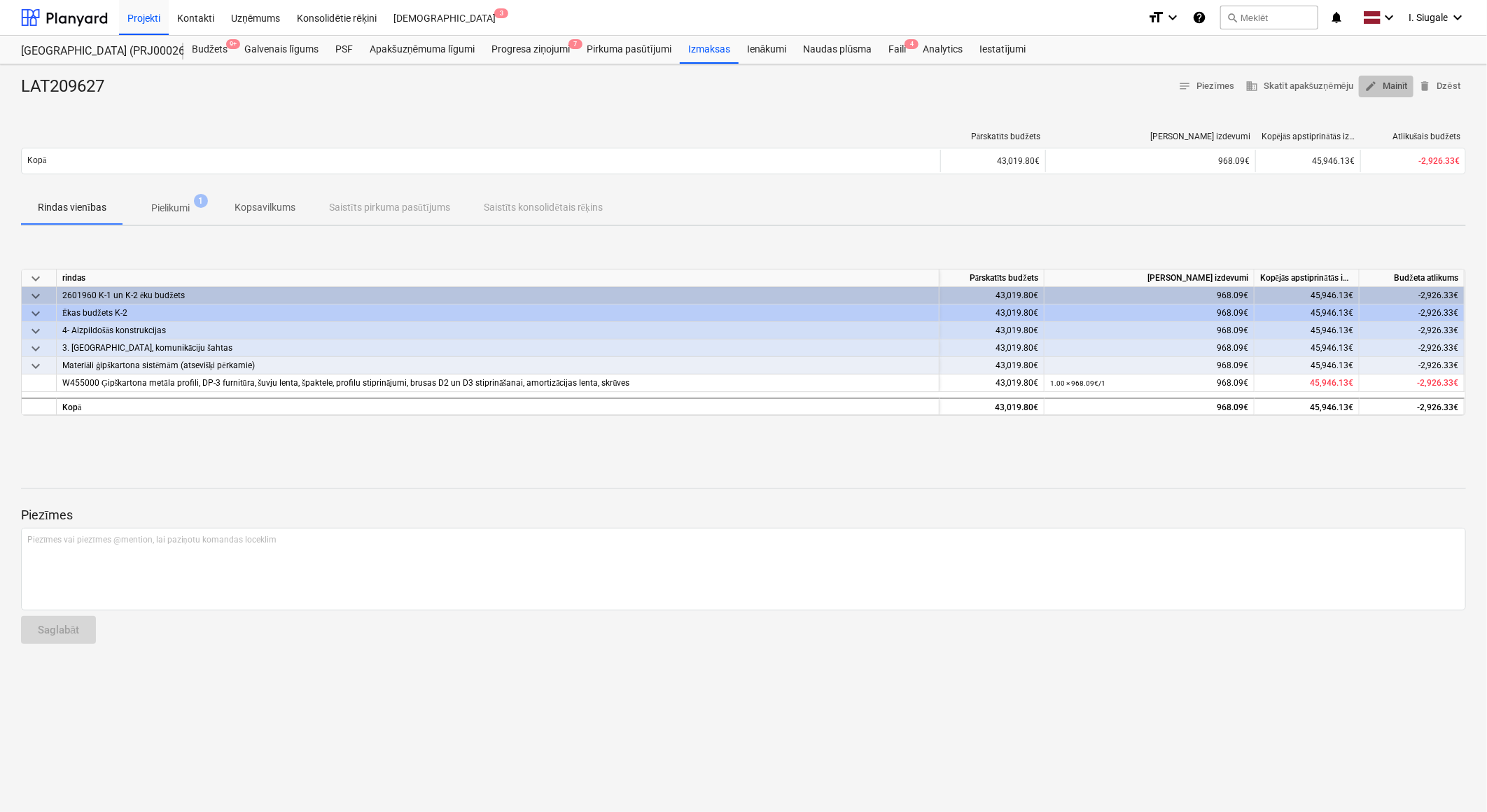
click at [1398, 84] on span "edit Mainīt" at bounding box center [1386, 87] width 43 height 16
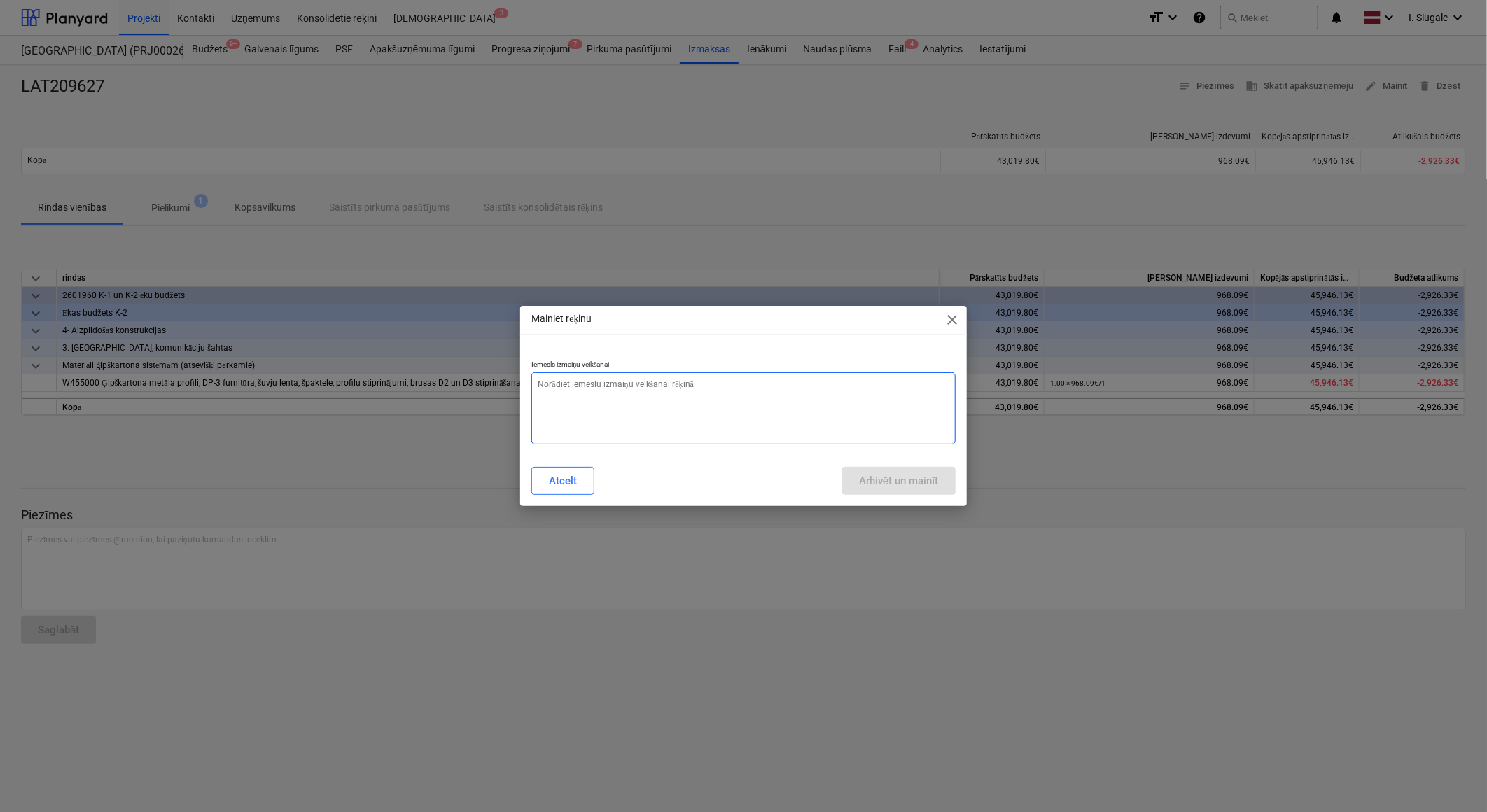
click at [695, 401] on textarea at bounding box center [743, 408] width 423 height 72
type textarea "x"
type textarea "s"
type textarea "x"
type textarea "su"
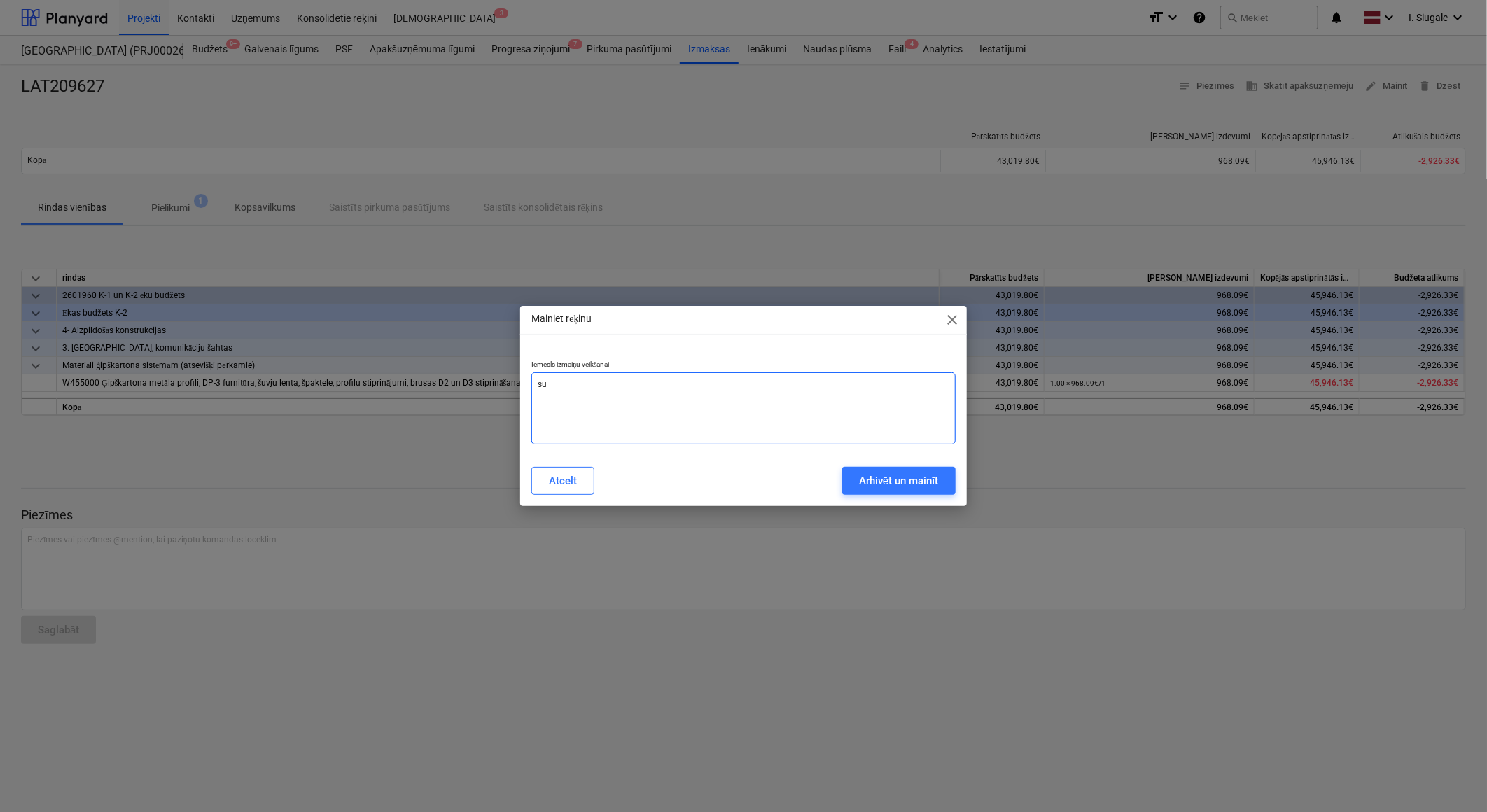
type textarea "x"
type textarea "sum"
type textarea "x"
type textarea "summ"
type textarea "x"
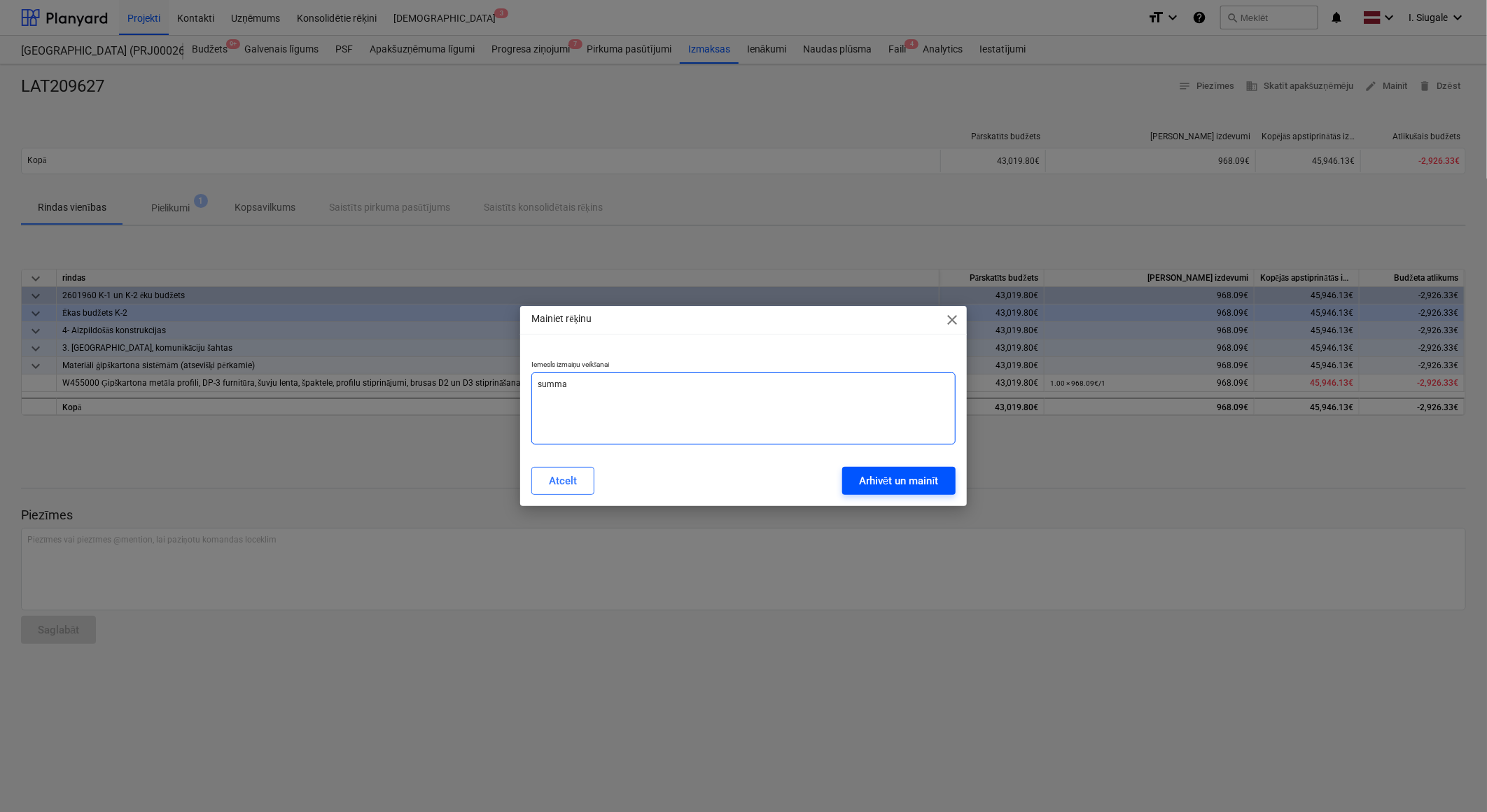
type textarea "summa"
click at [885, 484] on div "Arhivēt un mainīt" at bounding box center [898, 481] width 80 height 18
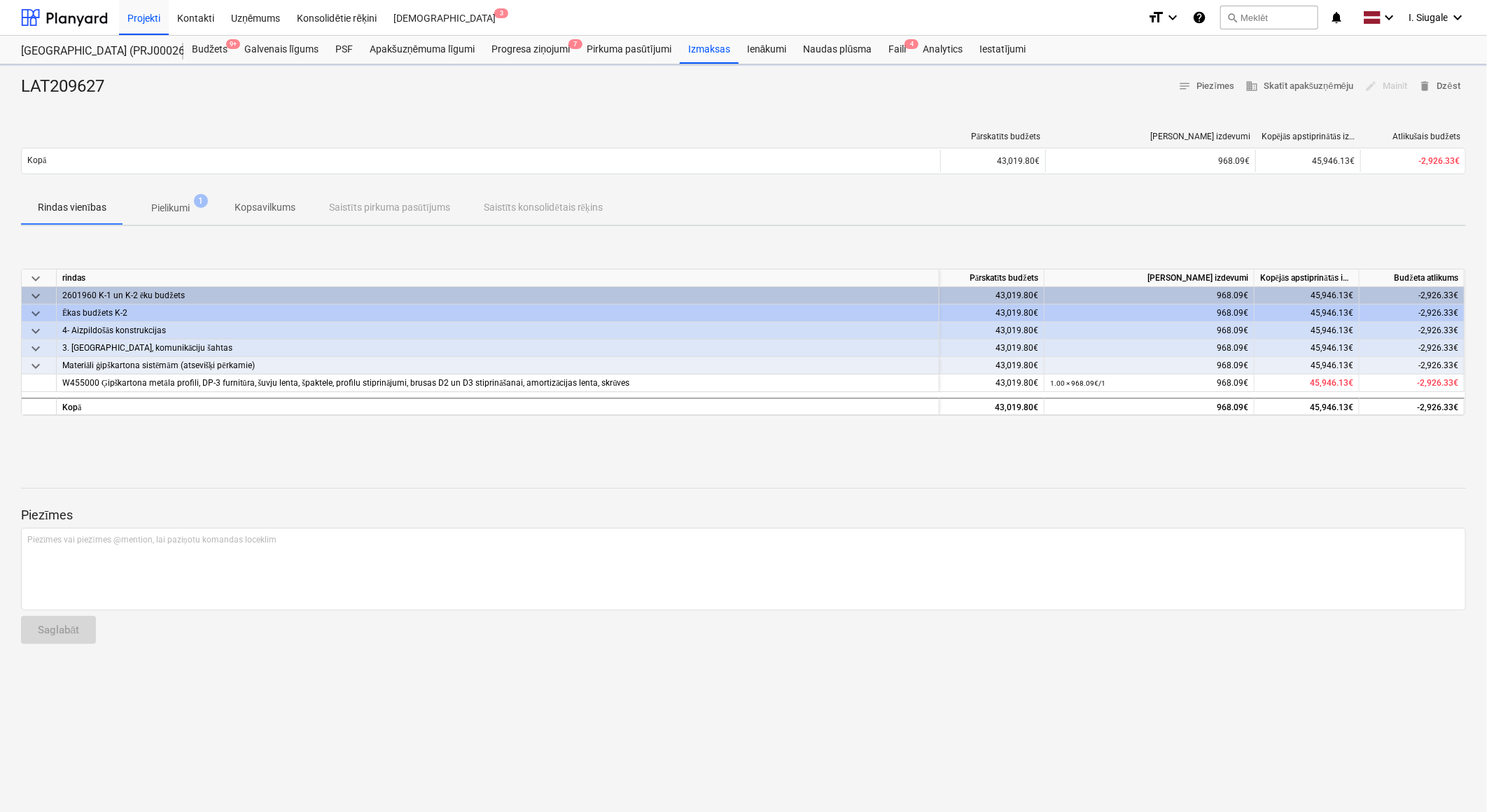
type textarea "x"
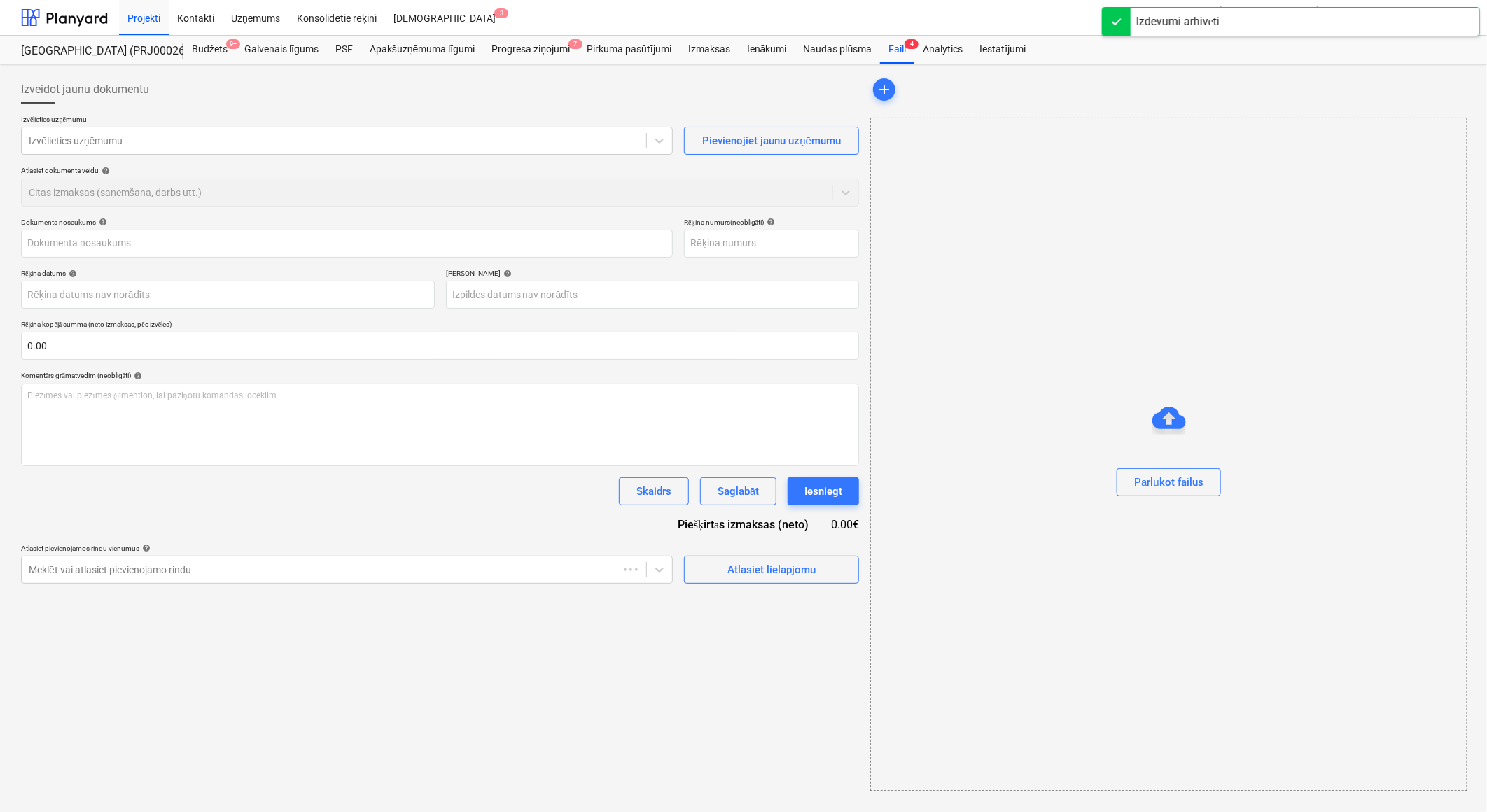
type input "LAT209627"
type input "[DATE]"
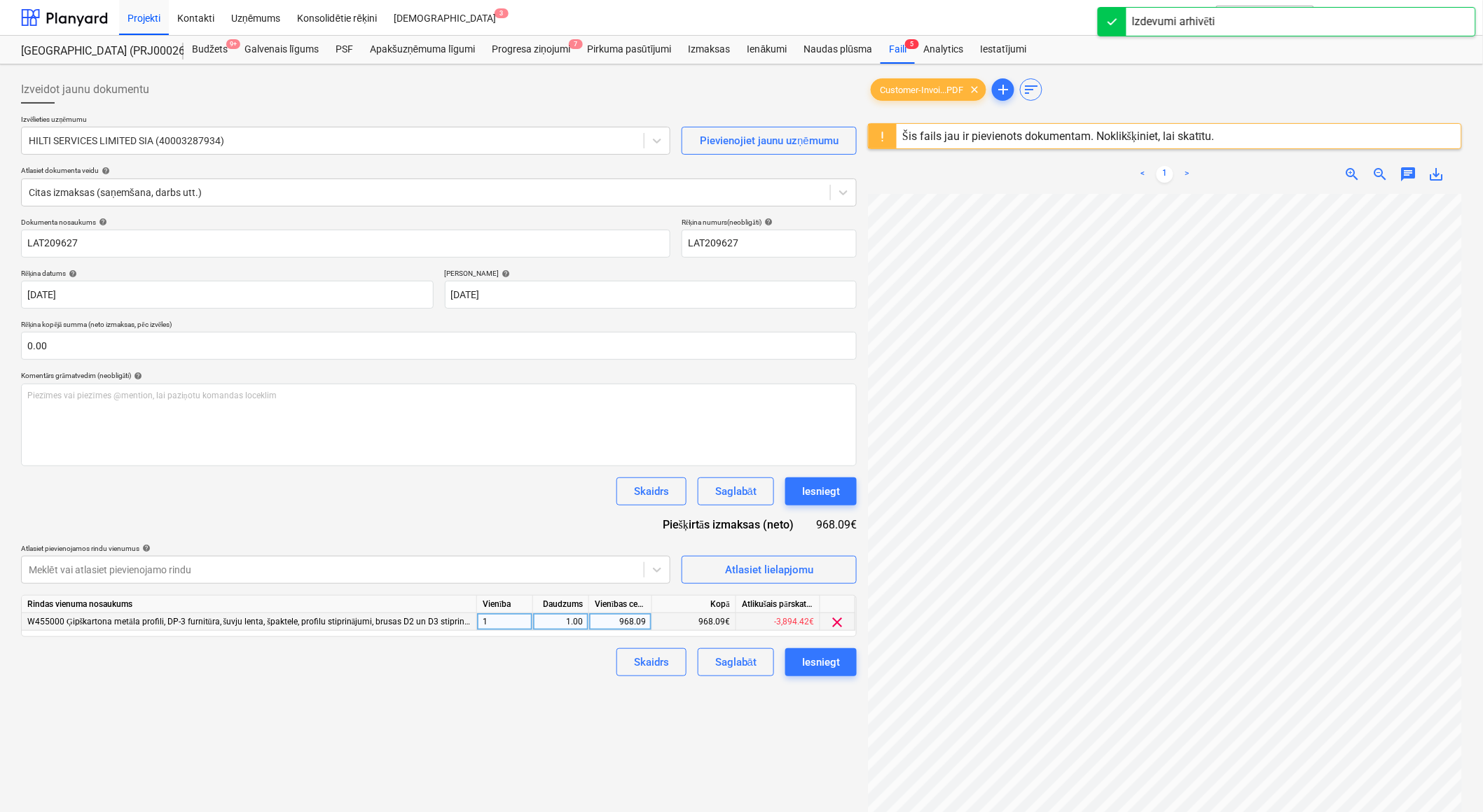
click at [616, 621] on div "968.09" at bounding box center [620, 622] width 51 height 17
type input "986.09"
click at [570, 725] on div "Izveidot jaunu dokumentu Izvēlieties uzņēmumu HILTI SERVICES LIMITED SIA (40003…" at bounding box center [439, 521] width 847 height 902
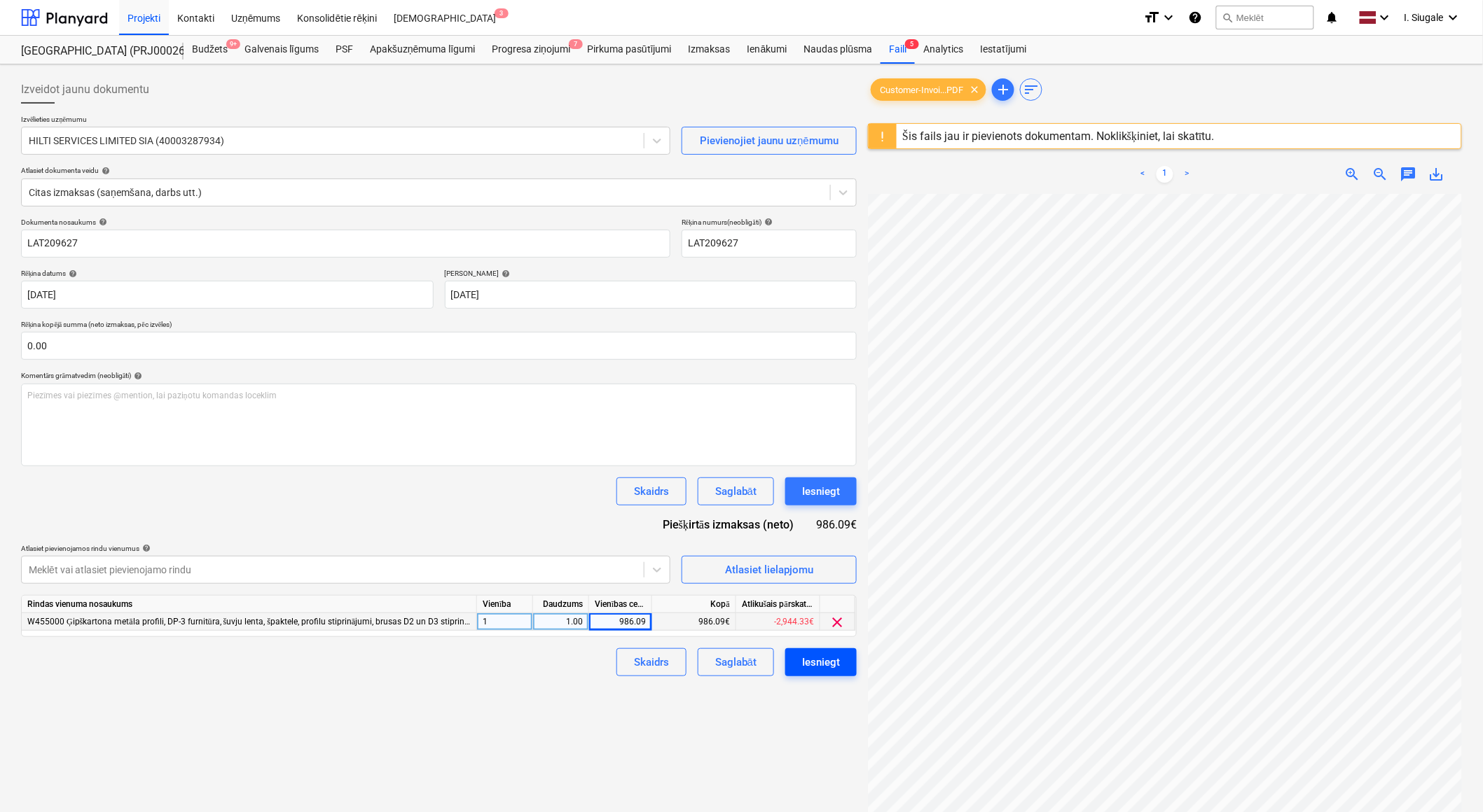
click at [829, 663] on div "Iesniegt" at bounding box center [821, 662] width 38 height 18
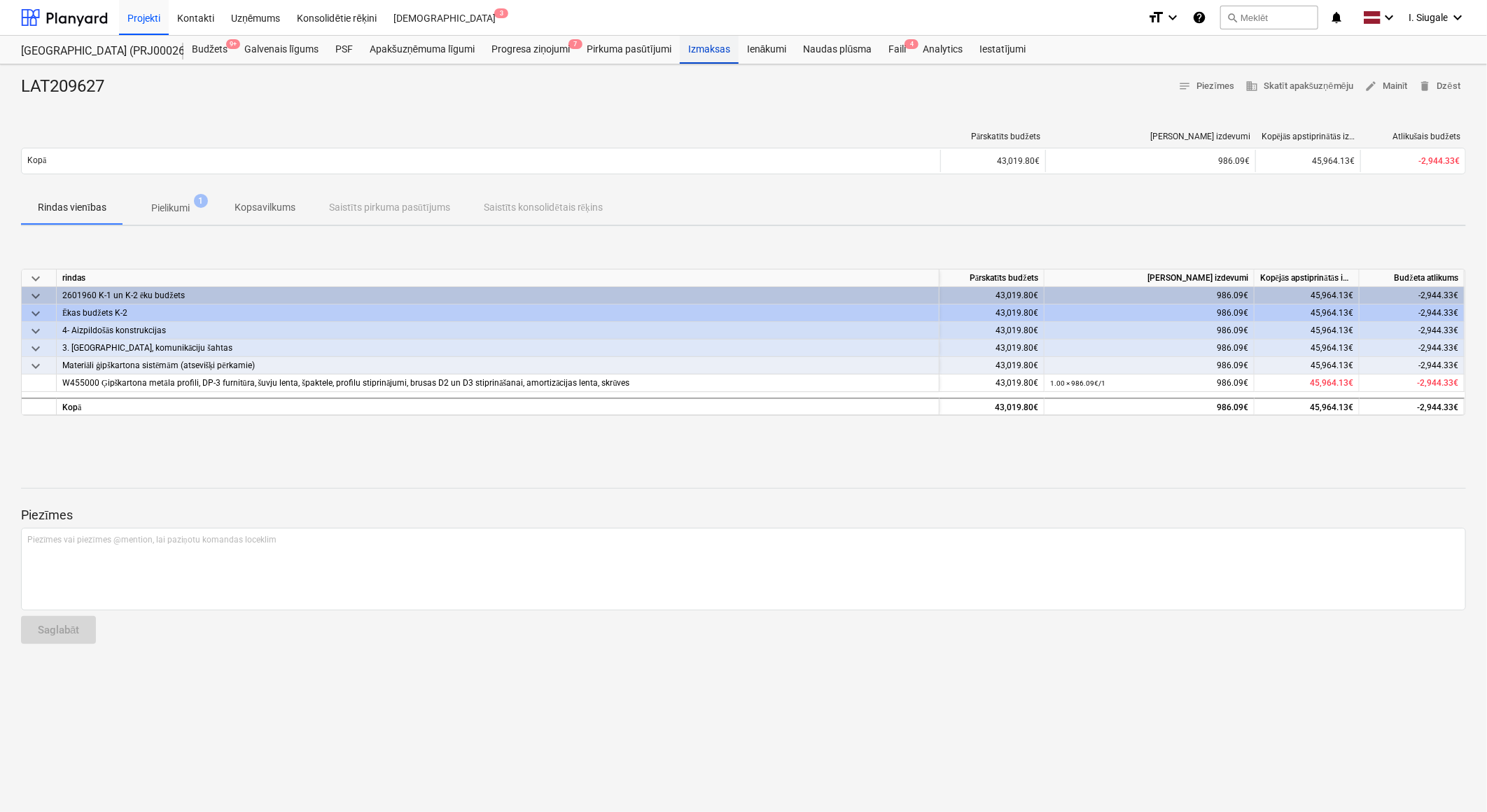
click at [704, 48] on div "Izmaksas" at bounding box center [709, 50] width 59 height 28
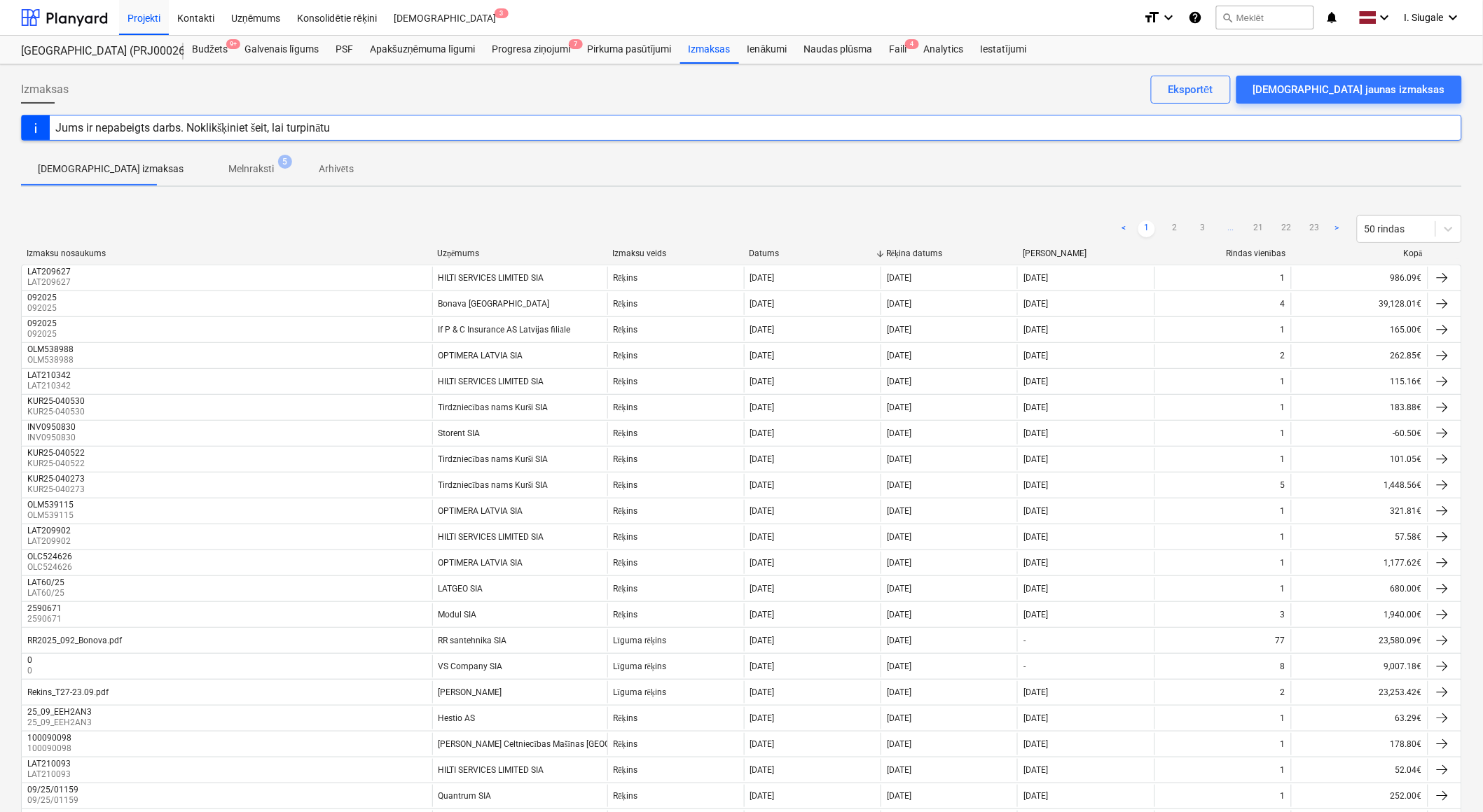
click at [1412, 253] on div "Kopā" at bounding box center [1360, 253] width 126 height 11
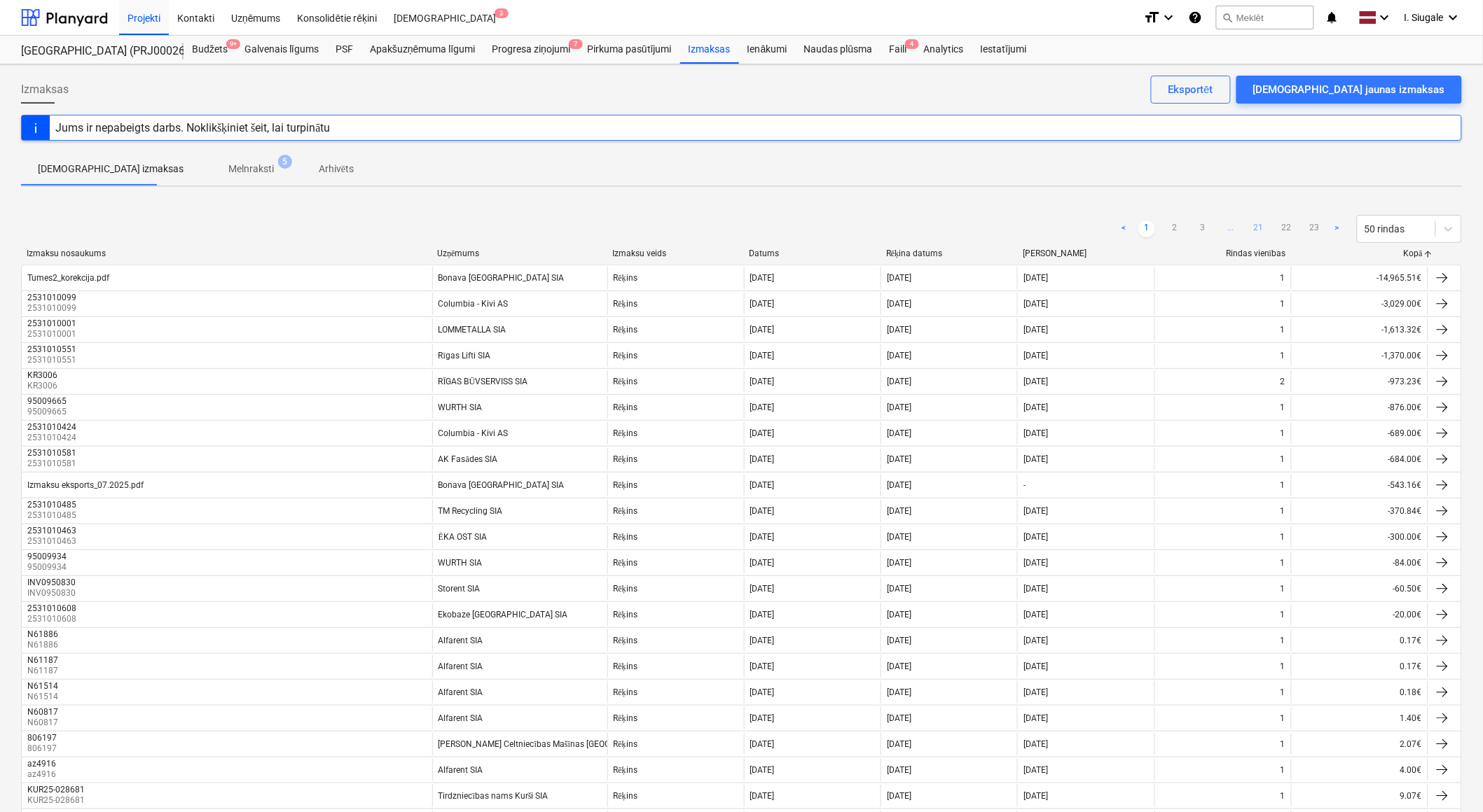
click at [1256, 226] on link "21" at bounding box center [1259, 229] width 16 height 16
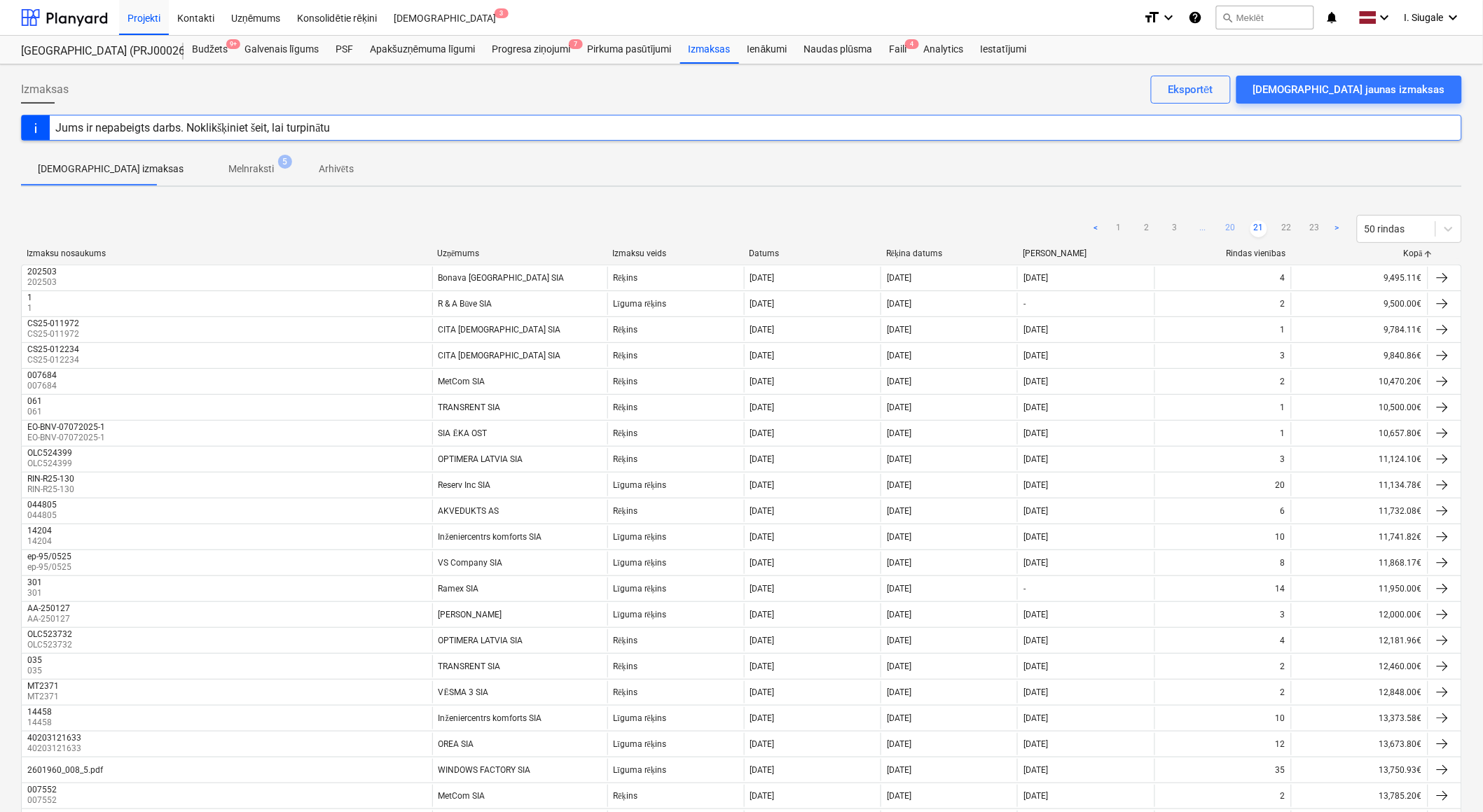
click at [1234, 229] on link "20" at bounding box center [1231, 229] width 16 height 16
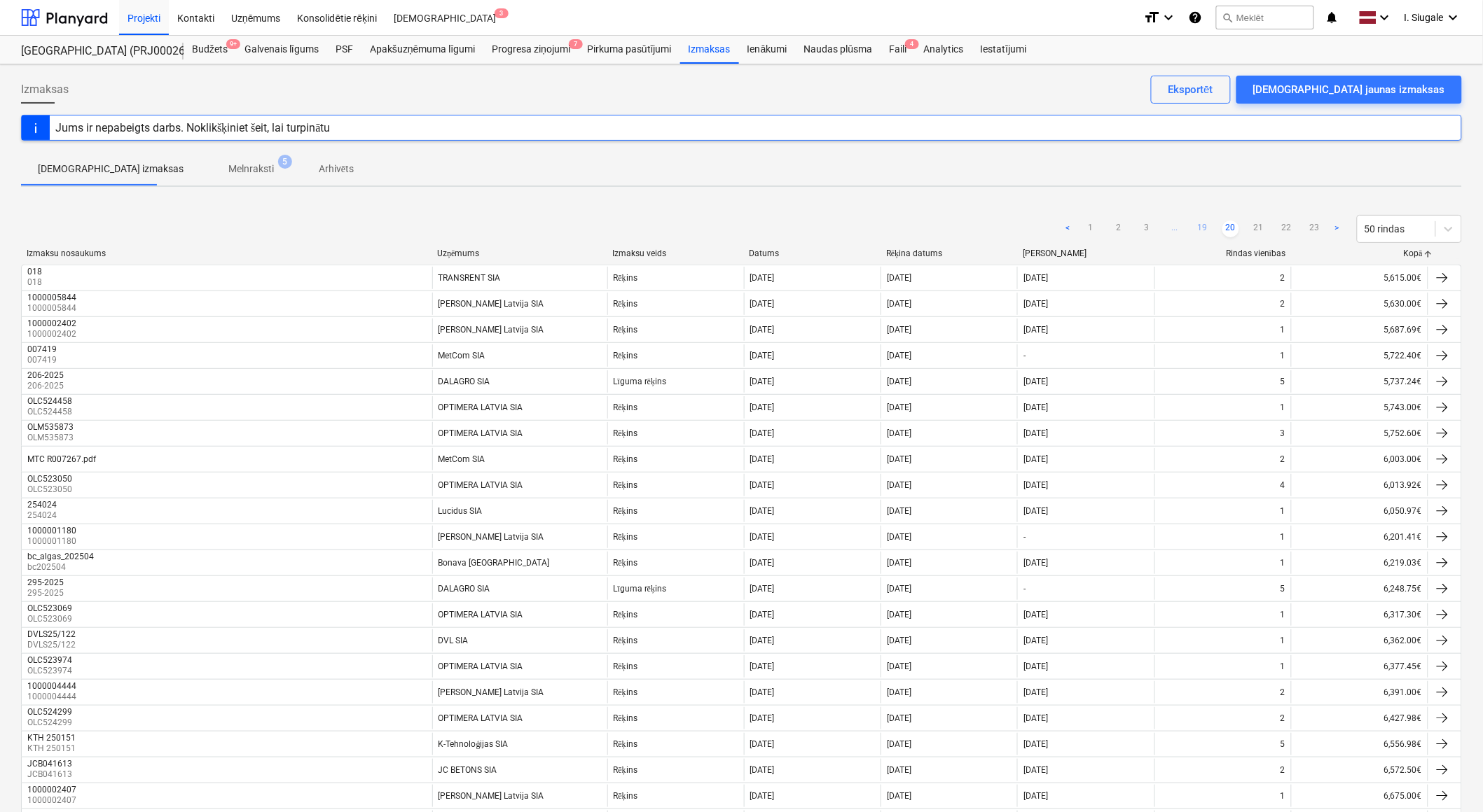
click at [1201, 228] on link "19" at bounding box center [1202, 229] width 16 height 16
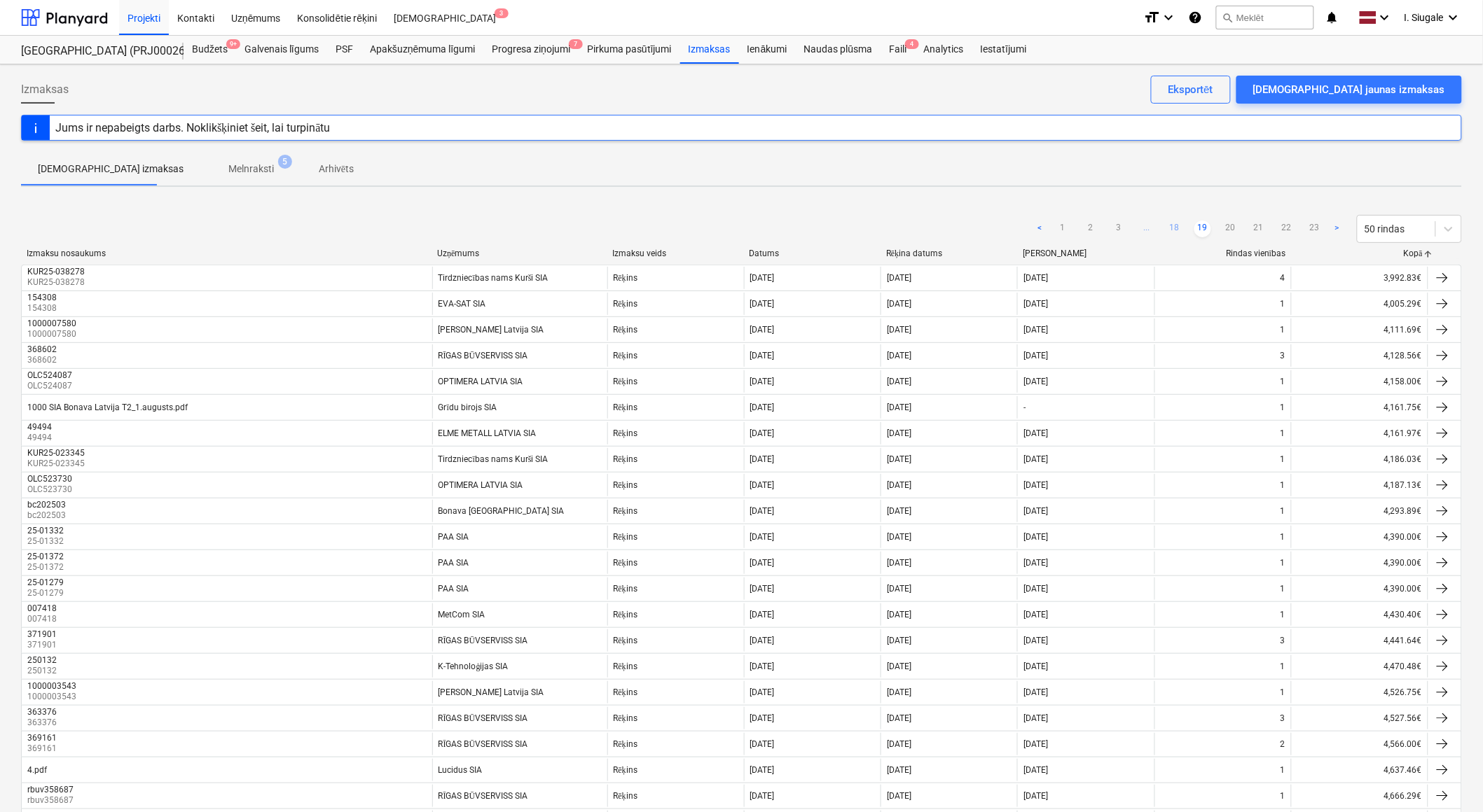
click at [1179, 227] on link "18" at bounding box center [1174, 229] width 16 height 16
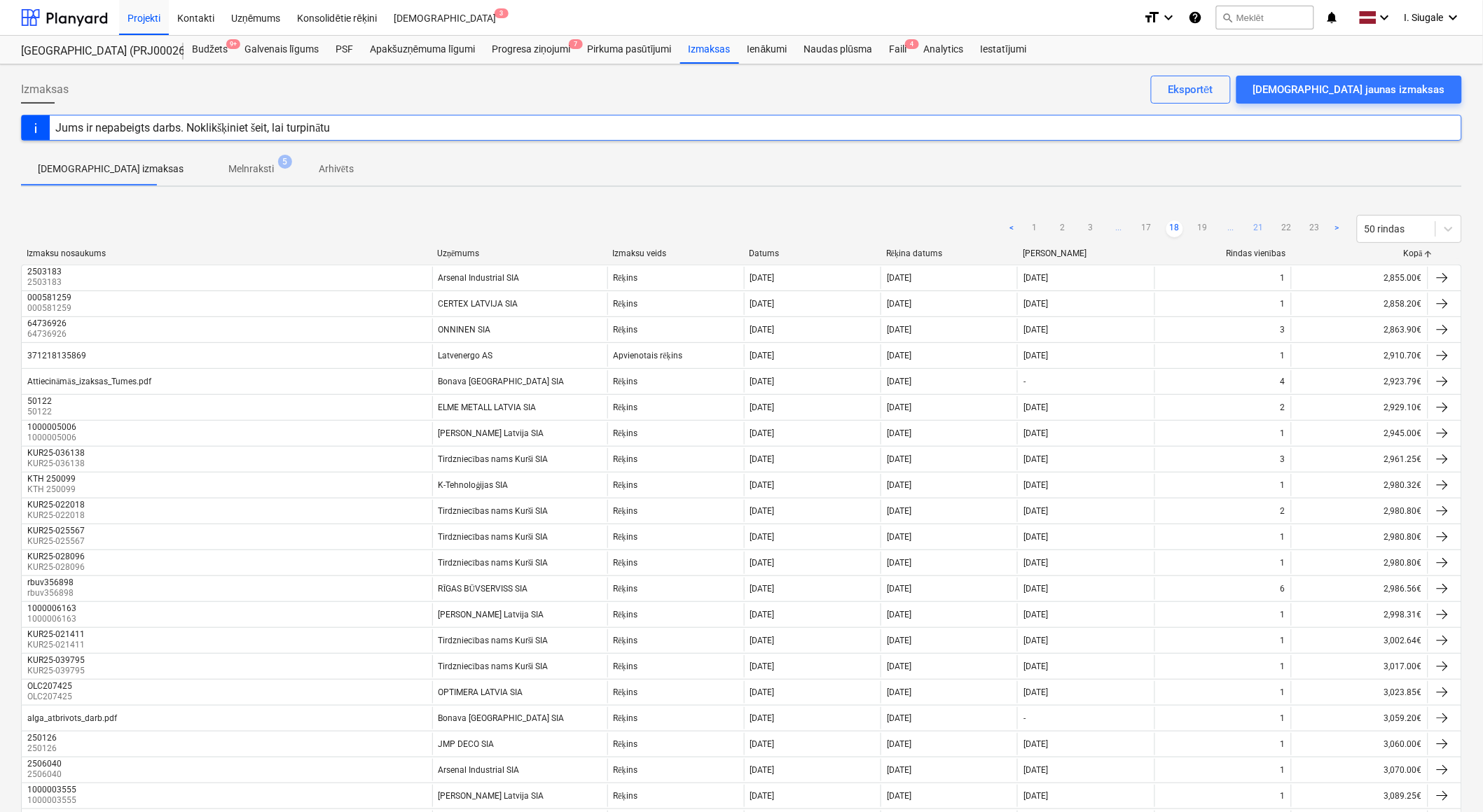
click at [1260, 226] on link "21" at bounding box center [1259, 229] width 16 height 16
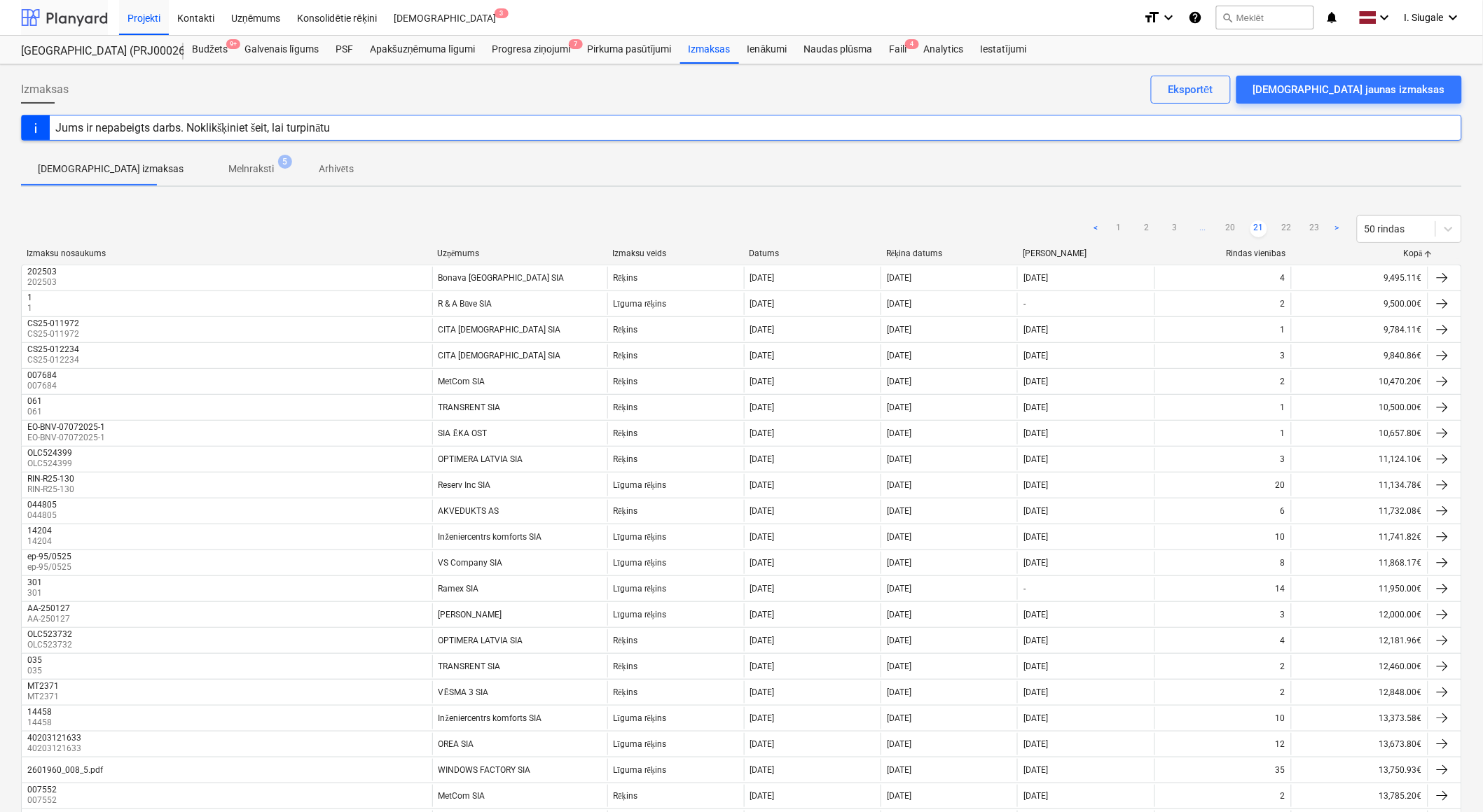
click at [70, 17] on div at bounding box center [65, 17] width 87 height 35
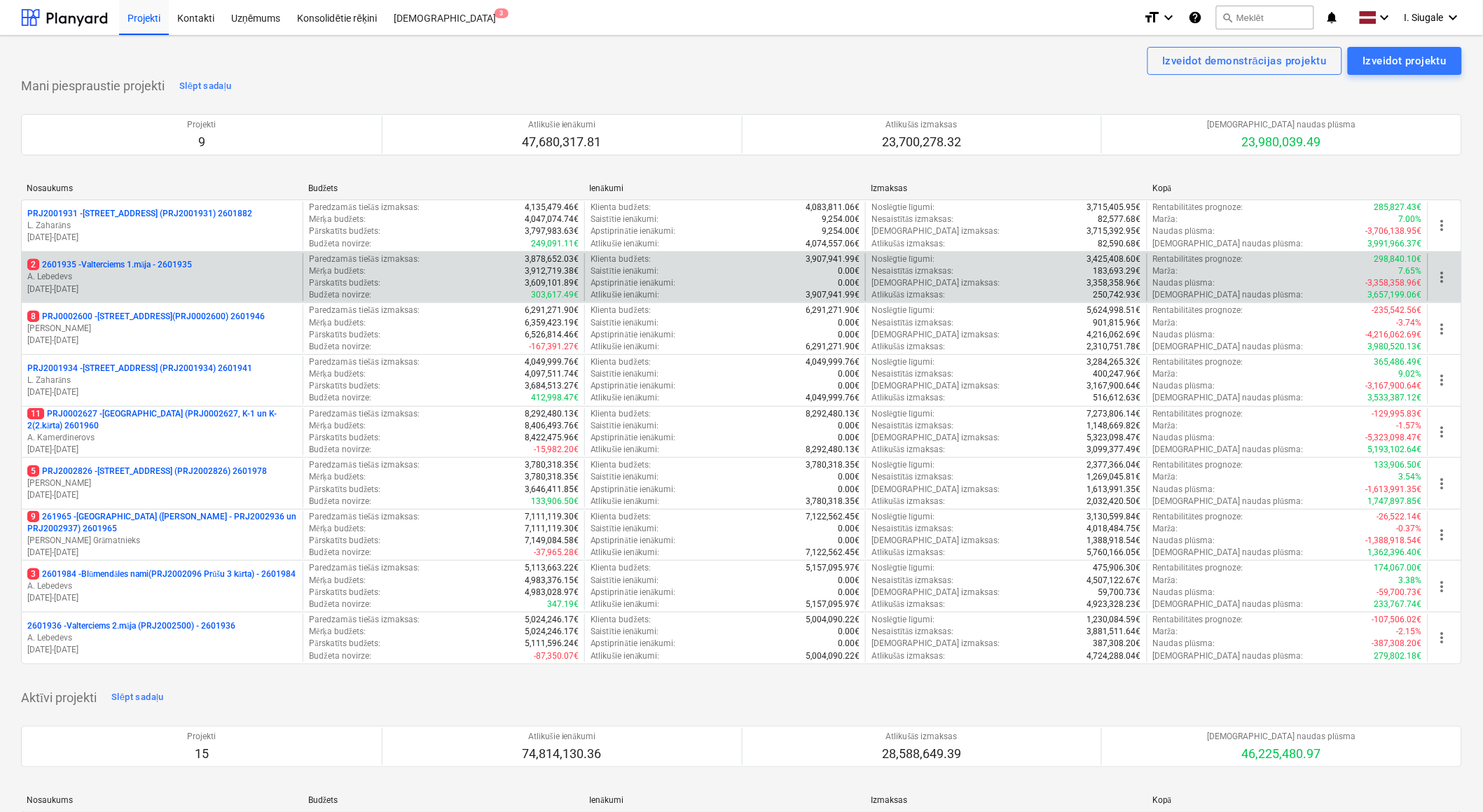
click at [192, 267] on p "2 2601935 - Valterciems 1.māja - 2601935" at bounding box center [109, 265] width 165 height 12
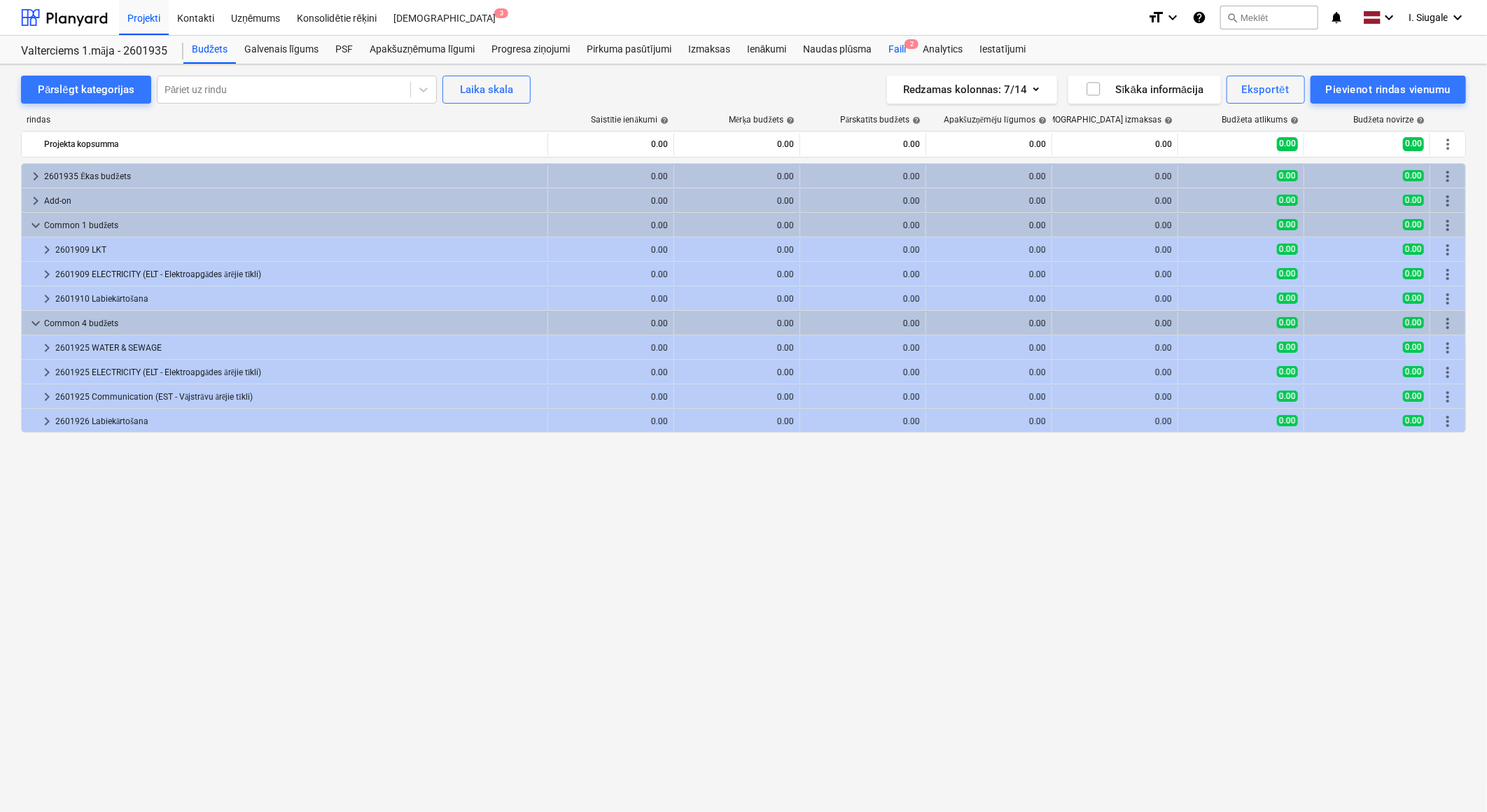
click at [897, 51] on div "Faili 2" at bounding box center [897, 50] width 34 height 28
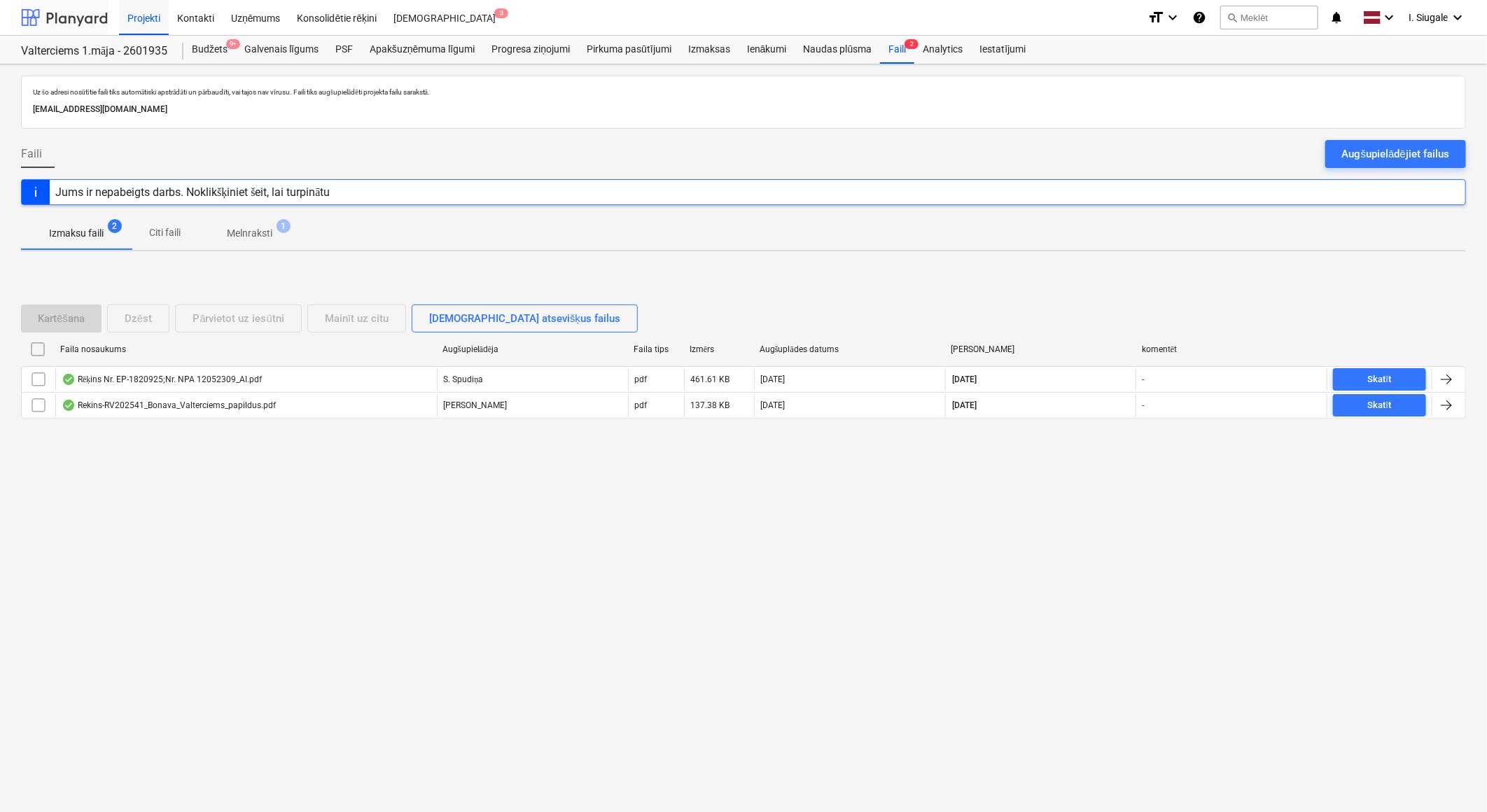
click at [78, 12] on div at bounding box center [65, 17] width 87 height 35
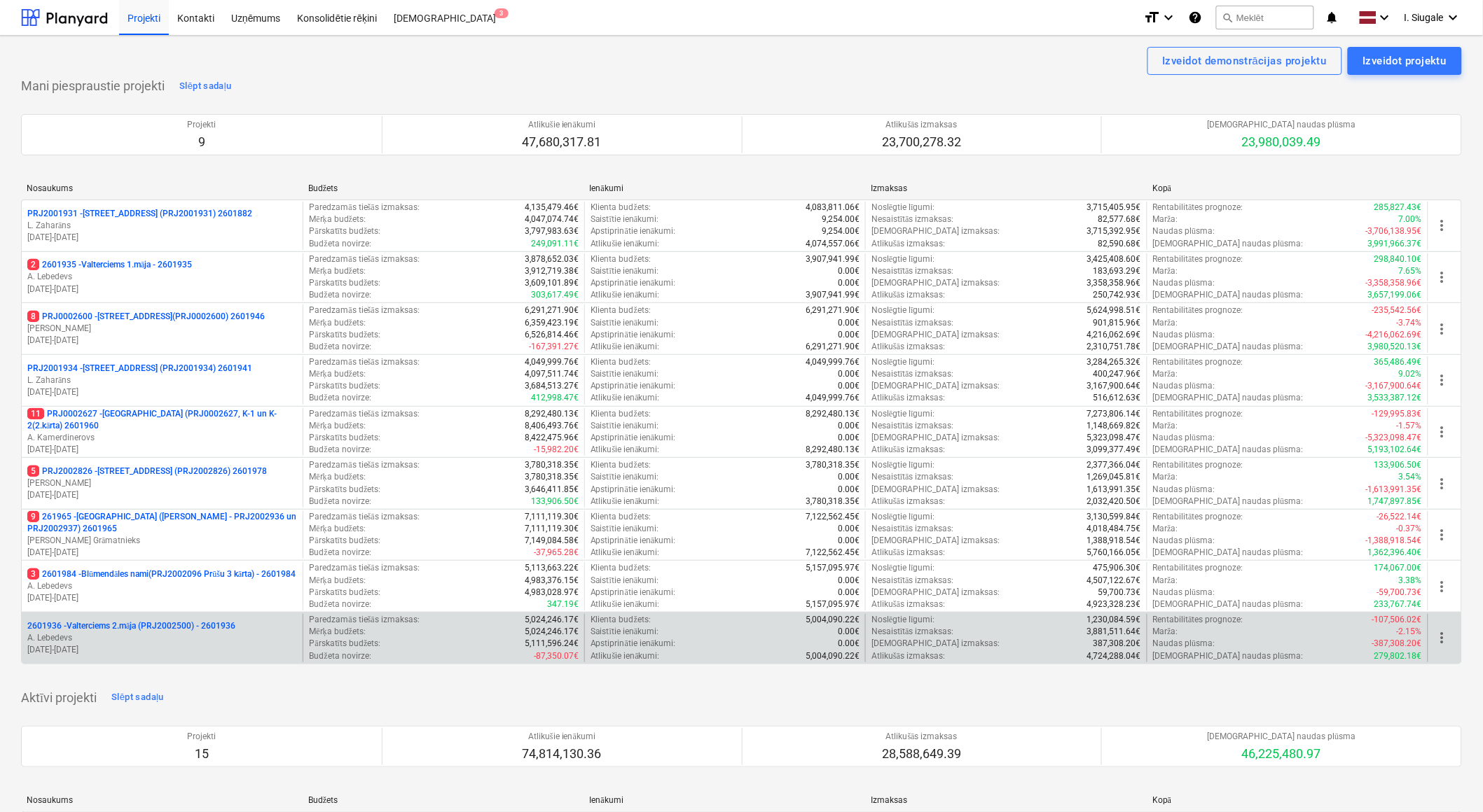
click at [216, 637] on p "A. Lebedevs" at bounding box center [162, 638] width 270 height 12
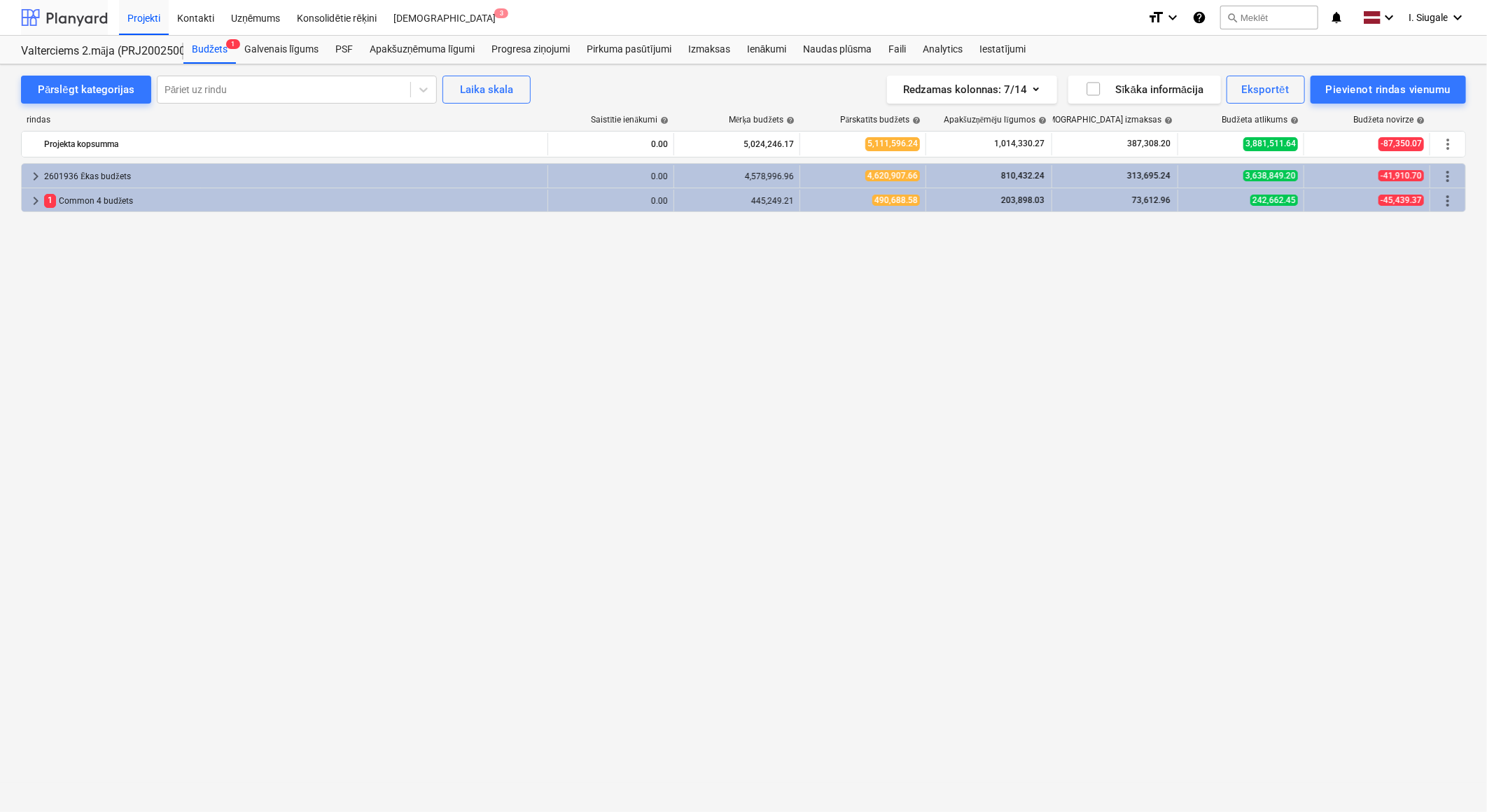
click at [89, 16] on div at bounding box center [65, 17] width 87 height 35
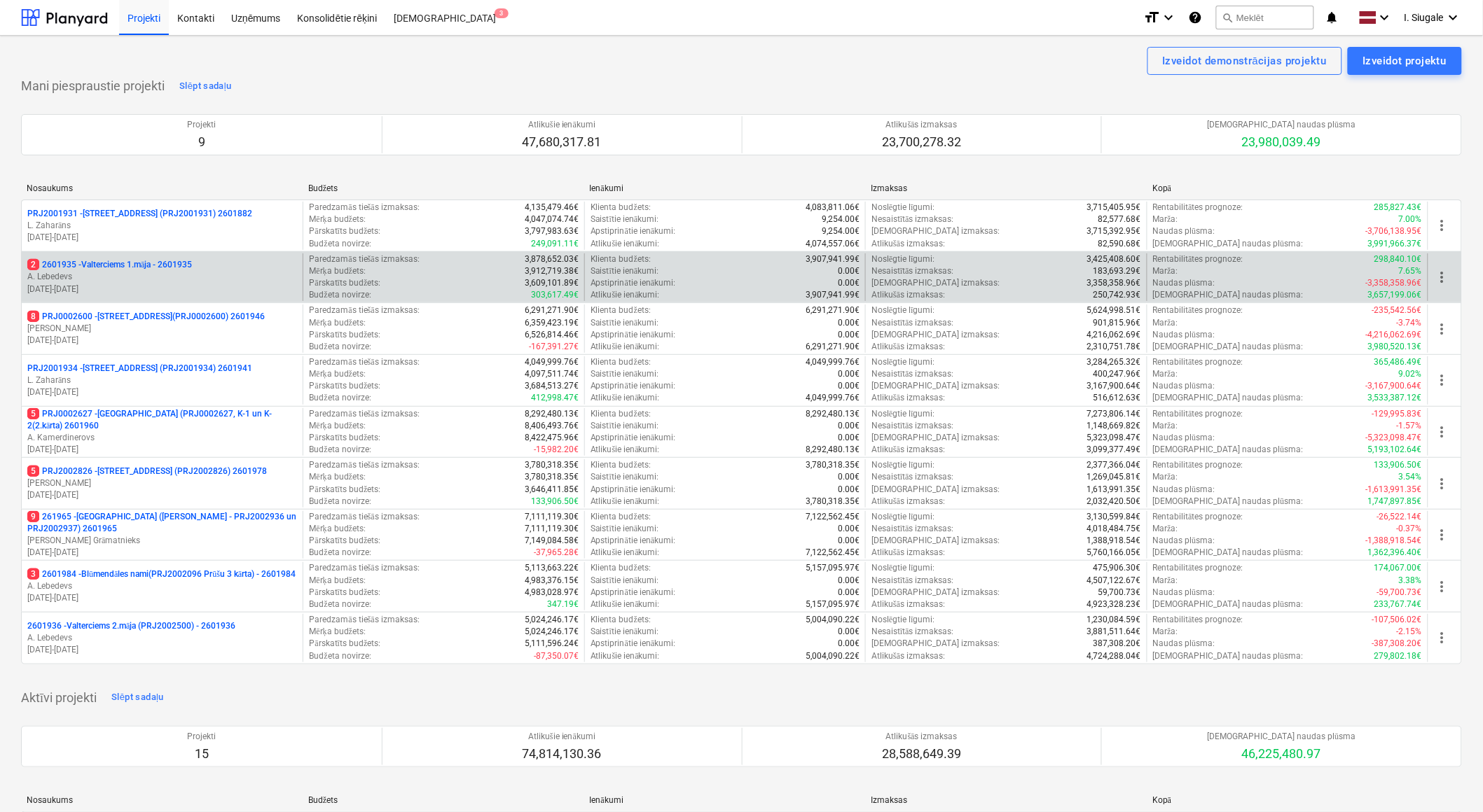
click at [135, 265] on p "2 2601935 - Valterciems 1.māja - 2601935" at bounding box center [109, 265] width 165 height 12
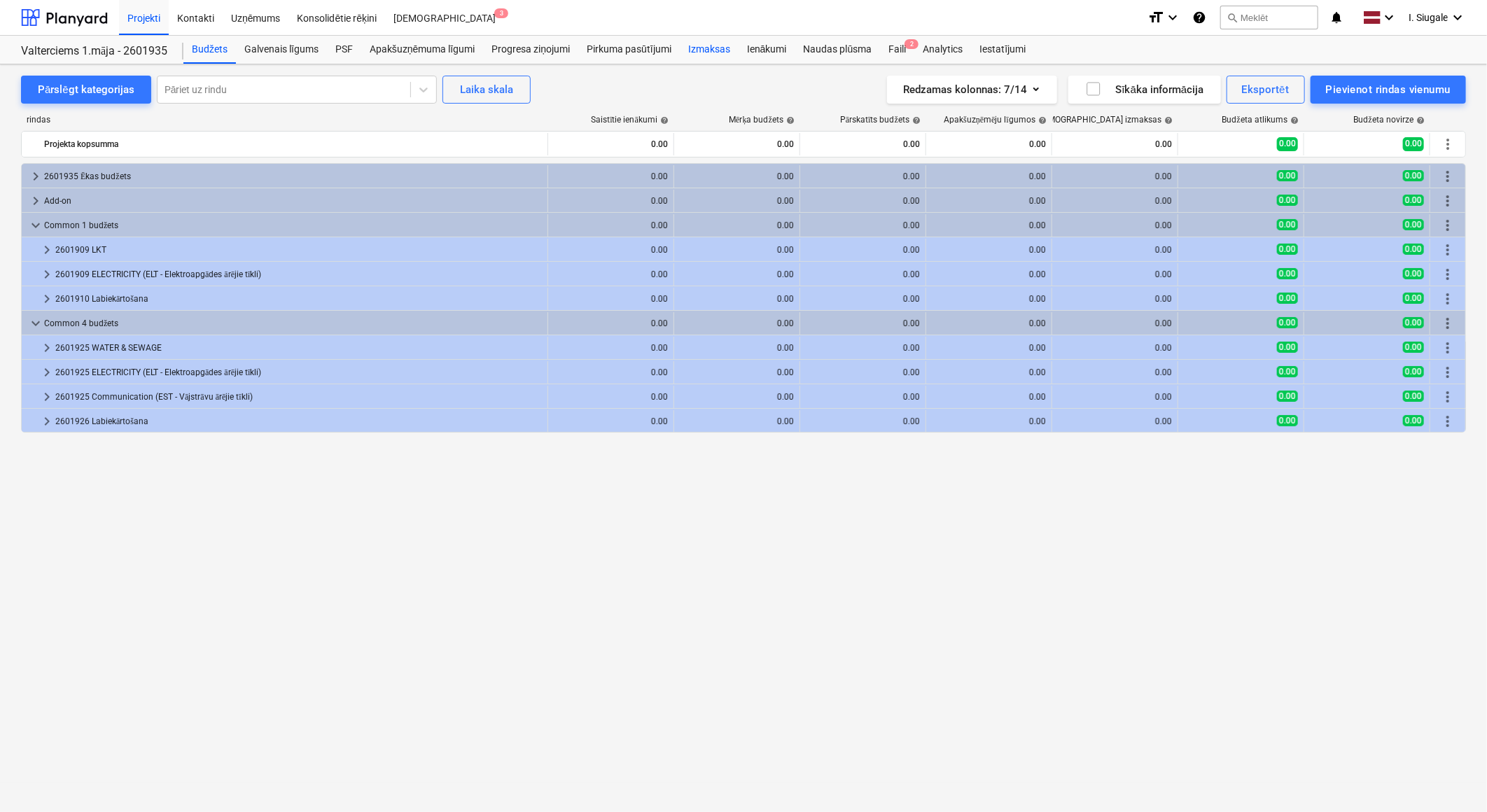
click at [705, 49] on div "Izmaksas" at bounding box center [709, 50] width 59 height 28
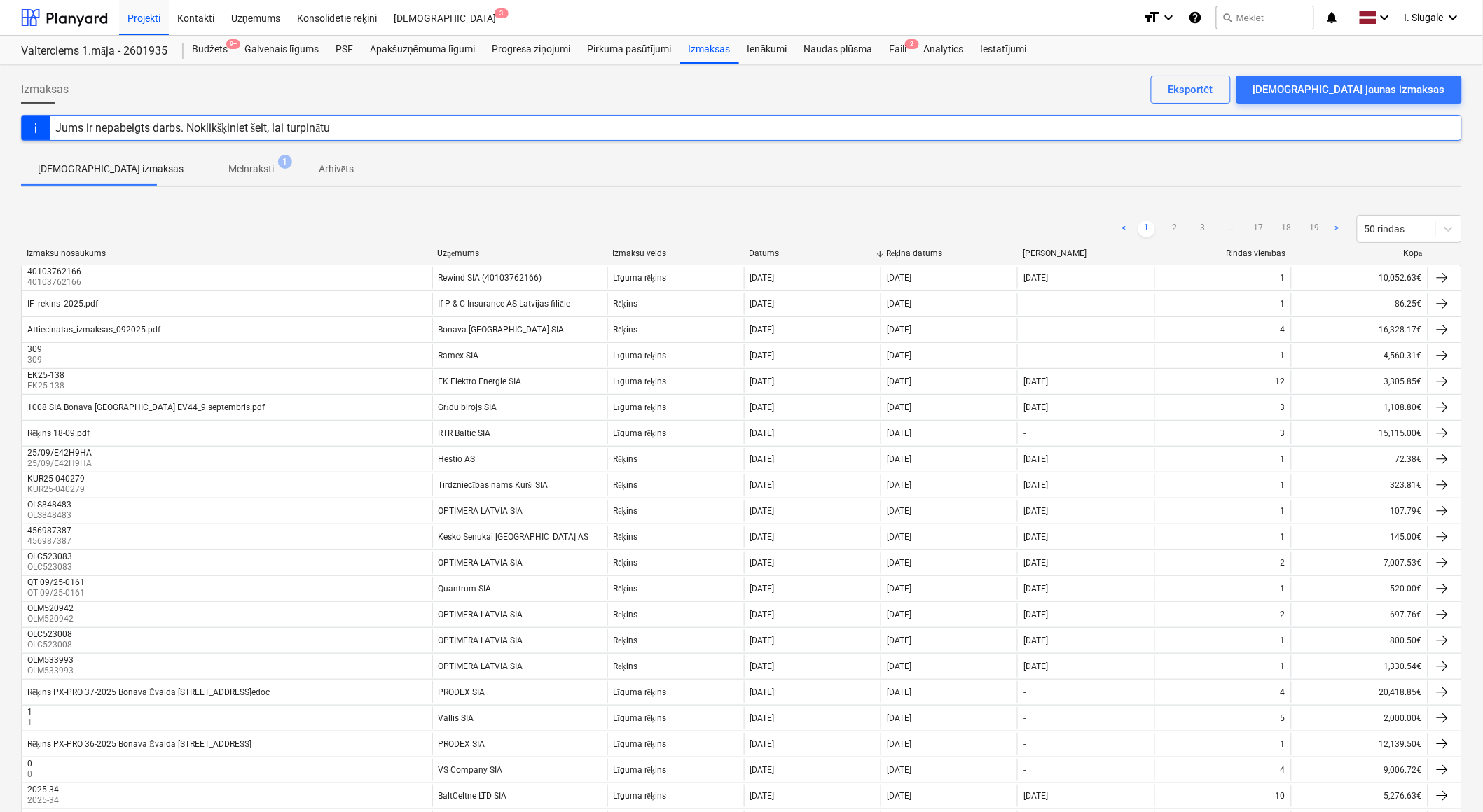
click at [1413, 251] on div "Kopā" at bounding box center [1360, 253] width 126 height 11
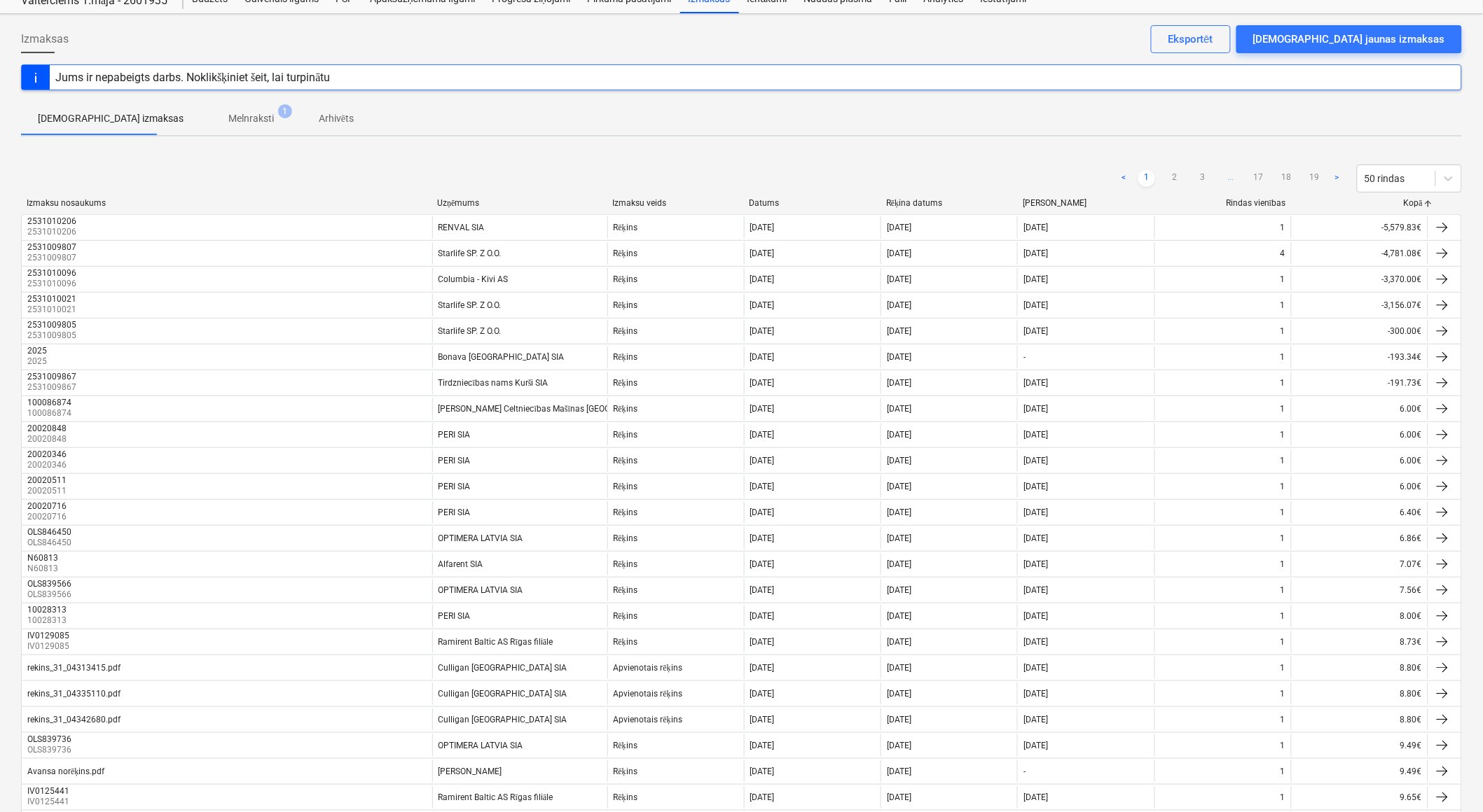
scroll to position [78, 0]
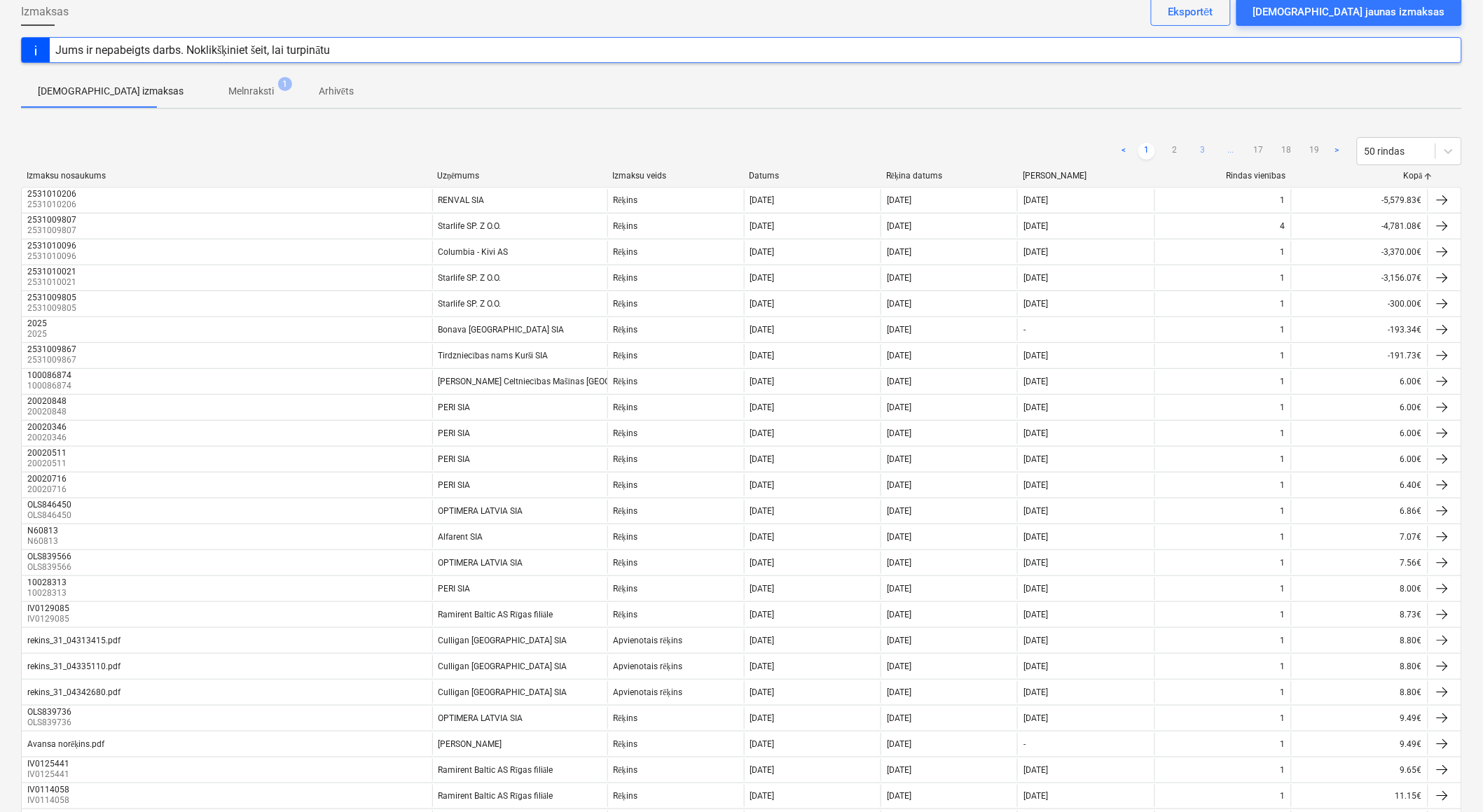
click at [1205, 151] on link "3" at bounding box center [1202, 151] width 16 height 16
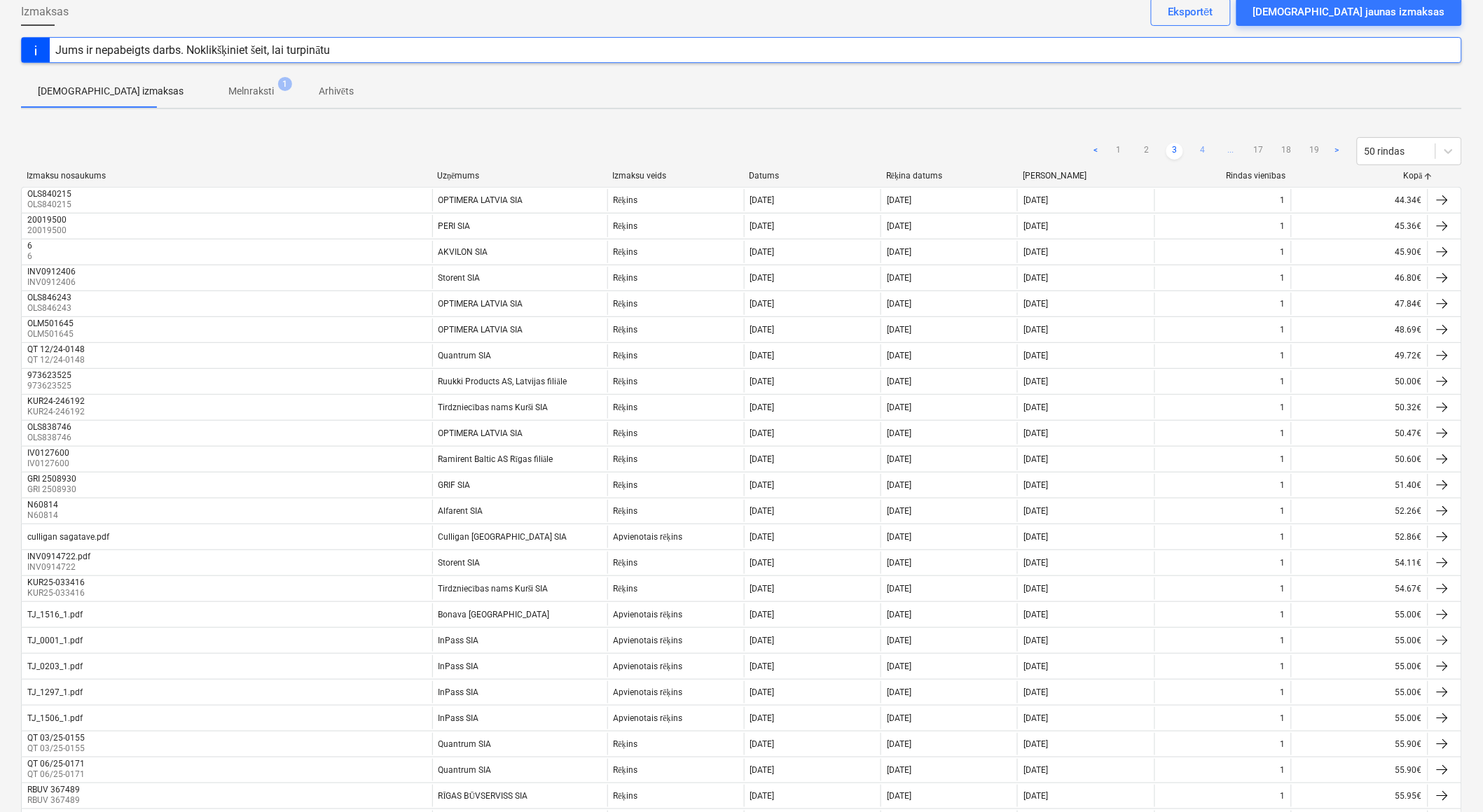
click at [1205, 151] on link "4" at bounding box center [1202, 151] width 16 height 16
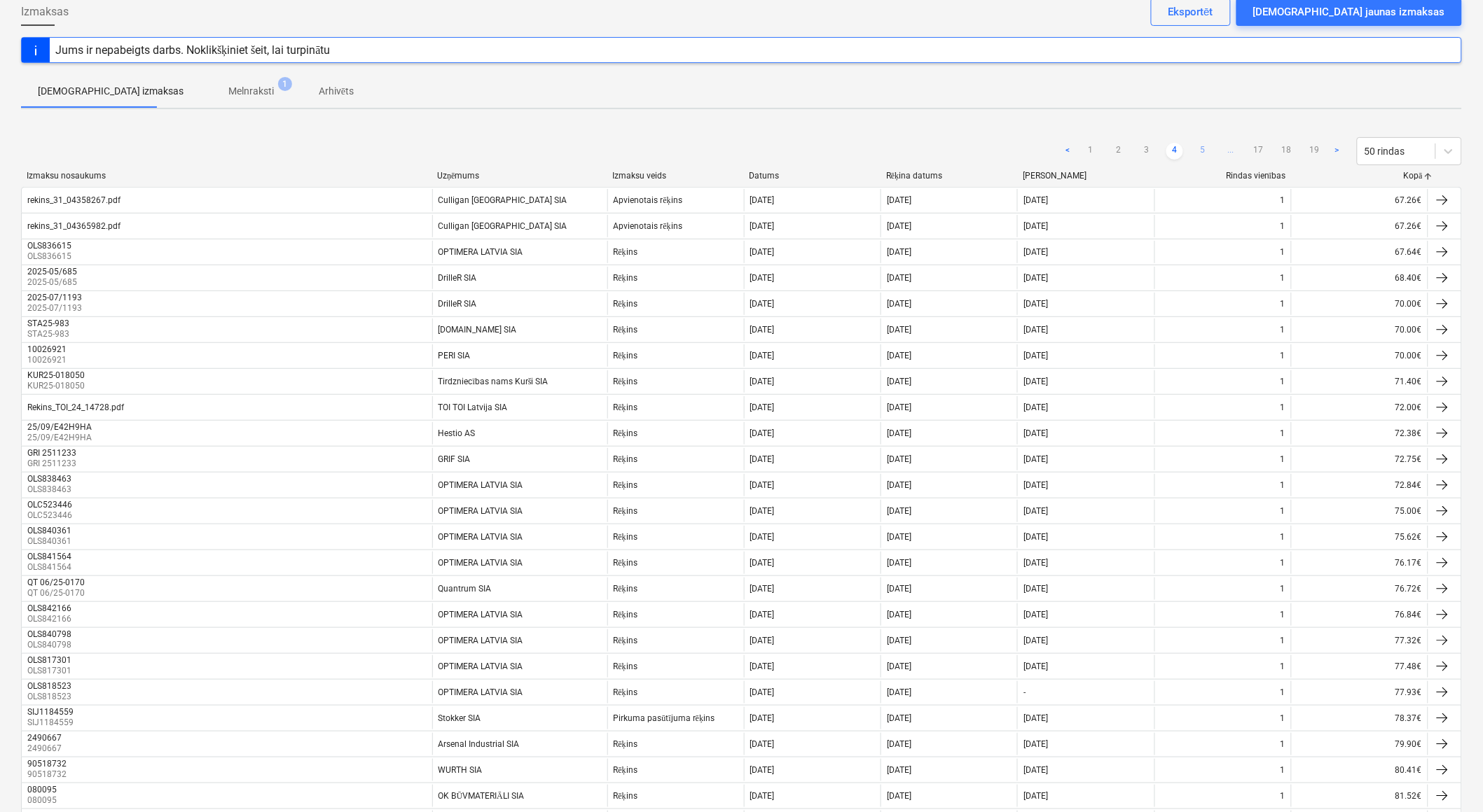
click at [1202, 150] on link "5" at bounding box center [1202, 151] width 16 height 16
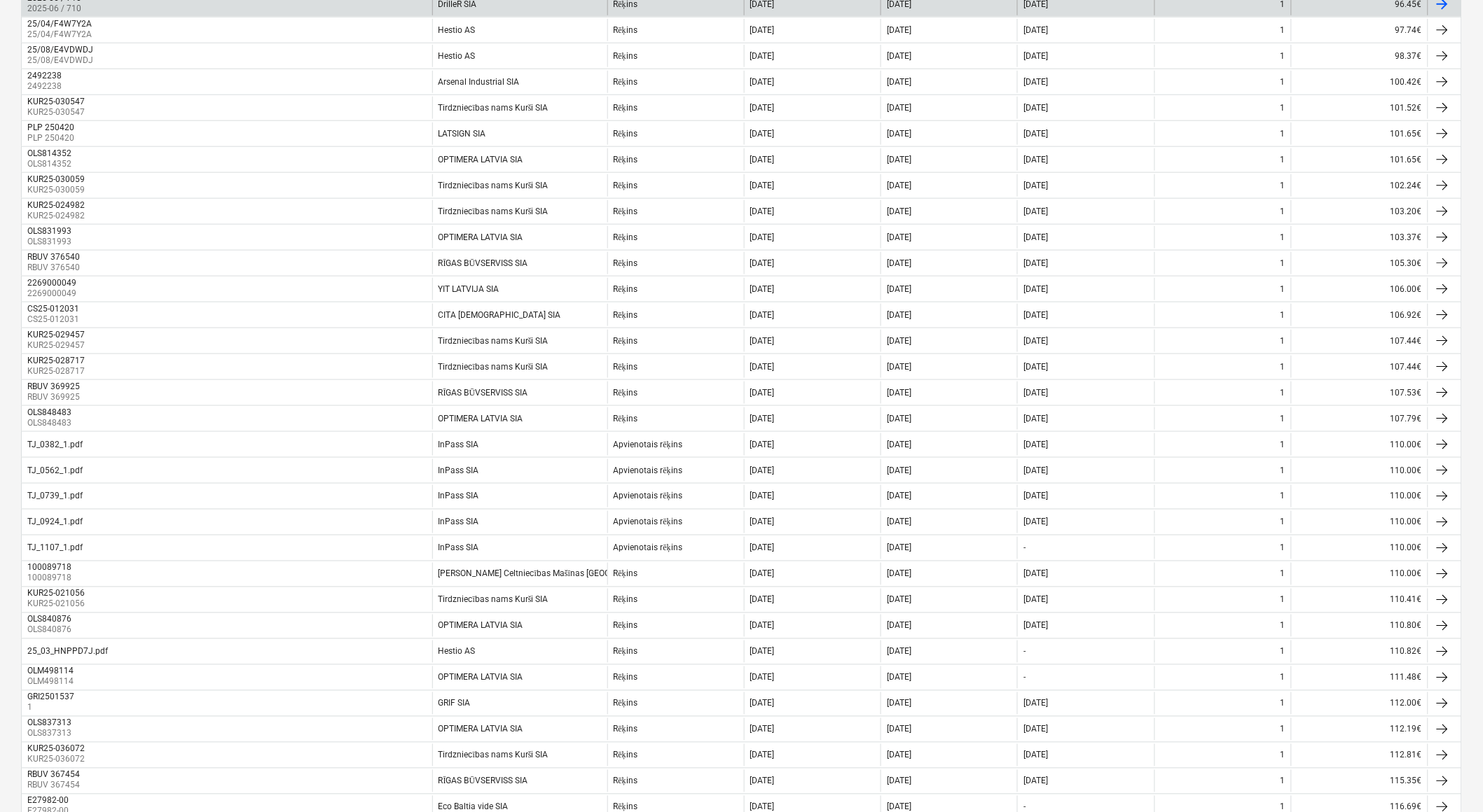
scroll to position [208, 0]
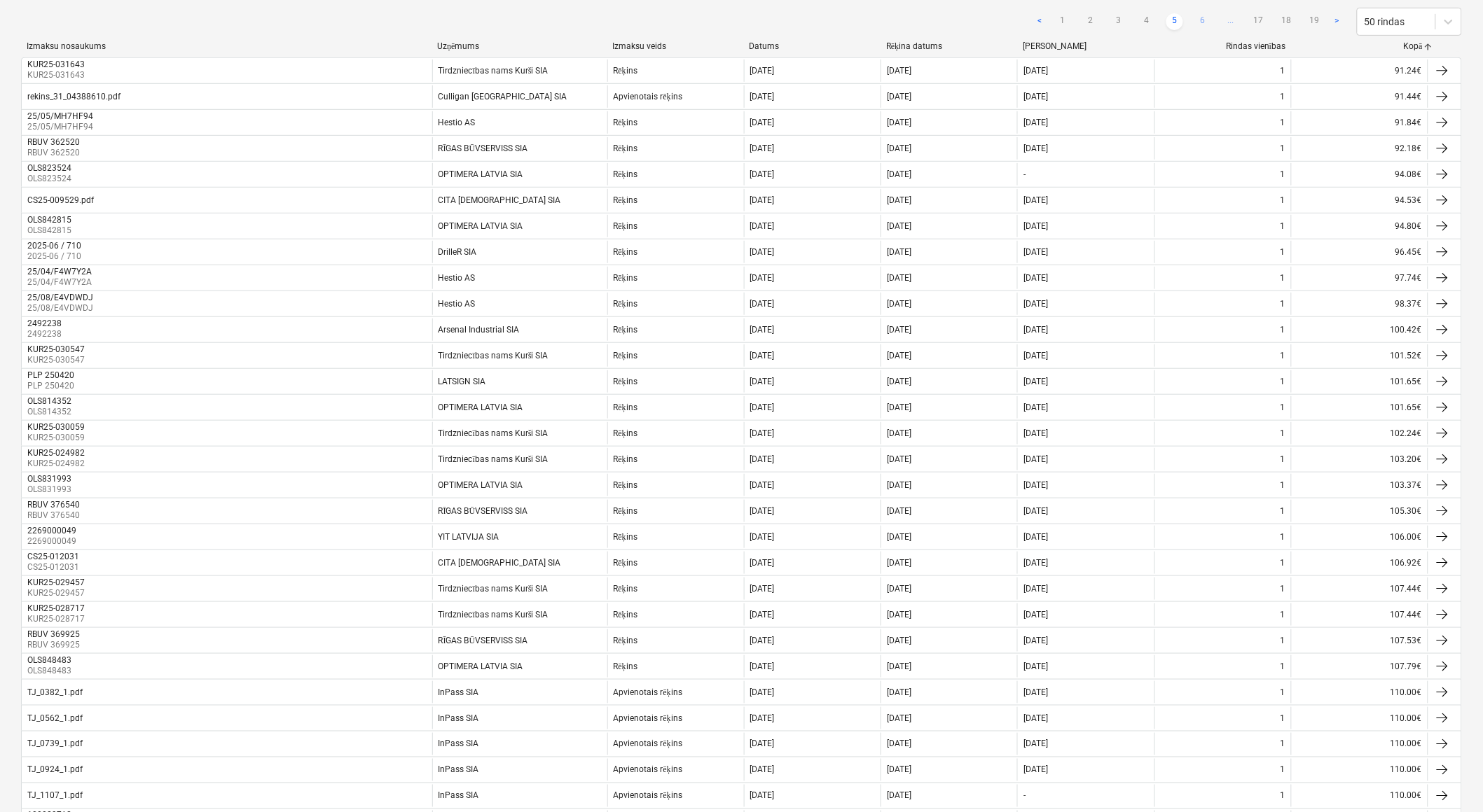
click at [1204, 19] on link "6" at bounding box center [1202, 21] width 16 height 16
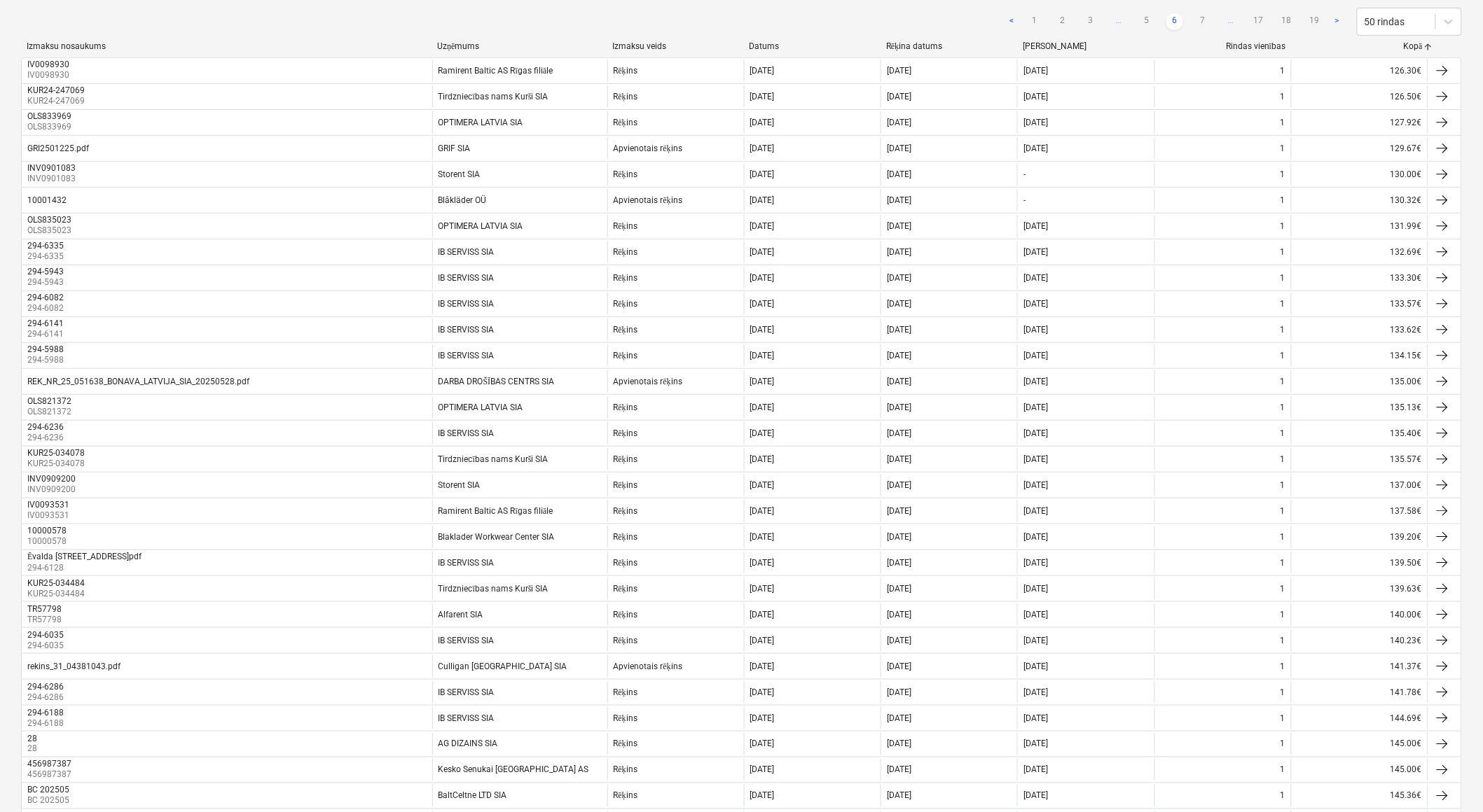
click at [1204, 19] on link "7" at bounding box center [1202, 21] width 16 height 16
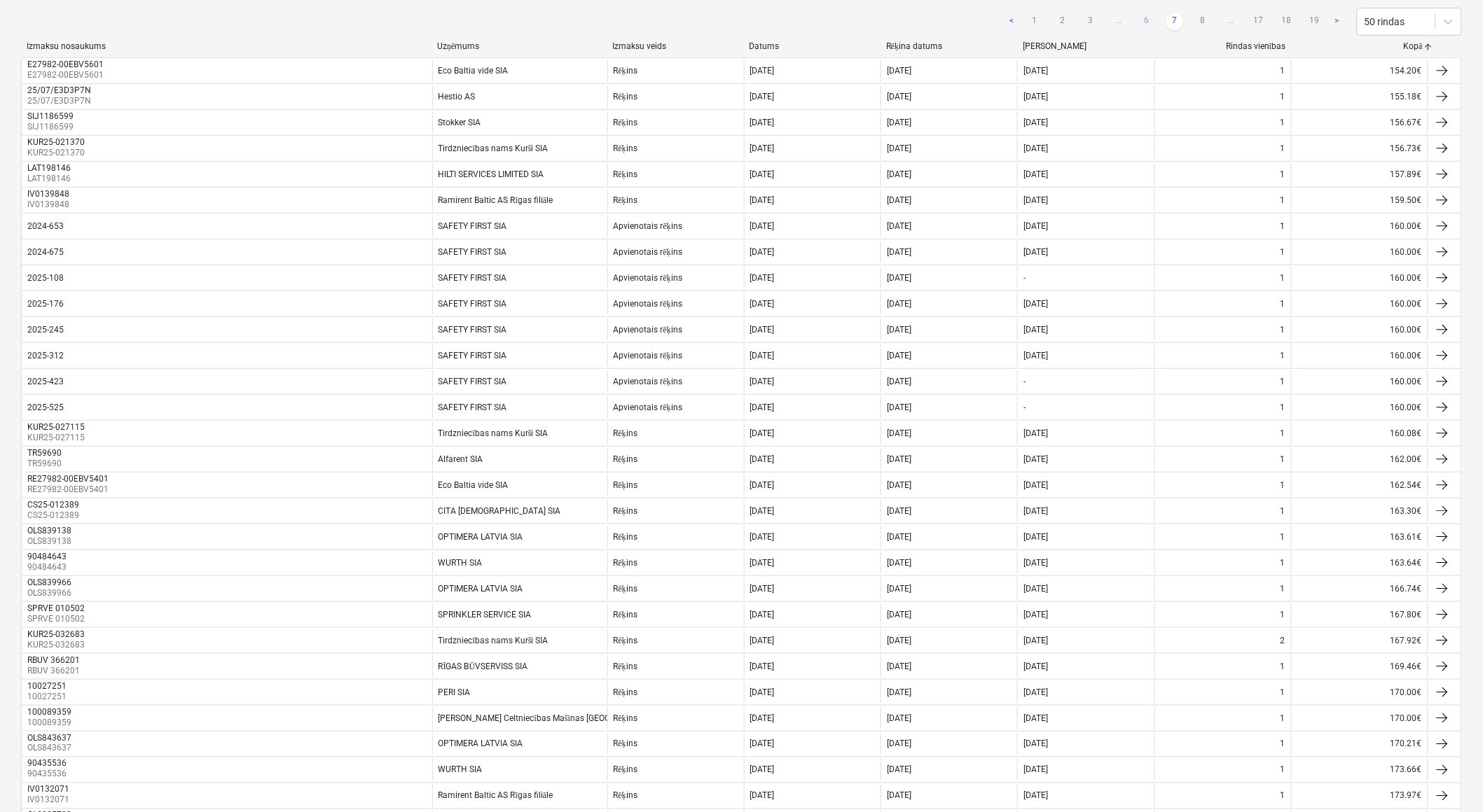
click at [1204, 19] on link "8" at bounding box center [1202, 21] width 16 height 16
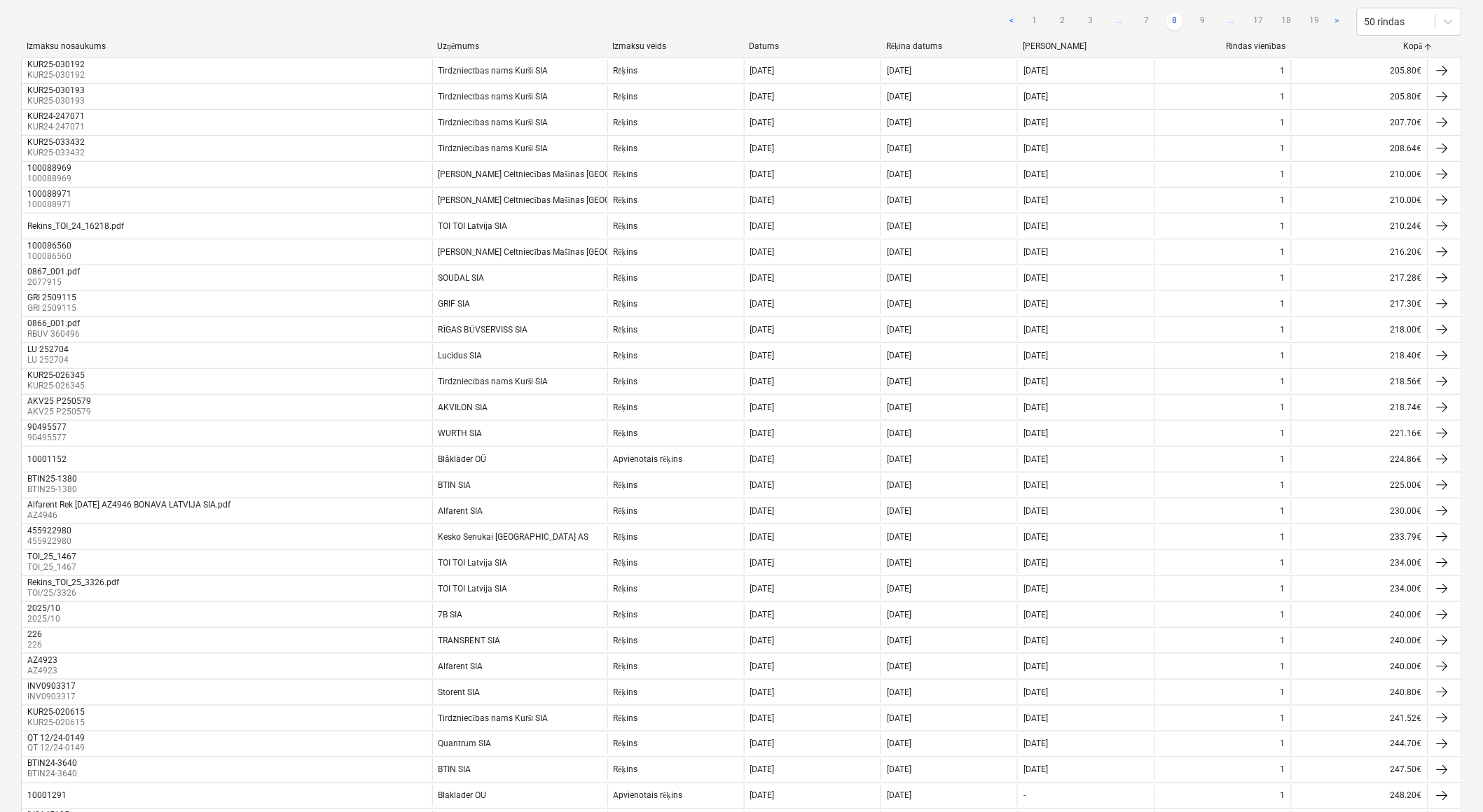
click at [1204, 19] on link "9" at bounding box center [1202, 21] width 16 height 16
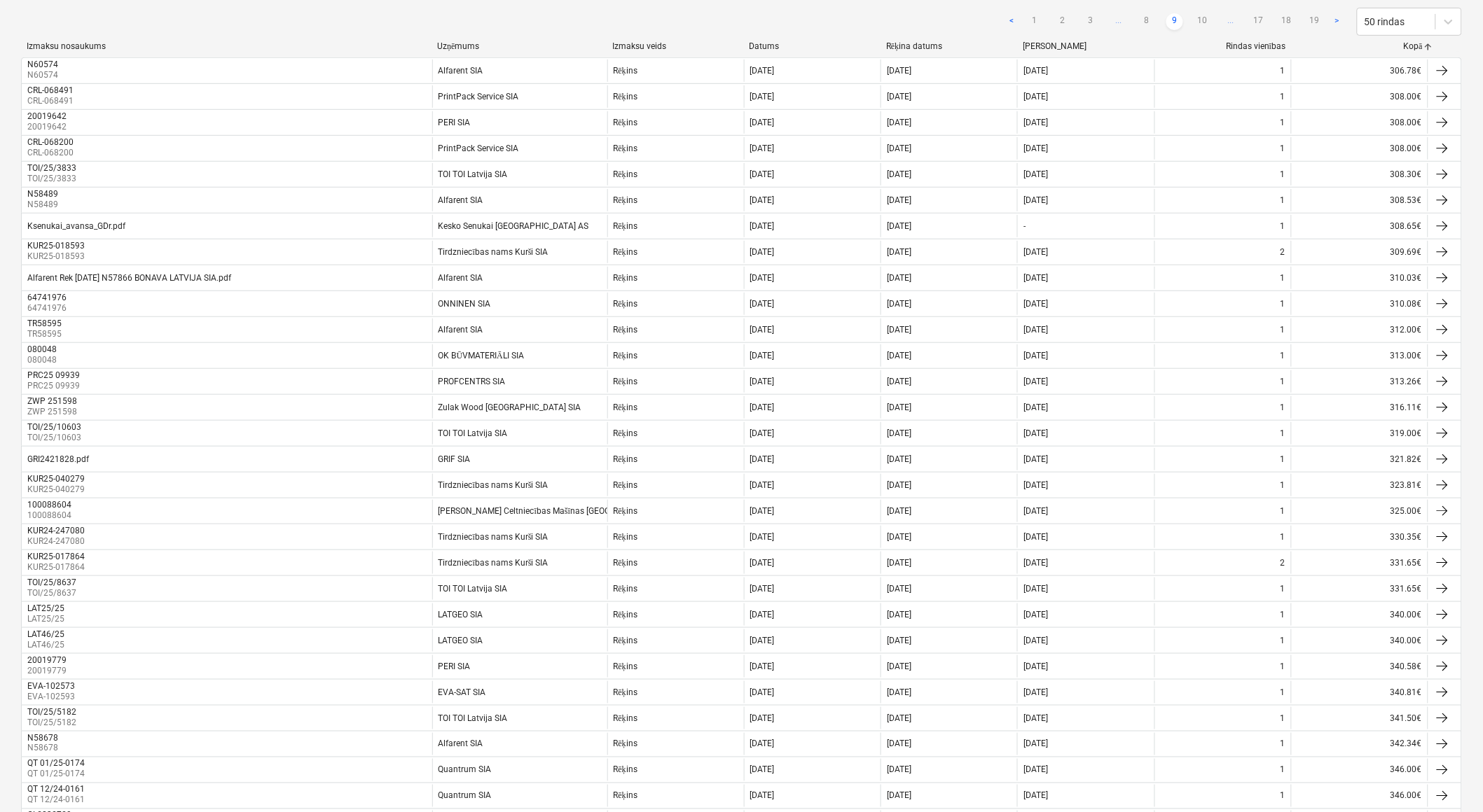
click at [1204, 19] on link "10" at bounding box center [1202, 21] width 16 height 16
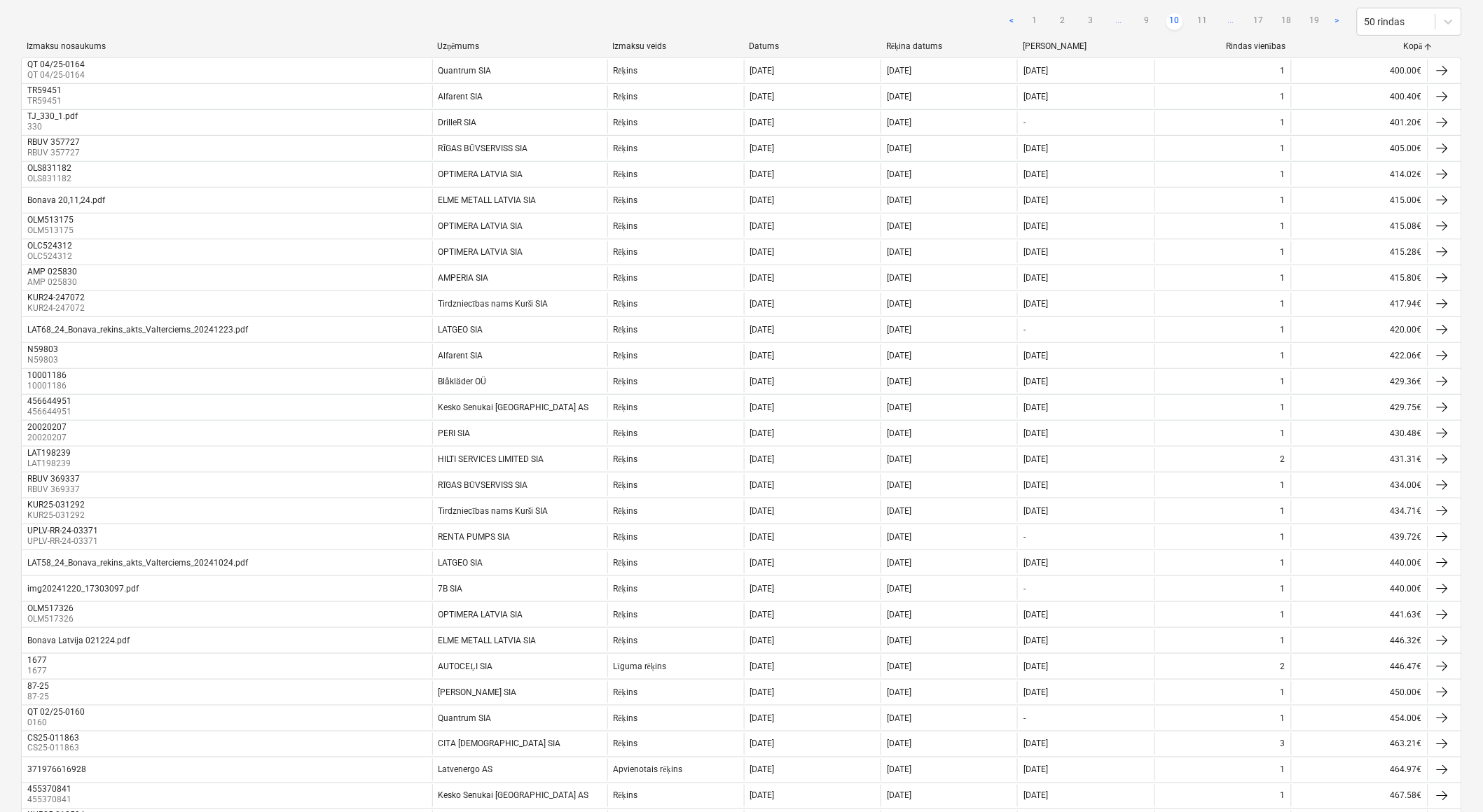
click at [1204, 19] on link "11" at bounding box center [1202, 21] width 16 height 16
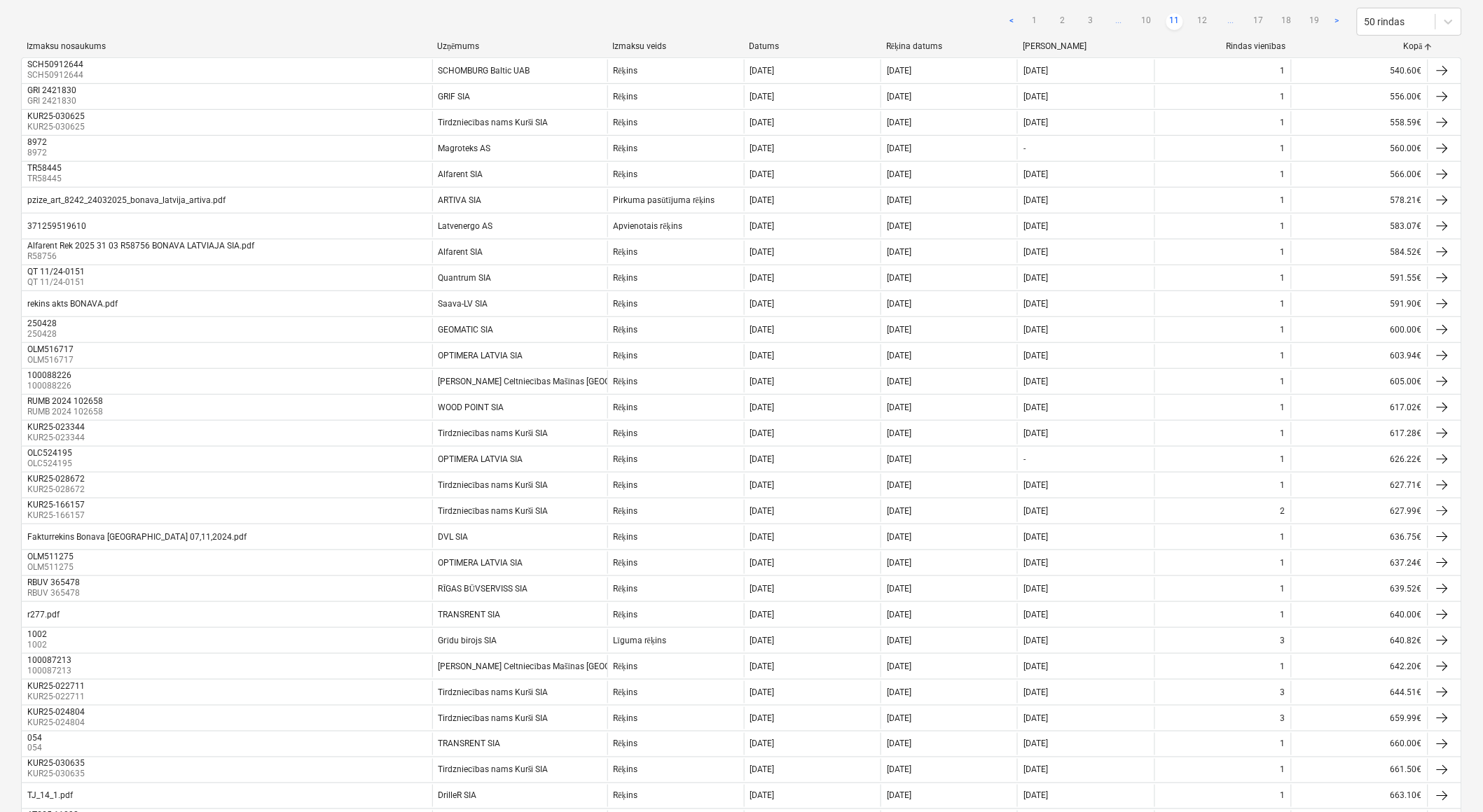
click at [1204, 19] on link "12" at bounding box center [1202, 21] width 16 height 16
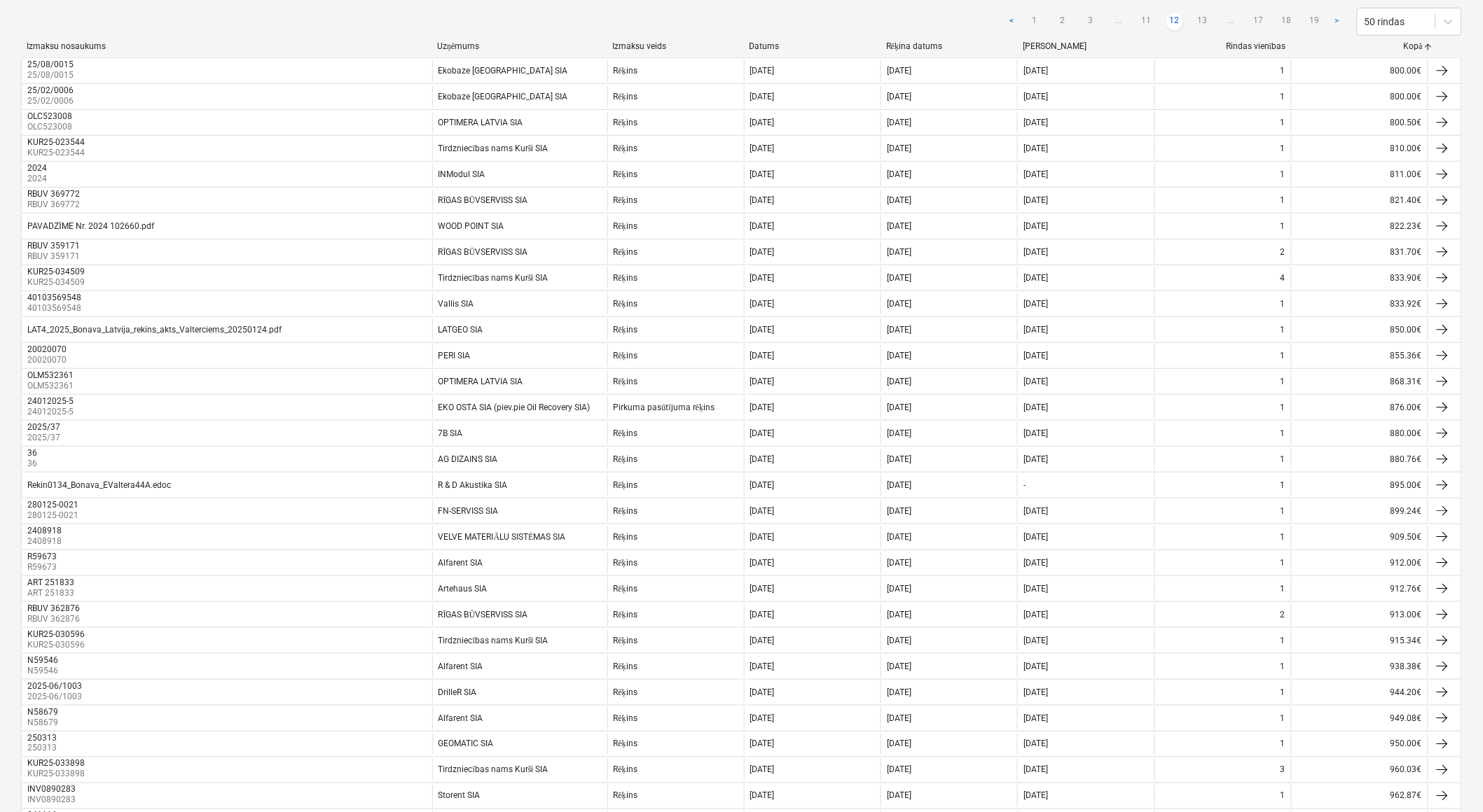
click at [1204, 19] on link "13" at bounding box center [1202, 21] width 16 height 16
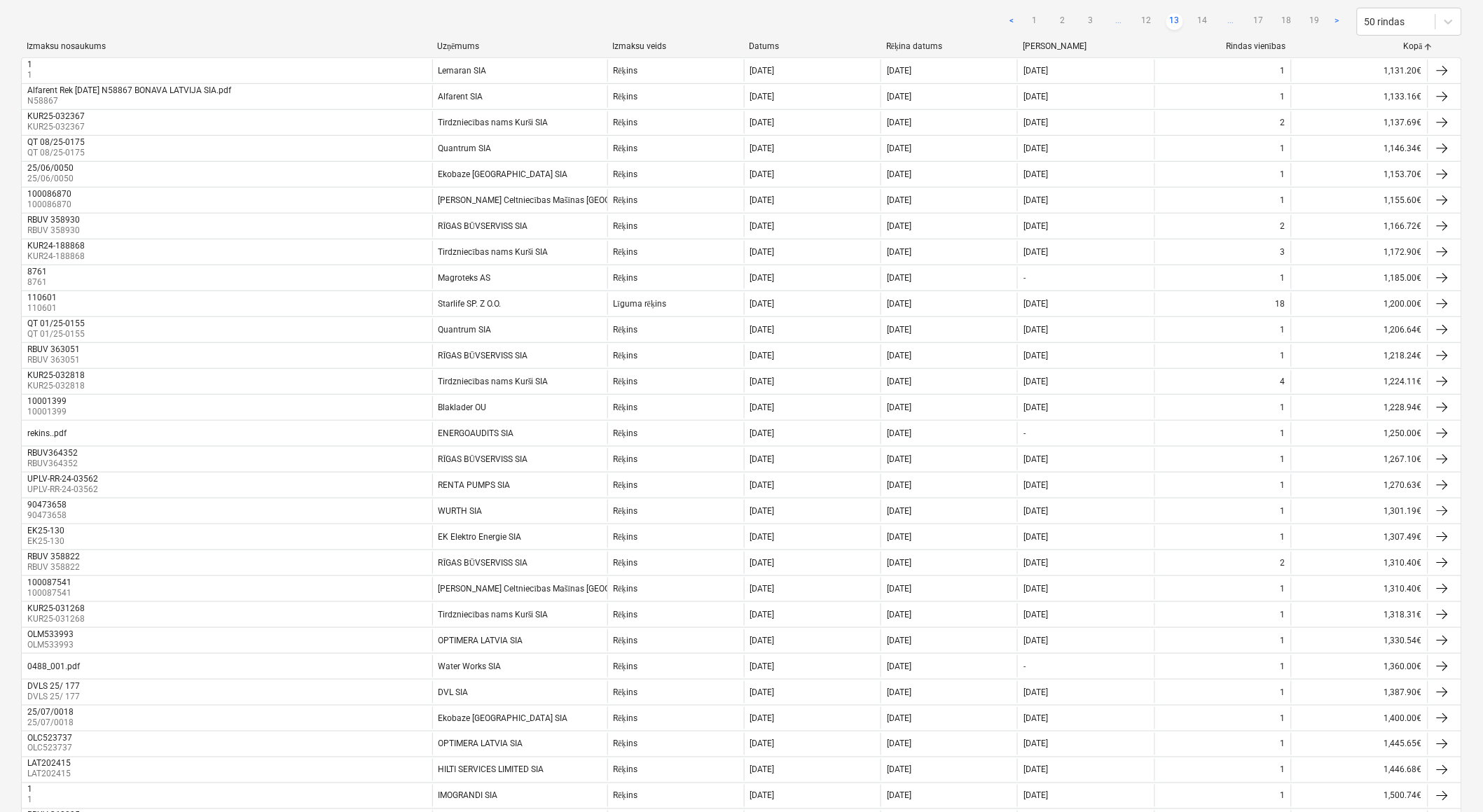
click at [1204, 19] on link "14" at bounding box center [1202, 21] width 16 height 16
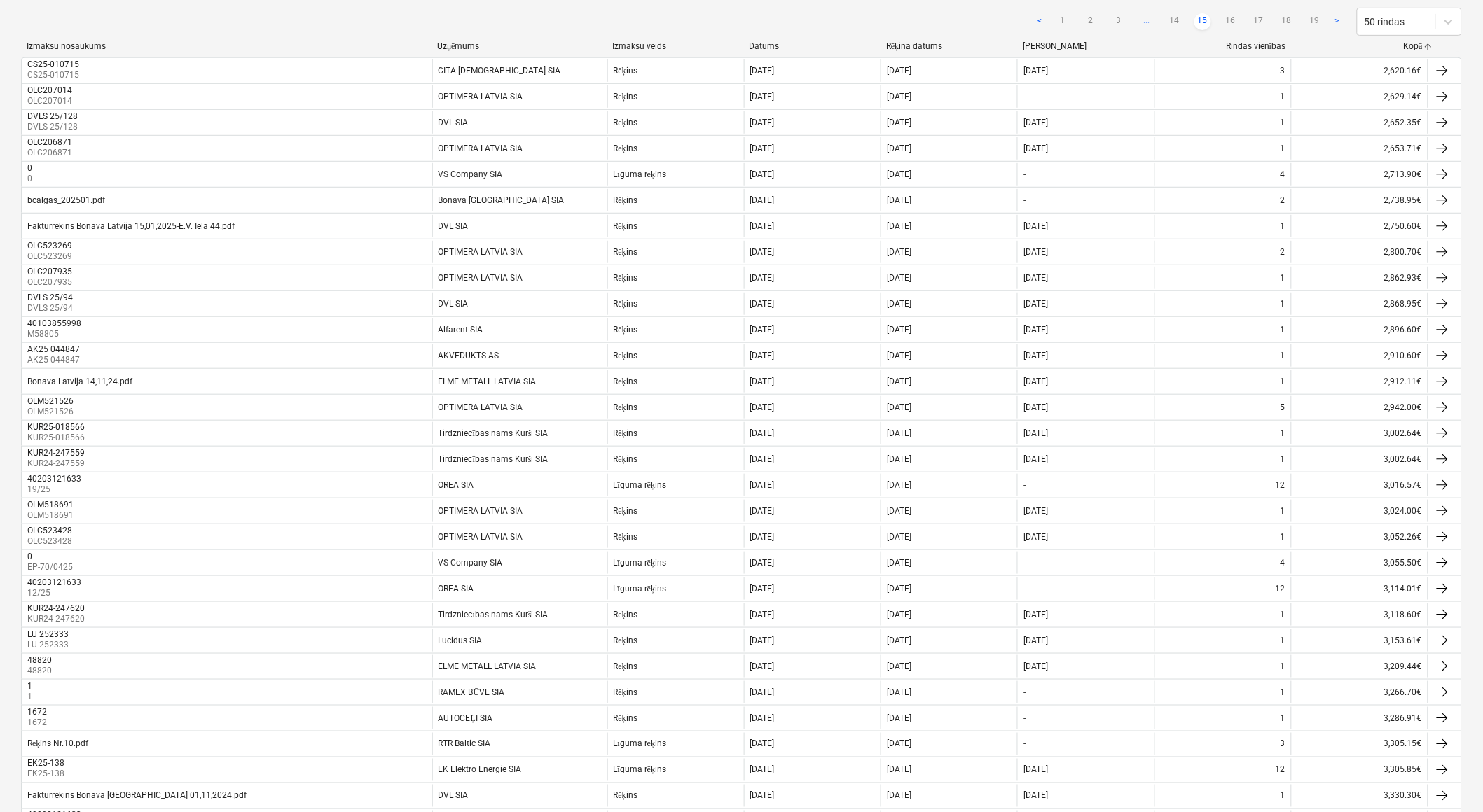
click at [1204, 19] on link "15" at bounding box center [1202, 21] width 16 height 16
click at [1231, 19] on link "16" at bounding box center [1231, 21] width 16 height 16
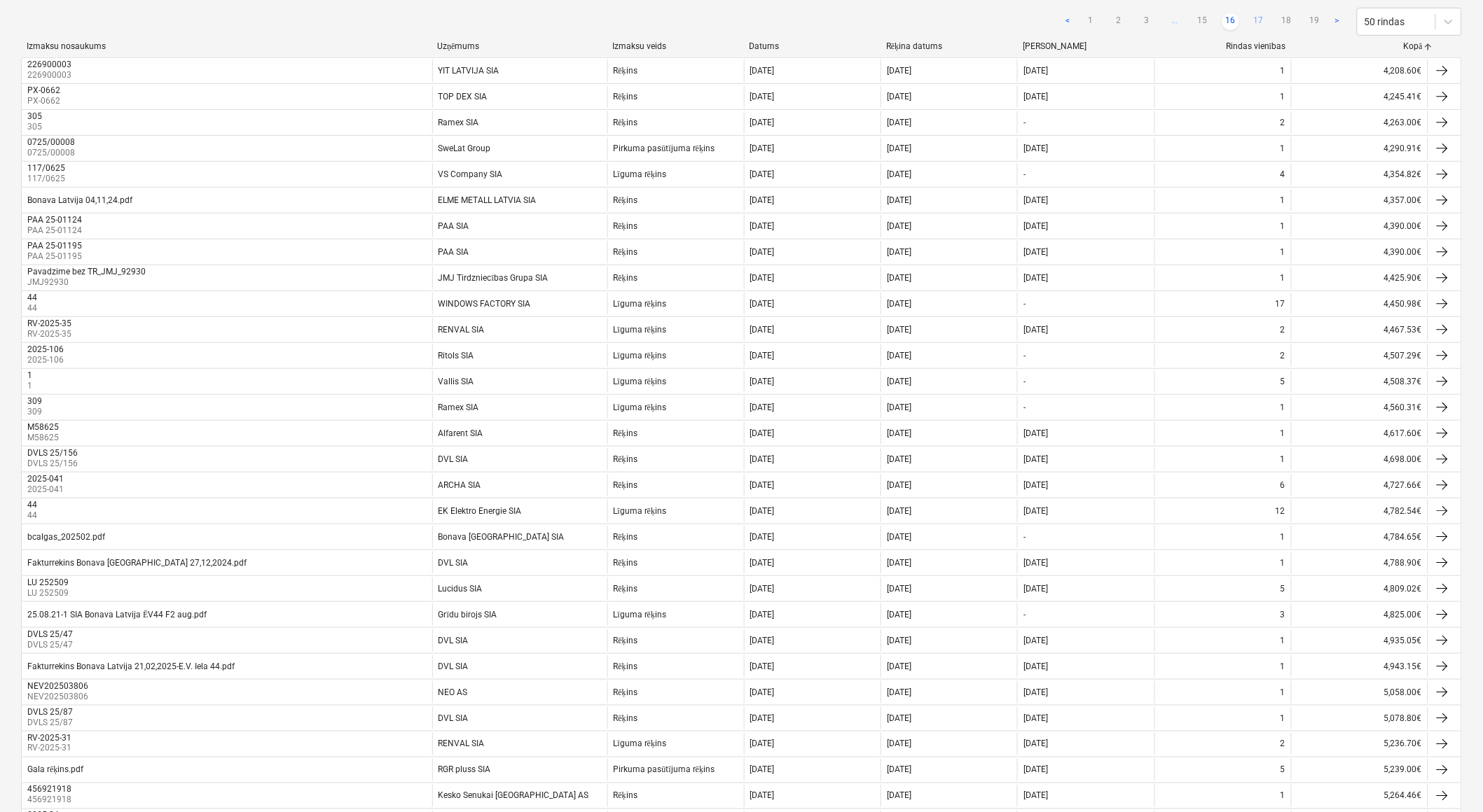
click at [1256, 20] on link "17" at bounding box center [1259, 21] width 16 height 16
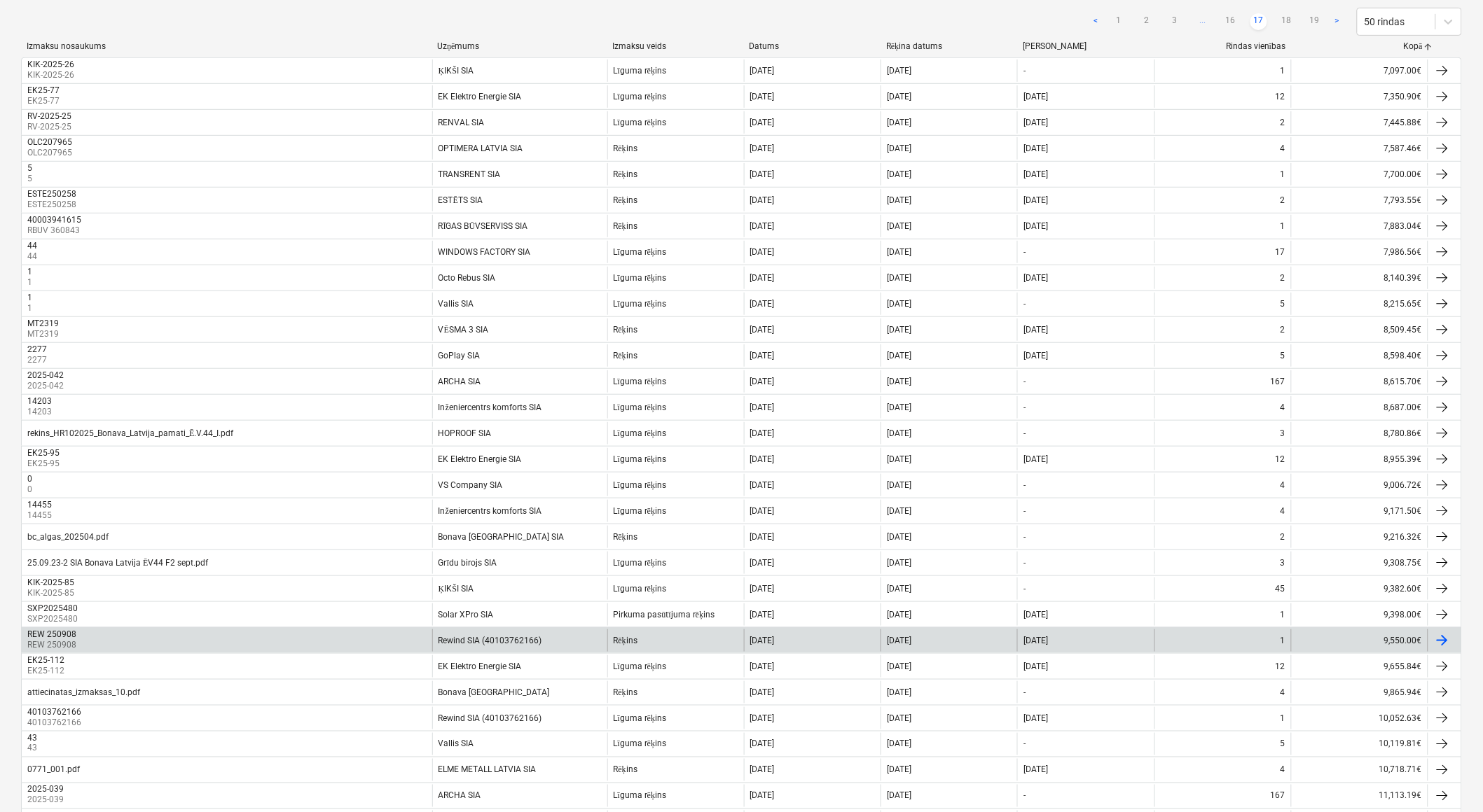
click at [682, 641] on div "Rēķins" at bounding box center [675, 640] width 136 height 22
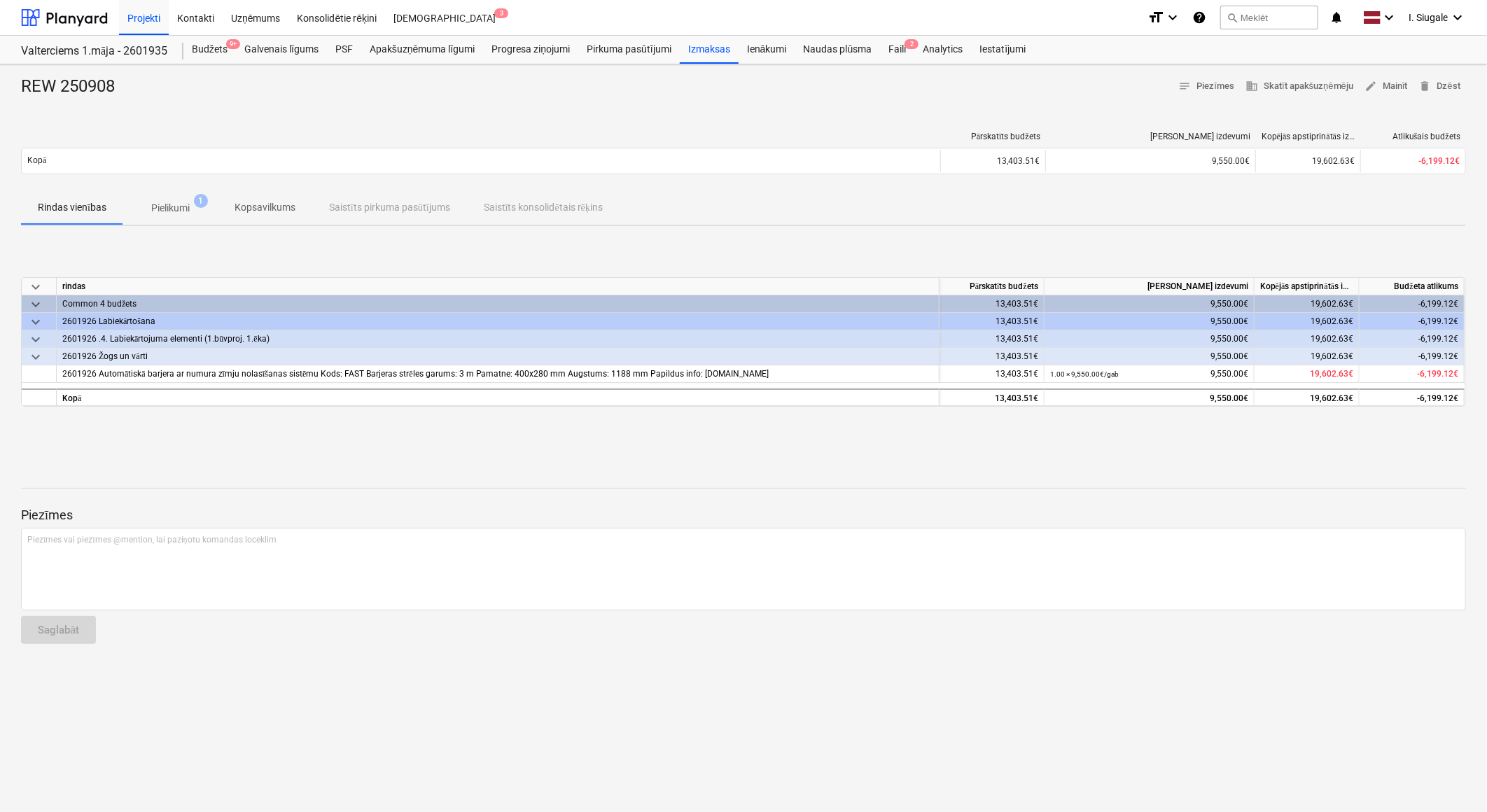
click at [187, 204] on p "Pielikumi" at bounding box center [170, 208] width 39 height 15
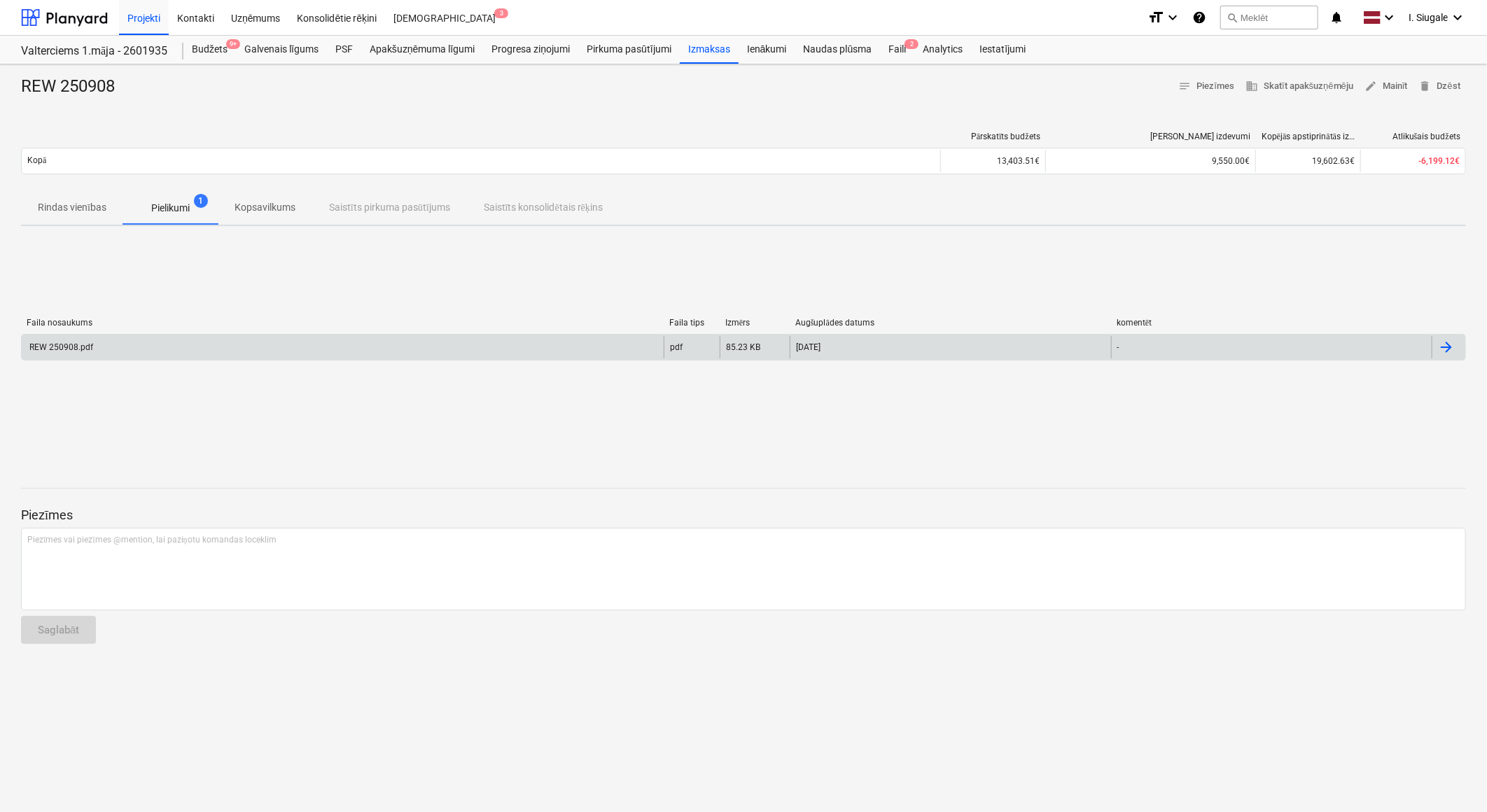
click at [150, 343] on div "REW 250908.pdf" at bounding box center [342, 347] width 642 height 22
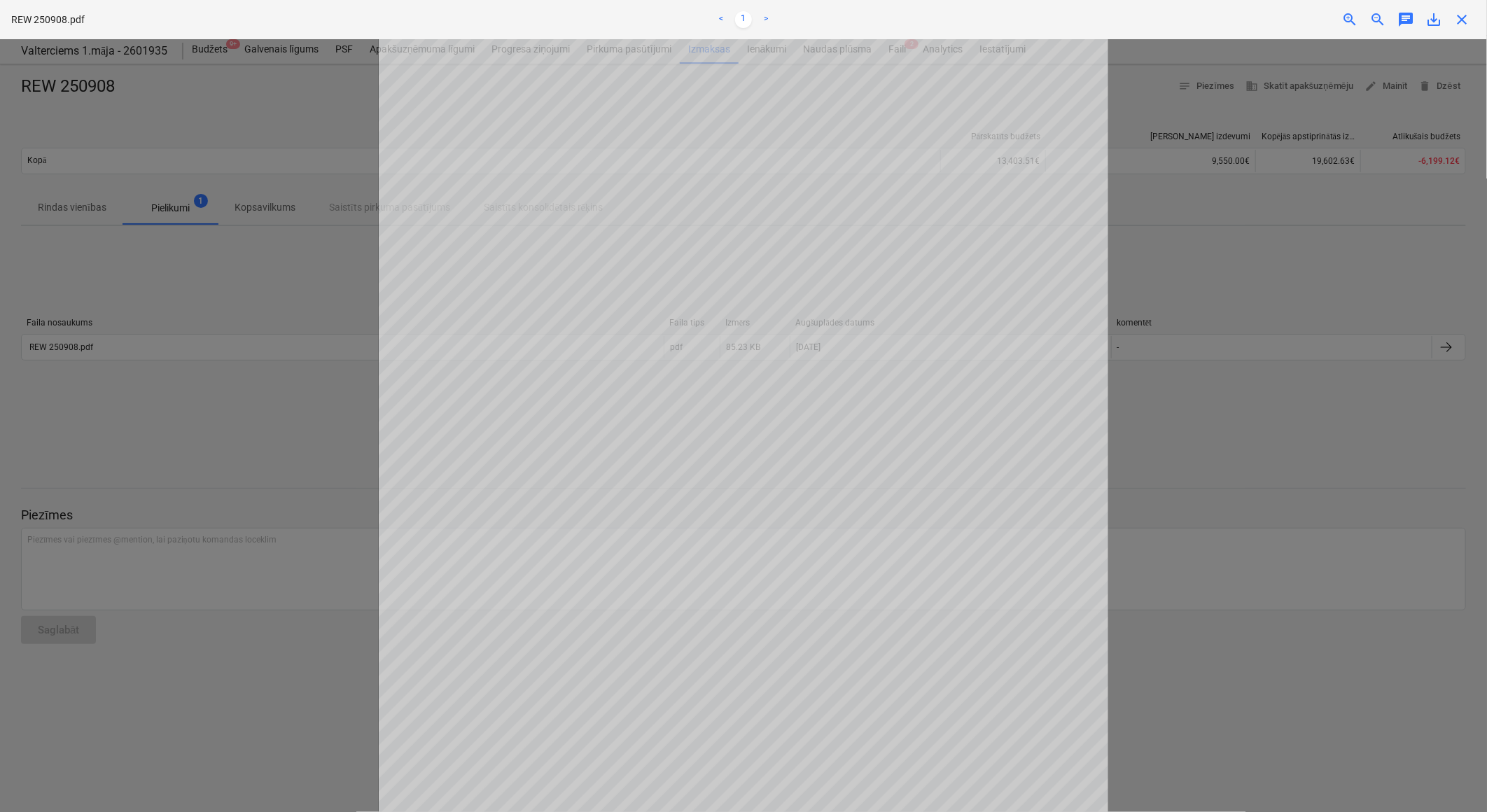
click at [185, 381] on div at bounding box center [743, 426] width 1487 height 773
click at [1462, 20] on span "close" at bounding box center [1462, 20] width 16 height 16
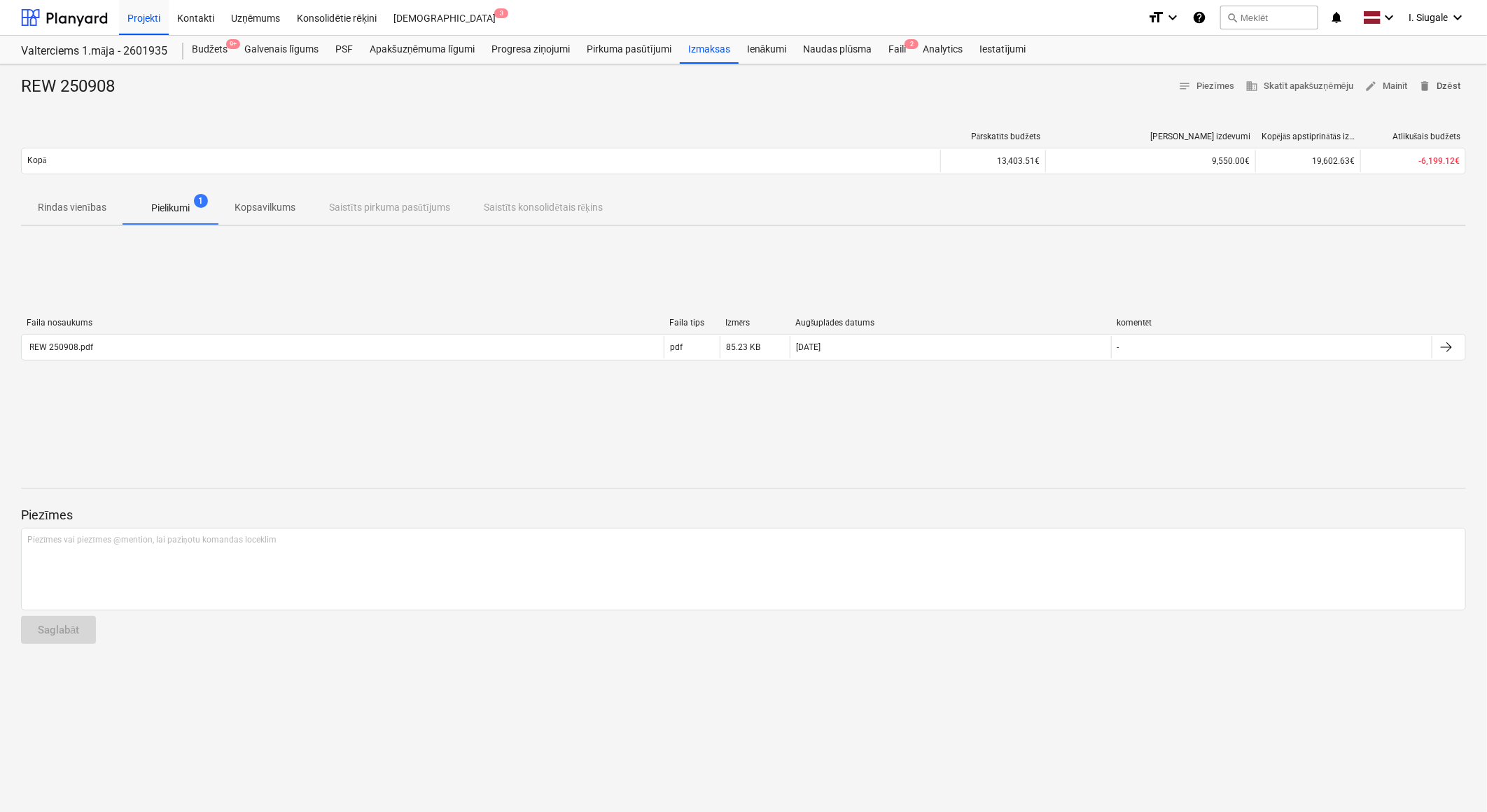
click at [1454, 85] on span "delete Dzēst" at bounding box center [1439, 87] width 41 height 16
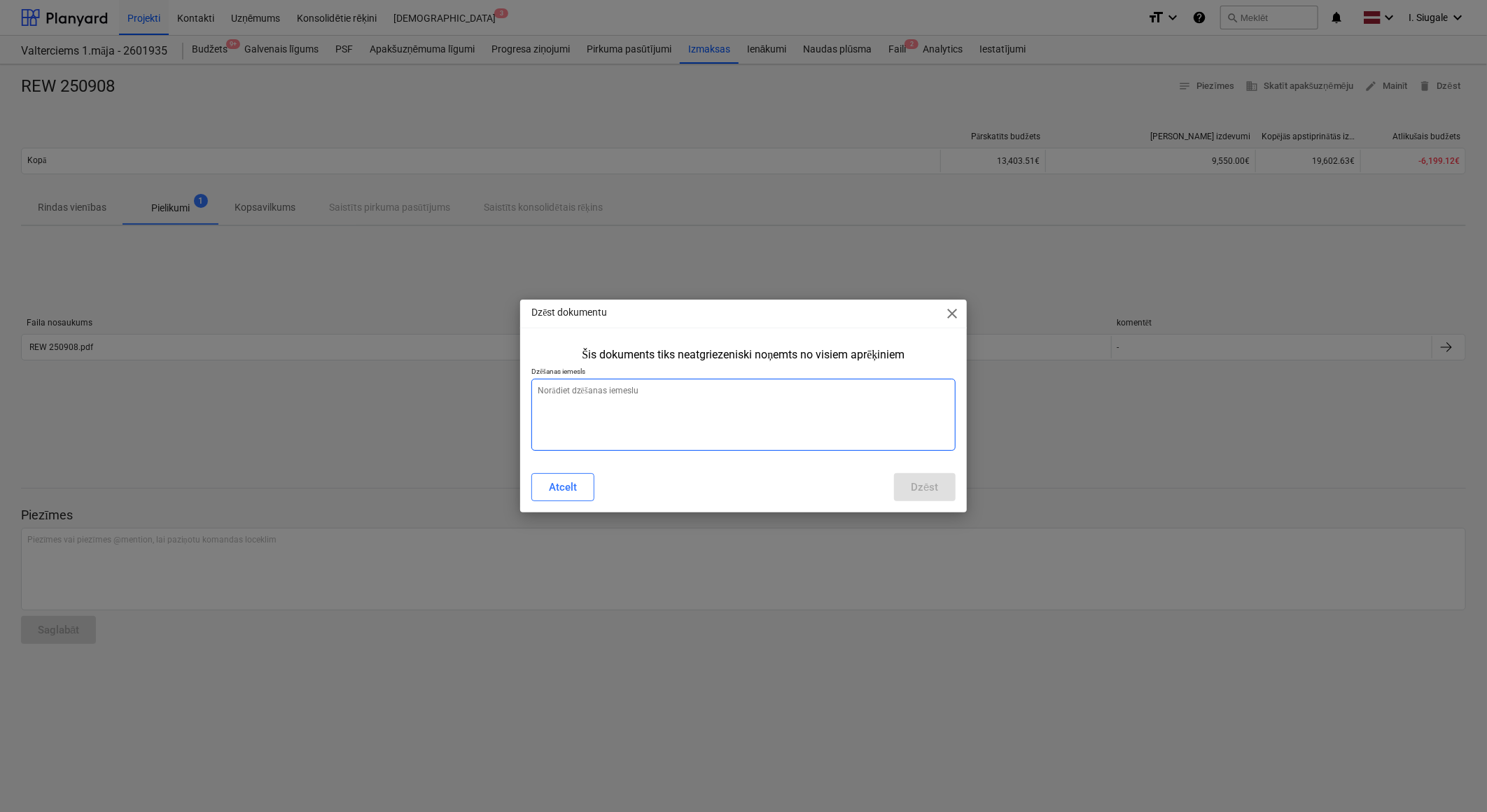
click at [700, 406] on textarea at bounding box center [743, 415] width 423 height 72
type textarea "x"
type textarea "n"
type textarea "x"
type textarea "ne"
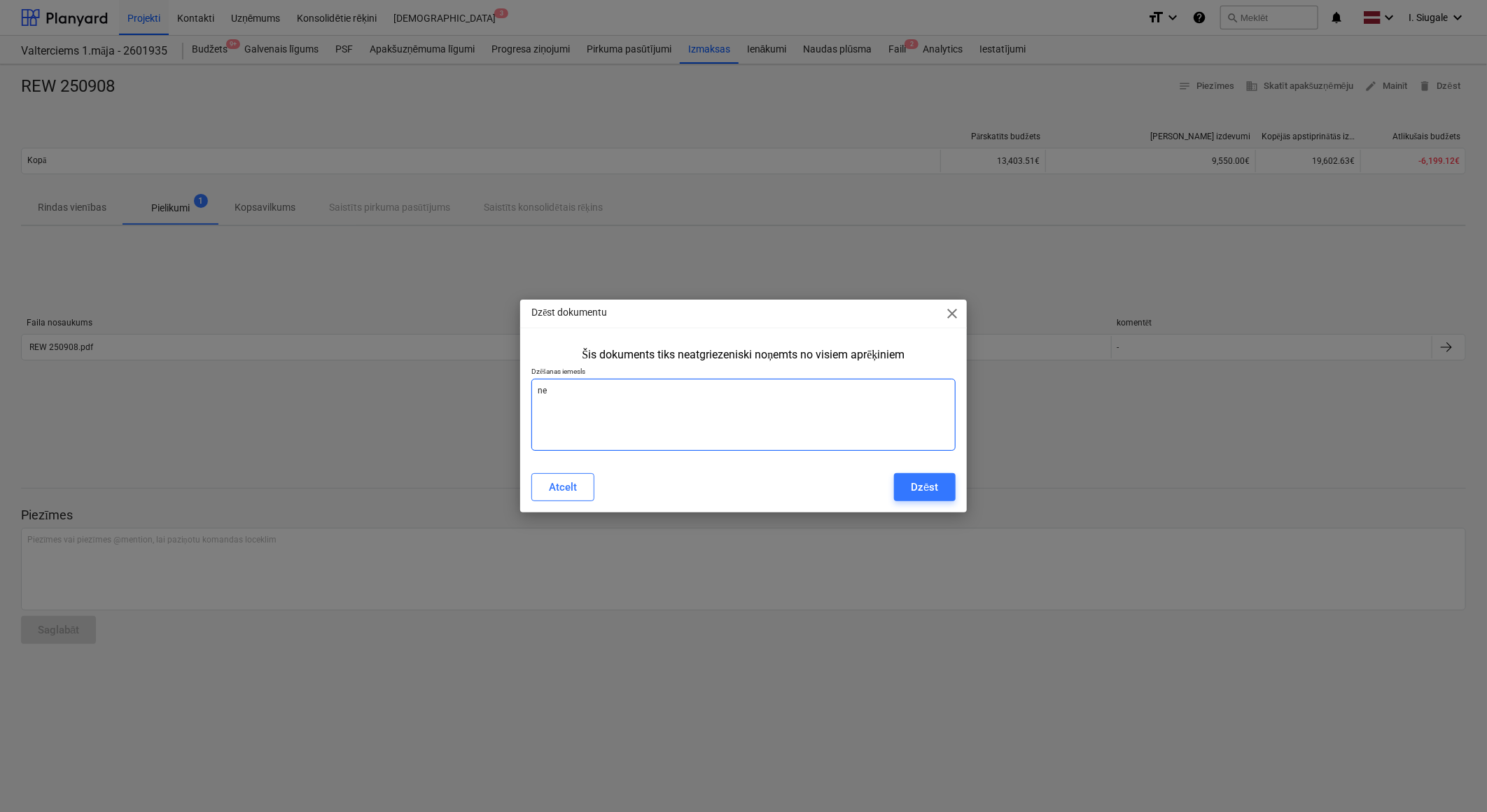
type textarea "x"
type textarea "nep"
type textarea "x"
type textarea "nepa"
type textarea "x"
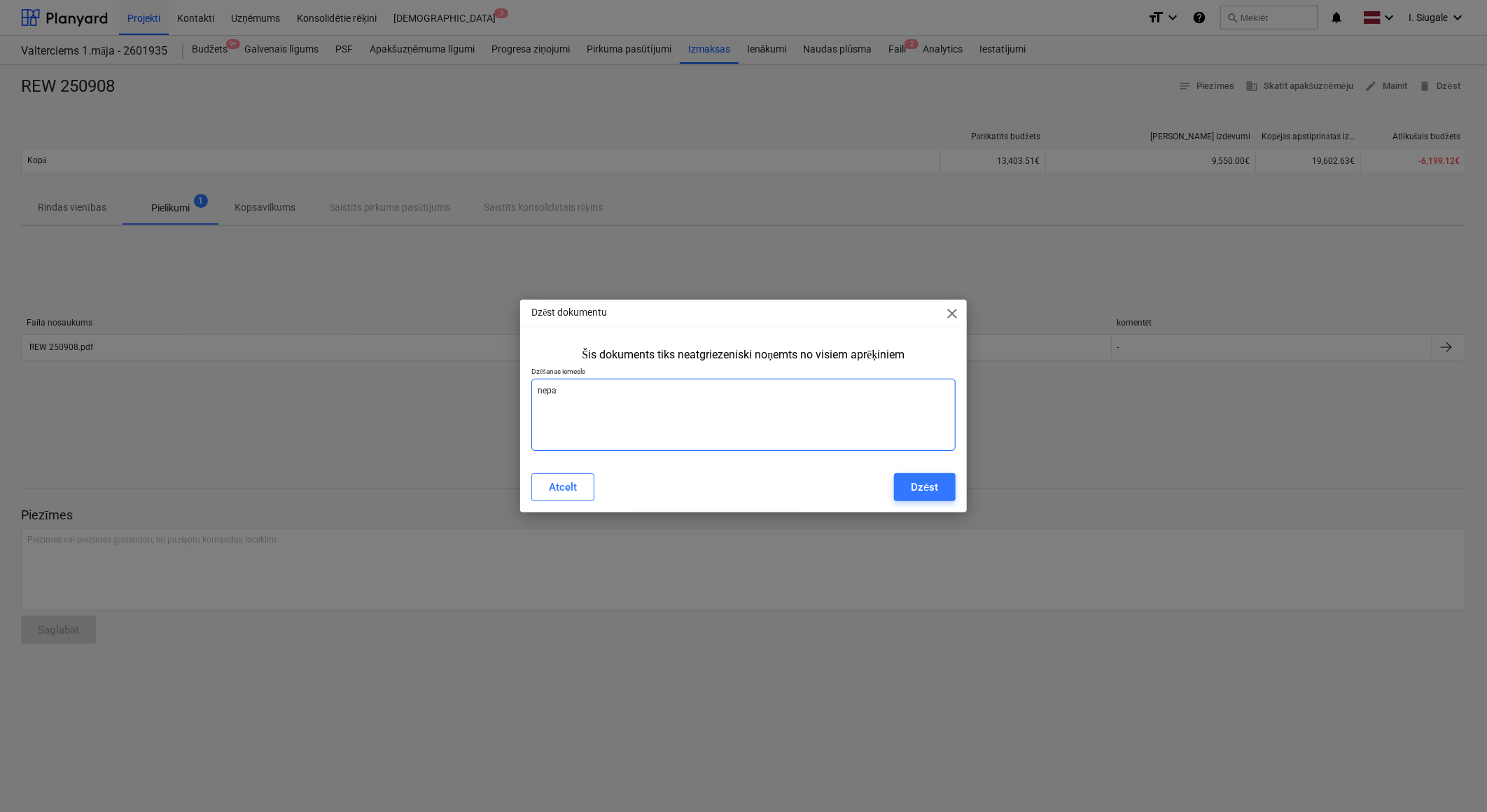
type textarea "nepar"
type textarea "x"
type textarea "nepare"
type textarea "x"
type textarea "neparei"
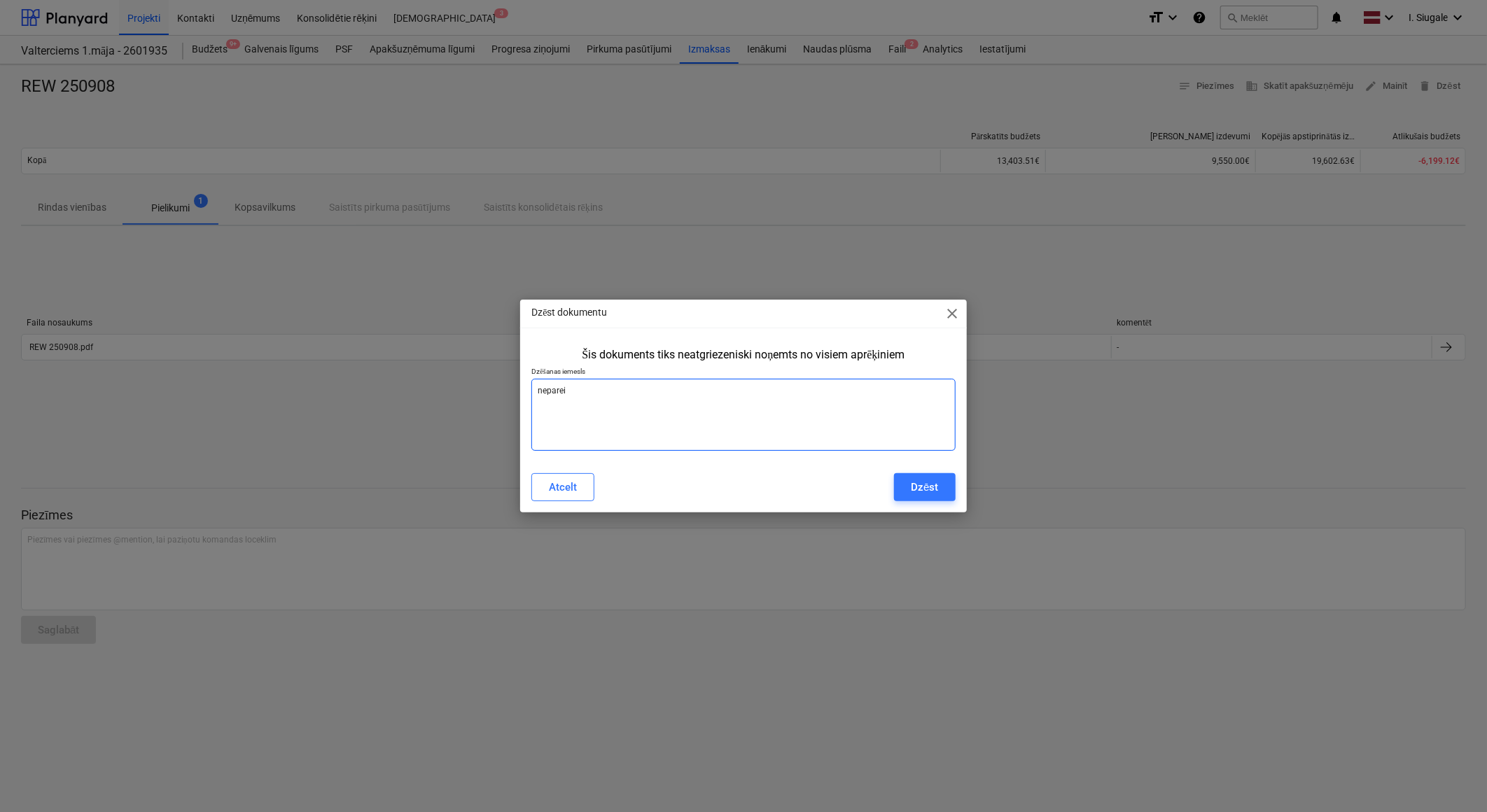
type textarea "x"
type textarea "nepareiz"
type textarea "x"
type textarea "nepareizi"
click at [921, 488] on div "Dzēst" at bounding box center [924, 487] width 27 height 18
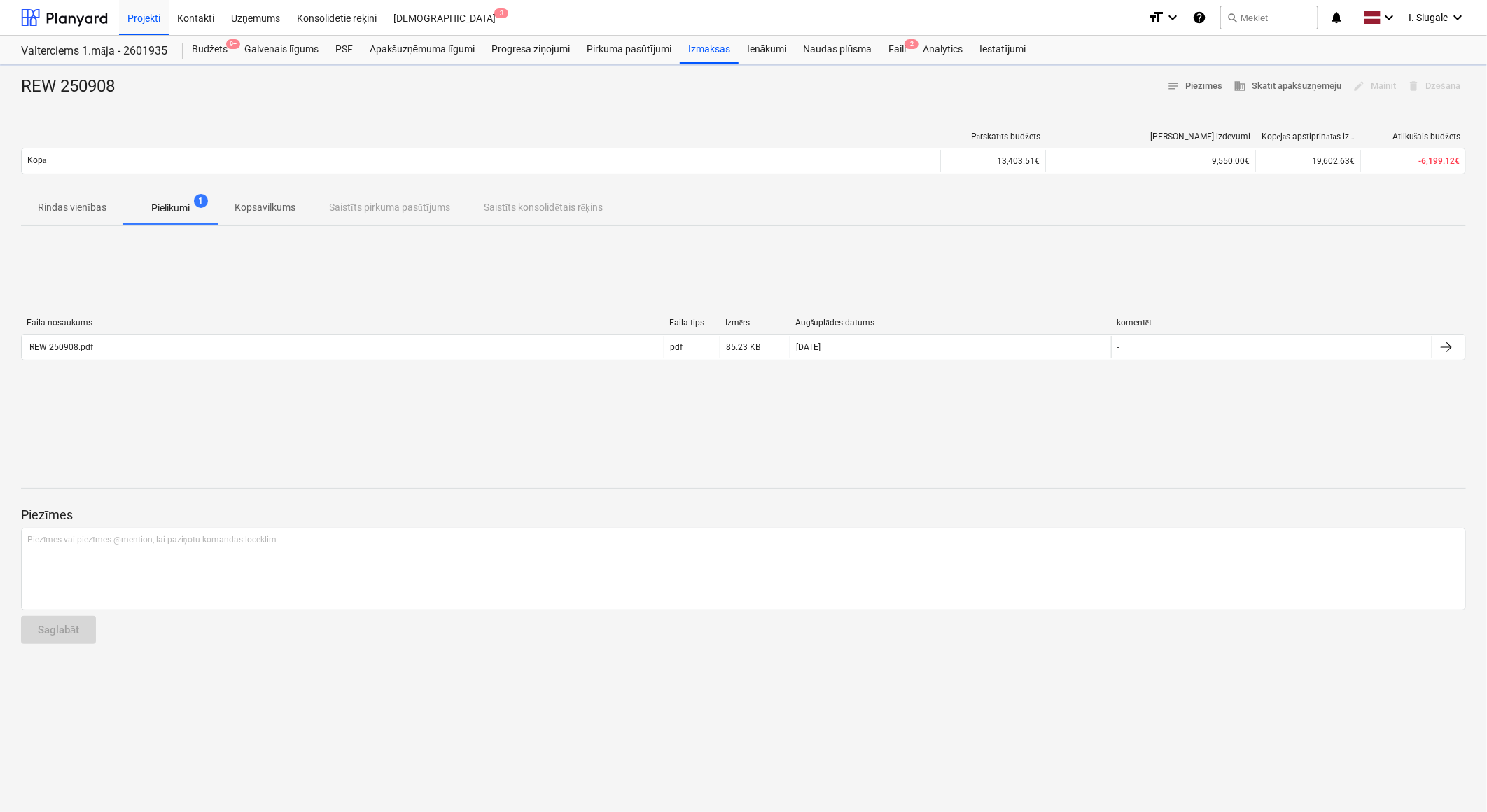
type textarea "x"
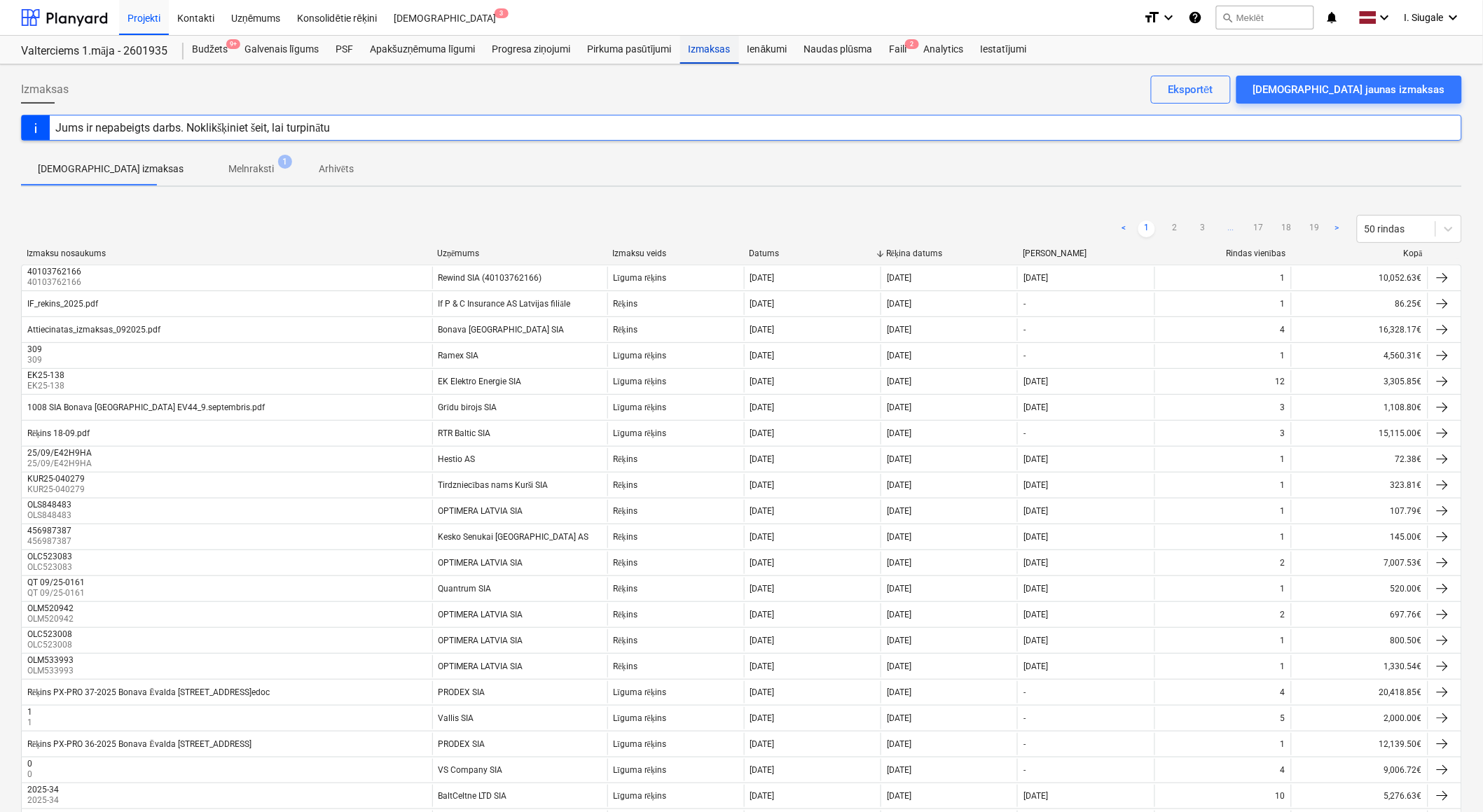
click at [703, 49] on div "Izmaksas" at bounding box center [710, 50] width 59 height 28
click at [64, 17] on div at bounding box center [65, 17] width 87 height 35
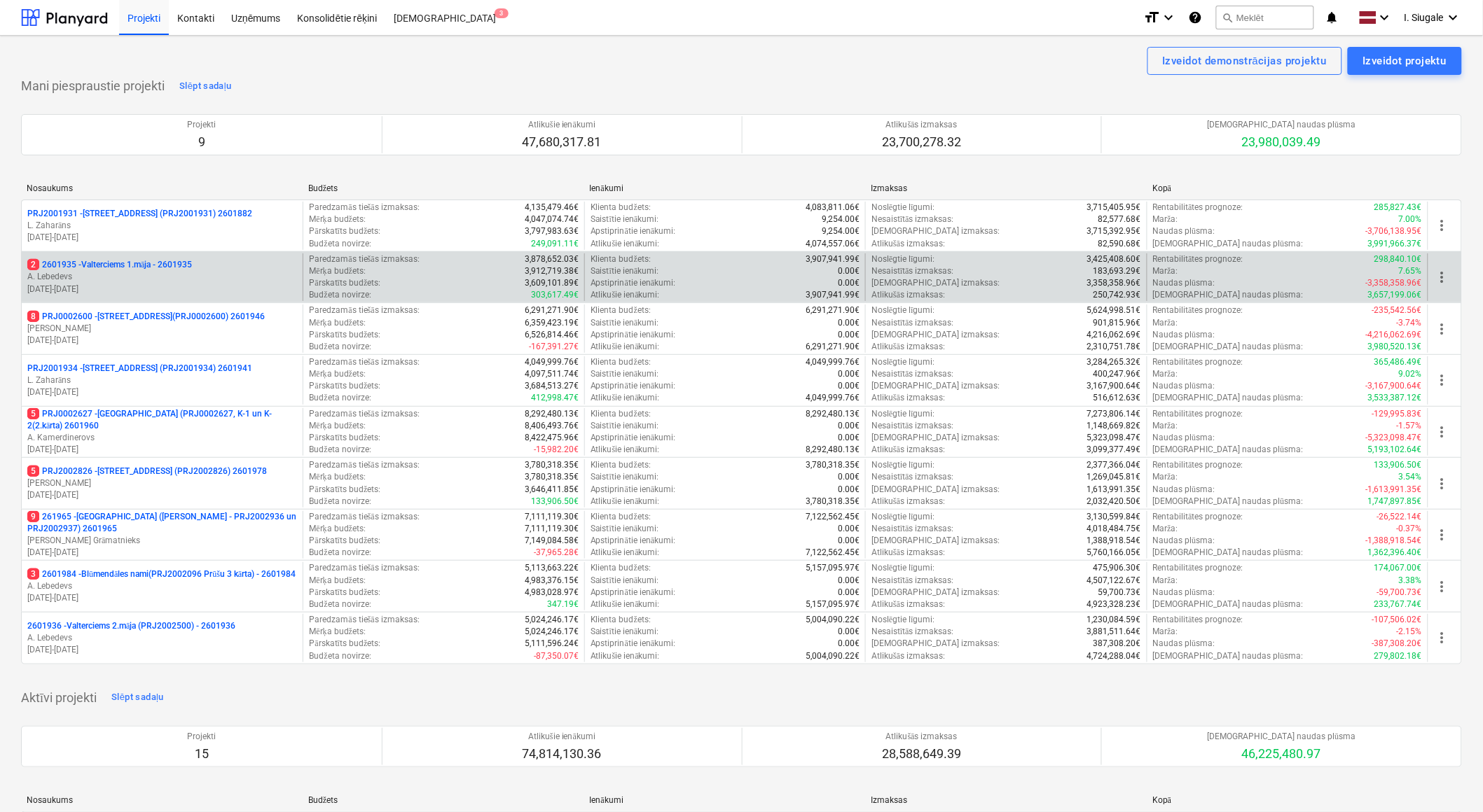
click at [159, 279] on p "A. Lebedevs" at bounding box center [162, 276] width 270 height 12
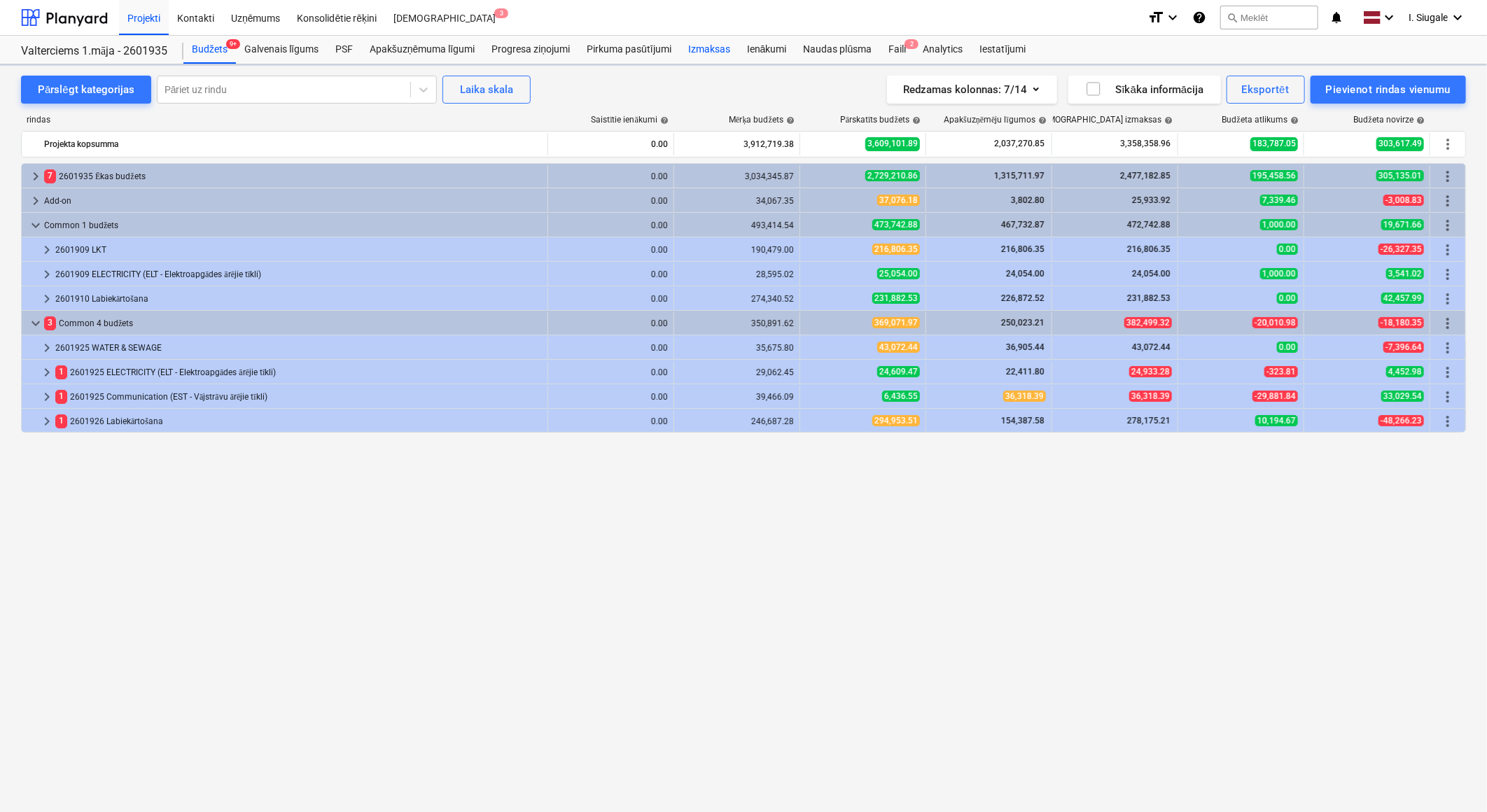
click at [702, 46] on div "Izmaksas" at bounding box center [709, 50] width 59 height 28
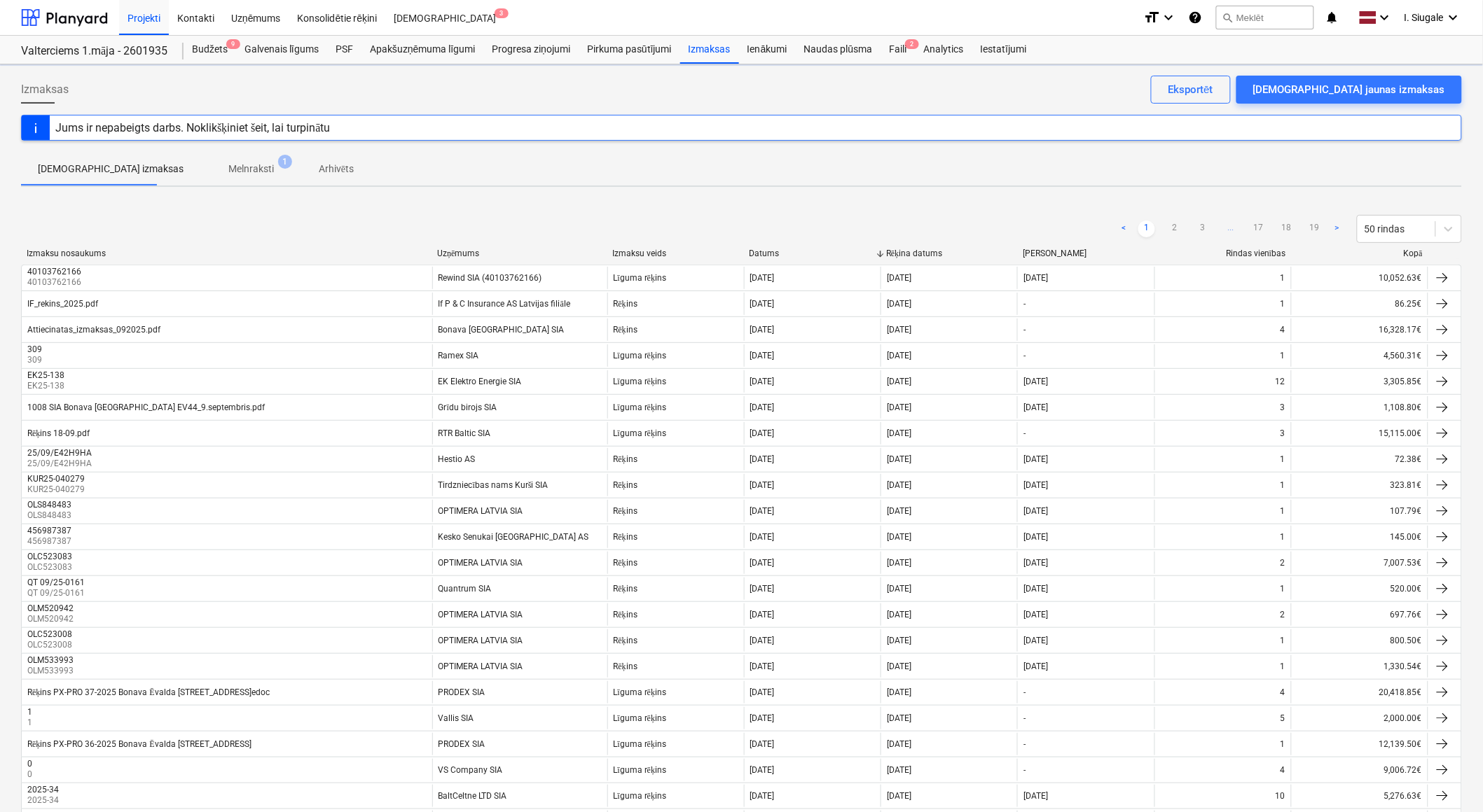
click at [1410, 253] on div "Kopā" at bounding box center [1360, 253] width 126 height 11
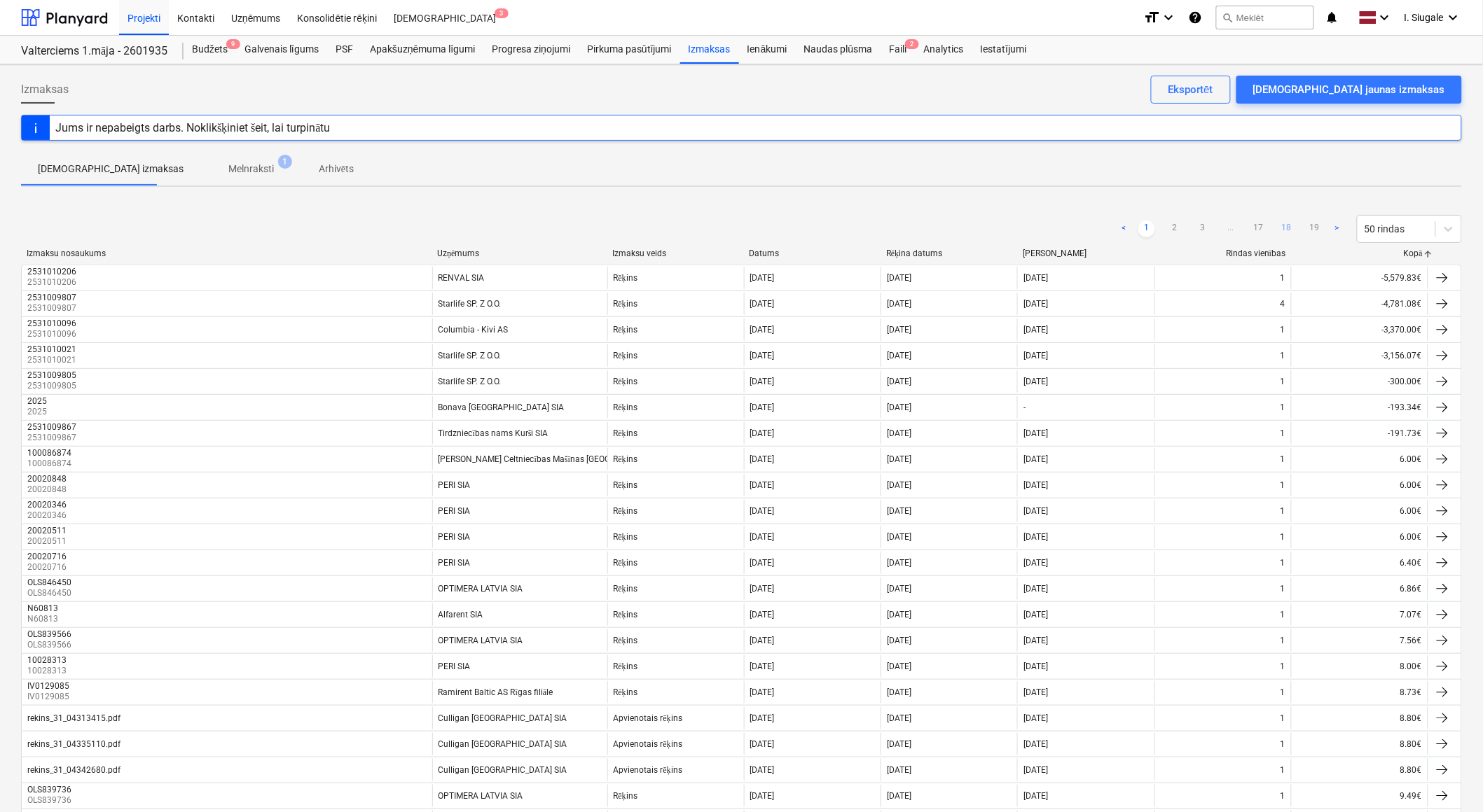
click at [1284, 226] on link "18" at bounding box center [1287, 229] width 16 height 16
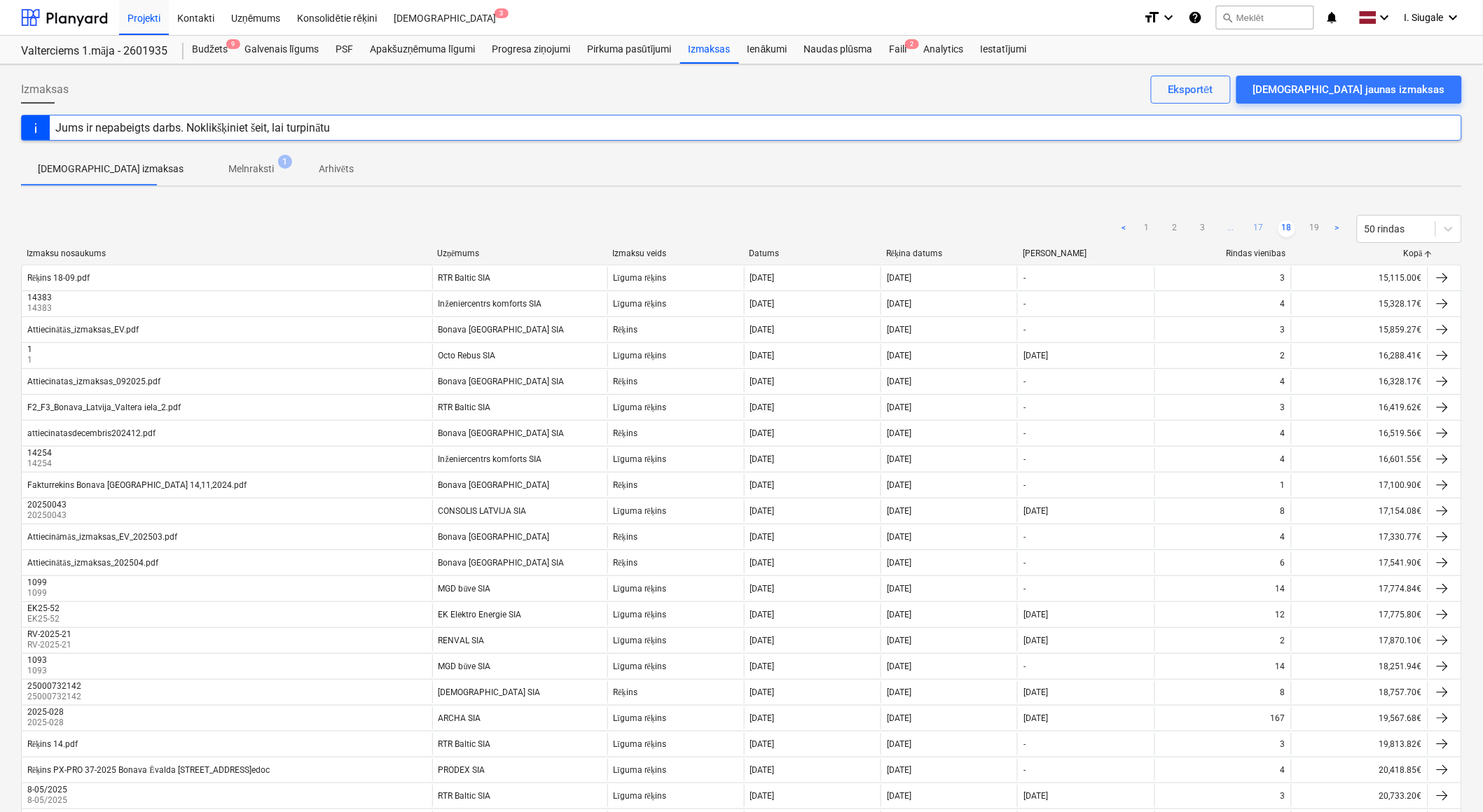
click at [1264, 225] on link "17" at bounding box center [1259, 229] width 16 height 16
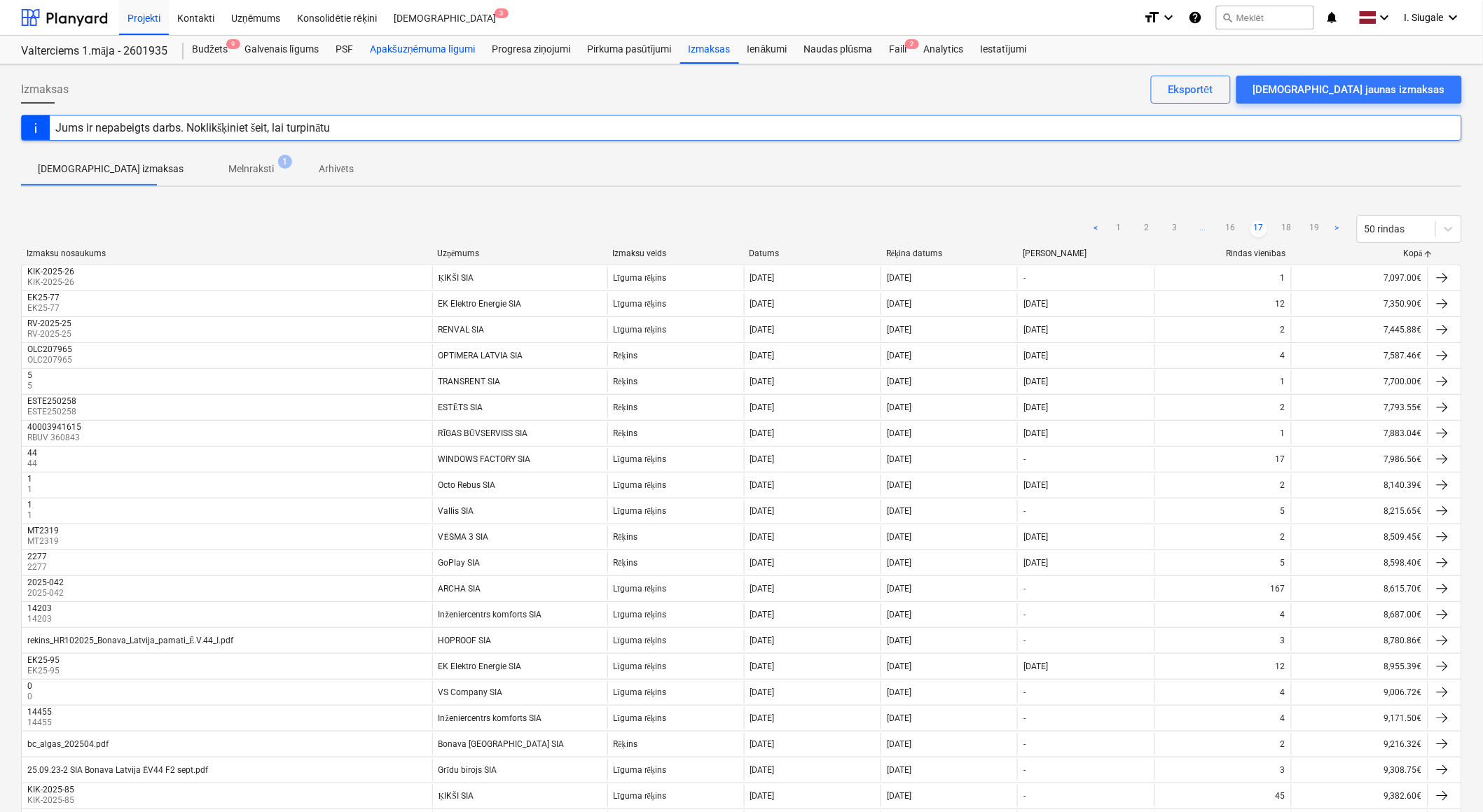
click at [446, 50] on div "Apakšuzņēmuma līgumi" at bounding box center [422, 50] width 122 height 28
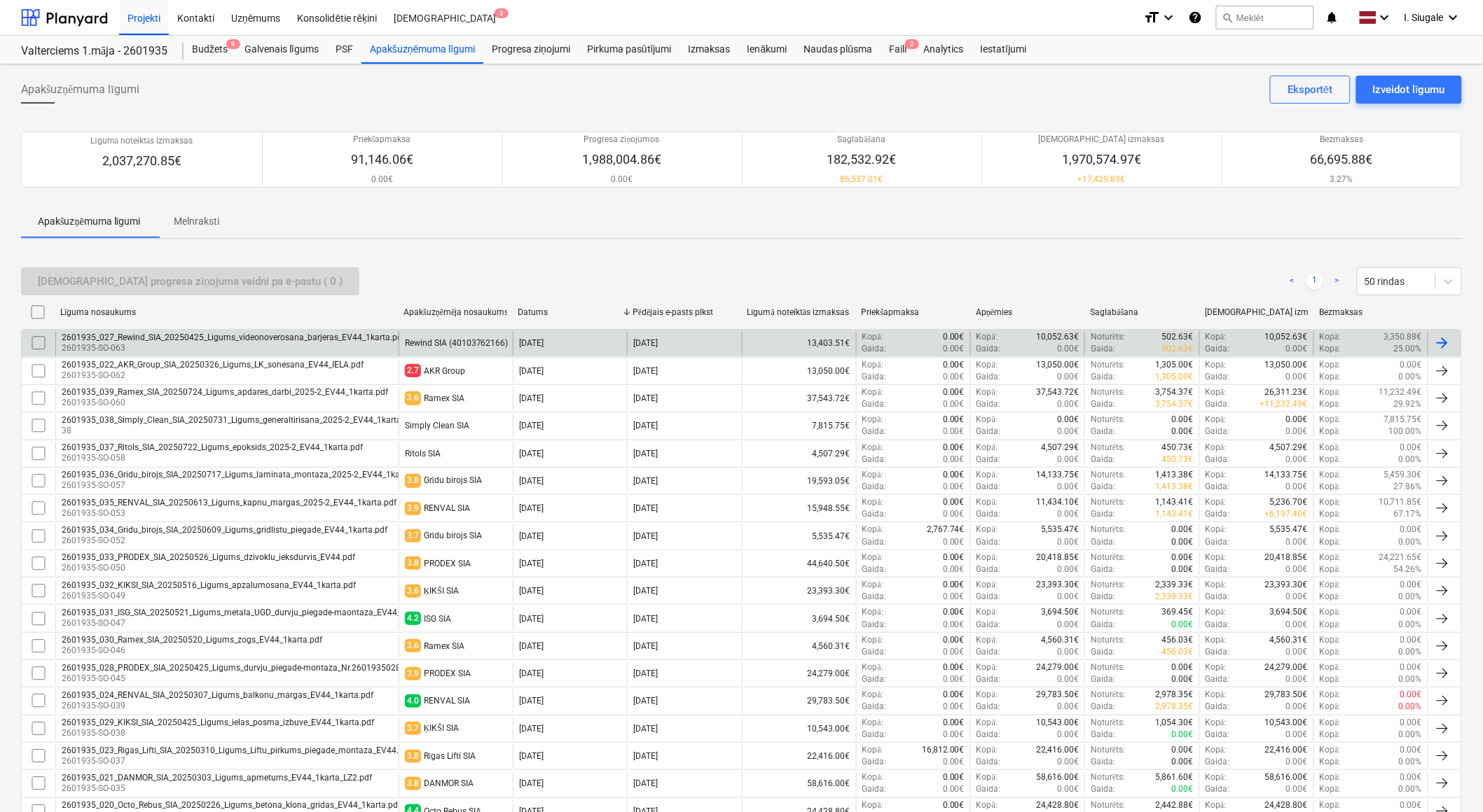
click at [472, 341] on div "Rewind SIA (40103762166)" at bounding box center [456, 343] width 103 height 10
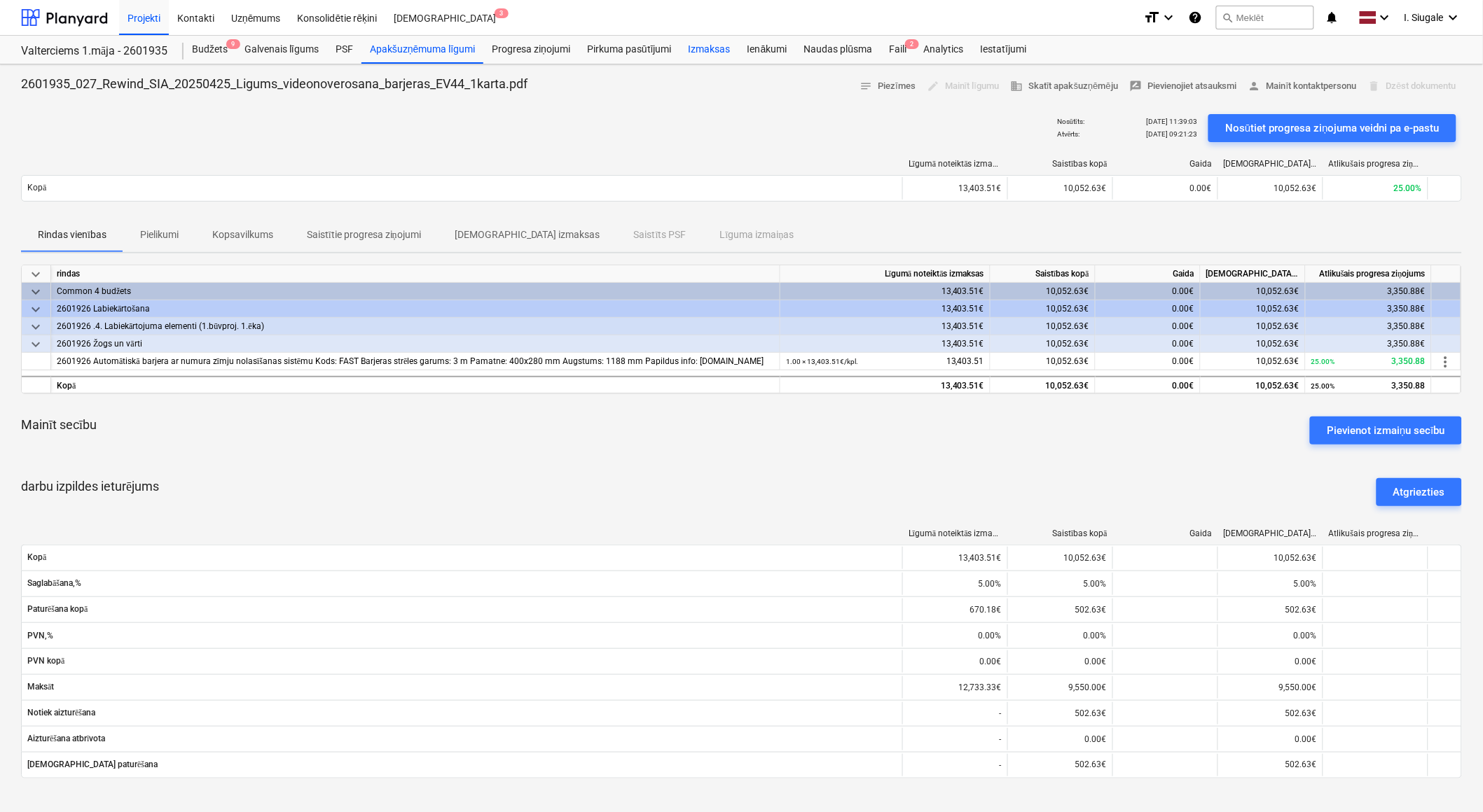
click at [706, 47] on div "Izmaksas" at bounding box center [710, 50] width 59 height 28
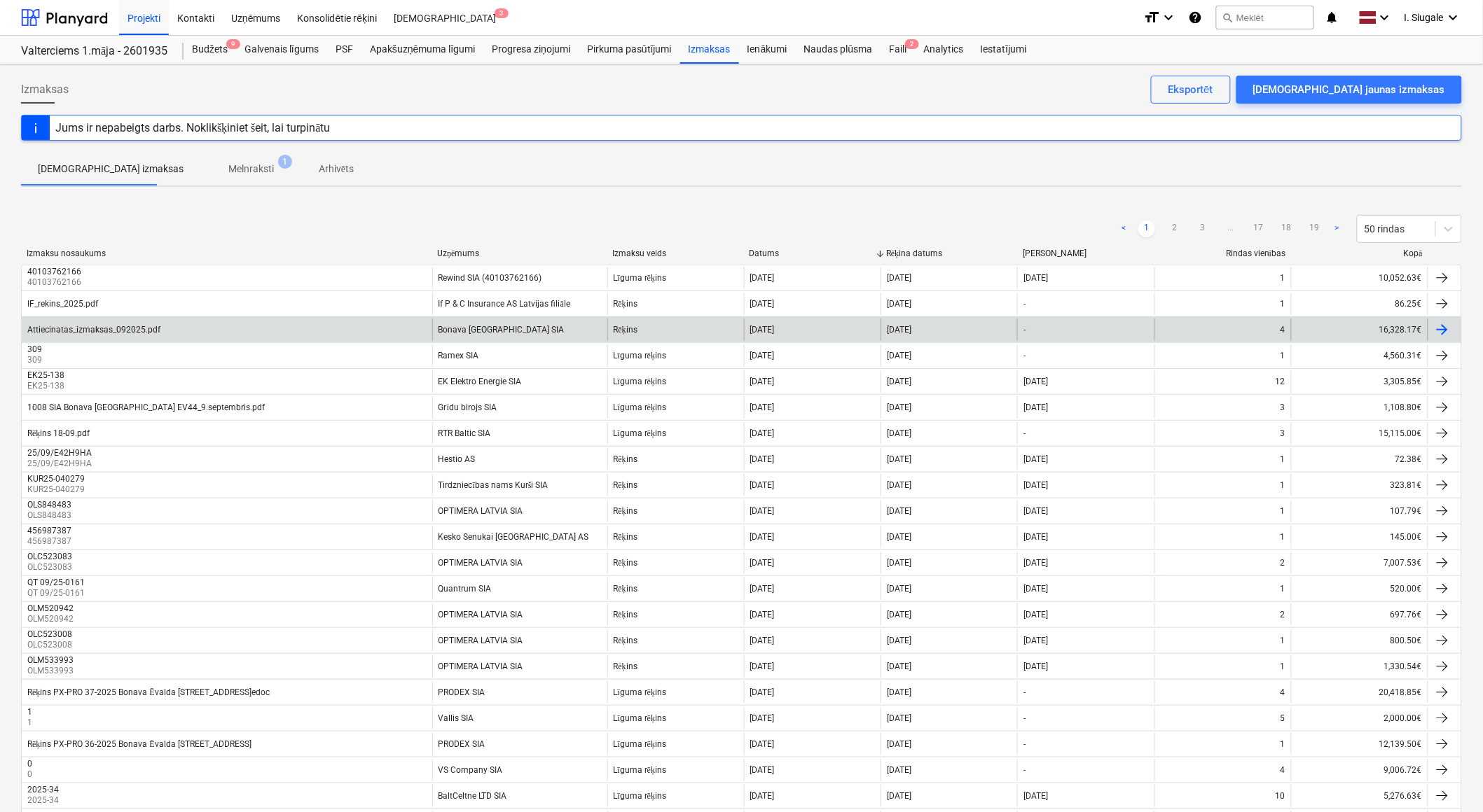
click at [264, 328] on div "Attiecinatas_izmaksas_092025.pdf" at bounding box center [227, 329] width 410 height 22
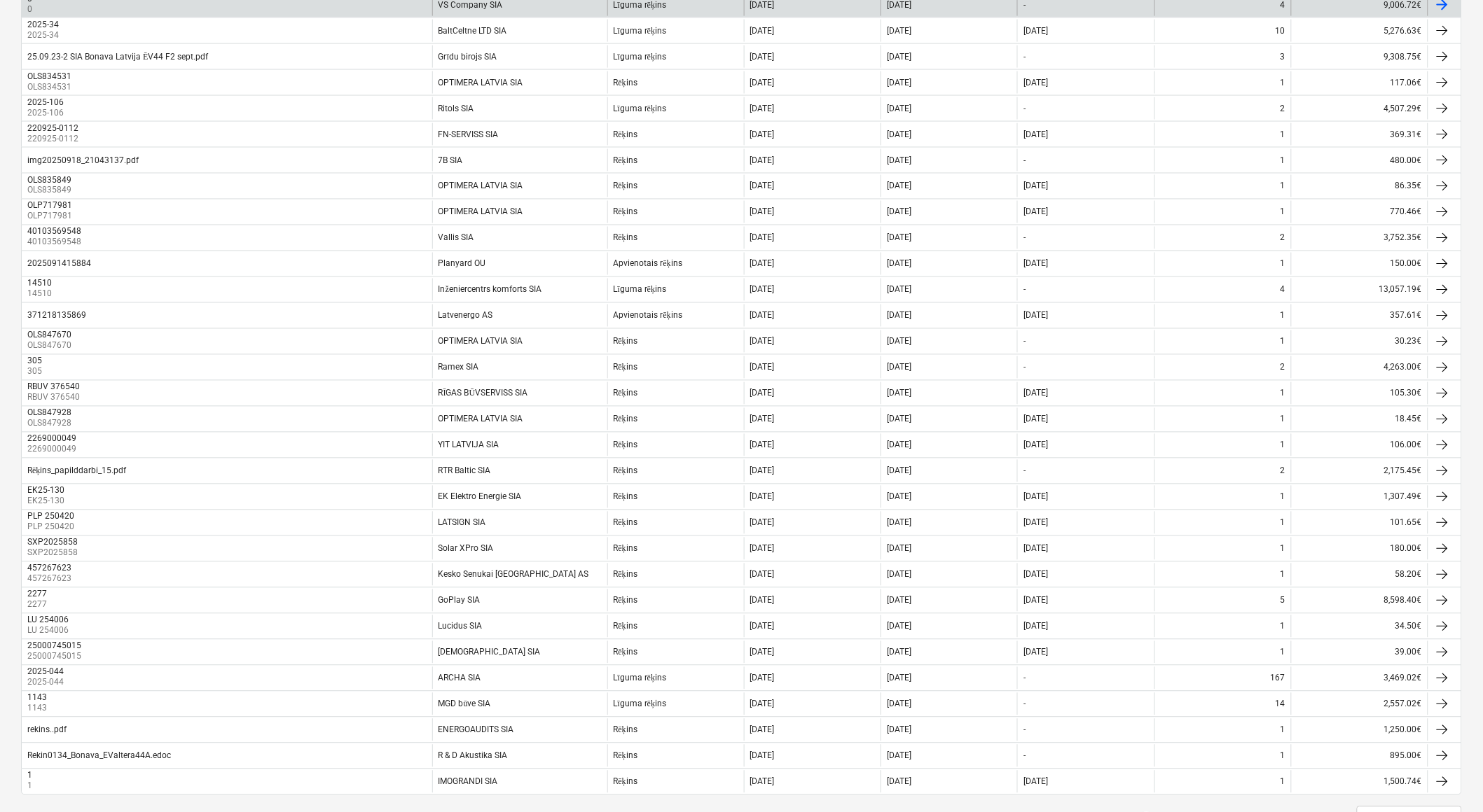
scroll to position [830, 0]
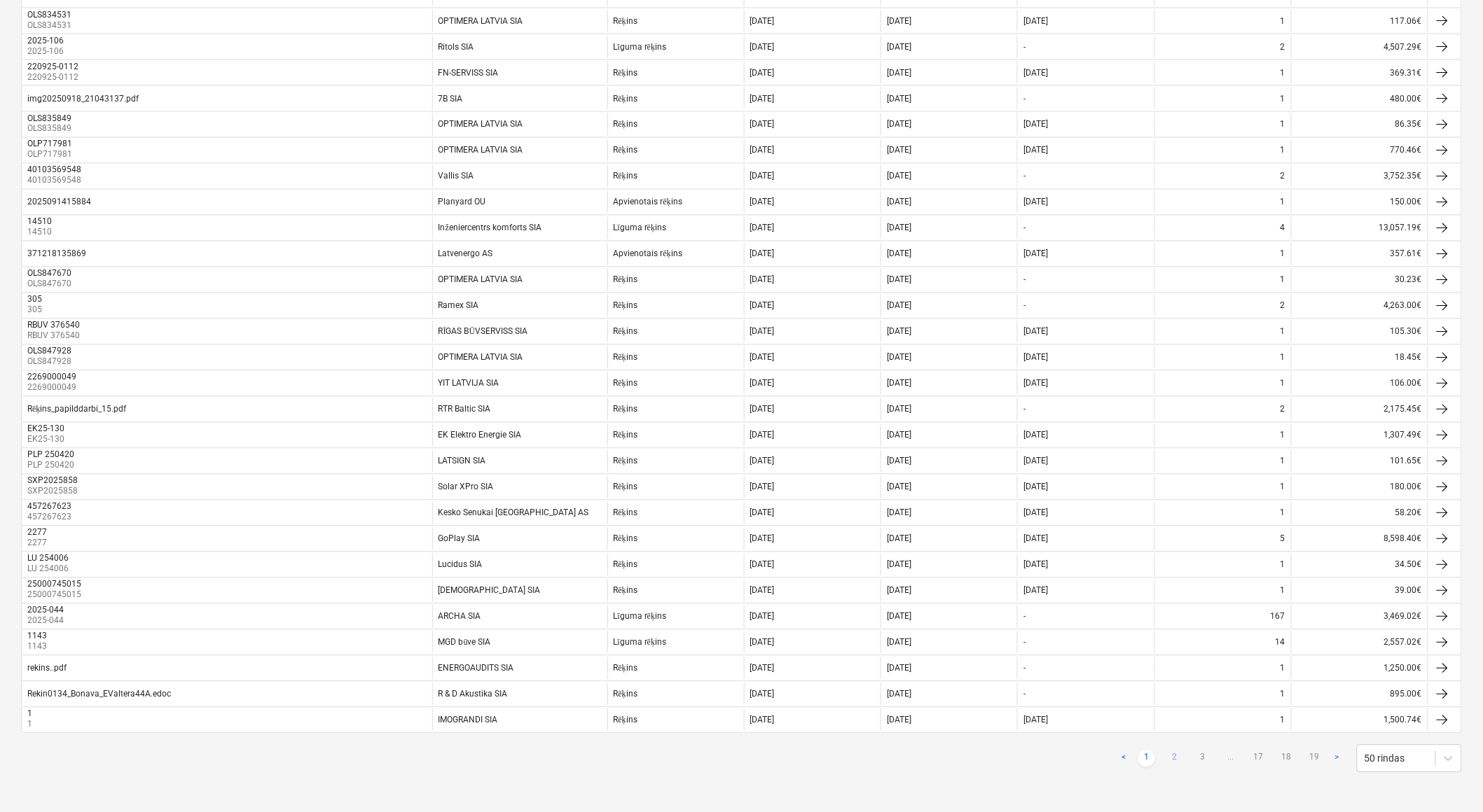
click at [1172, 761] on link "2" at bounding box center [1174, 759] width 16 height 16
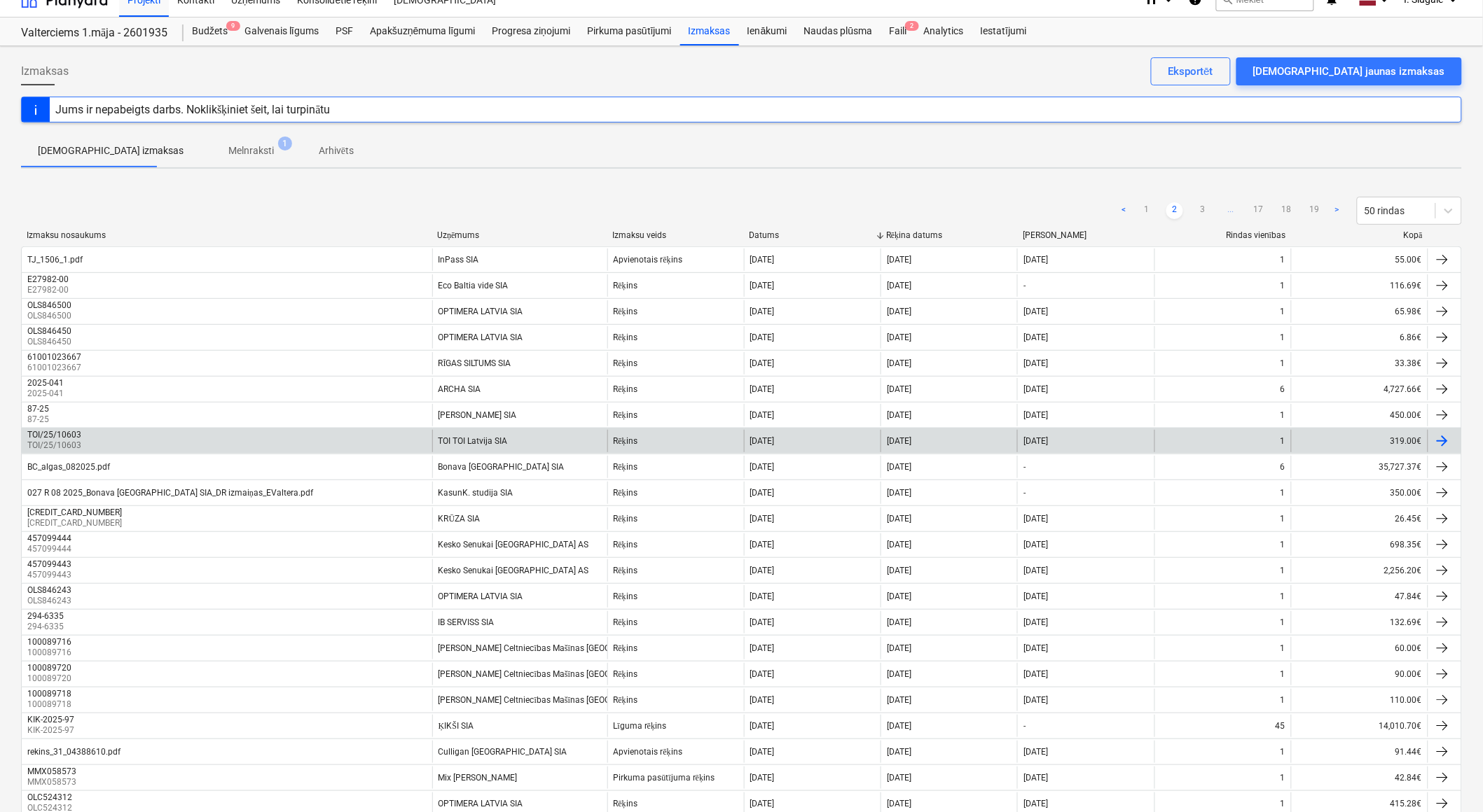
scroll to position [0, 0]
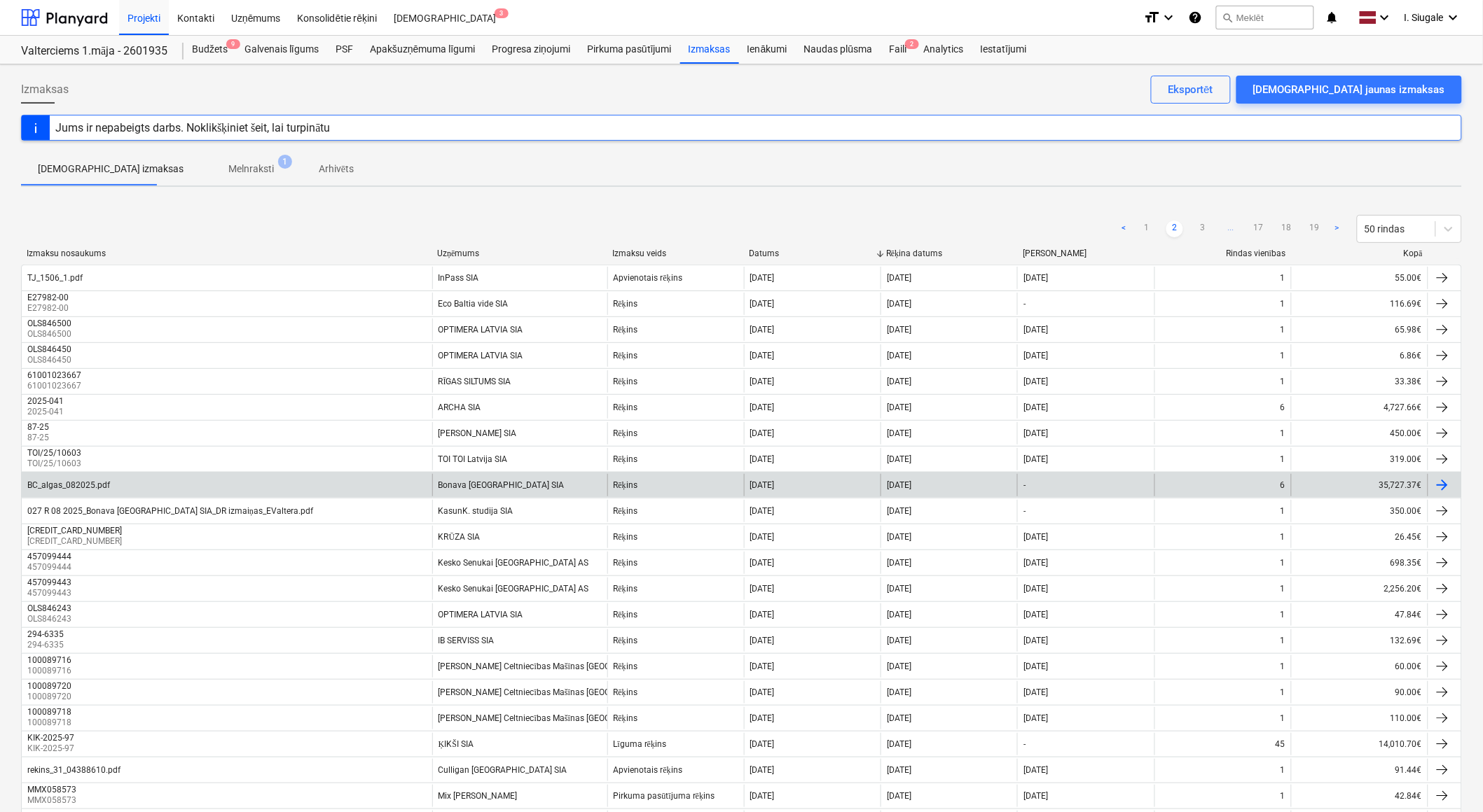
click at [529, 483] on div "Bonava [GEOGRAPHIC_DATA] SIA" at bounding box center [520, 485] width 175 height 22
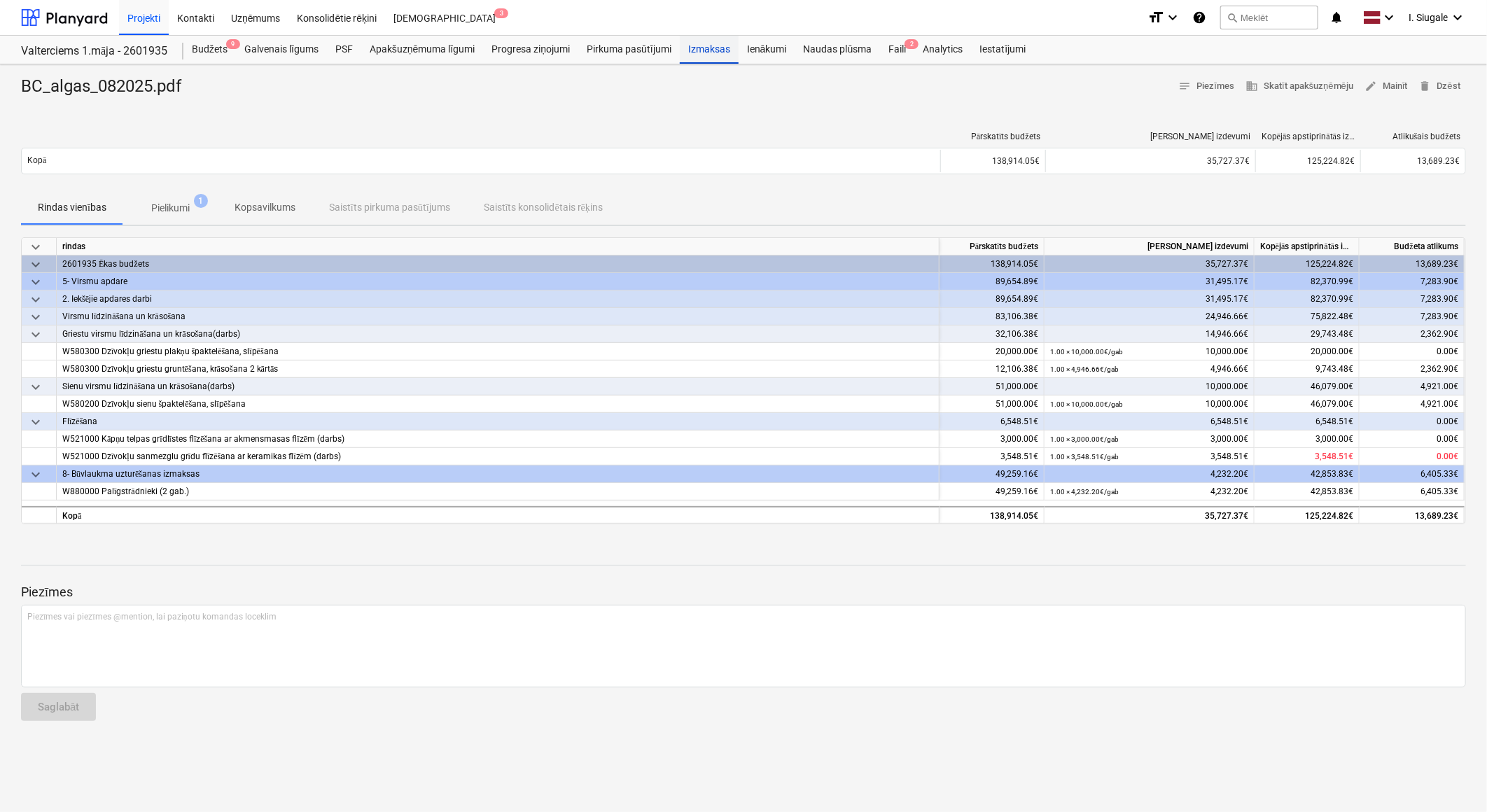
click at [704, 48] on div "Izmaksas" at bounding box center [709, 50] width 59 height 28
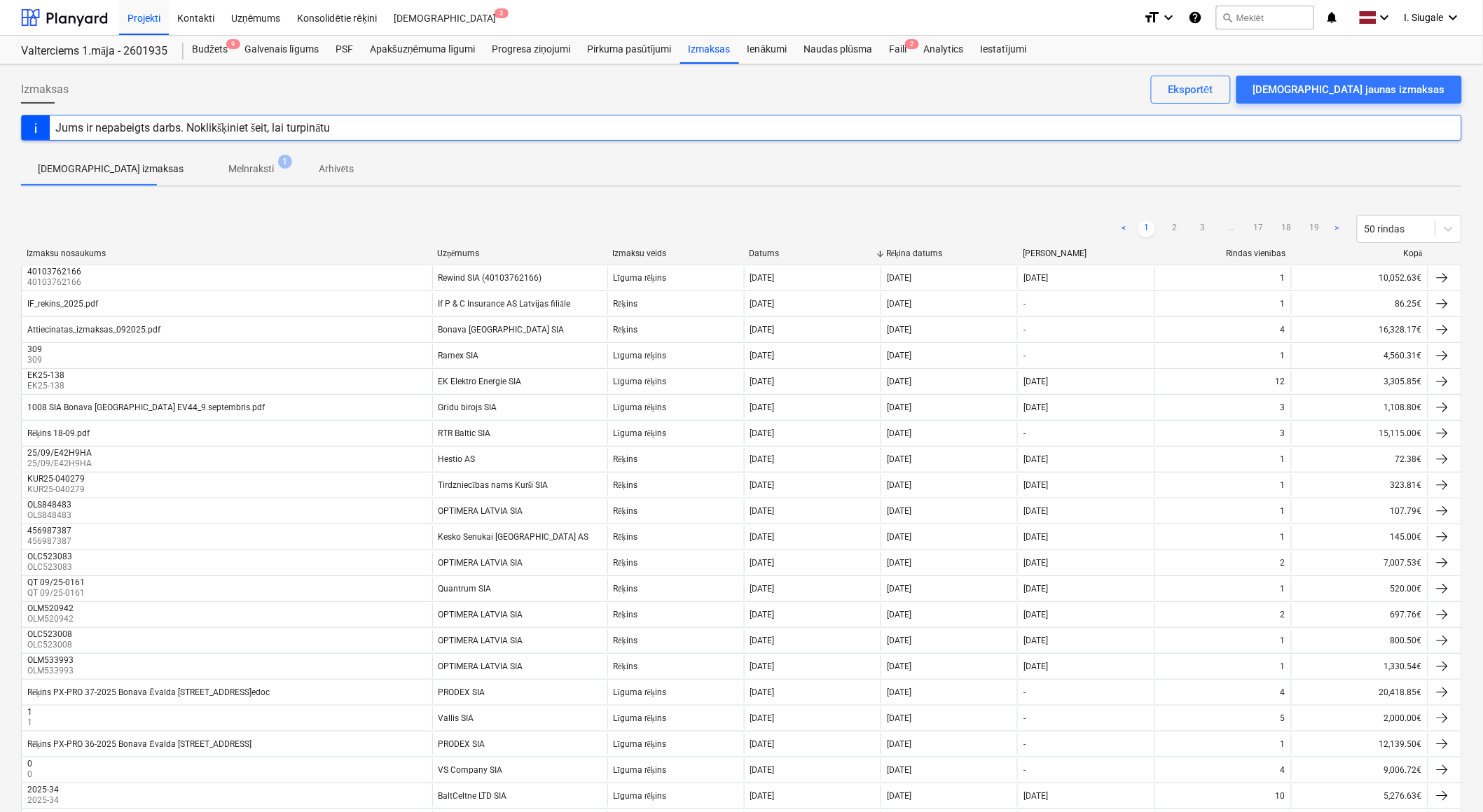
click at [1415, 253] on div "Kopā" at bounding box center [1360, 253] width 126 height 11
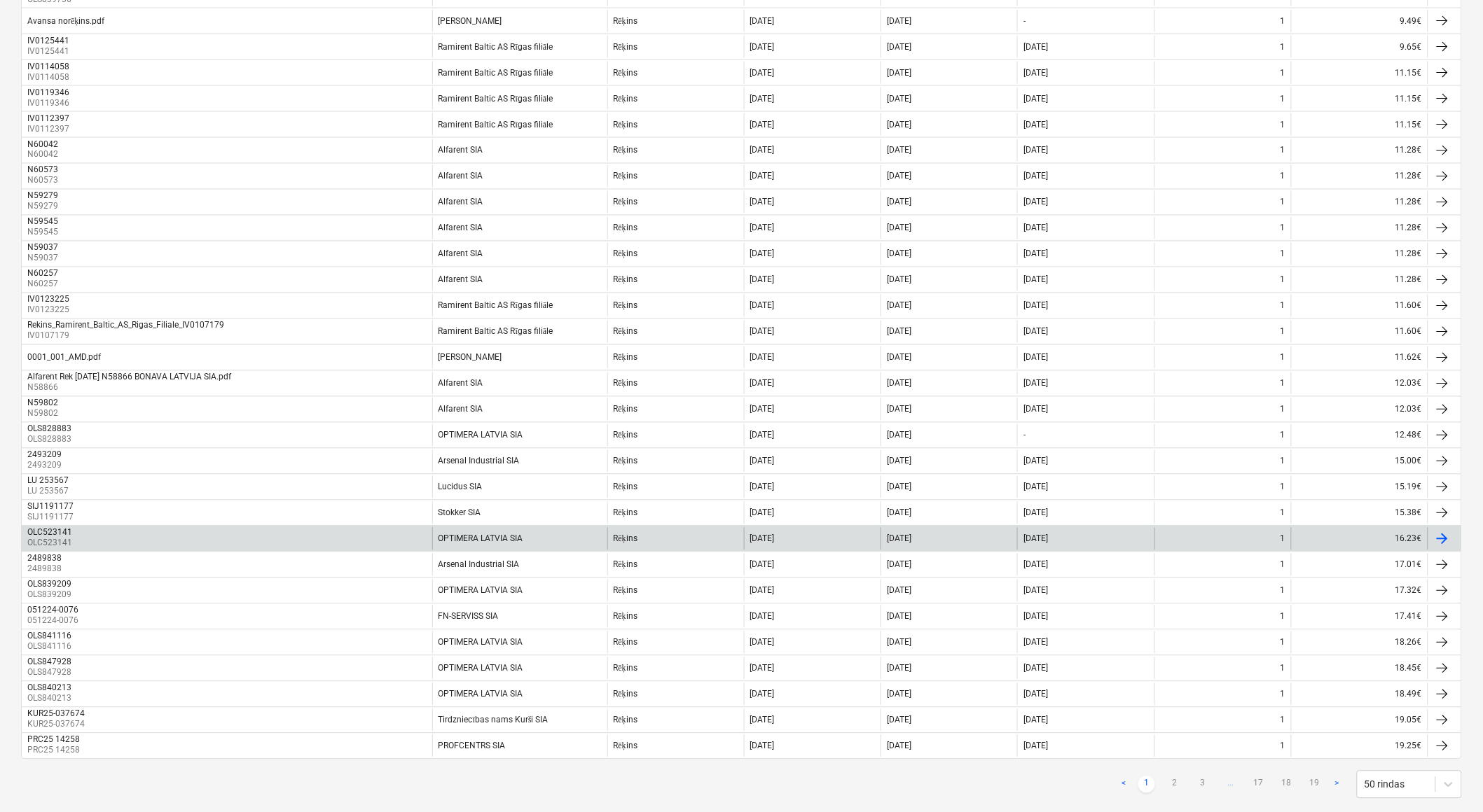
scroll to position [830, 0]
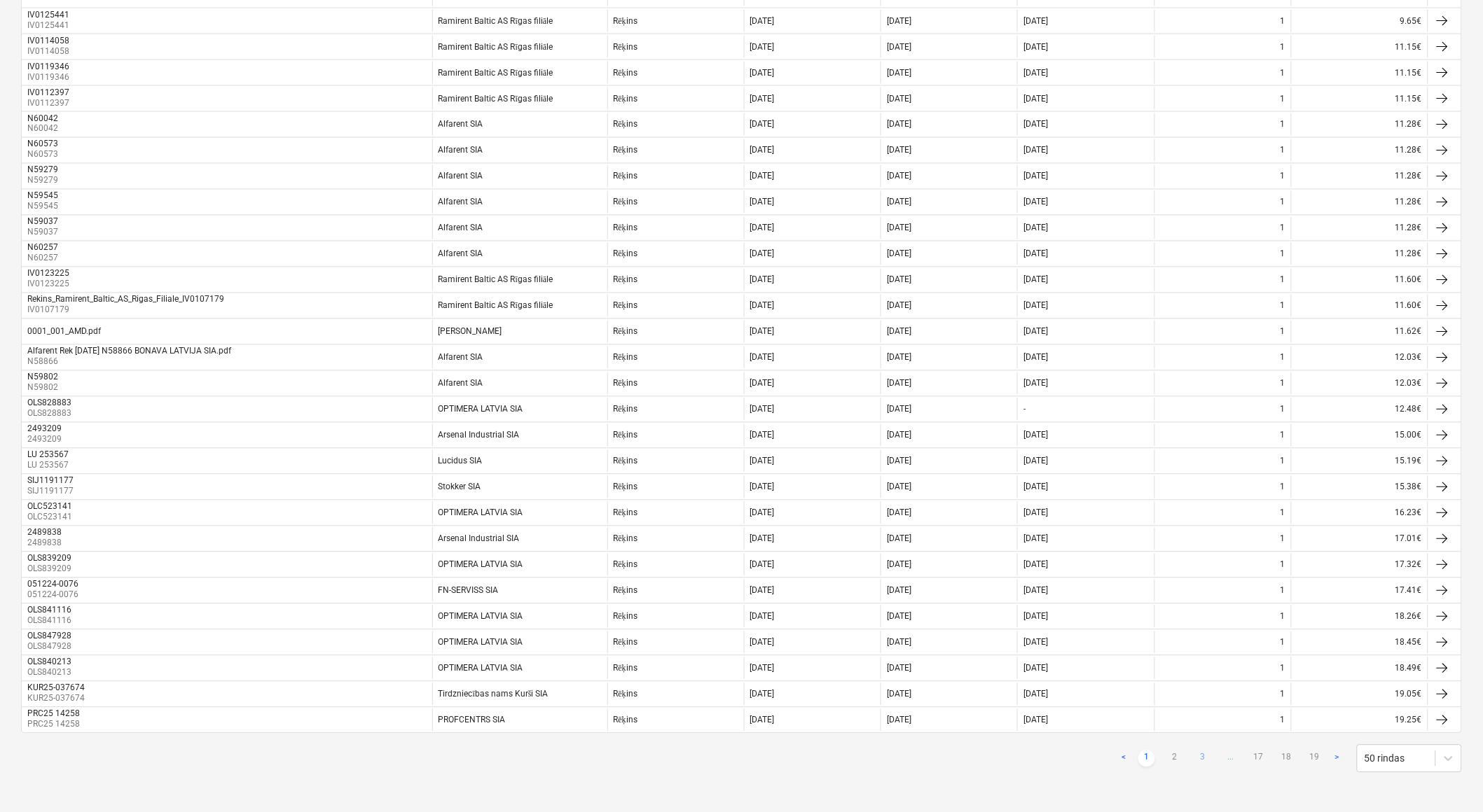
click at [1205, 756] on link "3" at bounding box center [1202, 759] width 16 height 16
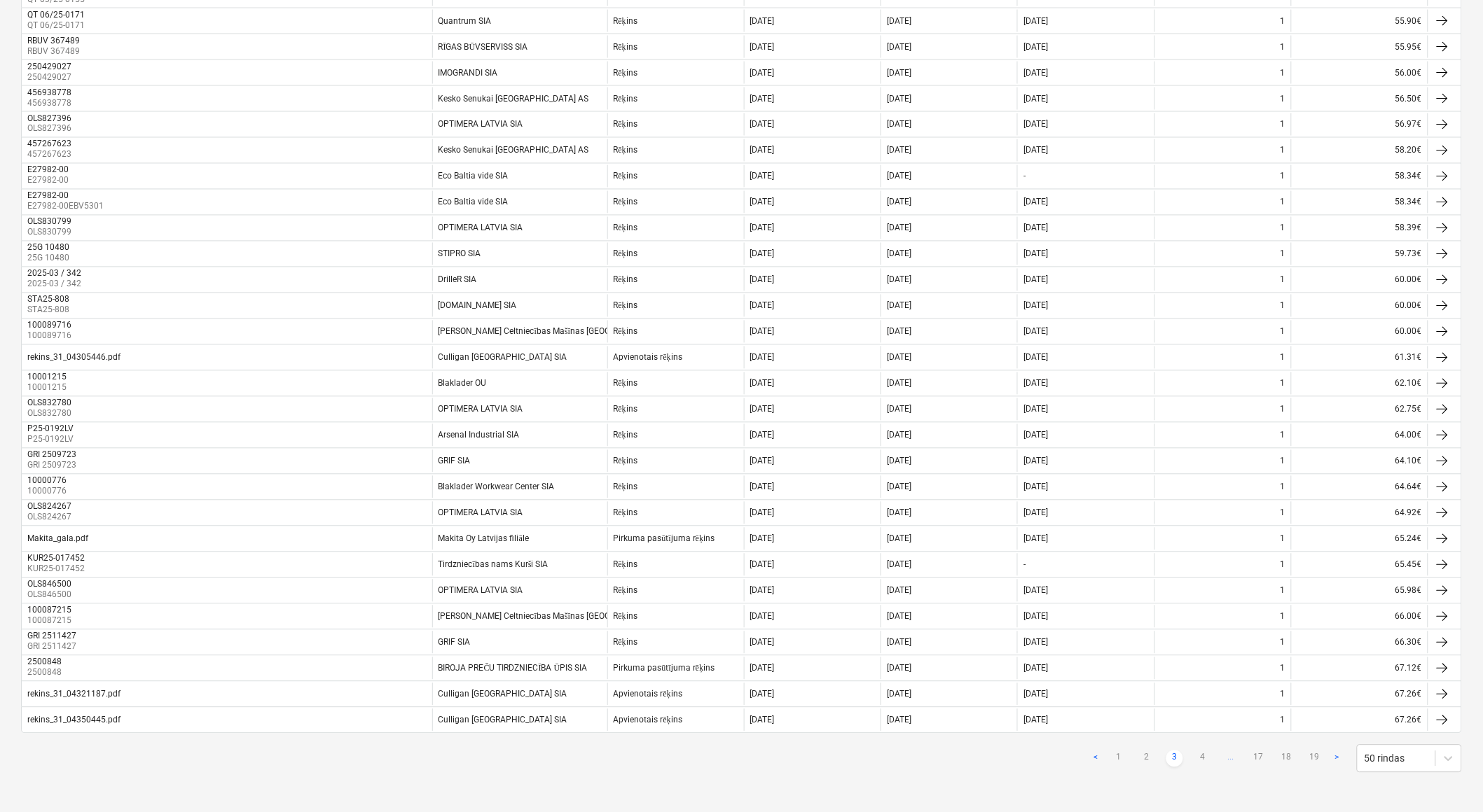
click at [1205, 756] on link "4" at bounding box center [1202, 759] width 16 height 16
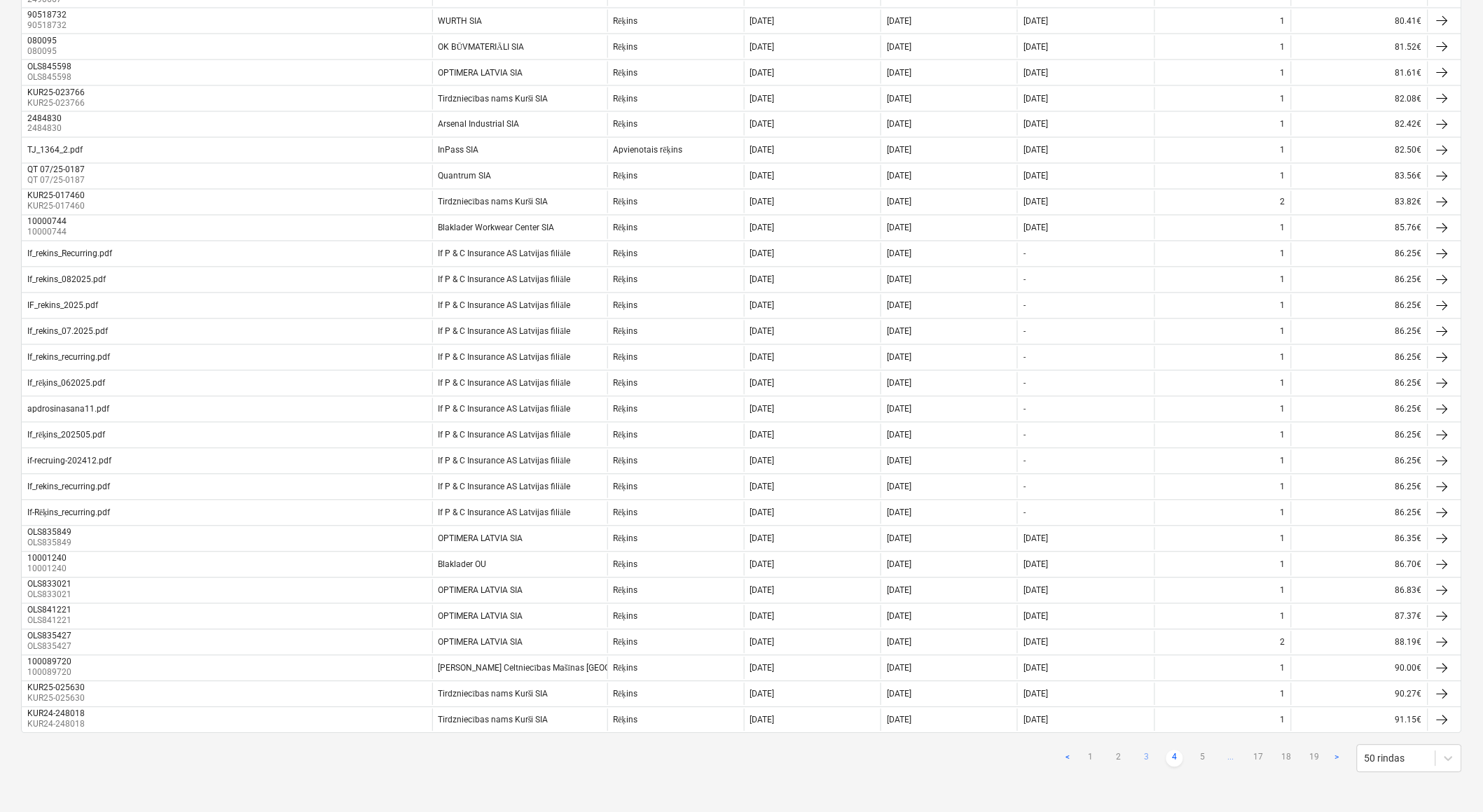
click at [1205, 756] on link "5" at bounding box center [1202, 759] width 16 height 16
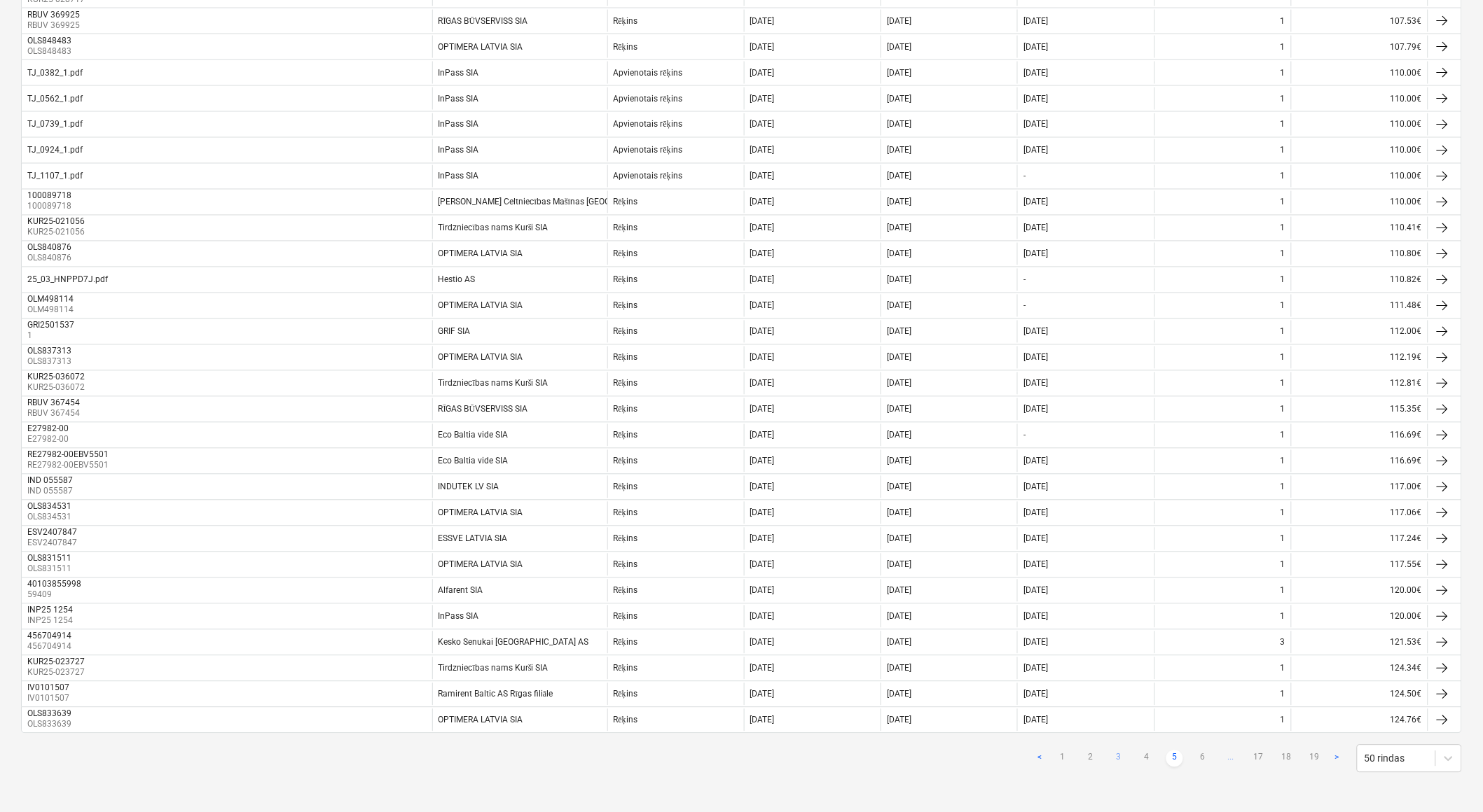
click at [1205, 756] on link "6" at bounding box center [1202, 759] width 16 height 16
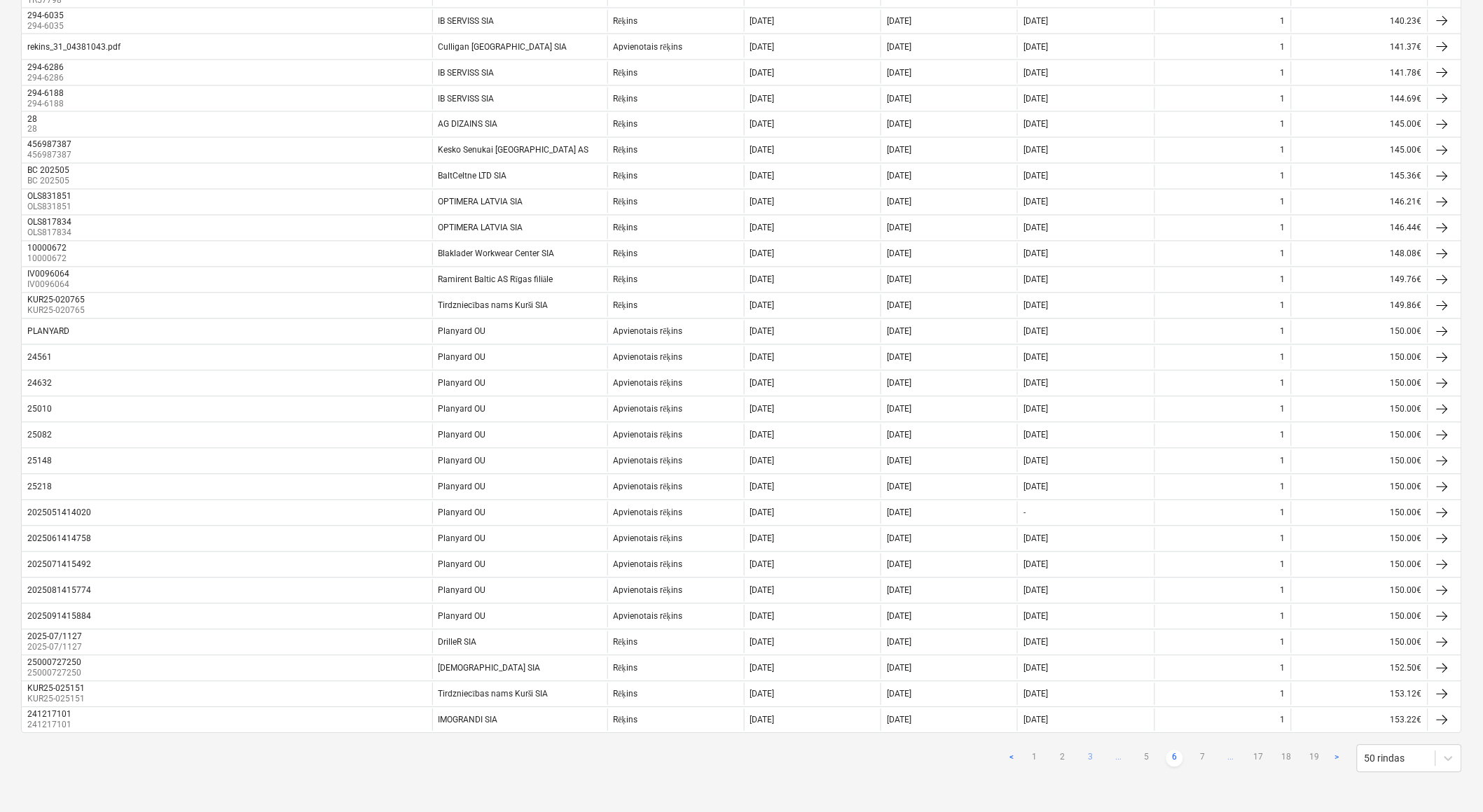
click at [1205, 756] on link "7" at bounding box center [1202, 759] width 16 height 16
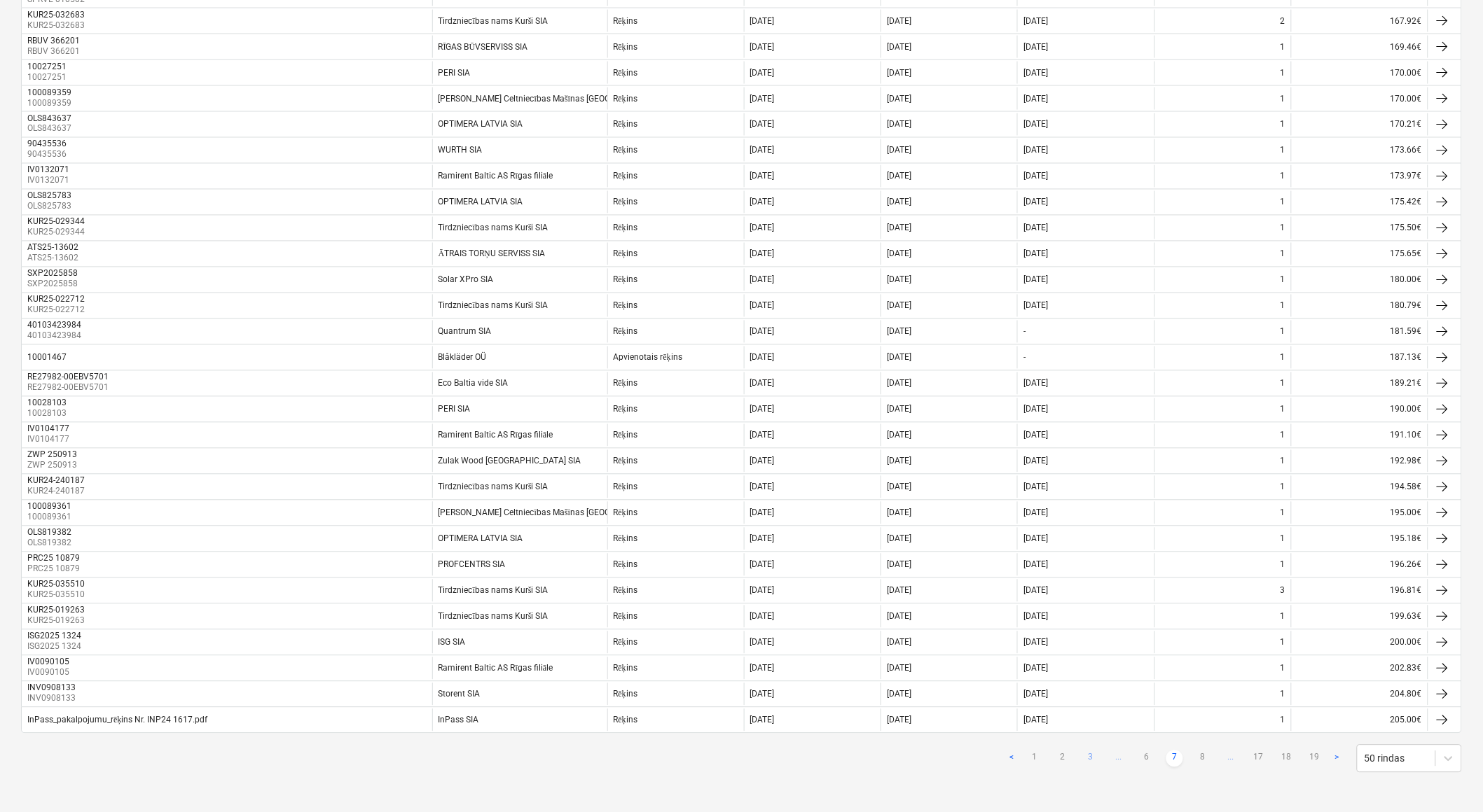
click at [1205, 756] on link "8" at bounding box center [1202, 759] width 16 height 16
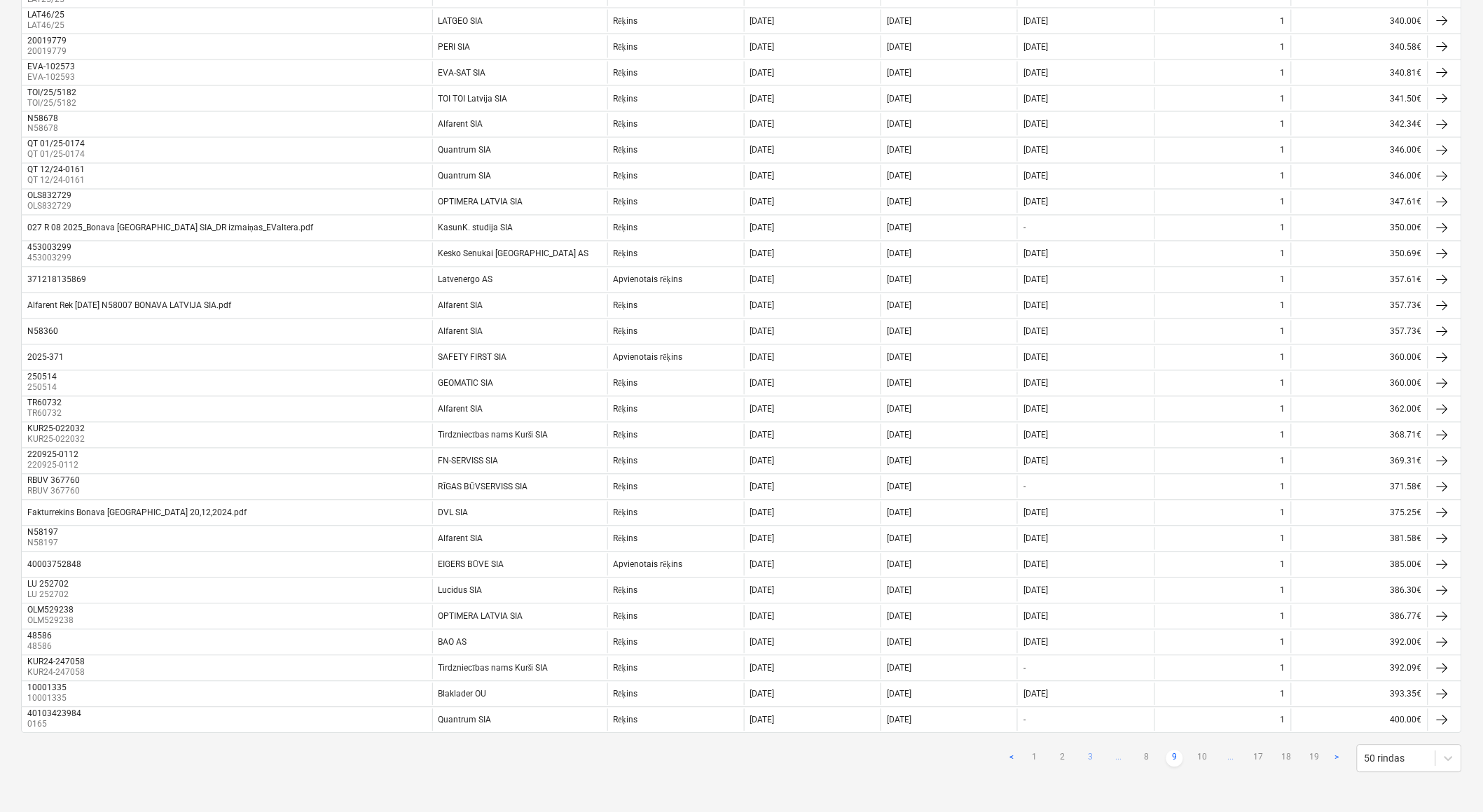
click at [1205, 756] on link "10" at bounding box center [1202, 759] width 16 height 16
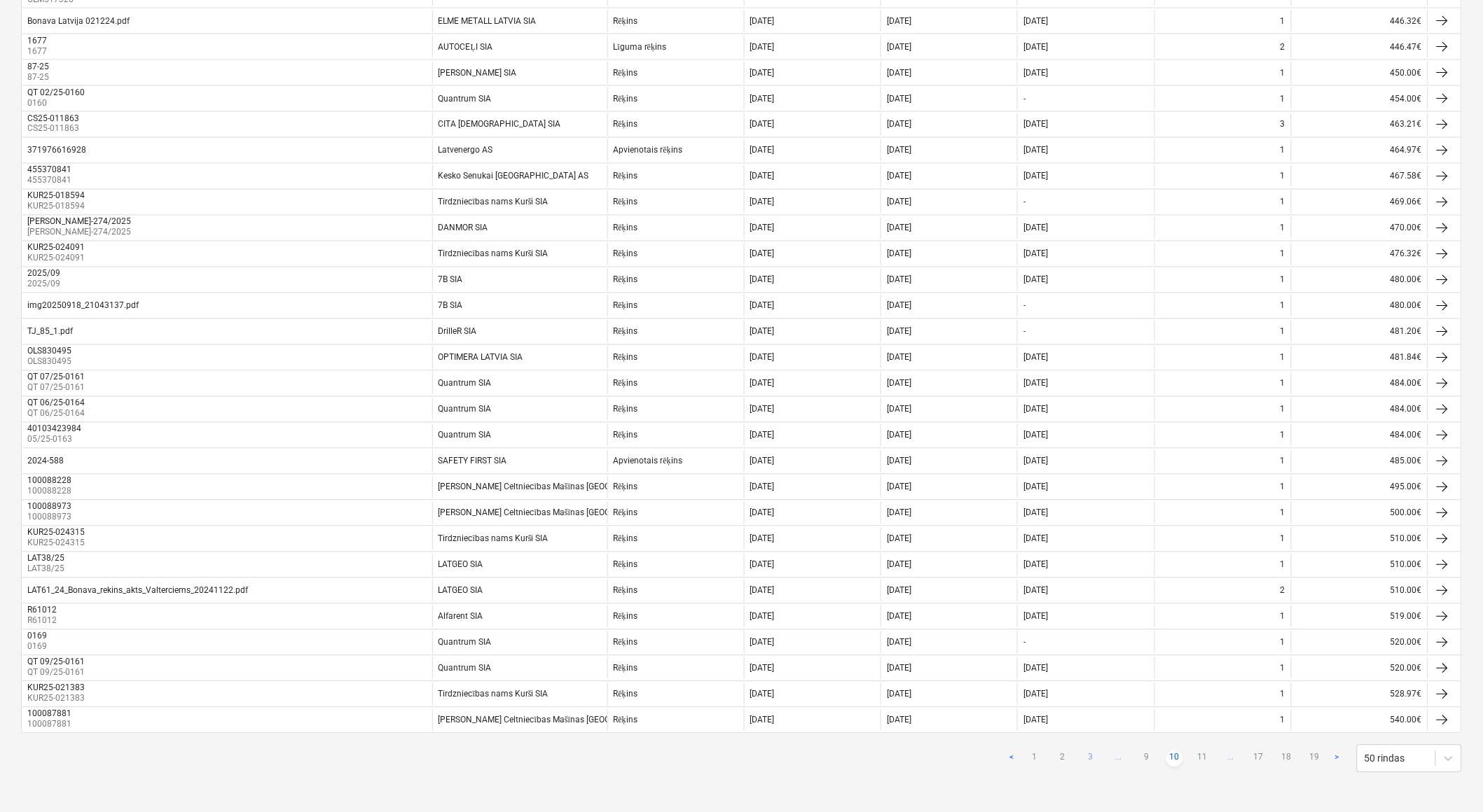
click at [1205, 756] on link "11" at bounding box center [1202, 759] width 16 height 16
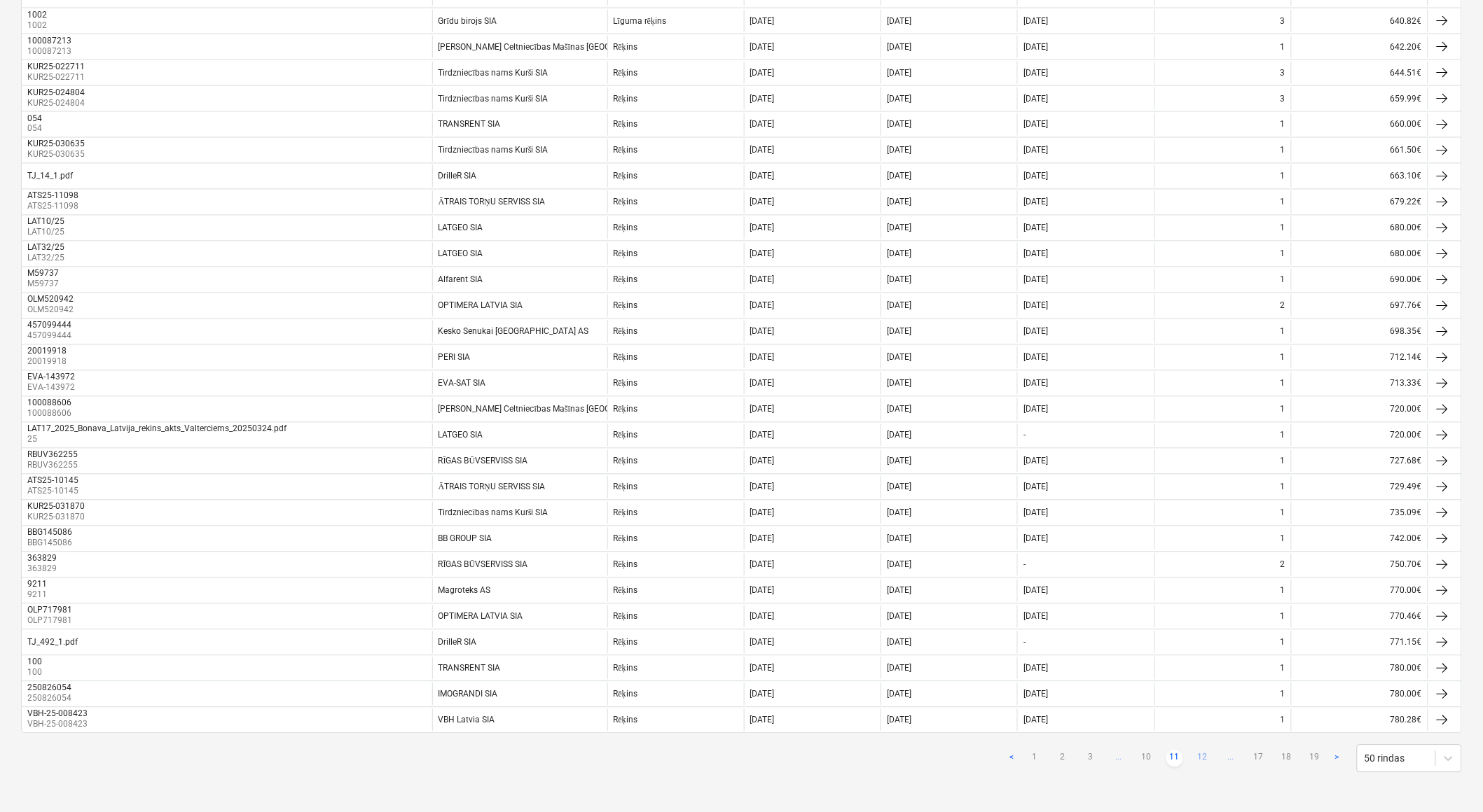
click at [1205, 755] on link "12" at bounding box center [1202, 759] width 16 height 16
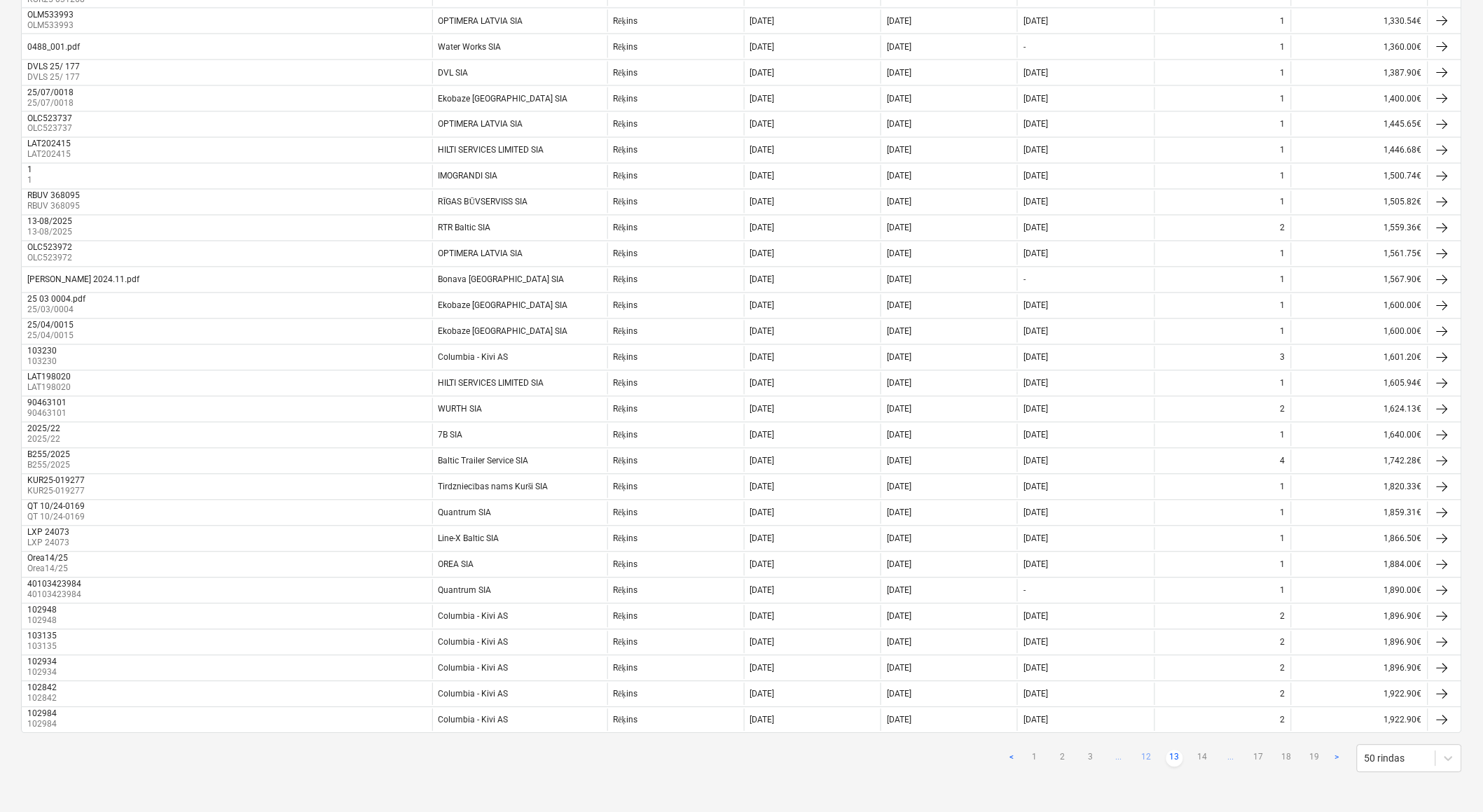
click at [1205, 755] on link "14" at bounding box center [1202, 759] width 16 height 16
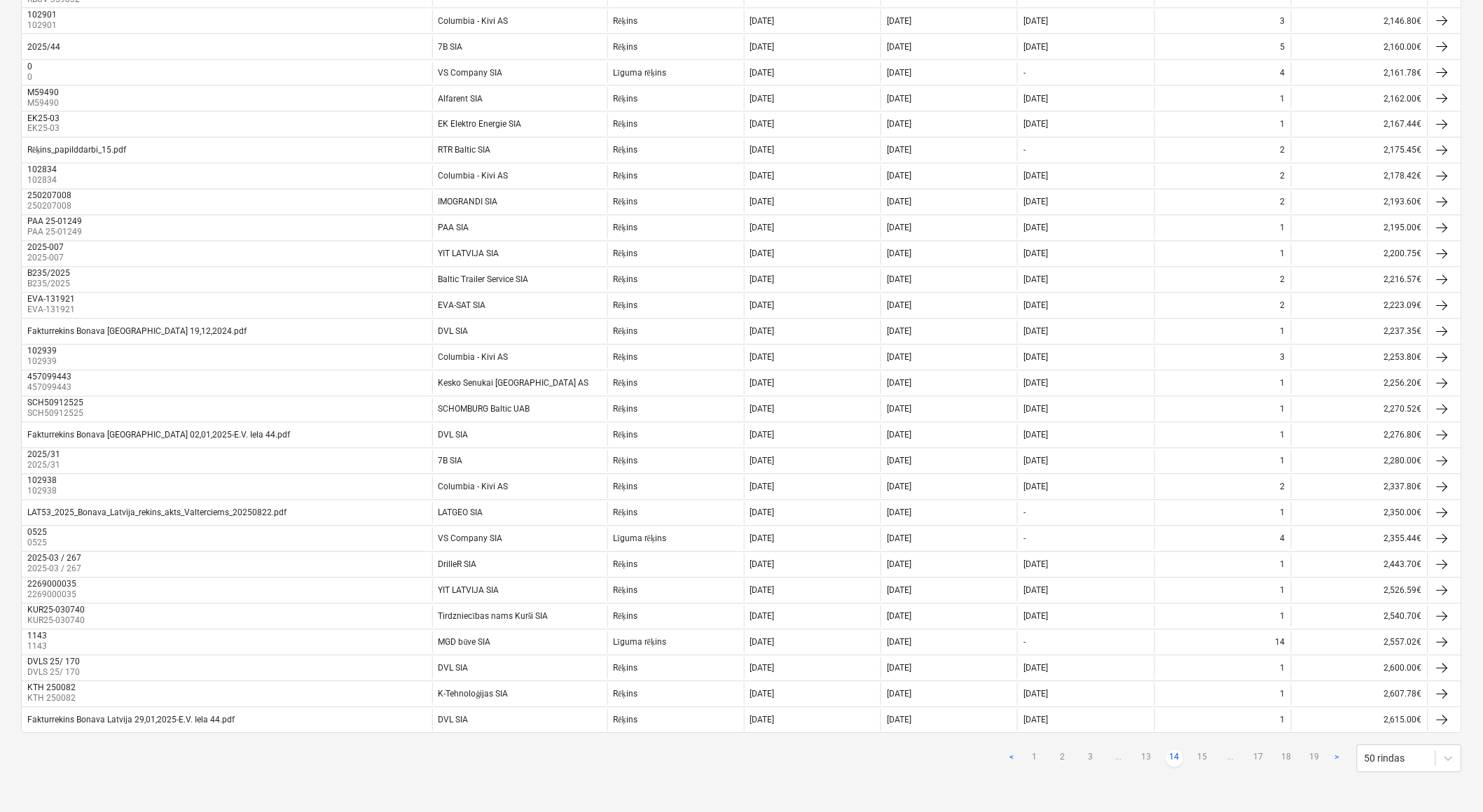
click at [1205, 755] on link "15" at bounding box center [1202, 759] width 16 height 16
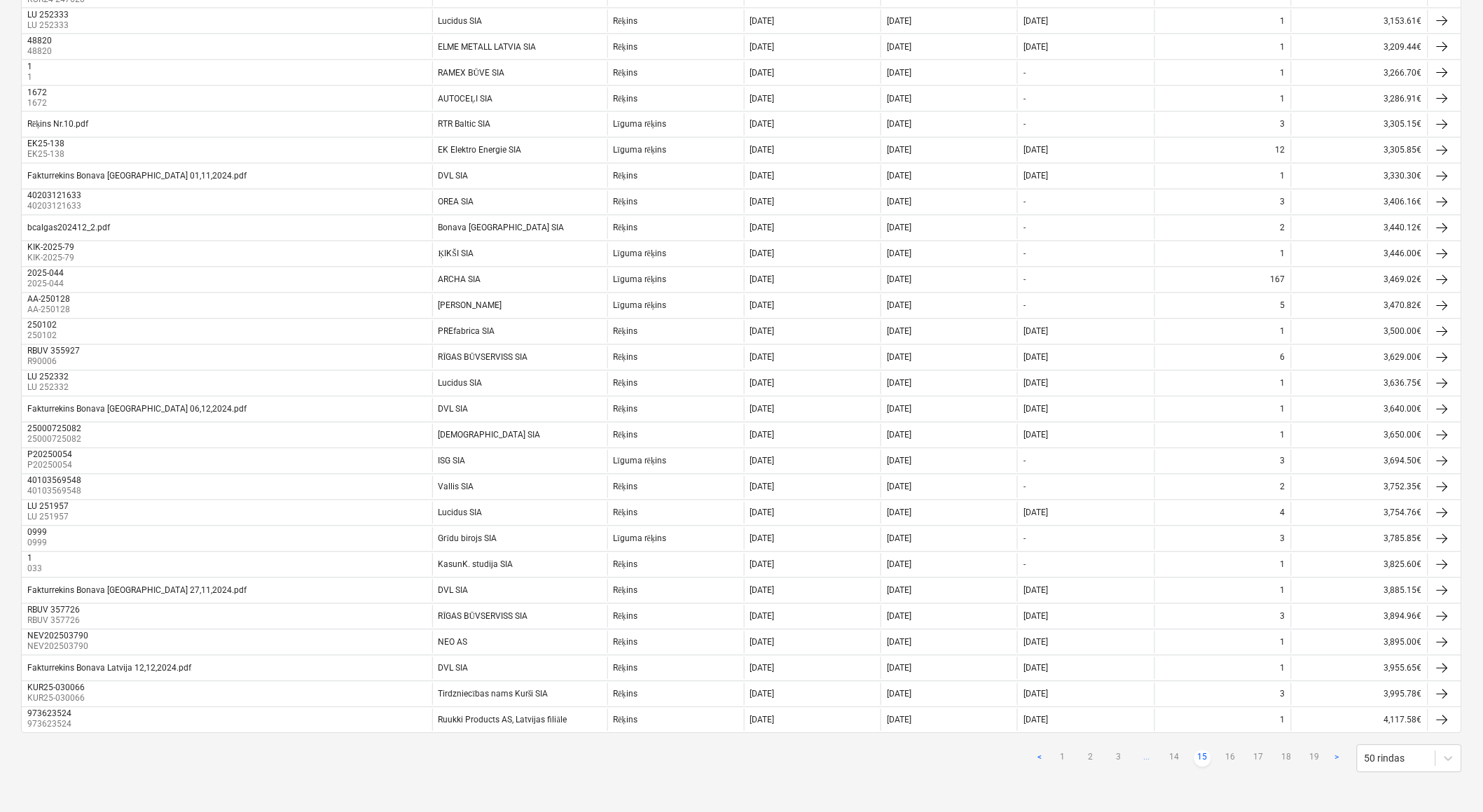
click at [1205, 755] on link "15" at bounding box center [1202, 759] width 16 height 16
click at [1259, 754] on link "17" at bounding box center [1259, 759] width 16 height 16
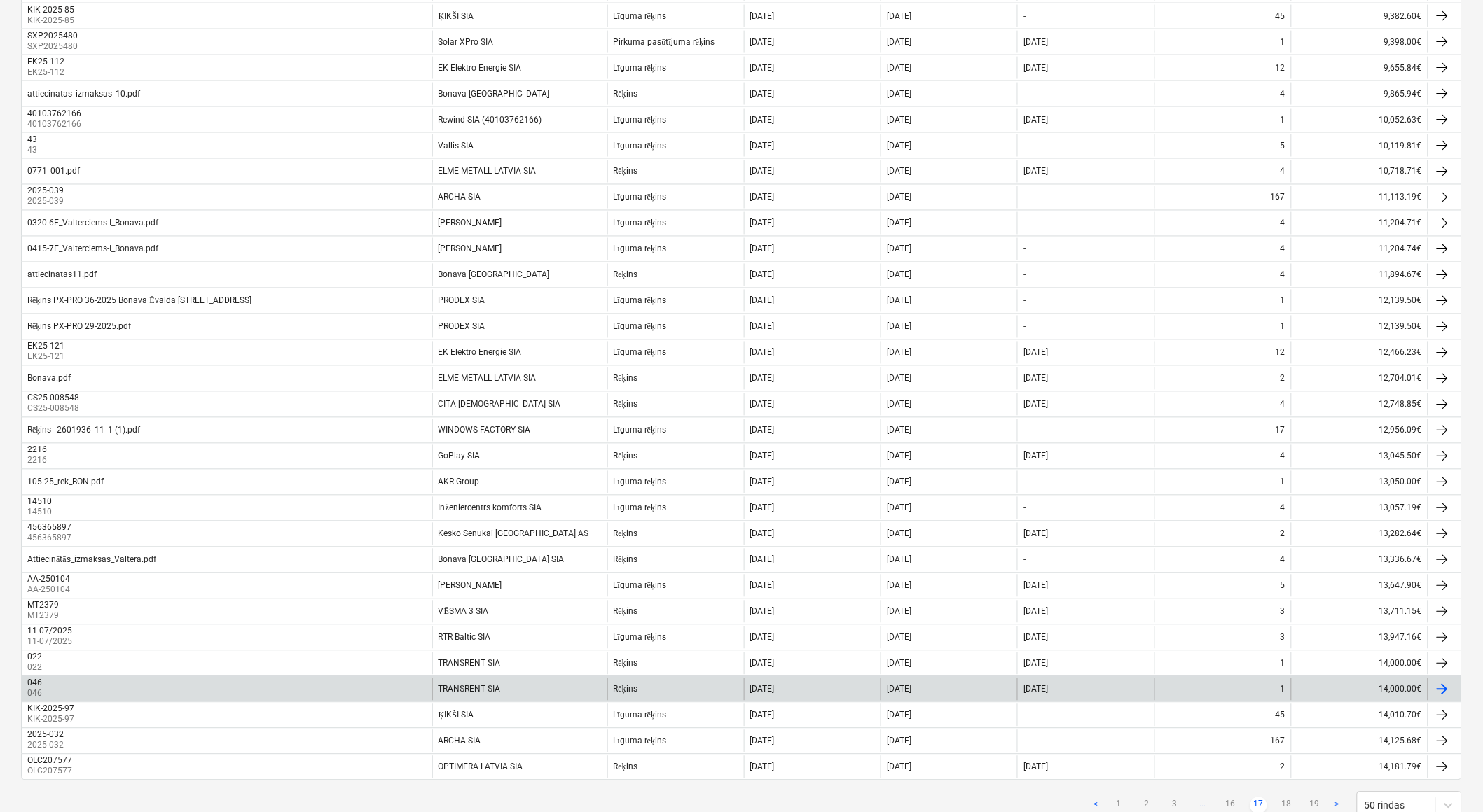
scroll to position [752, 0]
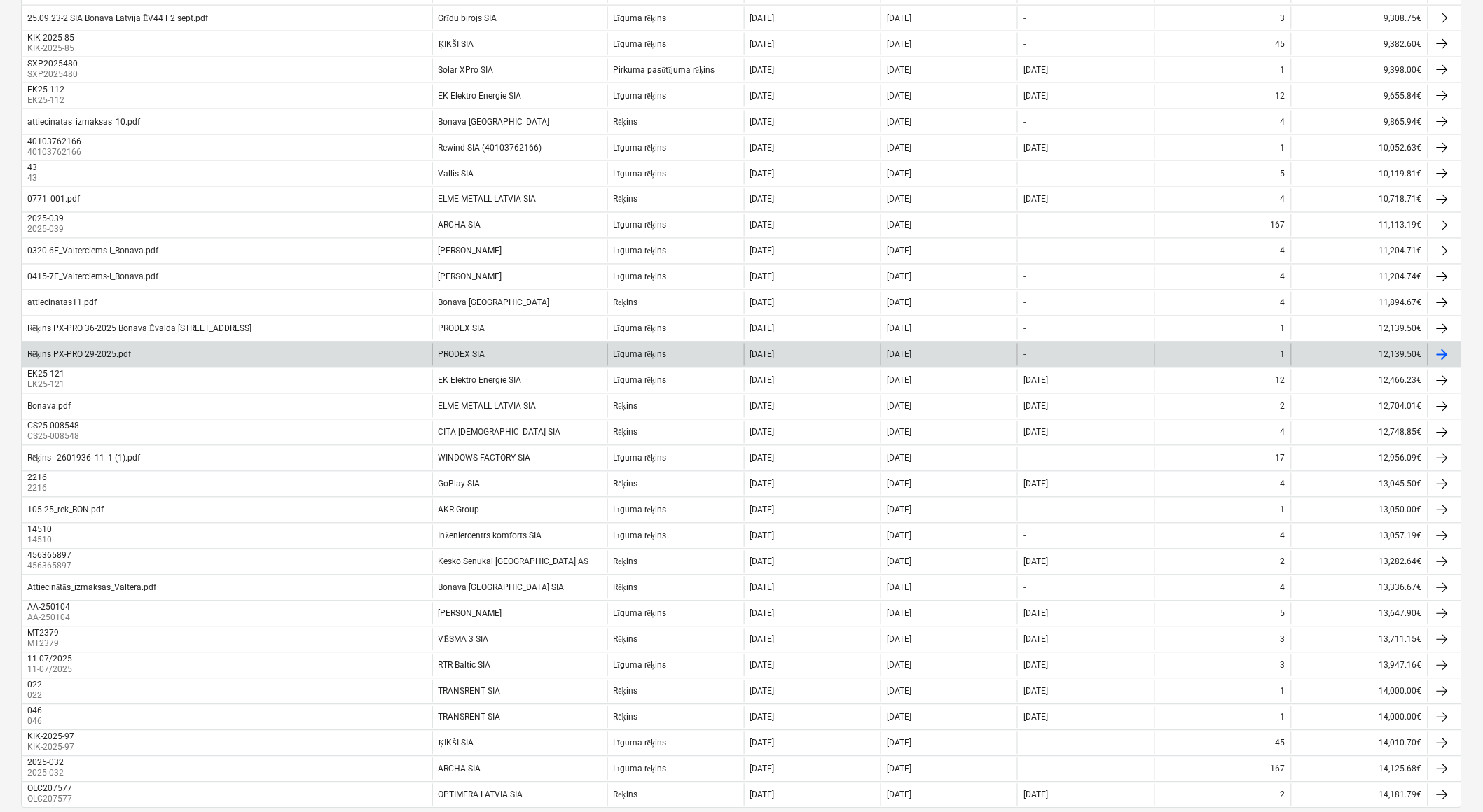
click at [815, 356] on div "[DATE]" at bounding box center [812, 354] width 136 height 22
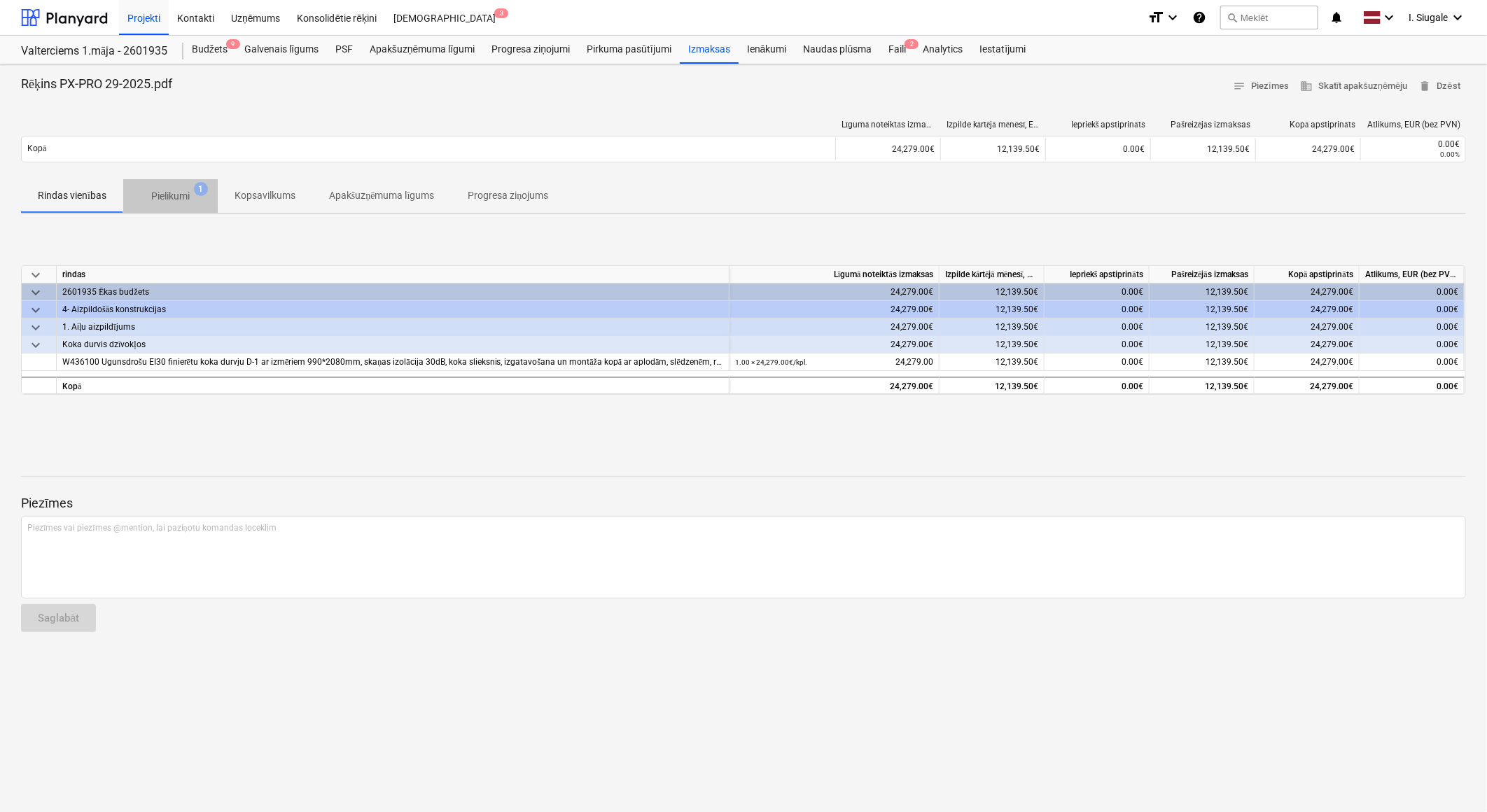
click at [183, 193] on p "Pielikumi" at bounding box center [170, 196] width 39 height 15
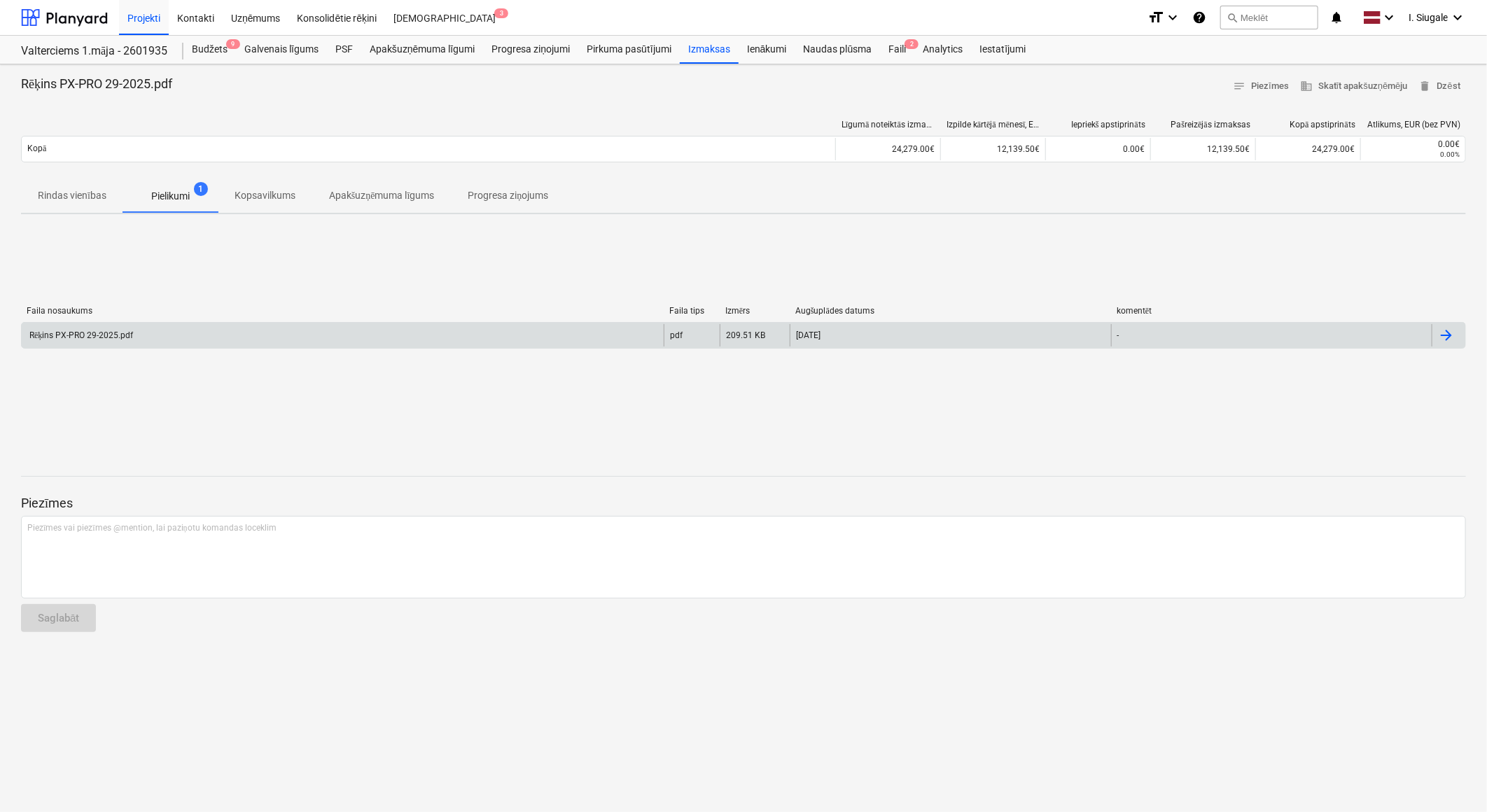
click at [166, 328] on div "Rēķins PX-PRO 29-2025.pdf" at bounding box center [342, 335] width 642 height 22
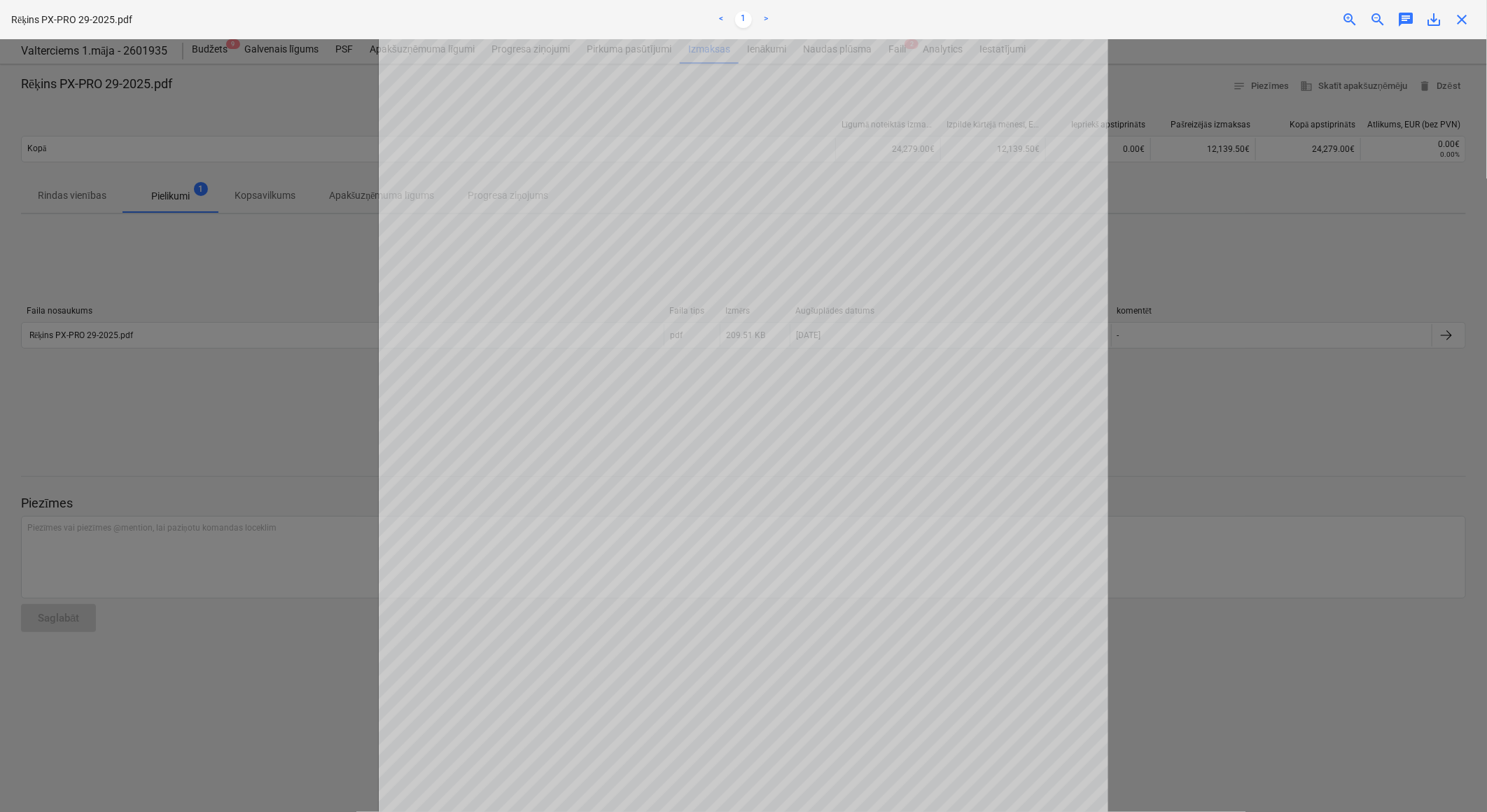
click at [1457, 19] on span "close" at bounding box center [1462, 20] width 16 height 16
